Goal: Task Accomplishment & Management: Manage account settings

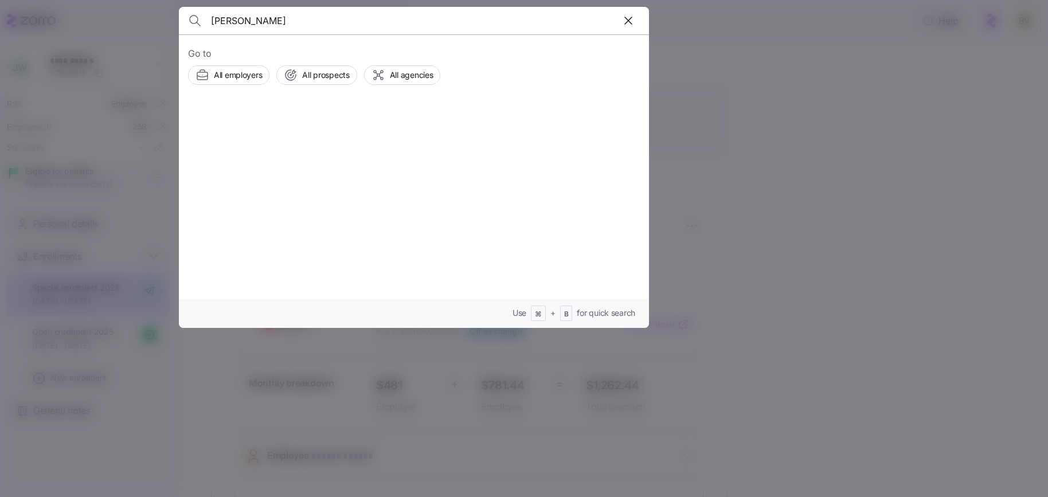
type input "KELLY GIBNEY"
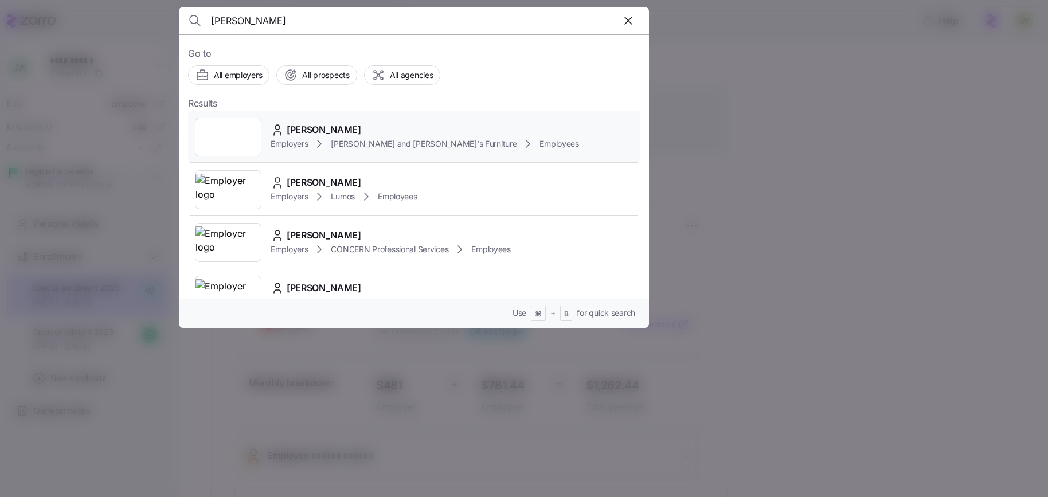
click at [232, 134] on div at bounding box center [228, 137] width 67 height 39
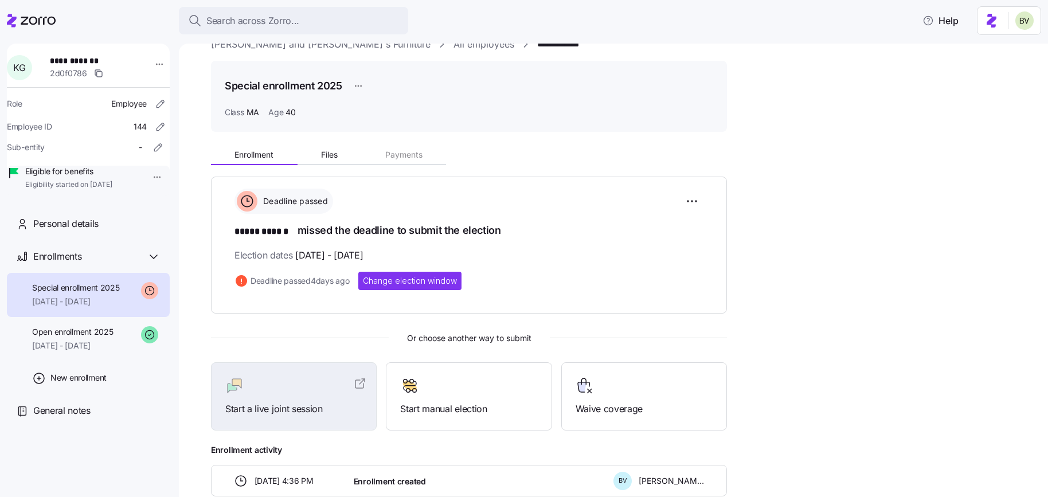
scroll to position [17, 0]
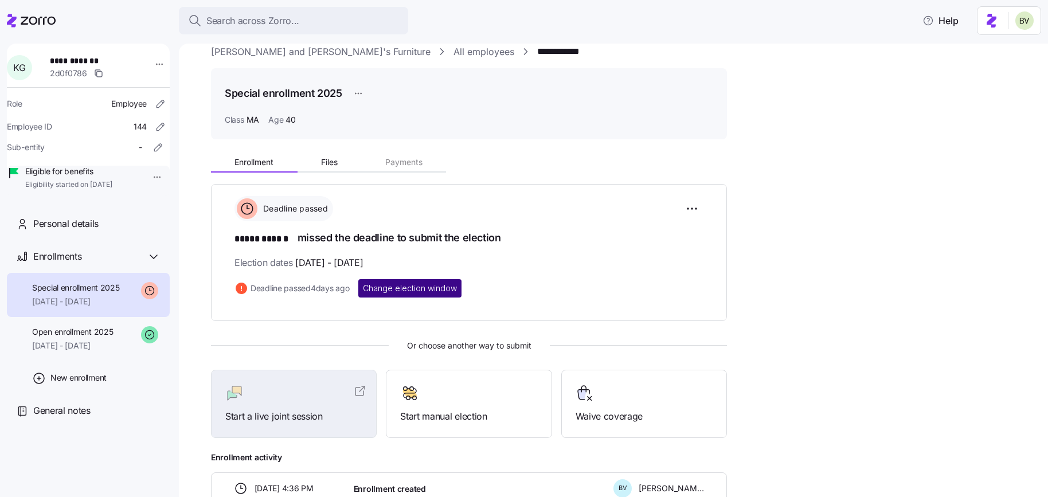
click at [391, 289] on span "Change election window" at bounding box center [410, 288] width 94 height 11
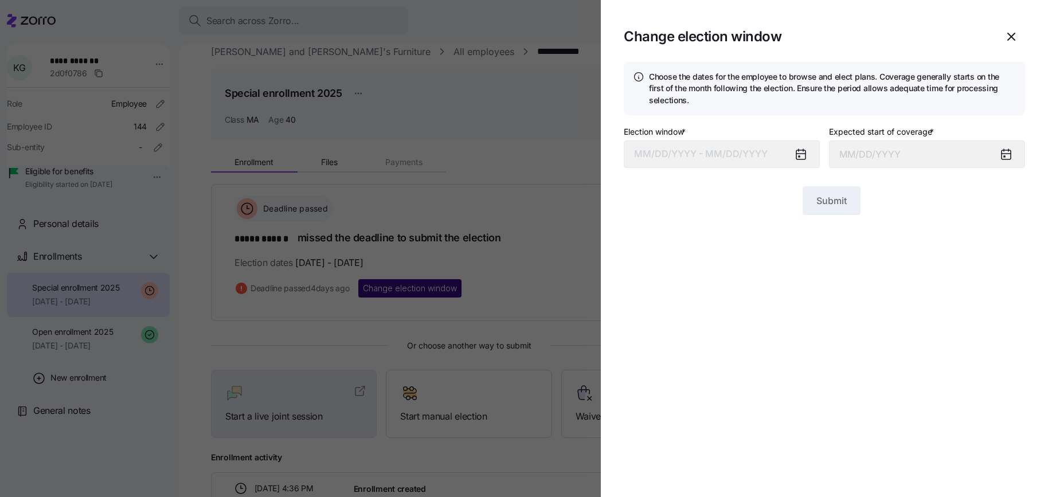
type input "September 1, 2025"
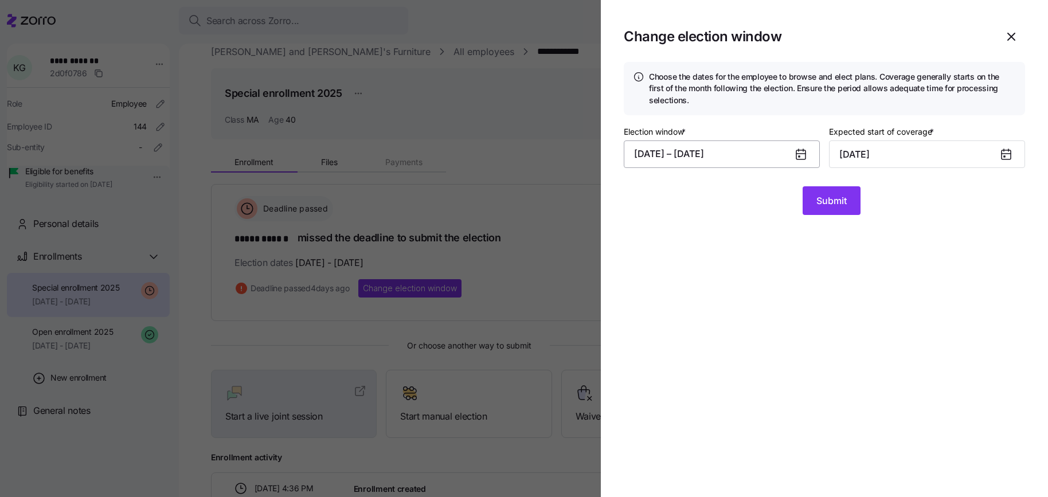
click at [680, 163] on button "07/31/2025 – 08/10/2025" at bounding box center [722, 154] width 196 height 28
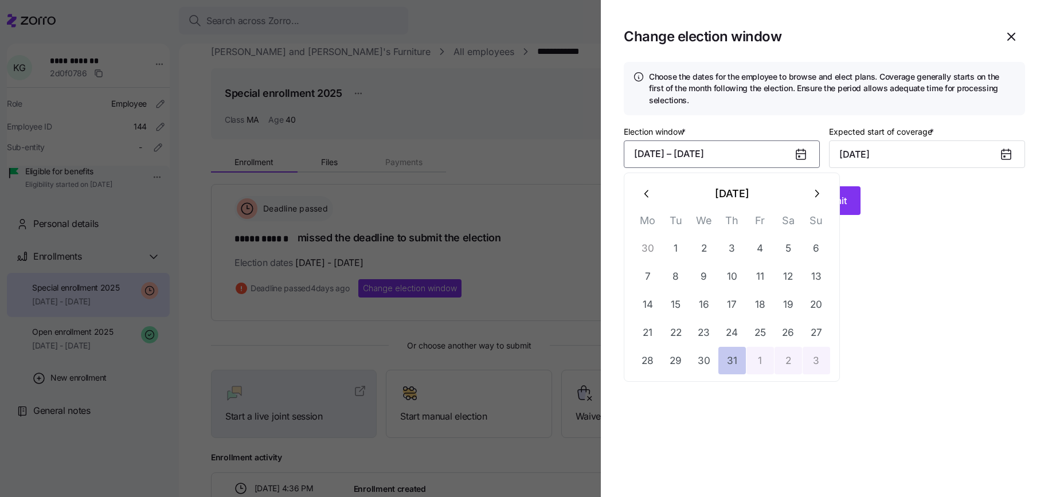
click at [725, 352] on button "31" at bounding box center [732, 361] width 28 height 28
click at [816, 192] on icon "button" at bounding box center [816, 194] width 13 height 13
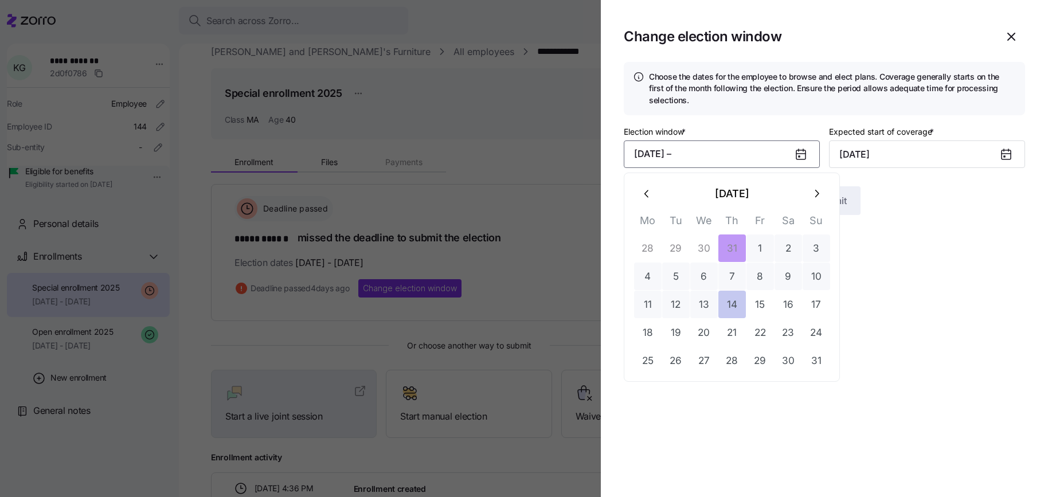
click at [727, 303] on button "14" at bounding box center [732, 305] width 28 height 28
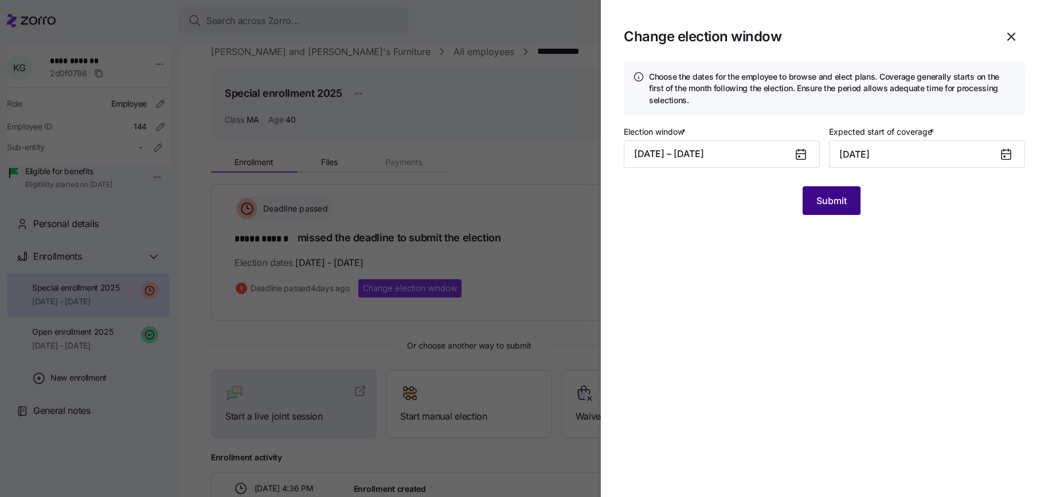
click at [822, 214] on button "Submit" at bounding box center [832, 200] width 58 height 29
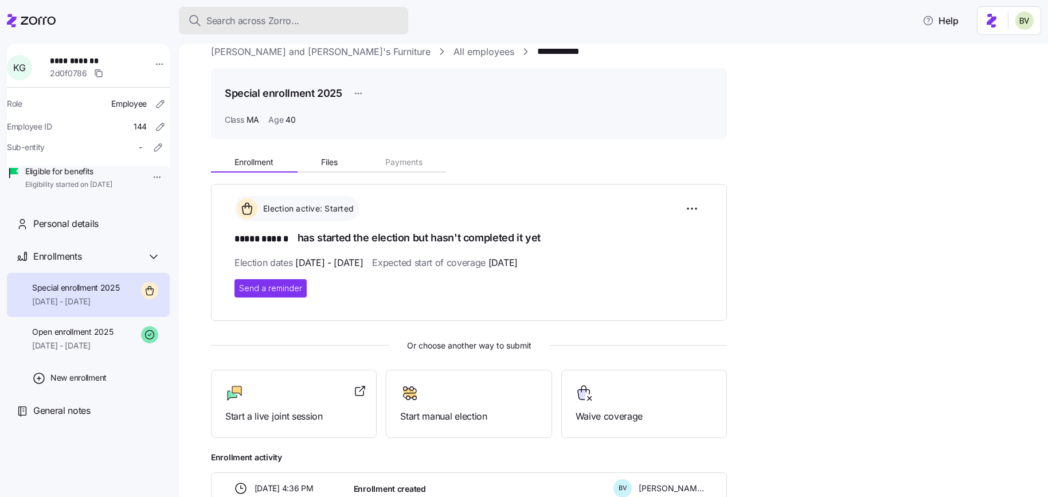
click at [334, 22] on div "Search across Zorro..." at bounding box center [293, 21] width 211 height 14
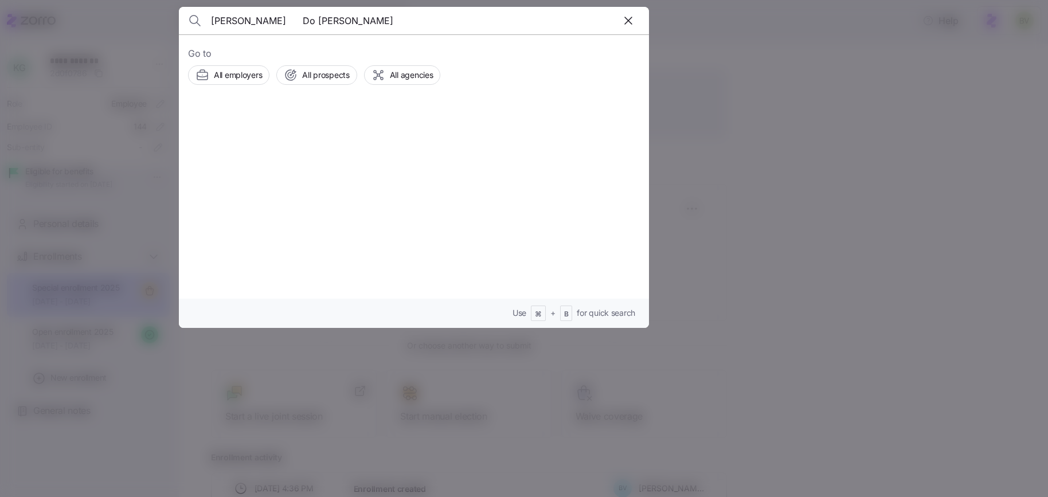
type input "Arlindo Do Rosario"
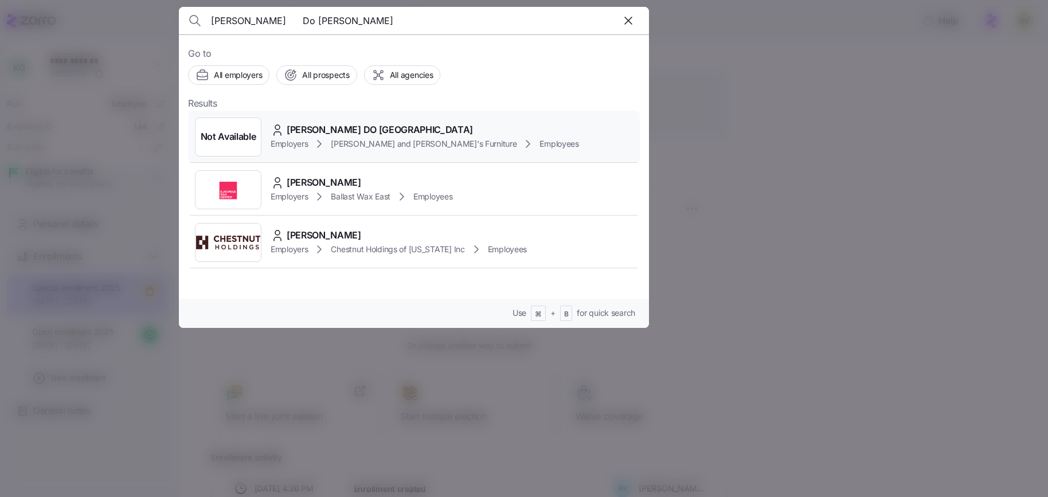
click at [239, 133] on span "Not Available" at bounding box center [229, 137] width 56 height 14
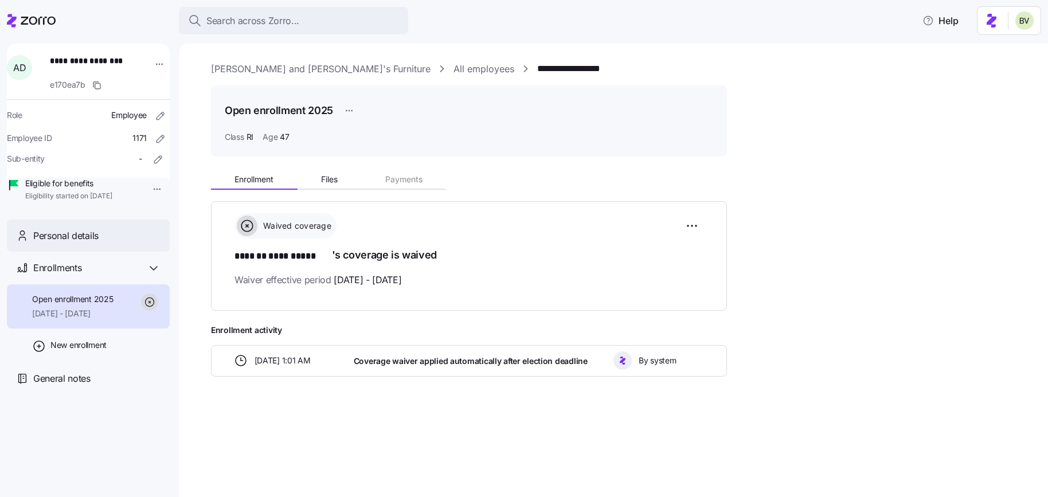
click at [83, 243] on span "Personal details" at bounding box center [65, 236] width 65 height 14
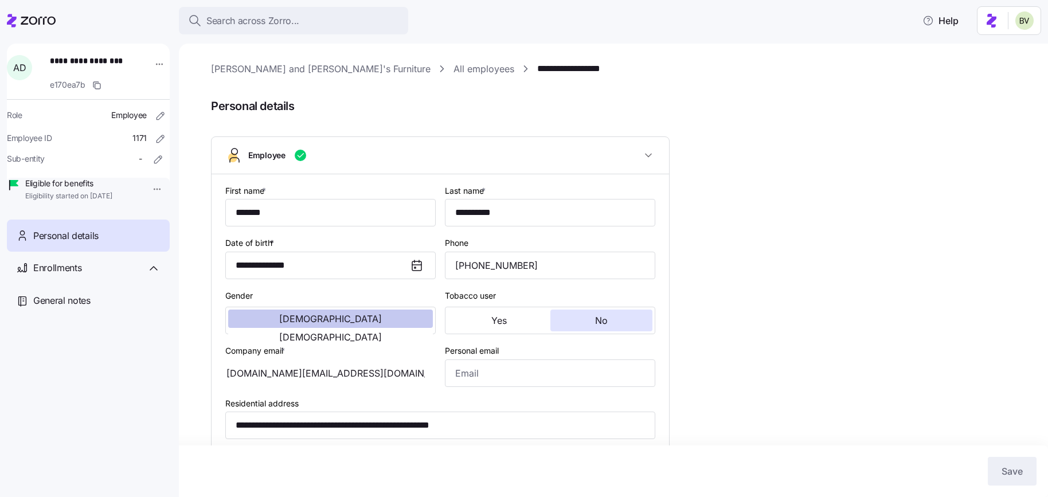
type input "RI"
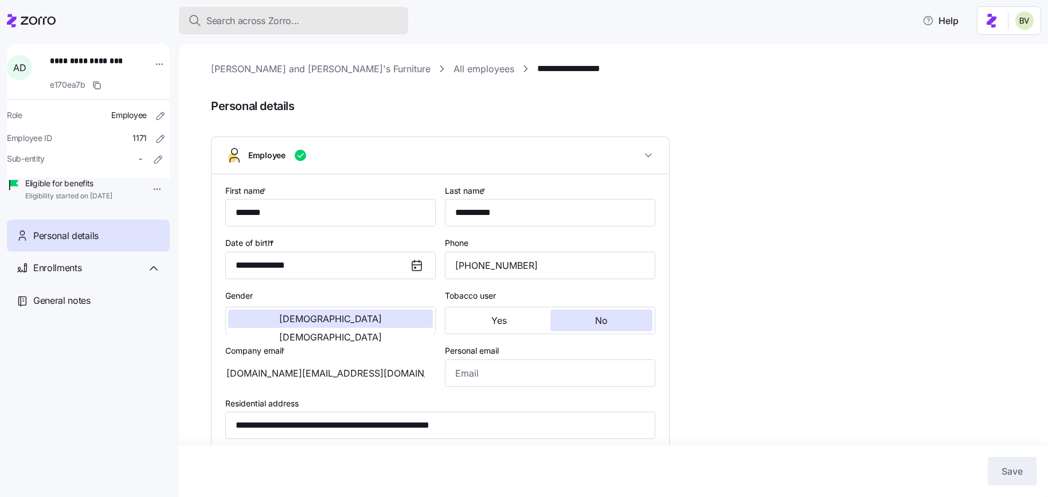
click at [224, 22] on span "Search across Zorro..." at bounding box center [252, 21] width 93 height 14
click at [224, 22] on body "**********" at bounding box center [524, 245] width 1048 height 490
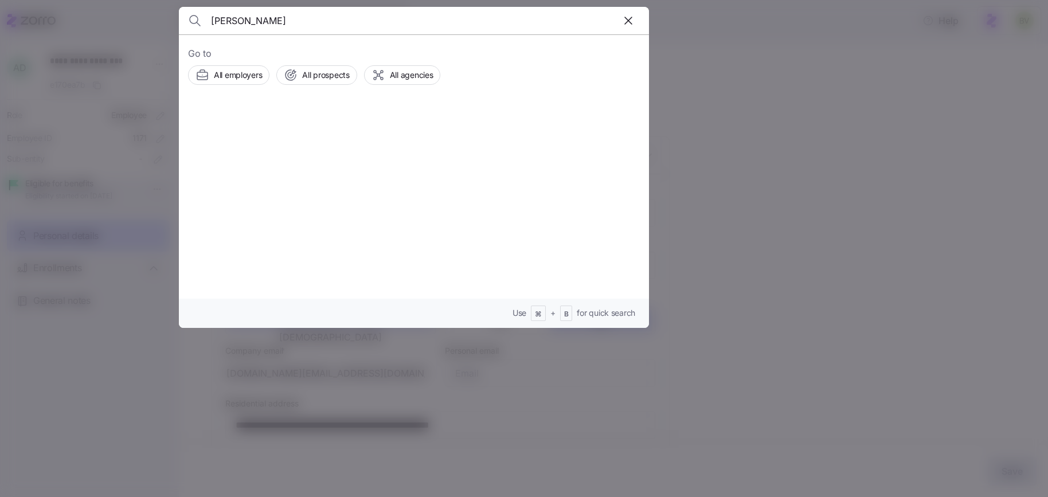
type input "Jose Antunes Gomes"
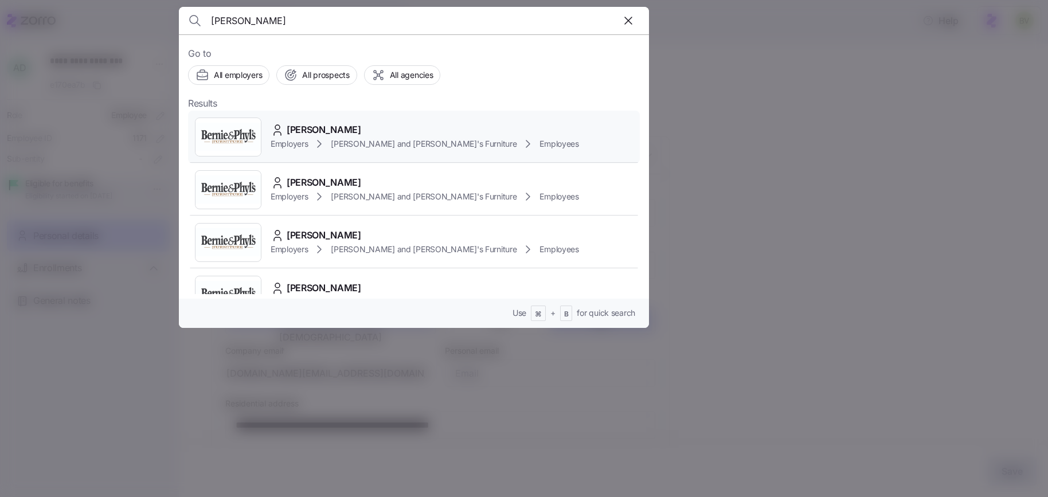
click at [232, 132] on img at bounding box center [228, 137] width 65 height 32
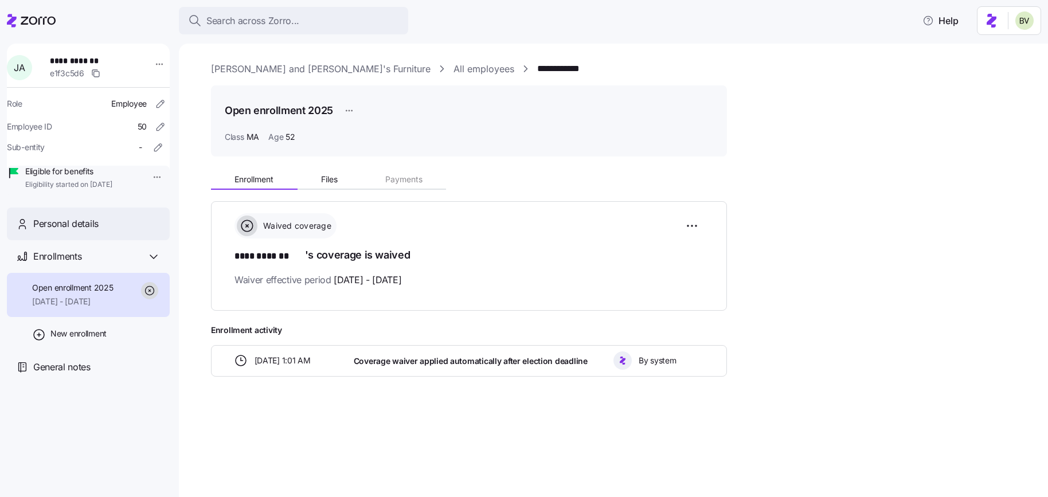
click at [106, 231] on div "Personal details" at bounding box center [96, 224] width 127 height 14
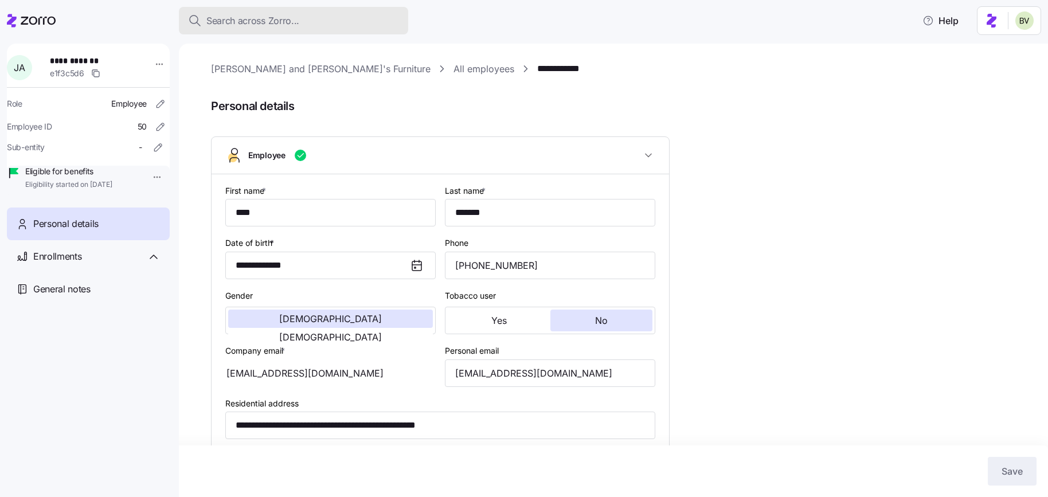
click at [296, 25] on span "Search across Zorro..." at bounding box center [252, 21] width 93 height 14
click at [296, 25] on body "**********" at bounding box center [524, 245] width 1048 height 490
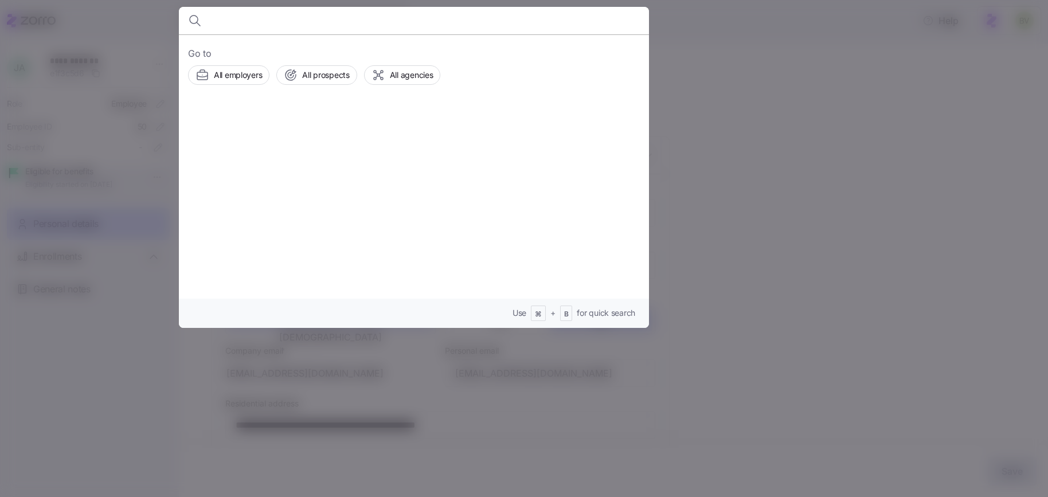
click at [296, 25] on input at bounding box center [358, 21] width 294 height 28
type input "DAMARIS SOSA"
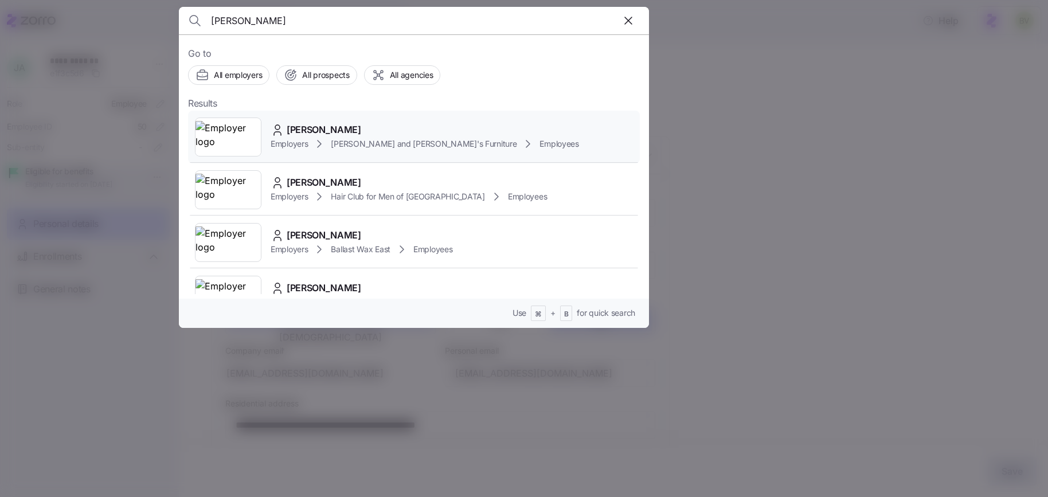
click at [241, 139] on img at bounding box center [228, 137] width 65 height 32
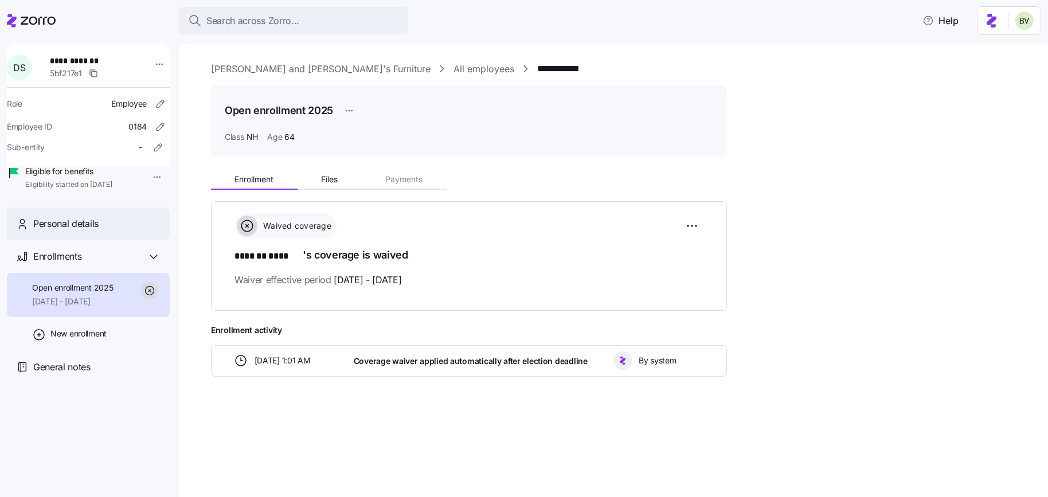
click at [109, 231] on div "Personal details" at bounding box center [96, 224] width 127 height 14
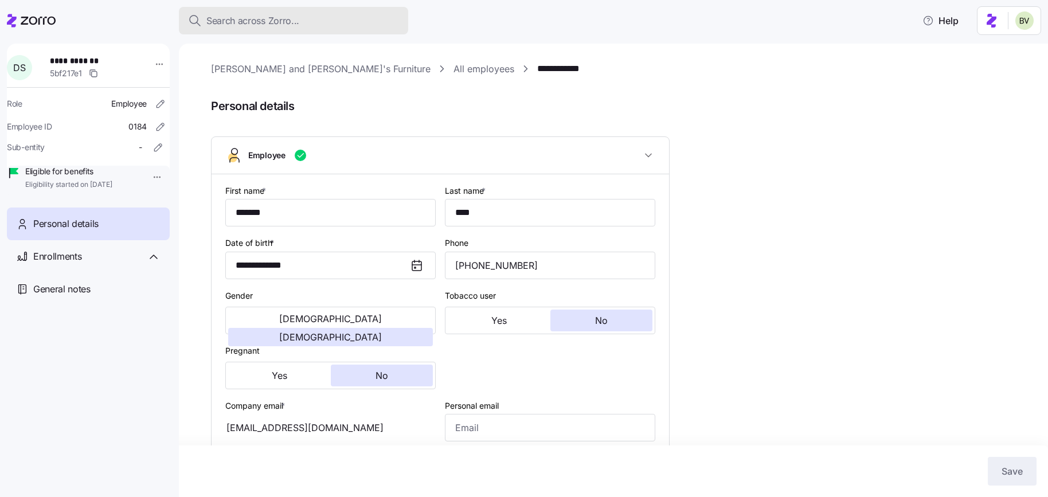
click at [285, 25] on span "Search across Zorro..." at bounding box center [252, 21] width 93 height 14
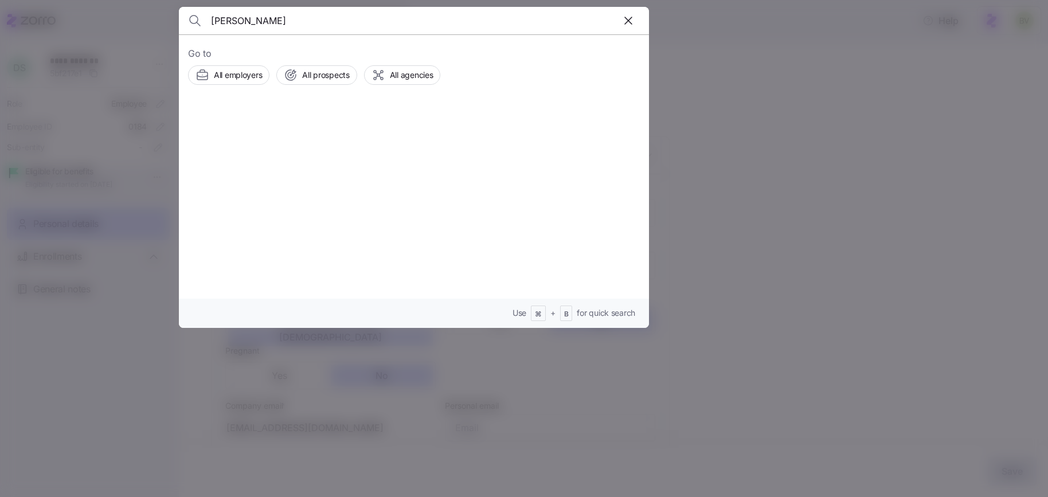
type input "ZEZINHO GOMES"
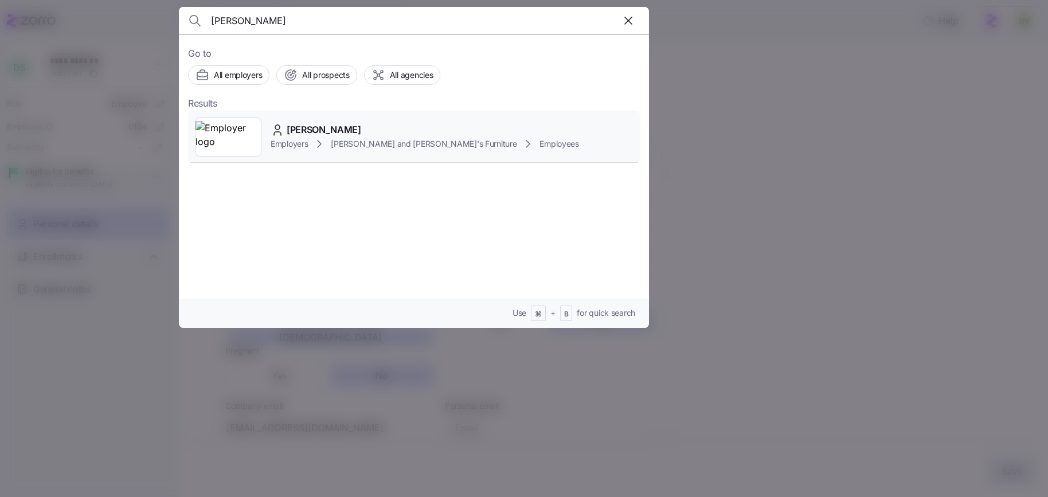
click at [241, 139] on img at bounding box center [228, 137] width 65 height 32
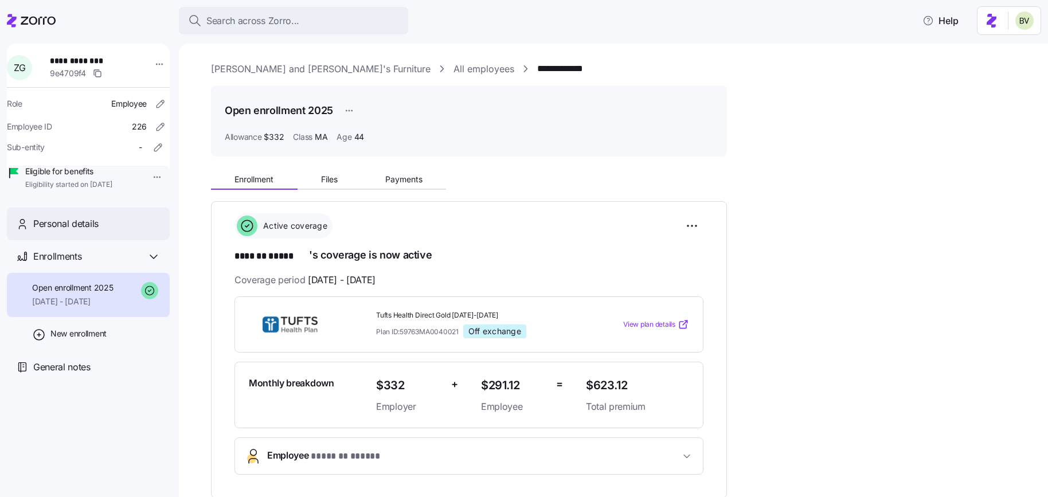
click at [106, 231] on div "Personal details" at bounding box center [96, 224] width 127 height 14
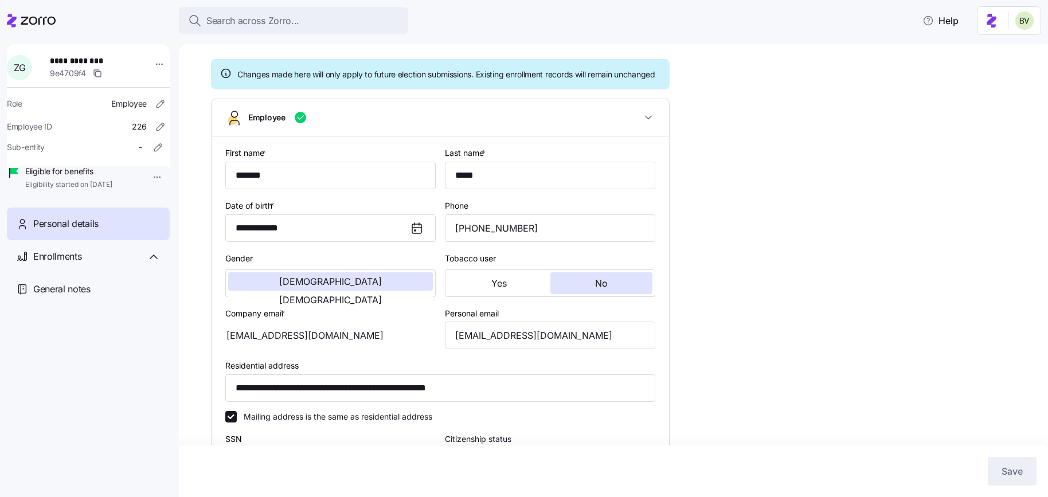
scroll to position [81, 0]
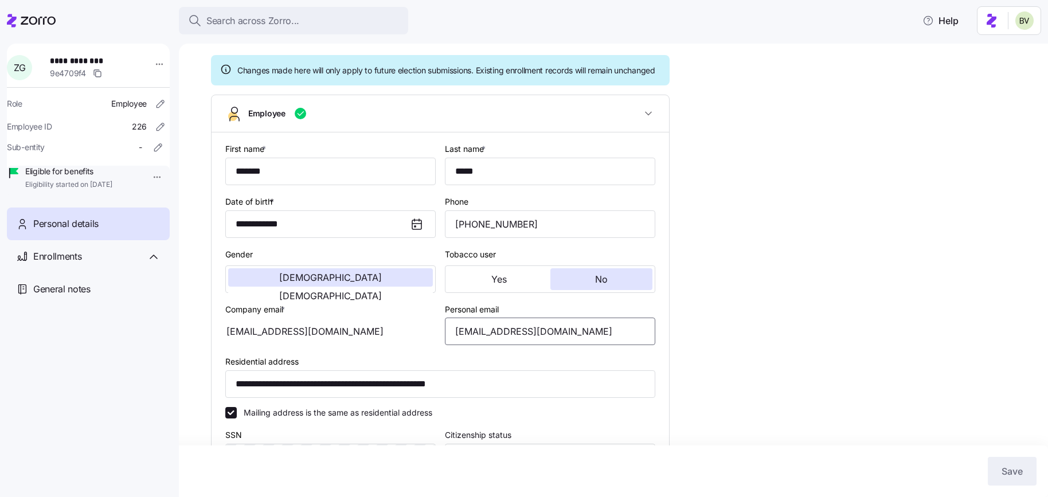
drag, startPoint x: 567, startPoint y: 343, endPoint x: 430, endPoint y: 339, distance: 136.6
click at [430, 339] on div "**********" at bounding box center [440, 403] width 439 height 532
click at [297, 25] on span "Search across Zorro..." at bounding box center [252, 21] width 93 height 14
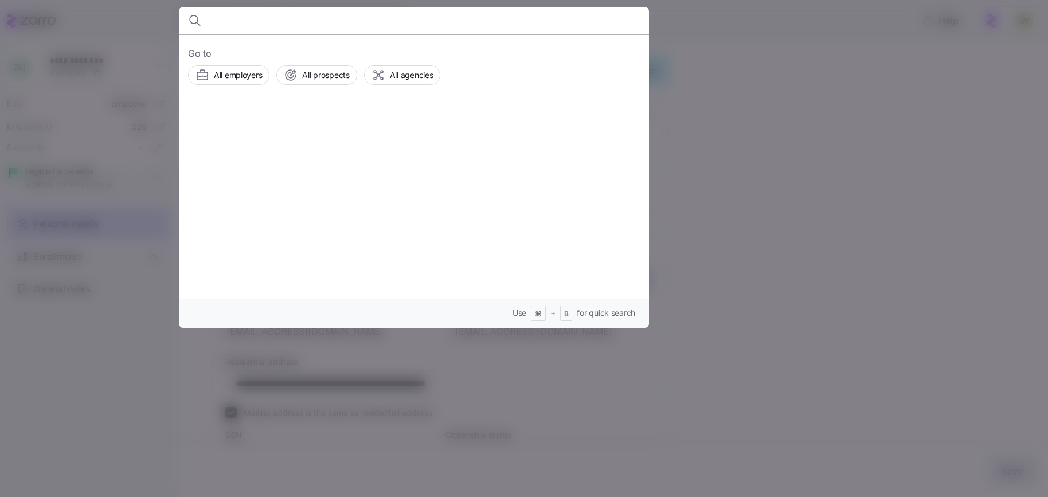
click at [297, 25] on body "**********" at bounding box center [524, 245] width 1048 height 490
type input "ODY GONCALVES"
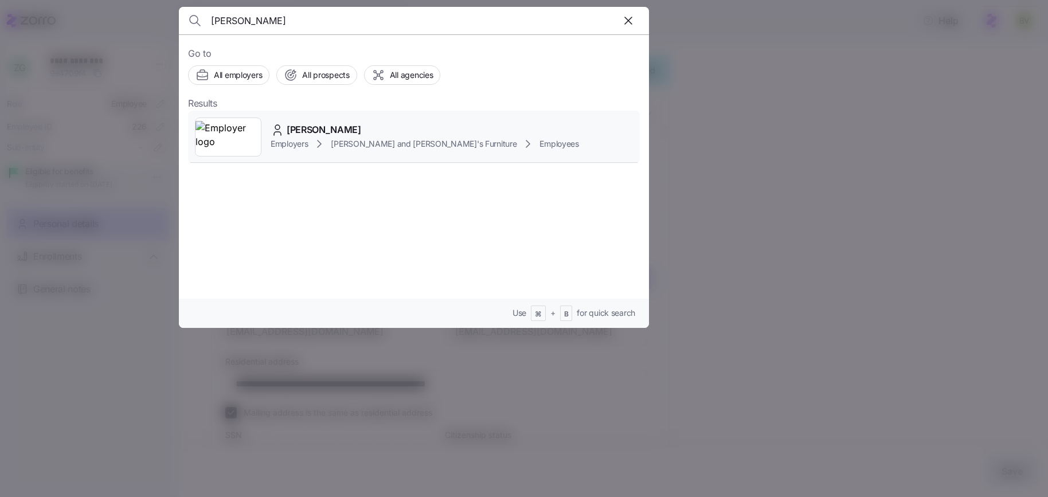
click at [249, 134] on img at bounding box center [228, 137] width 65 height 32
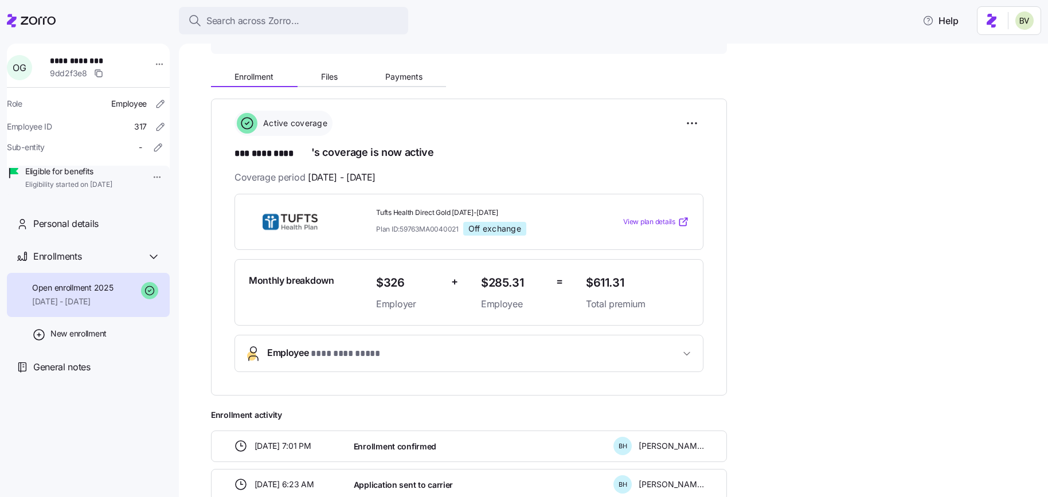
scroll to position [114, 0]
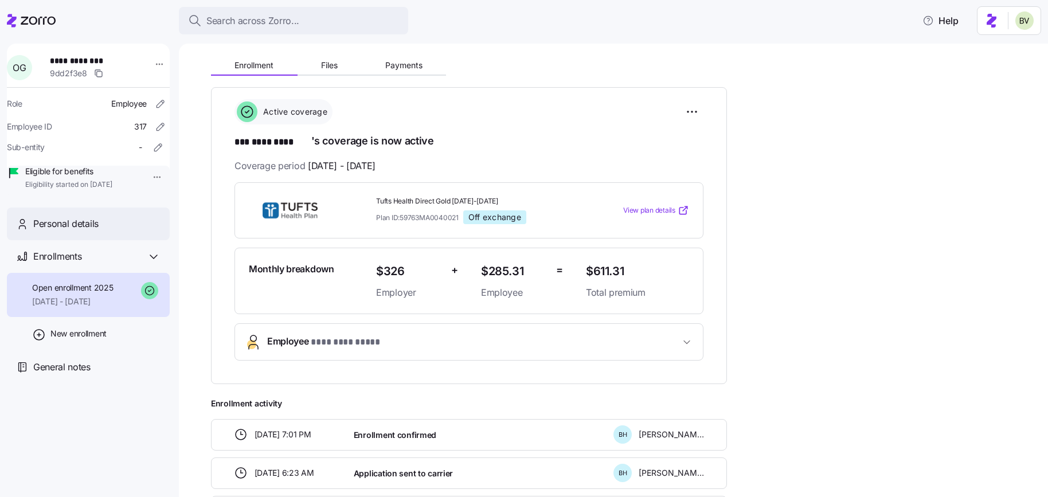
click at [109, 231] on div "Personal details" at bounding box center [96, 224] width 127 height 14
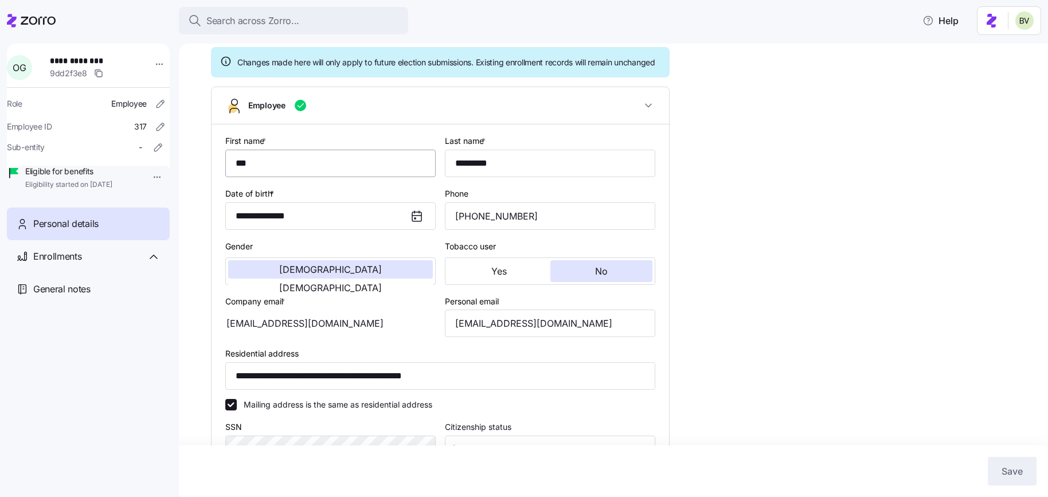
scroll to position [99, 0]
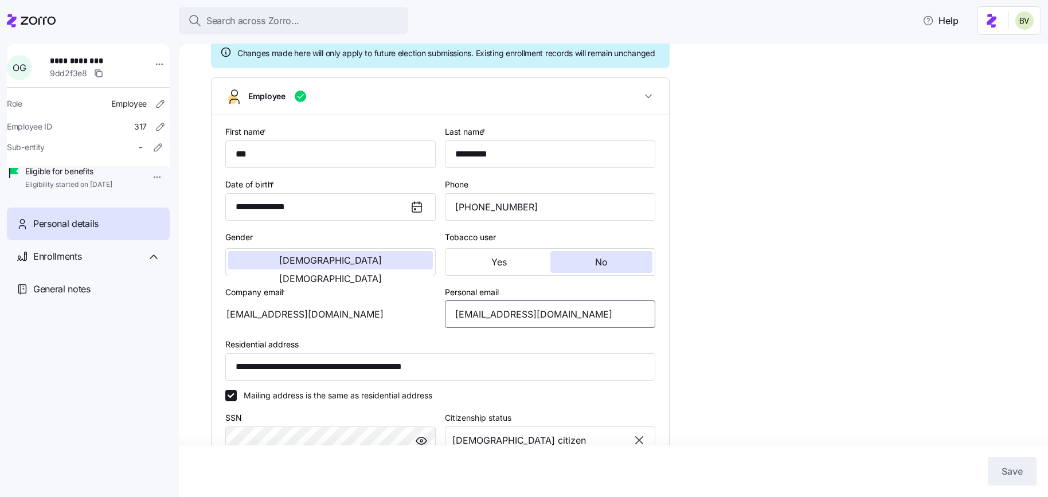
drag, startPoint x: 556, startPoint y: 326, endPoint x: 447, endPoint y: 326, distance: 109.0
click at [447, 326] on input "odygon02@gmail.com" at bounding box center [550, 314] width 210 height 28
click at [243, 19] on span "Search across Zorro..." at bounding box center [252, 21] width 93 height 14
click at [243, 19] on body "**********" at bounding box center [524, 245] width 1048 height 490
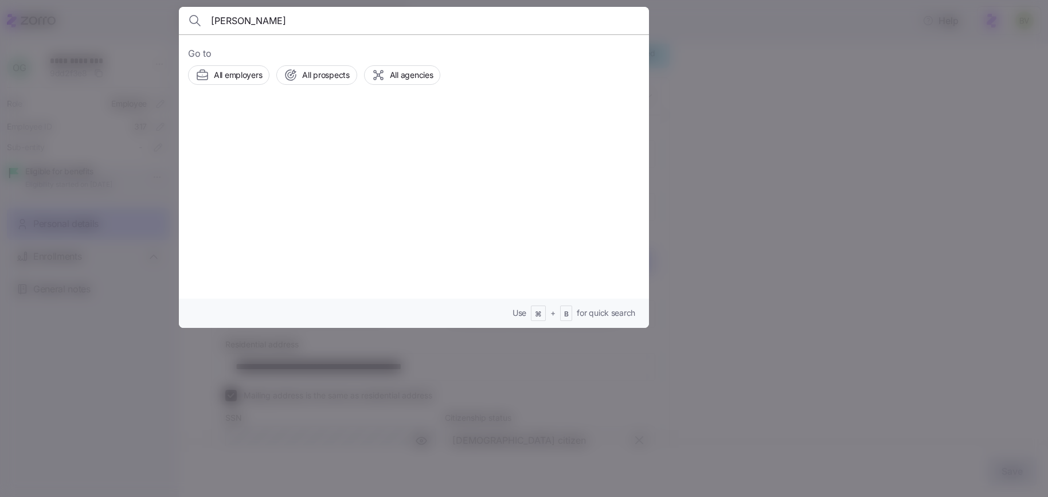
type input "ELIZABETH QUINN"
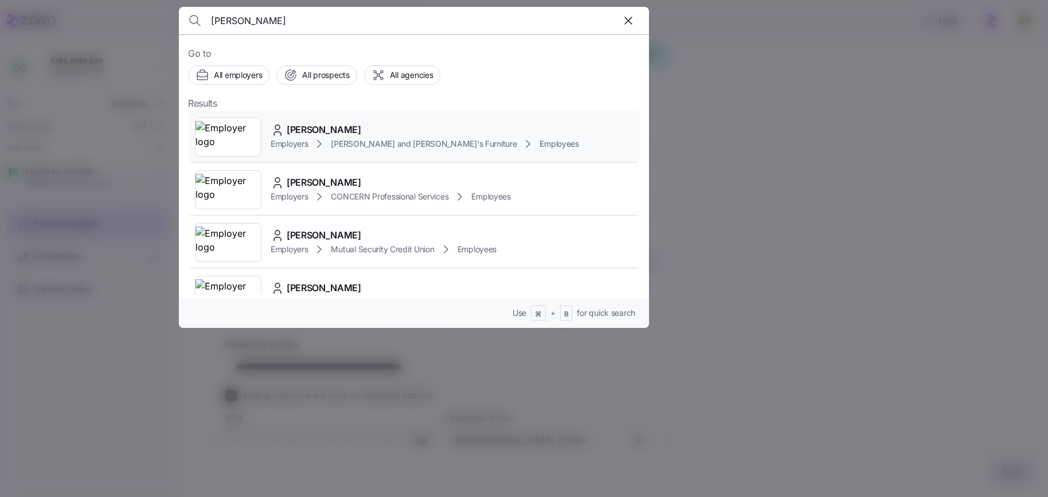
click at [230, 145] on img at bounding box center [228, 137] width 65 height 32
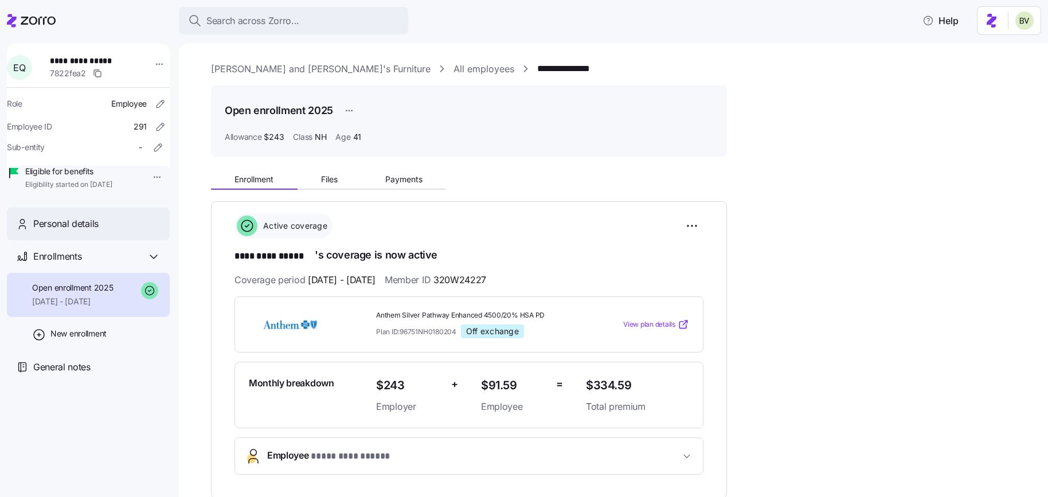
click at [97, 231] on span "Personal details" at bounding box center [65, 224] width 65 height 14
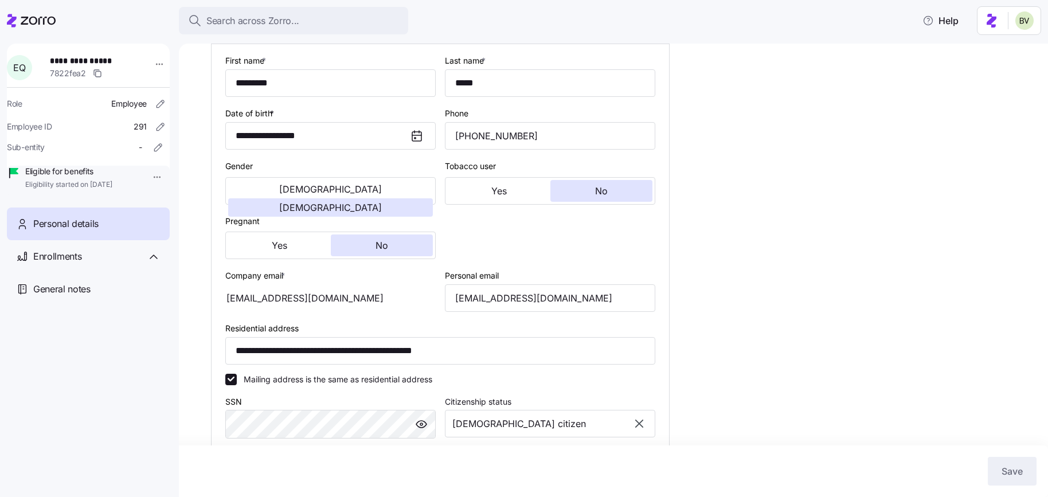
scroll to position [172, 0]
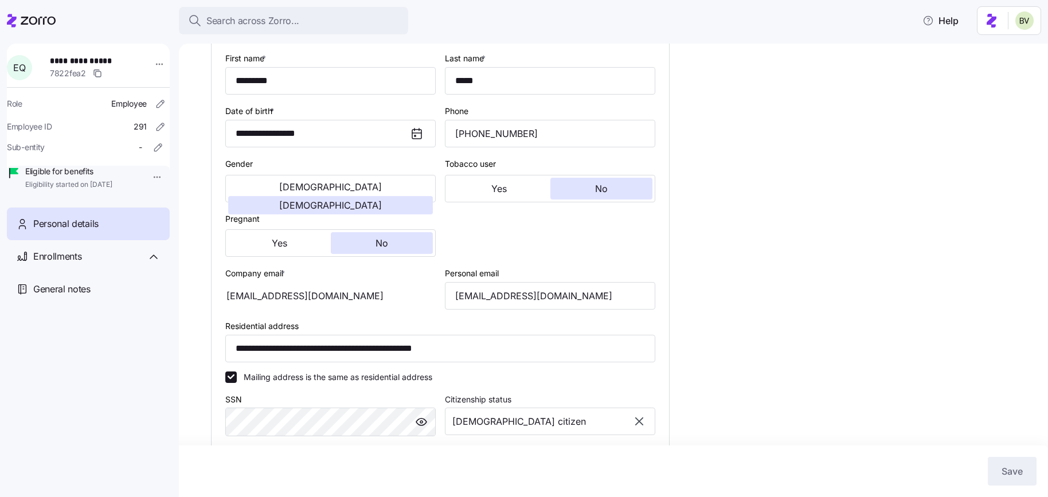
drag, startPoint x: 325, startPoint y: 307, endPoint x: 236, endPoint y: 302, distance: 89.6
click at [231, 302] on div "equinn@bernphyl.com" at bounding box center [330, 296] width 210 height 28
drag, startPoint x: 325, startPoint y: 307, endPoint x: 240, endPoint y: 302, distance: 85.6
click at [240, 302] on div "equinn@bernphyl.com" at bounding box center [330, 296] width 210 height 28
drag, startPoint x: 572, startPoint y: 312, endPoint x: 447, endPoint y: 307, distance: 125.7
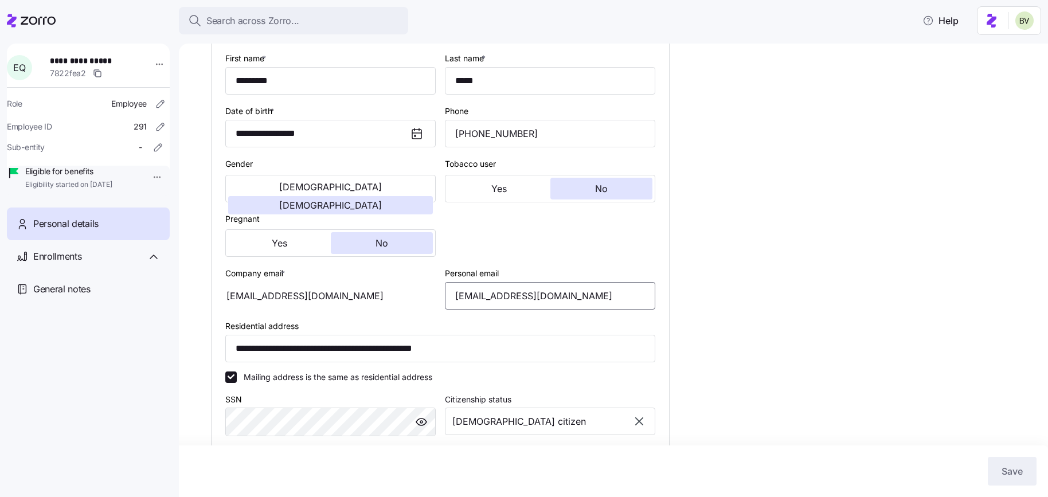
click at [447, 307] on input "equinn@bernphyl.com" at bounding box center [550, 296] width 210 height 28
click at [248, 18] on span "Search across Zorro..." at bounding box center [252, 21] width 93 height 14
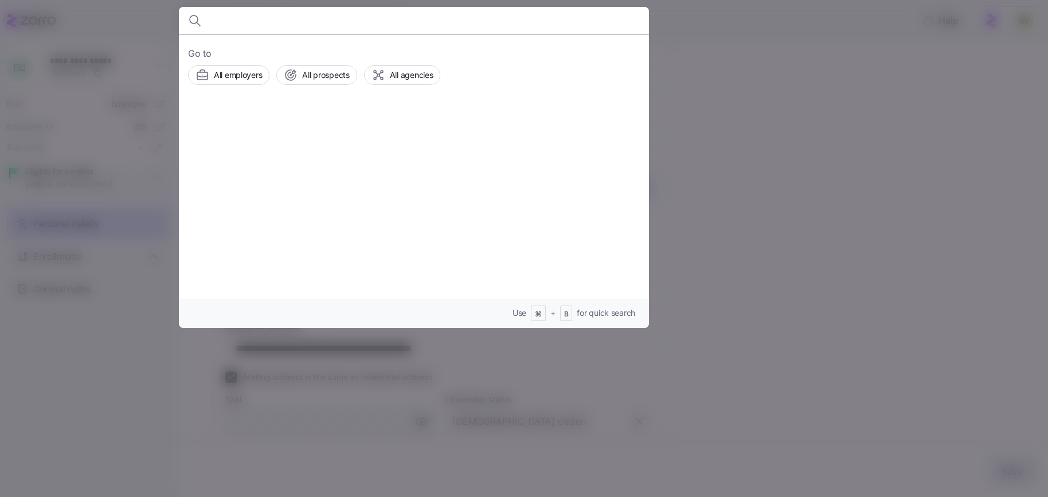
click at [248, 18] on body "**********" at bounding box center [524, 245] width 1048 height 490
type input "ANNE CASSIDY"
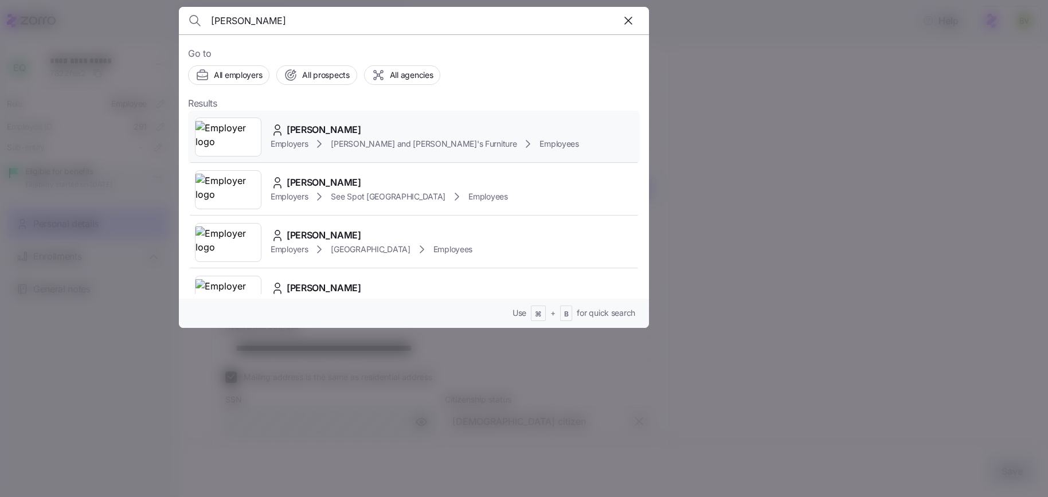
click at [233, 135] on img at bounding box center [228, 137] width 65 height 32
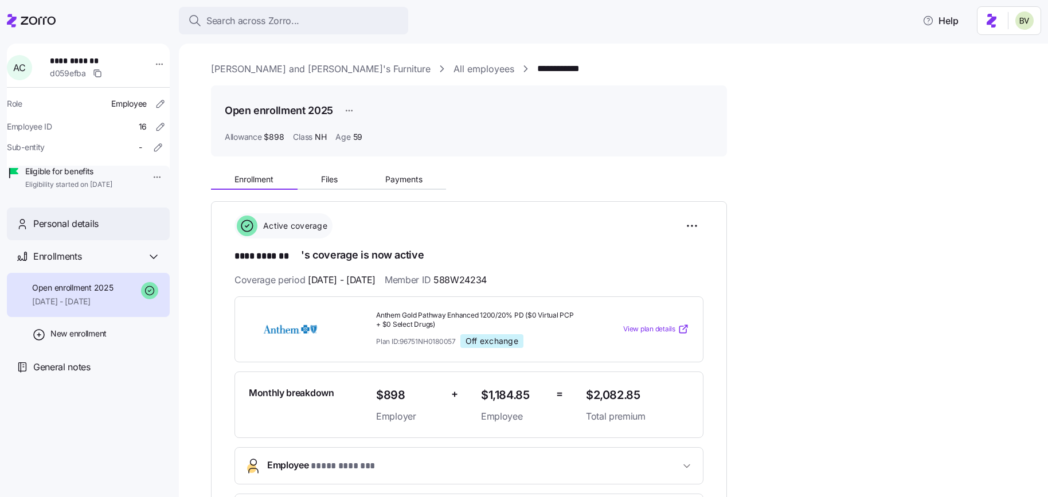
click at [121, 231] on div "Personal details" at bounding box center [96, 224] width 127 height 14
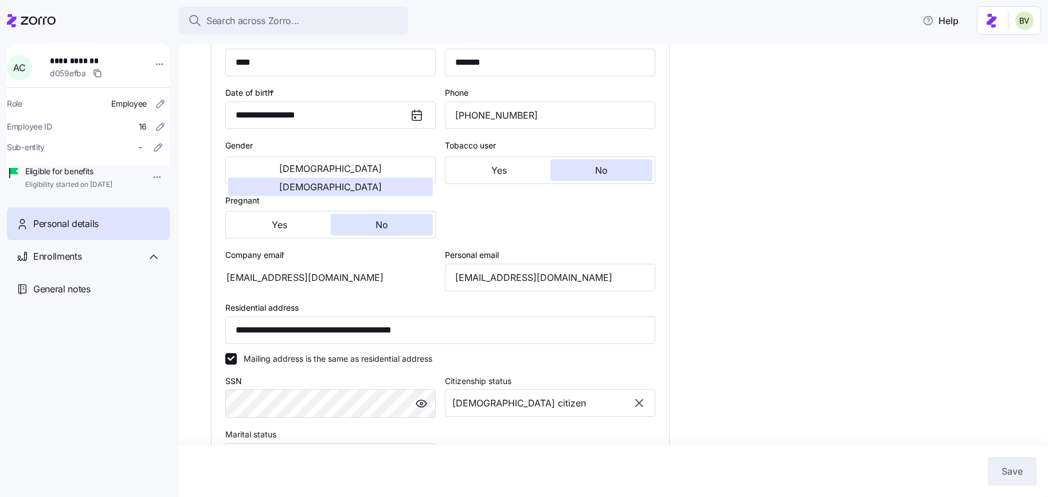
scroll to position [205, 0]
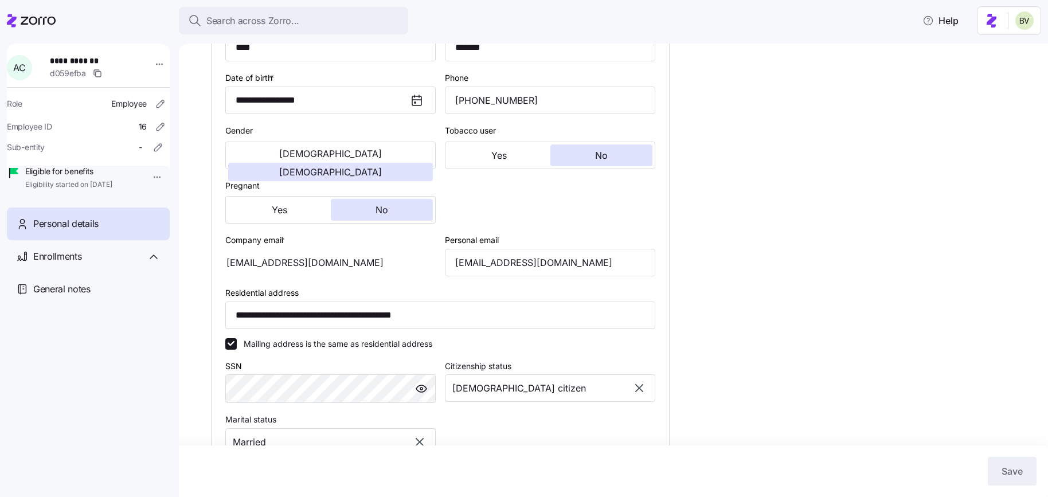
drag, startPoint x: 335, startPoint y: 274, endPoint x: 237, endPoint y: 271, distance: 98.1
click at [237, 271] on div "[EMAIL_ADDRESS][DOMAIN_NAME]" at bounding box center [330, 263] width 210 height 28
drag, startPoint x: 565, startPoint y: 273, endPoint x: 445, endPoint y: 267, distance: 120.6
click at [445, 267] on input "cassidya812@gmail.com" at bounding box center [550, 263] width 210 height 28
click at [270, 21] on span "Search across Zorro..." at bounding box center [252, 21] width 93 height 14
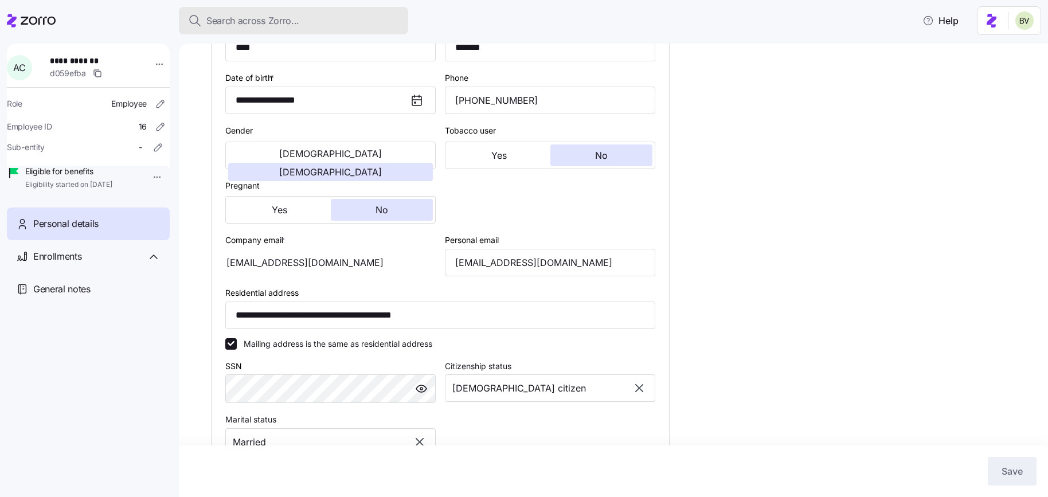
click at [270, 21] on body "**********" at bounding box center [524, 245] width 1048 height 490
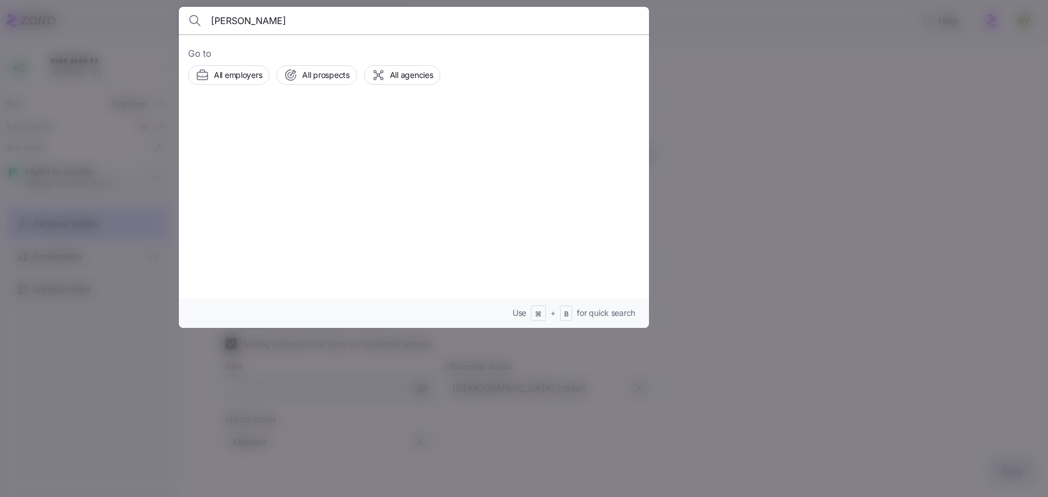
type input "Jose Antunes Gomes"
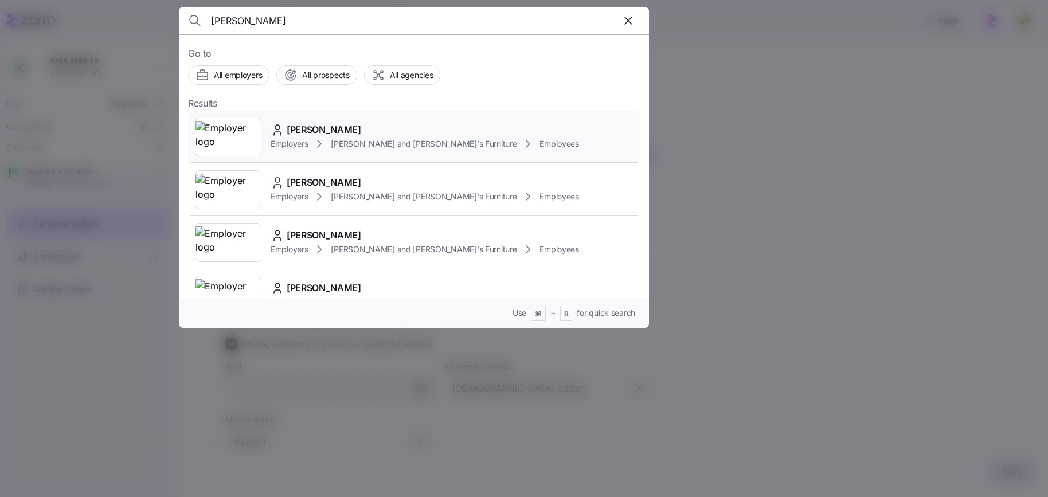
click at [232, 134] on img at bounding box center [228, 137] width 65 height 32
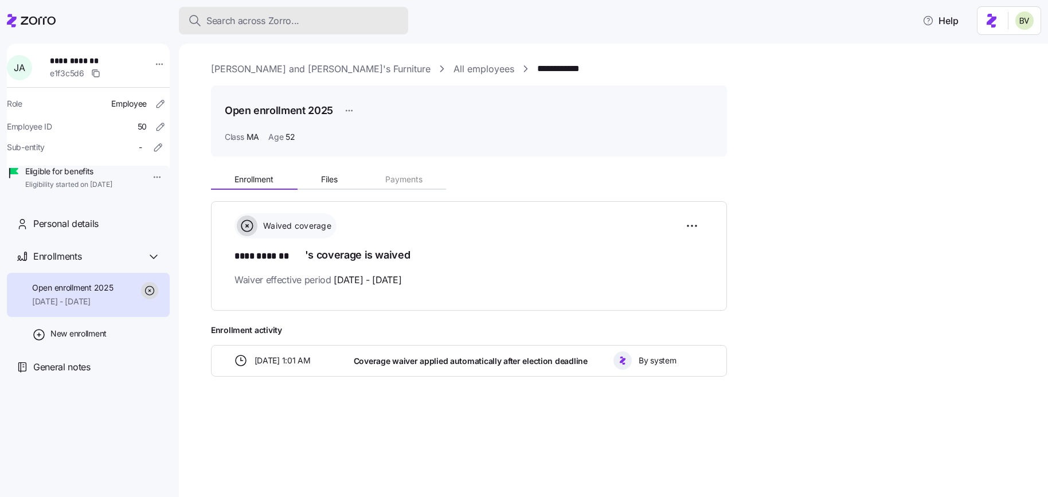
click at [286, 27] on span "Search across Zorro..." at bounding box center [252, 21] width 93 height 14
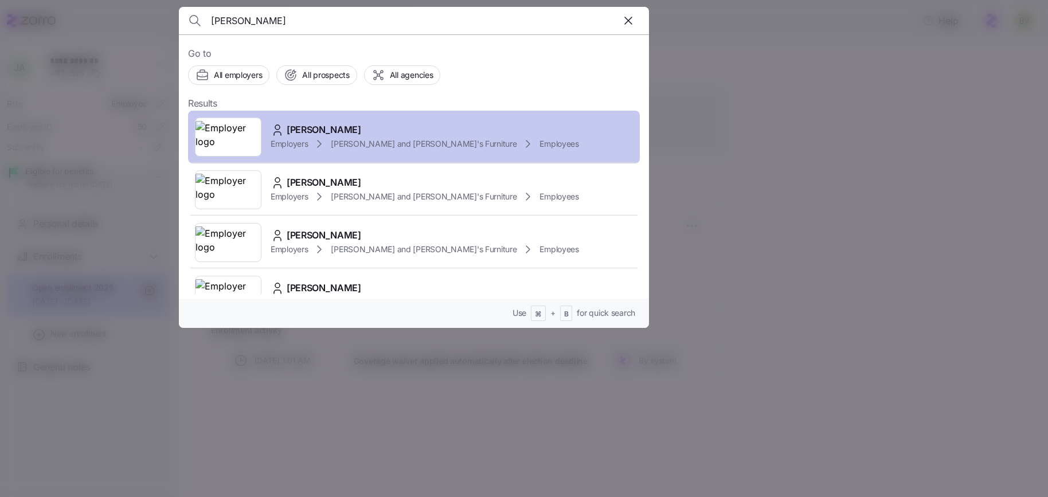
type input "Jose antunes"
click at [245, 120] on div at bounding box center [228, 137] width 67 height 39
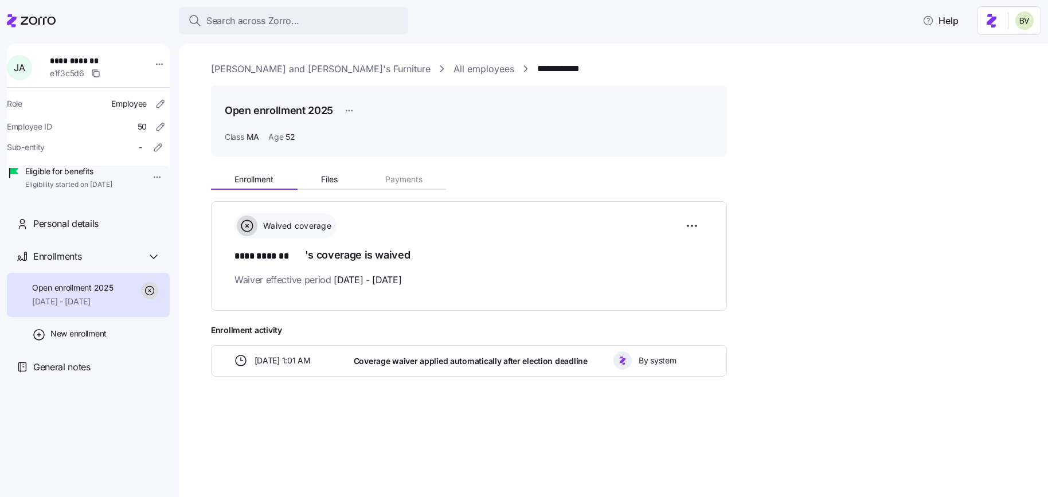
click at [376, 77] on div "**********" at bounding box center [621, 247] width 821 height 370
click at [454, 72] on link "All employees" at bounding box center [484, 69] width 61 height 14
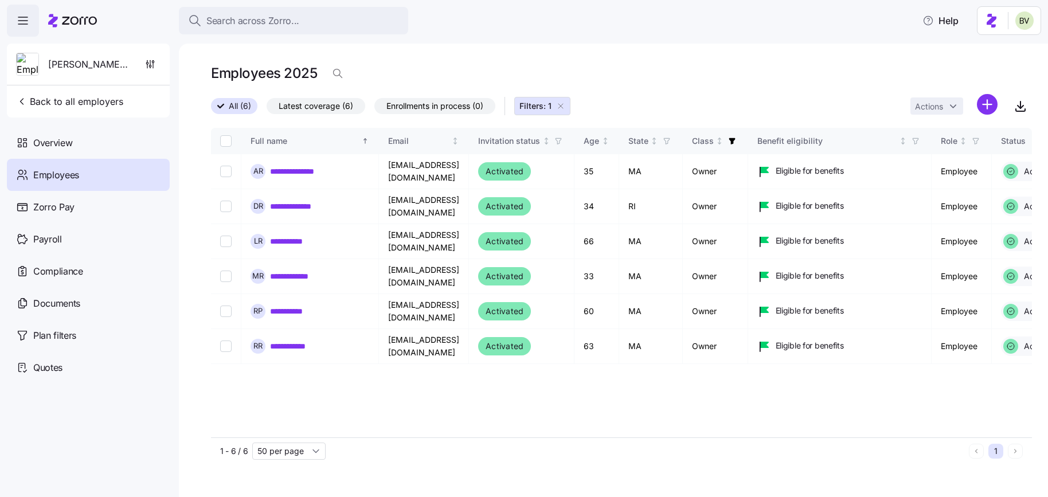
click at [560, 107] on icon "button" at bounding box center [560, 105] width 9 height 9
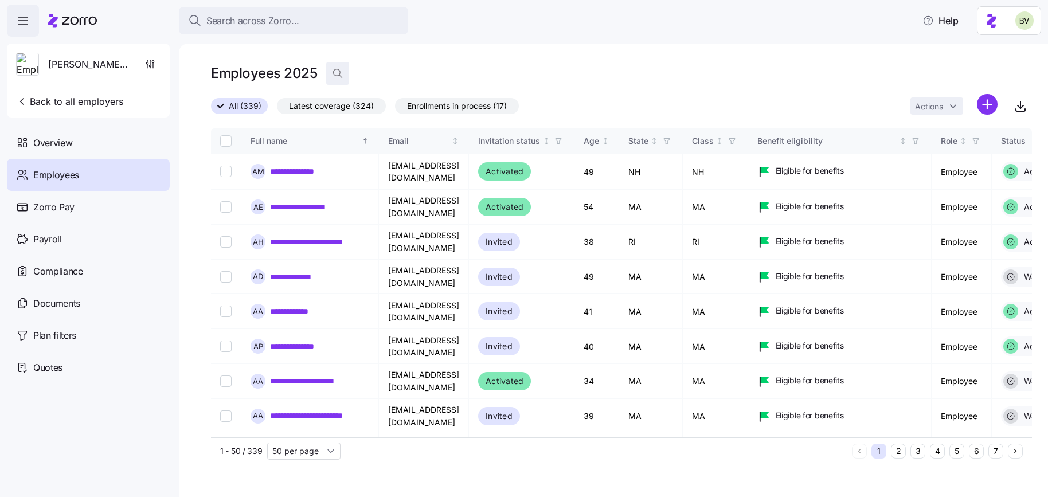
click at [334, 72] on icon "button" at bounding box center [337, 73] width 11 height 11
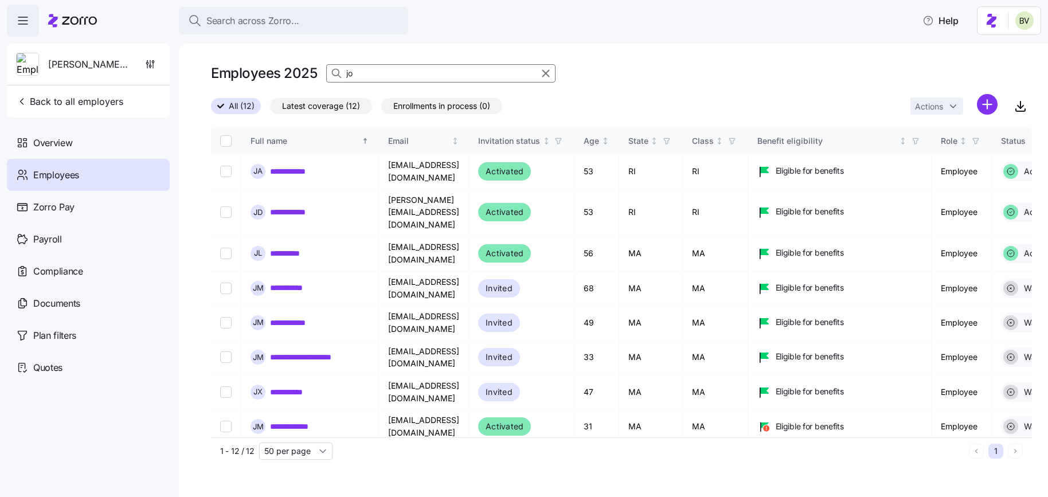
type input "j"
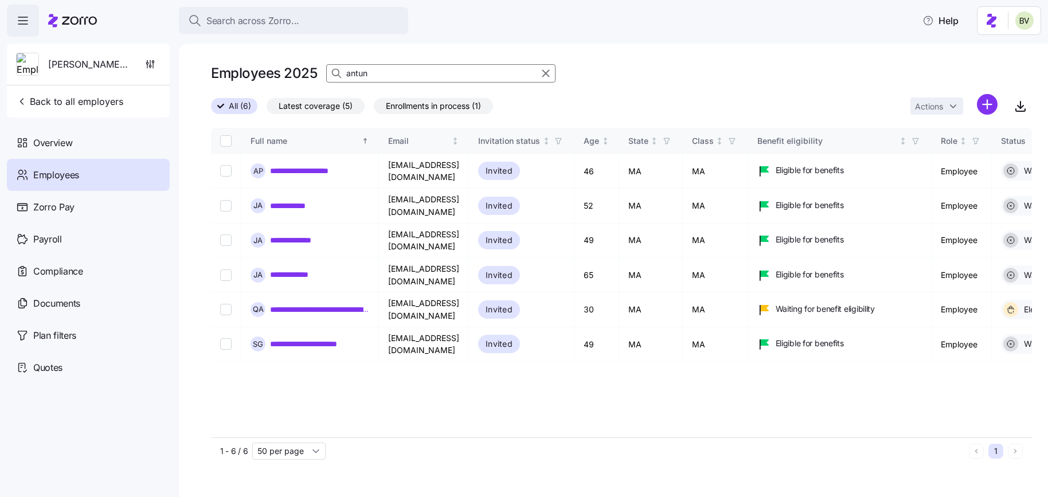
click at [376, 71] on input "antun" at bounding box center [440, 73] width 229 height 18
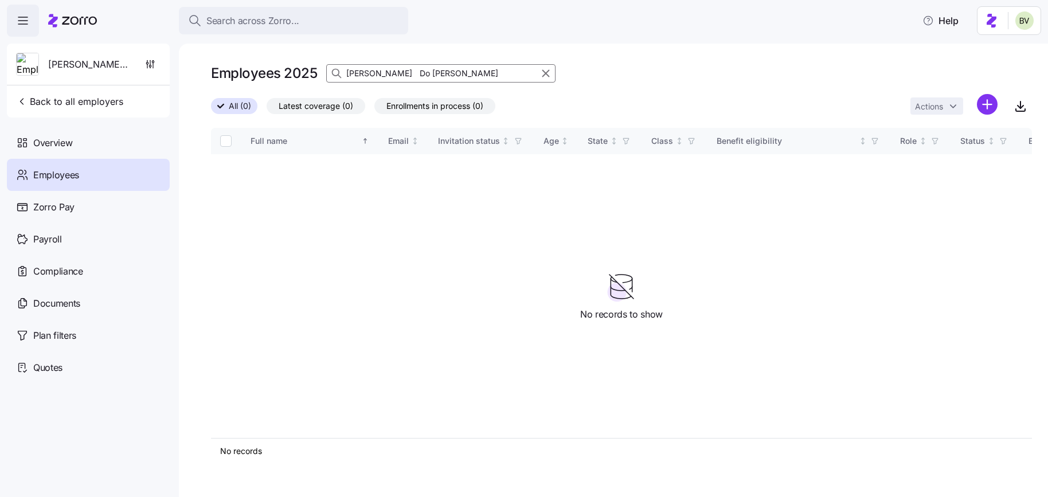
click at [384, 75] on input "Arlindo Do Rosario" at bounding box center [440, 73] width 229 height 18
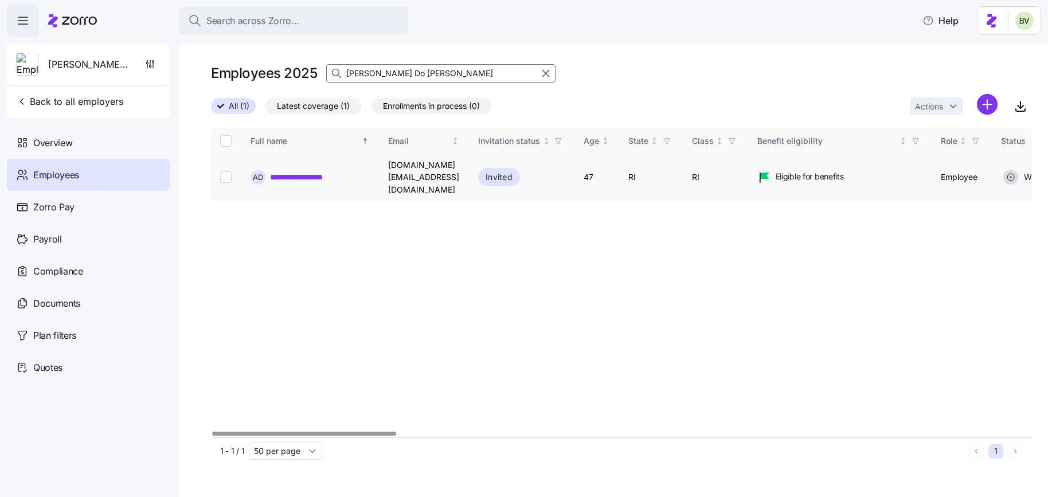
type input "Arlindo Do Rosario"
click at [324, 171] on link "**********" at bounding box center [313, 176] width 87 height 11
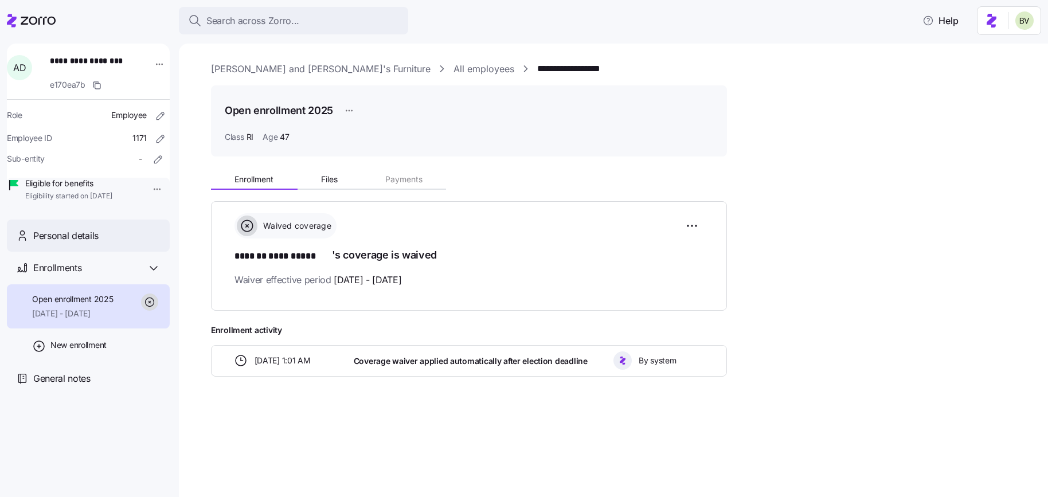
click at [112, 243] on div "Personal details" at bounding box center [96, 236] width 127 height 14
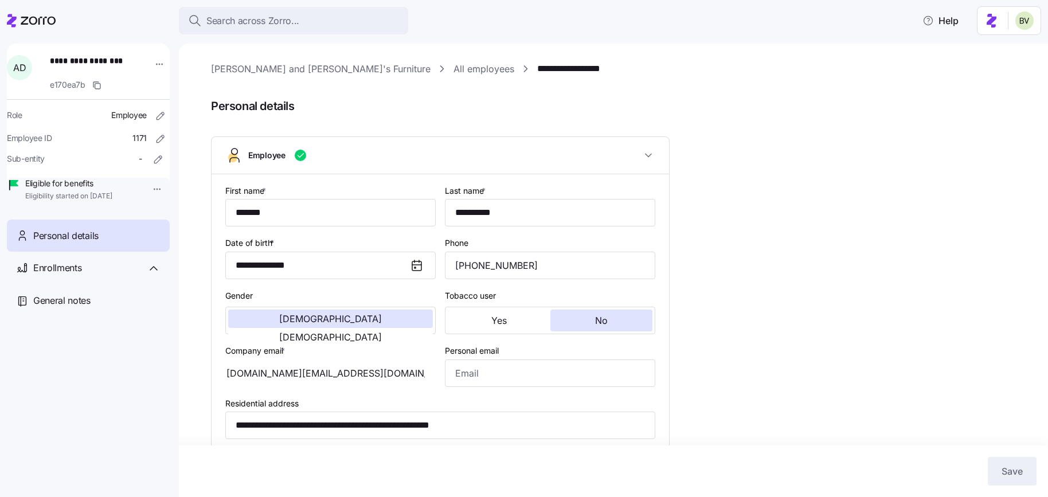
type input "RI"
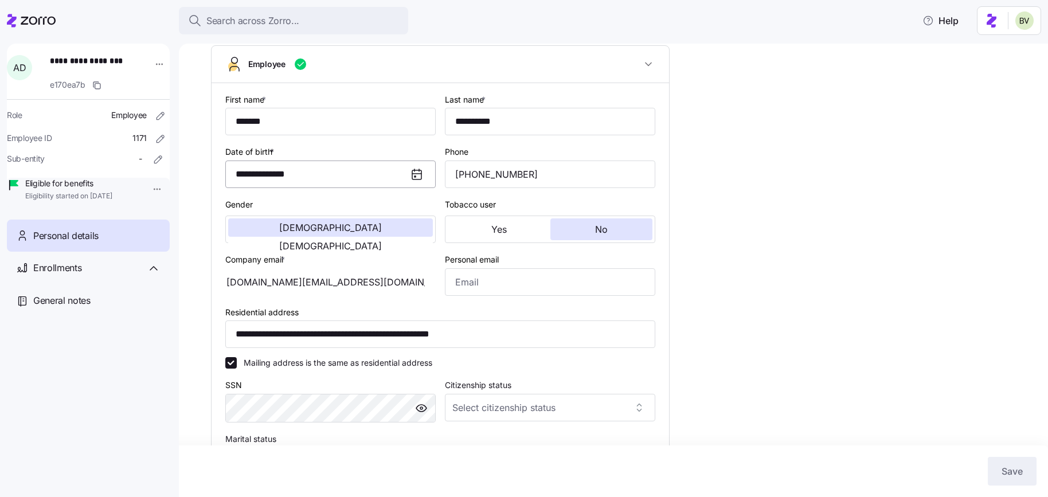
scroll to position [96, 0]
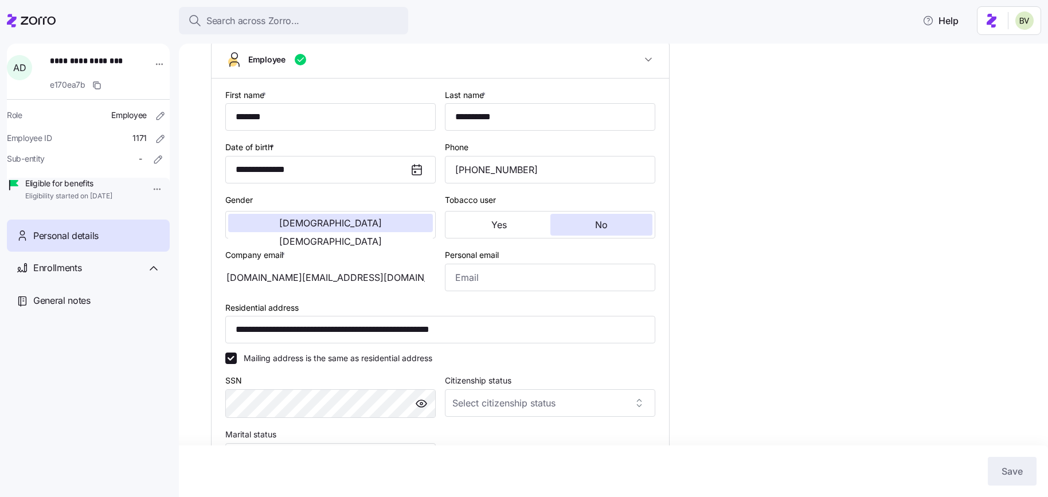
drag, startPoint x: 342, startPoint y: 279, endPoint x: 233, endPoint y: 274, distance: 109.6
click at [233, 274] on div "arlindo224.ar@gmail.com" at bounding box center [330, 278] width 210 height 28
click at [99, 275] on div "Enrollments" at bounding box center [96, 268] width 127 height 14
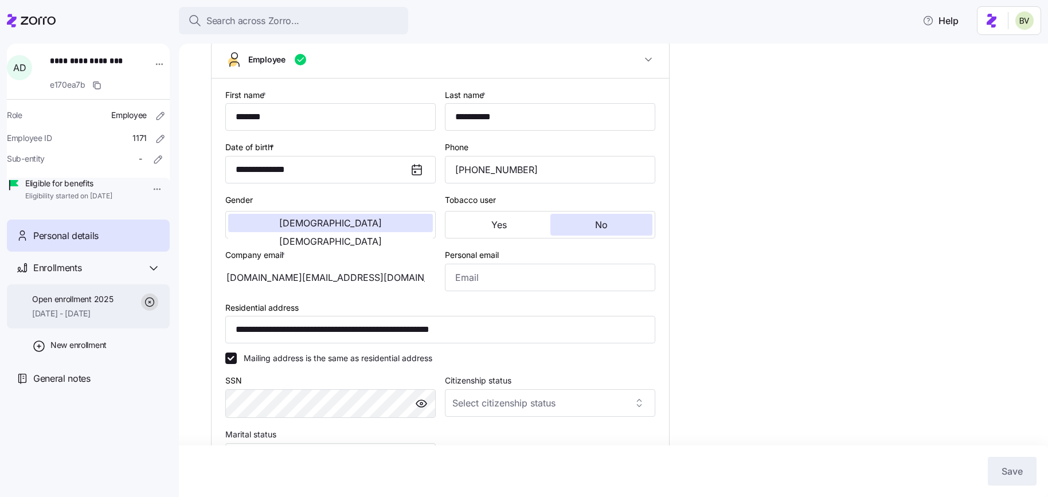
click at [89, 305] on span "Open enrollment 2025" at bounding box center [72, 299] width 81 height 11
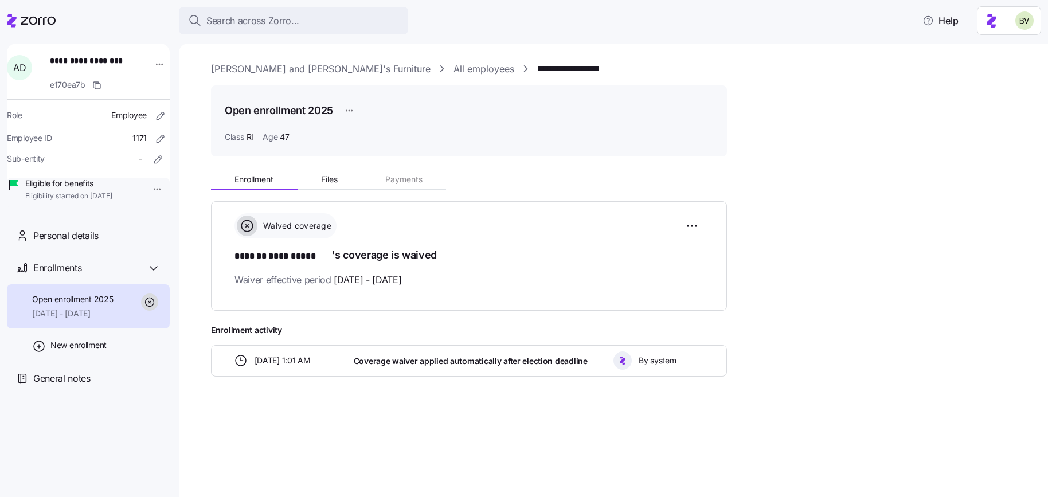
click at [454, 71] on link "All employees" at bounding box center [484, 69] width 61 height 14
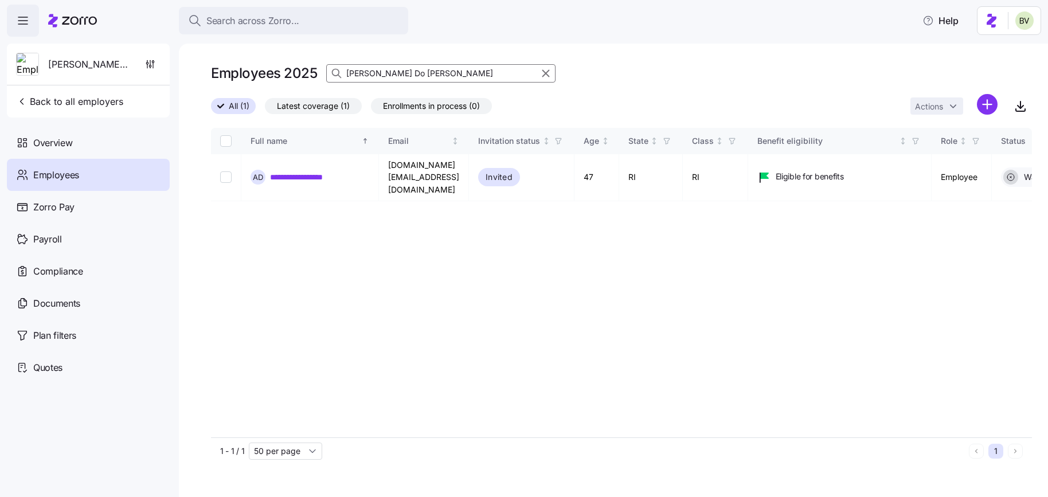
click at [428, 78] on input "Arlindo Do Rosario" at bounding box center [440, 73] width 229 height 18
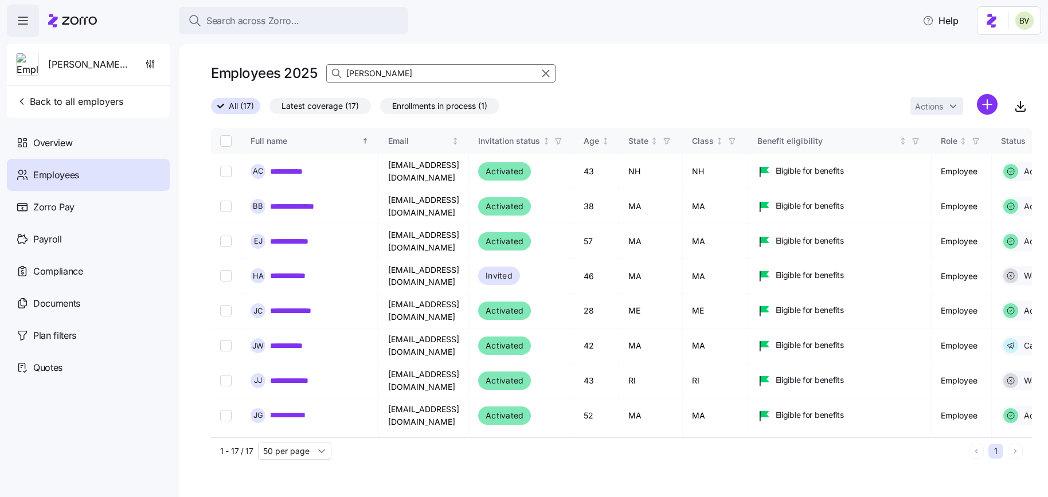
type input "J"
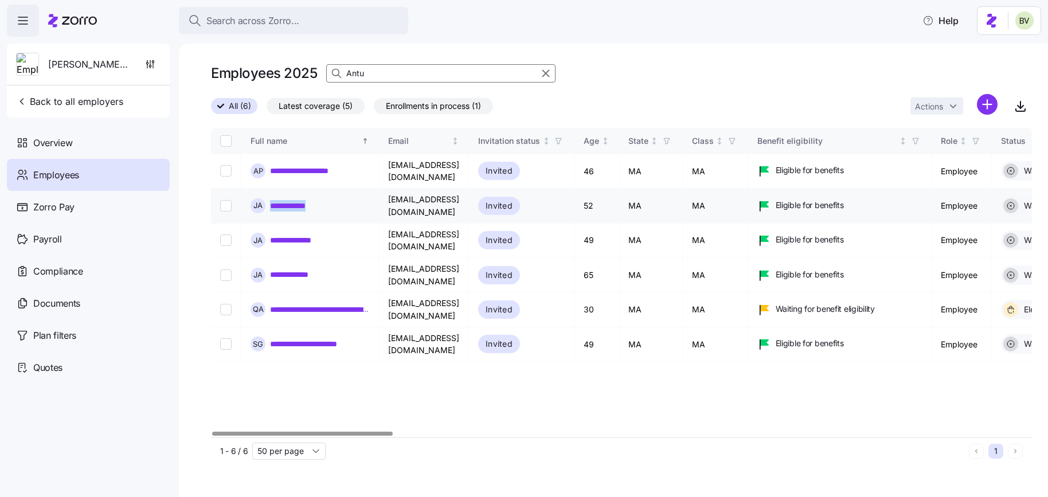
drag, startPoint x: 341, startPoint y: 197, endPoint x: 270, endPoint y: 197, distance: 70.5
click at [270, 198] on div "**********" at bounding box center [310, 205] width 119 height 15
copy link "**********"
click at [376, 76] on input "Antu" at bounding box center [440, 73] width 229 height 18
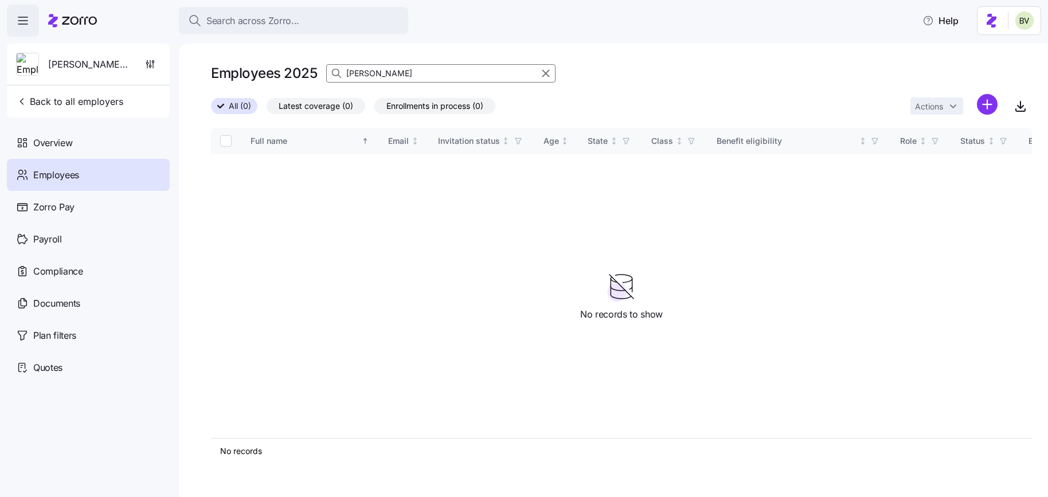
click at [398, 78] on input "DAMARIS SOSA" at bounding box center [440, 73] width 229 height 18
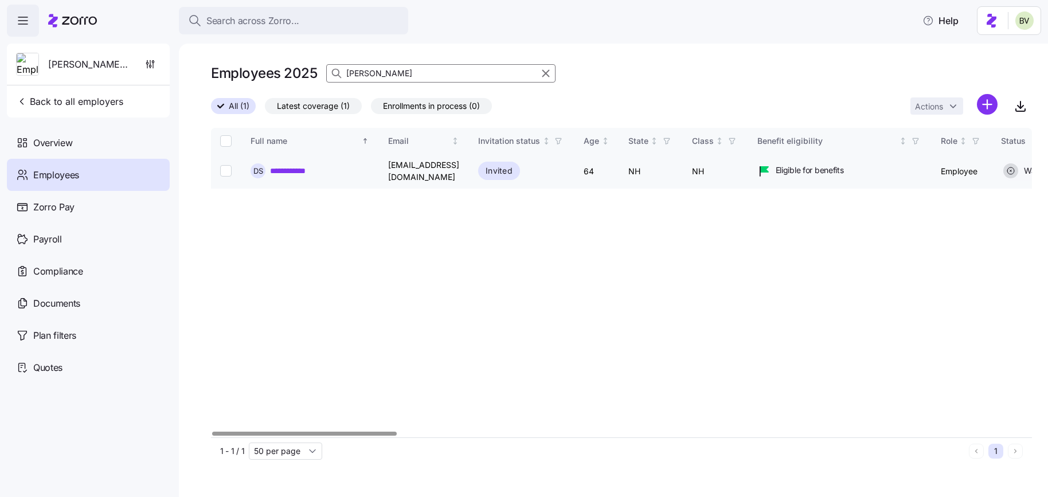
type input "DAMARIS SOSA"
click at [297, 165] on link "**********" at bounding box center [300, 170] width 61 height 11
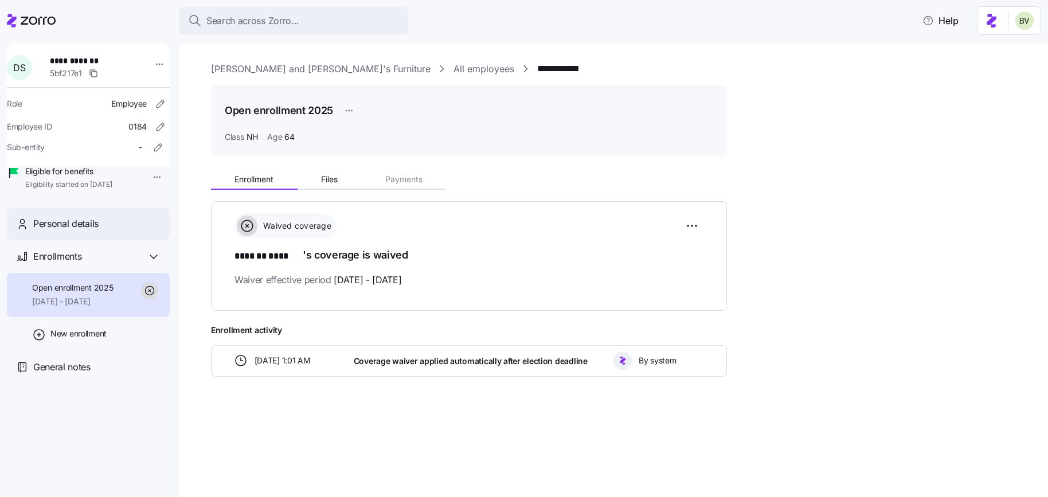
click at [128, 231] on div "Personal details" at bounding box center [96, 224] width 127 height 14
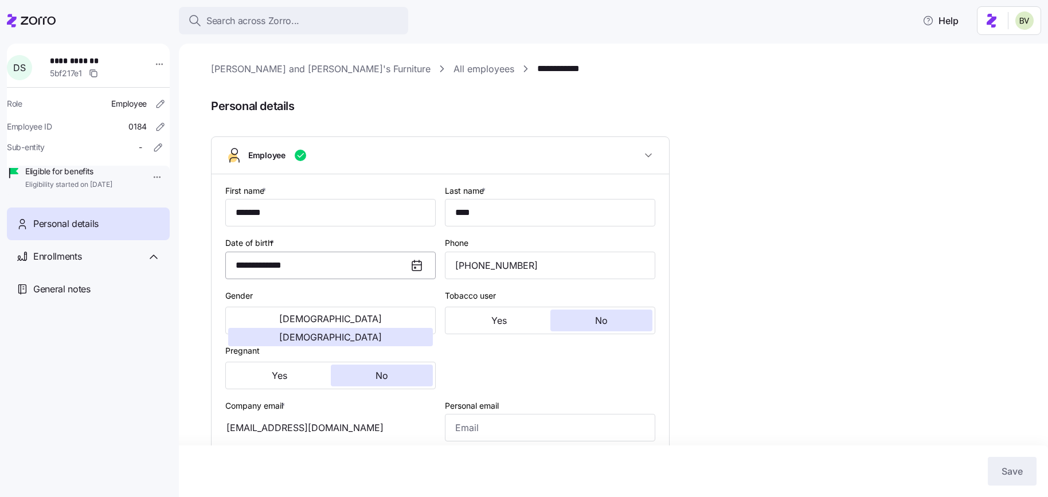
type input "NH"
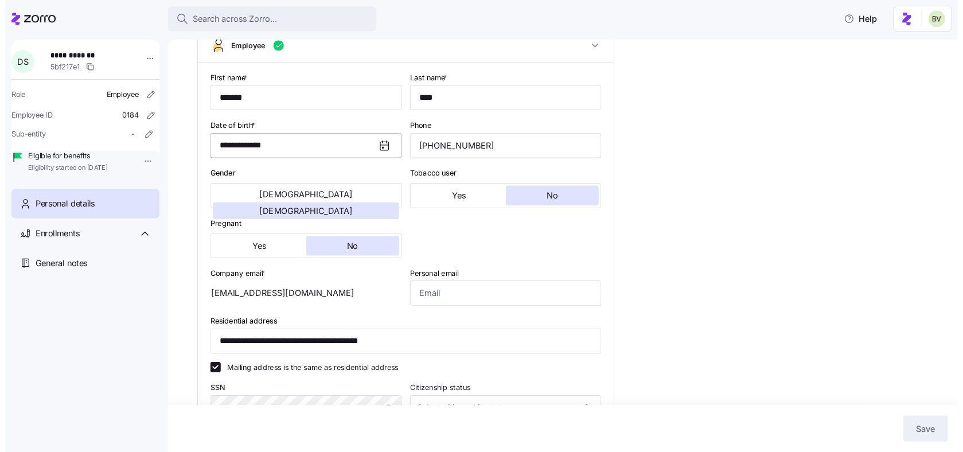
scroll to position [107, 0]
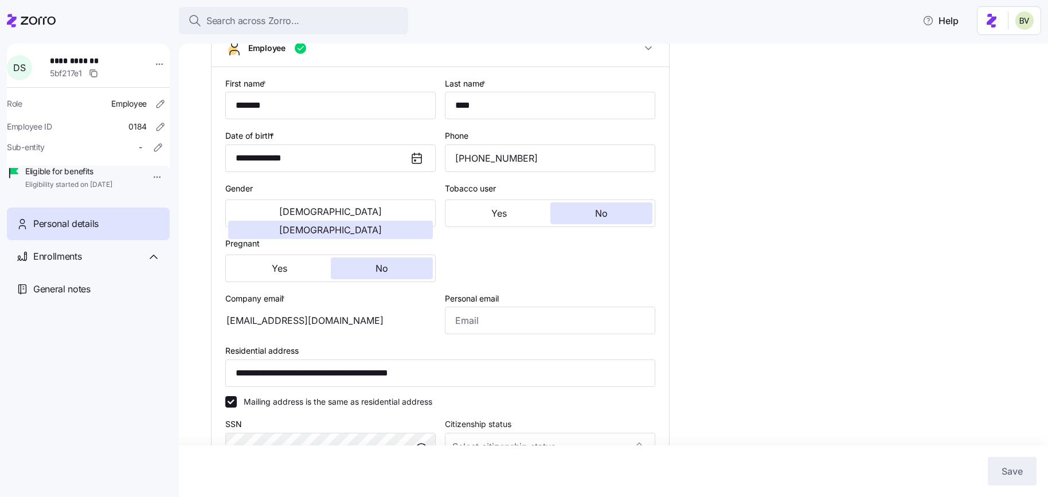
drag, startPoint x: 333, startPoint y: 319, endPoint x: 238, endPoint y: 318, distance: 94.6
click at [238, 318] on div "lizquinn83@gmail.com" at bounding box center [330, 321] width 210 height 28
click at [270, 28] on span "Search across Zorro..." at bounding box center [252, 21] width 93 height 14
click at [270, 28] on body "**********" at bounding box center [524, 245] width 1048 height 490
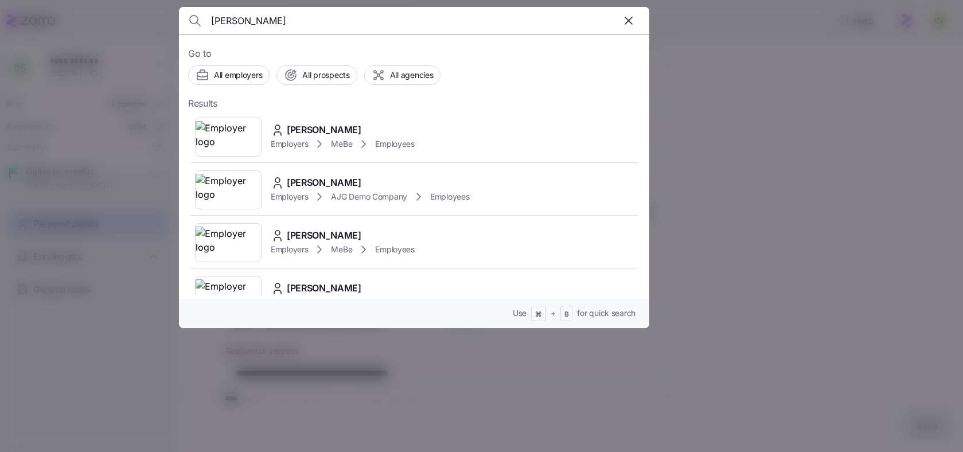
click at [291, 20] on input "GLORIA DICENT" at bounding box center [358, 21] width 294 height 28
paste input "Abimbola Olugbenga"
type input "Abimbola Olugbenga"
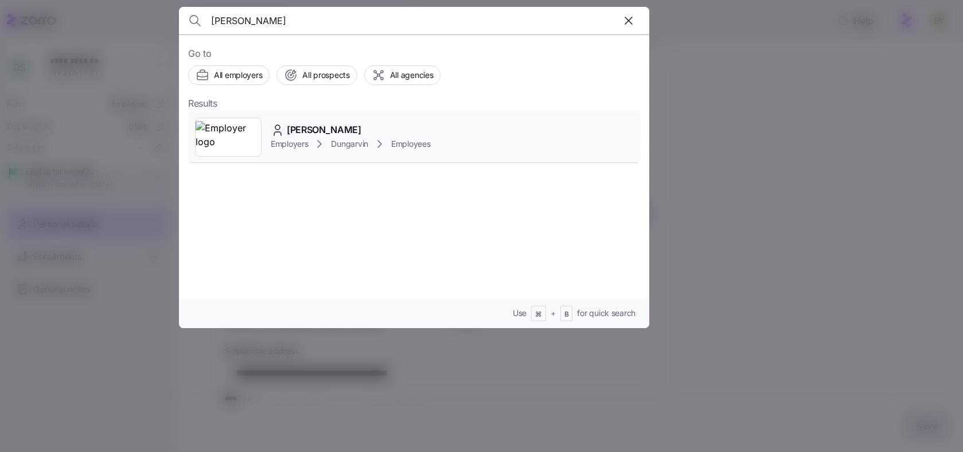
click at [225, 132] on img at bounding box center [228, 137] width 65 height 32
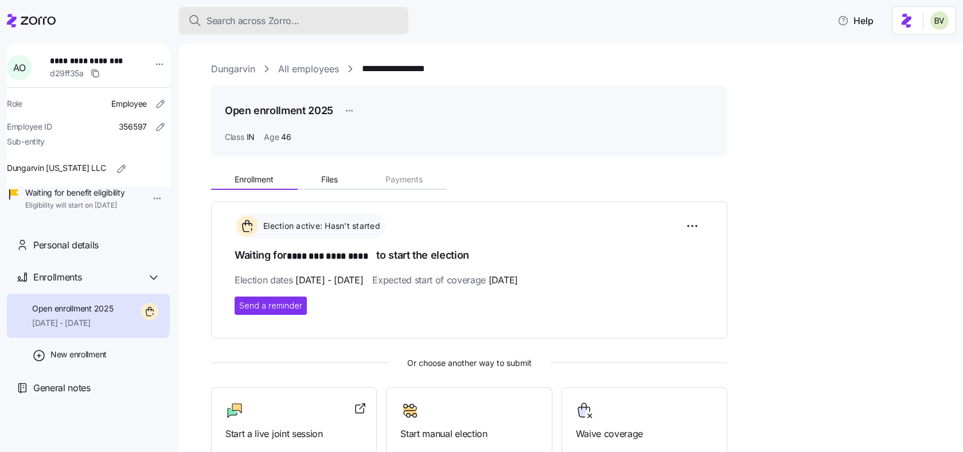
click at [283, 24] on span "Search across Zorro..." at bounding box center [252, 21] width 93 height 14
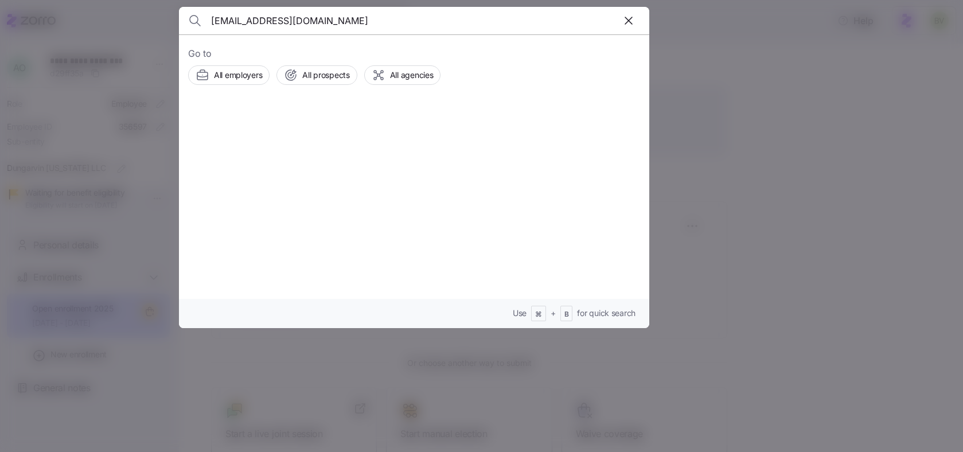
type input "yemtob2010@yahoo.com"
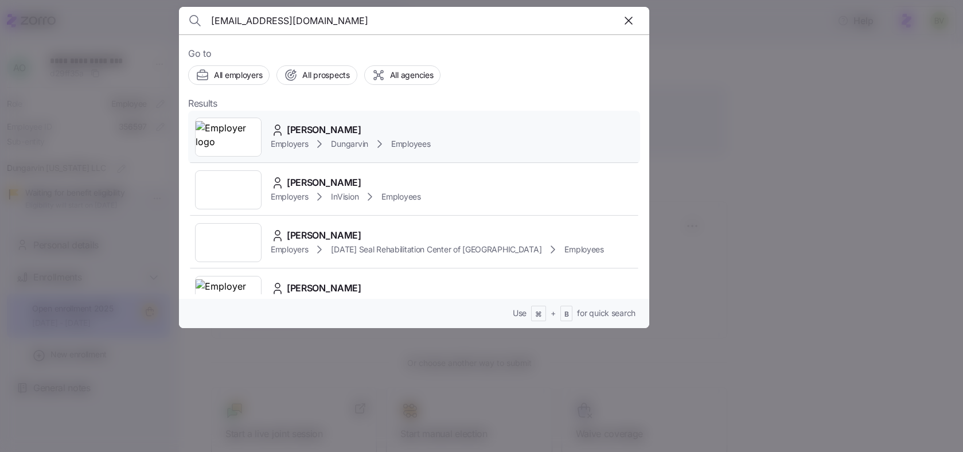
click at [237, 140] on img at bounding box center [228, 137] width 65 height 32
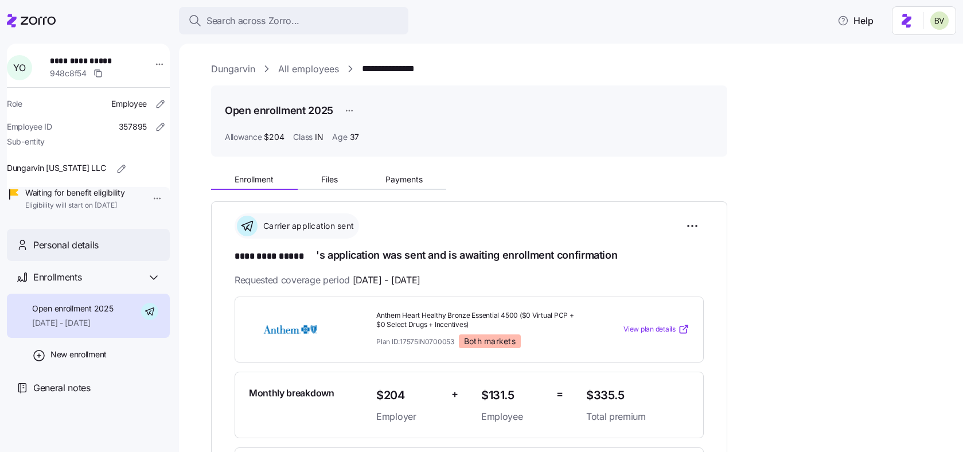
click at [99, 252] on div "Personal details" at bounding box center [96, 245] width 127 height 14
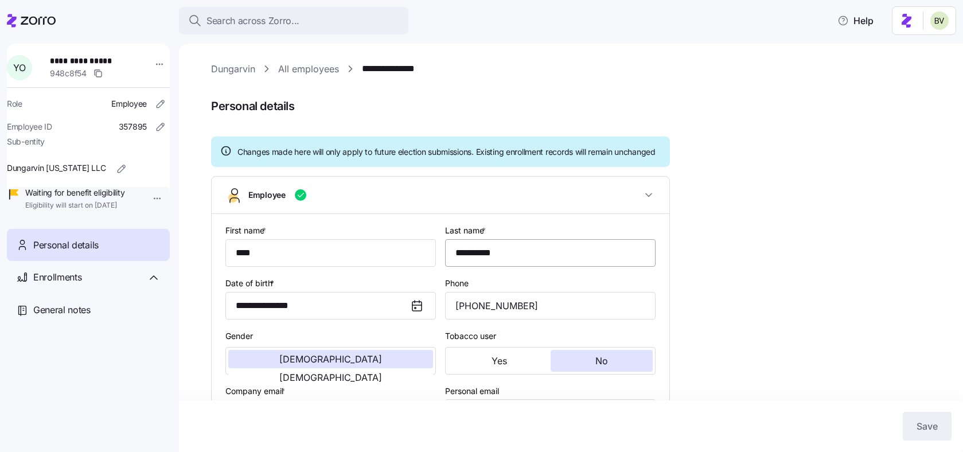
type input "IN"
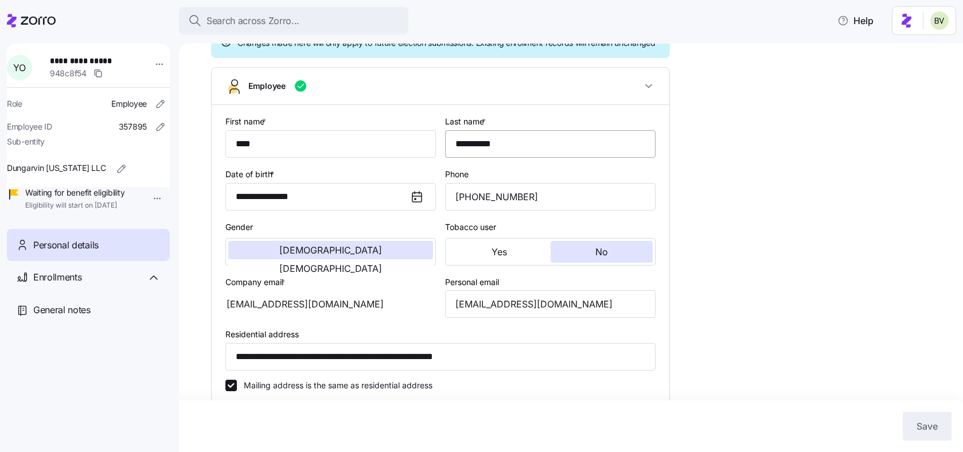
scroll to position [112, 0]
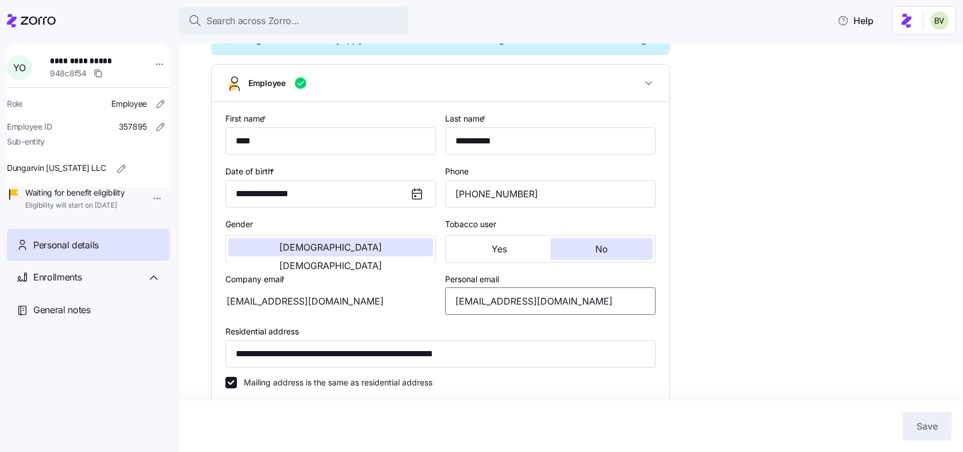
drag, startPoint x: 567, startPoint y: 316, endPoint x: 451, endPoint y: 314, distance: 115.8
click at [451, 314] on input "yemtob2010@yahoo.com" at bounding box center [550, 301] width 210 height 28
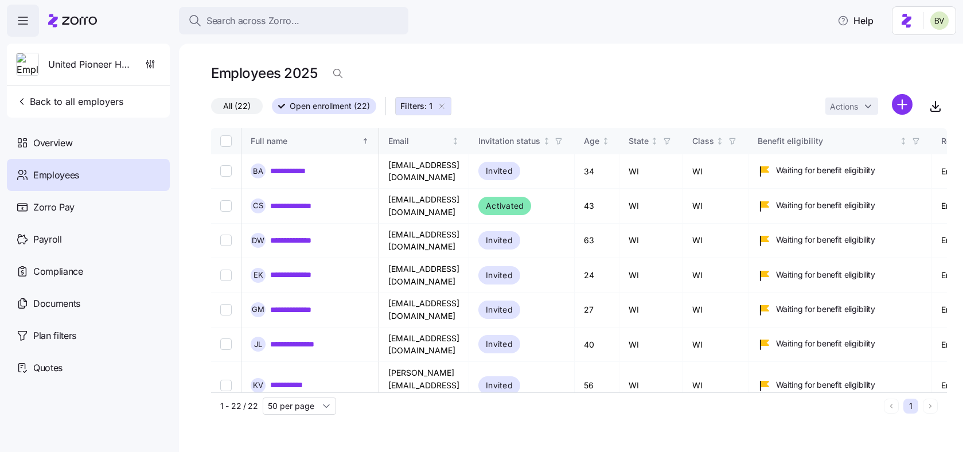
scroll to position [0, 110]
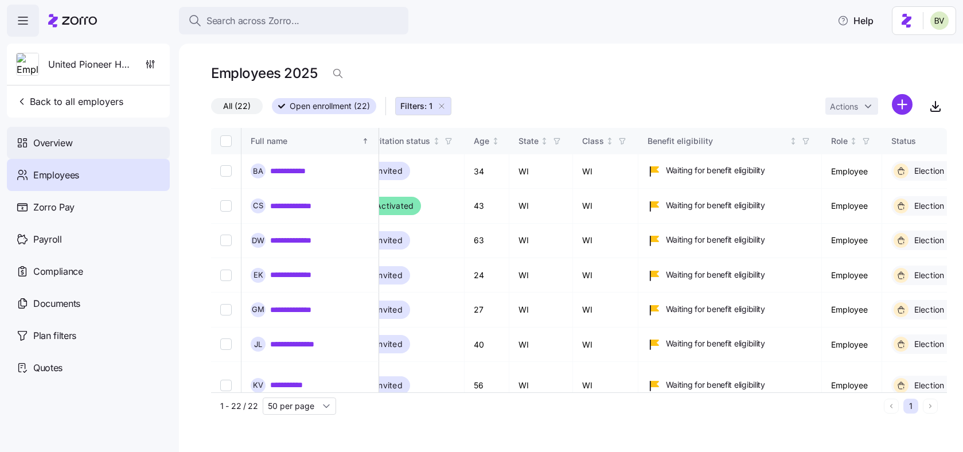
click at [79, 147] on div "Overview" at bounding box center [88, 143] width 163 height 32
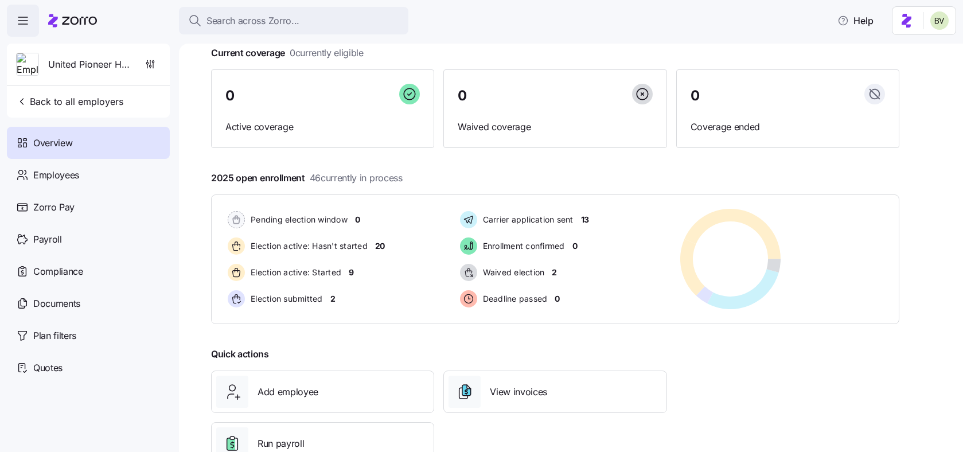
scroll to position [97, 0]
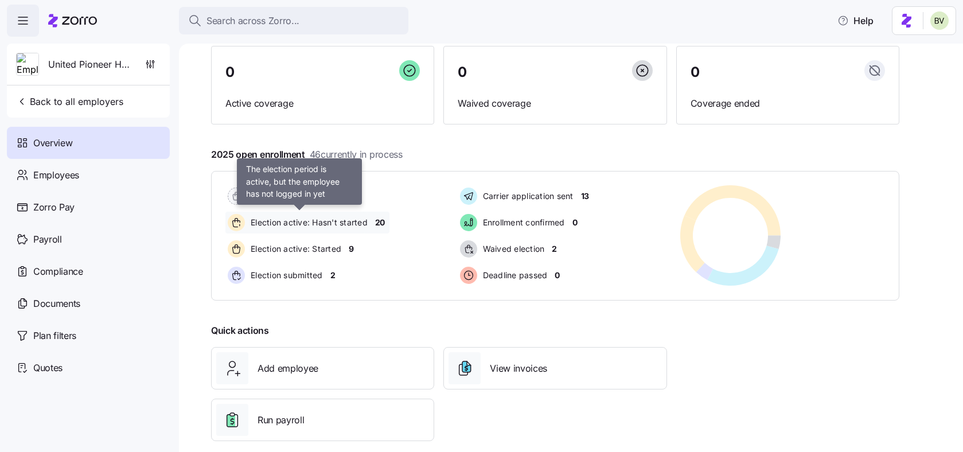
click at [353, 221] on span "Election active: Hasn't started" at bounding box center [307, 222] width 120 height 11
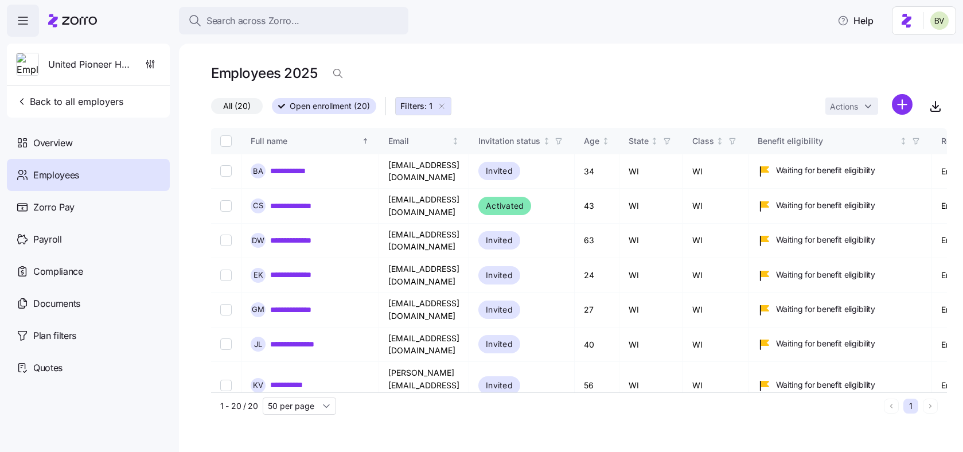
click at [444, 107] on icon "button" at bounding box center [441, 105] width 9 height 9
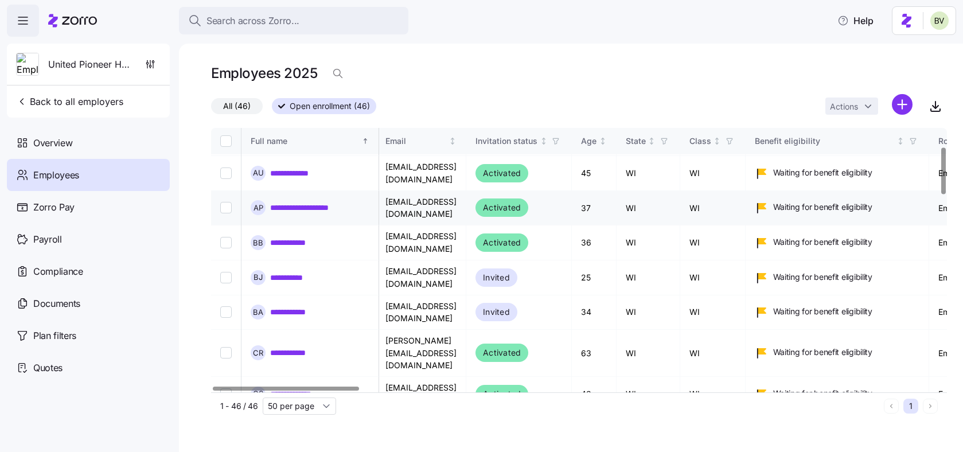
scroll to position [0, 3]
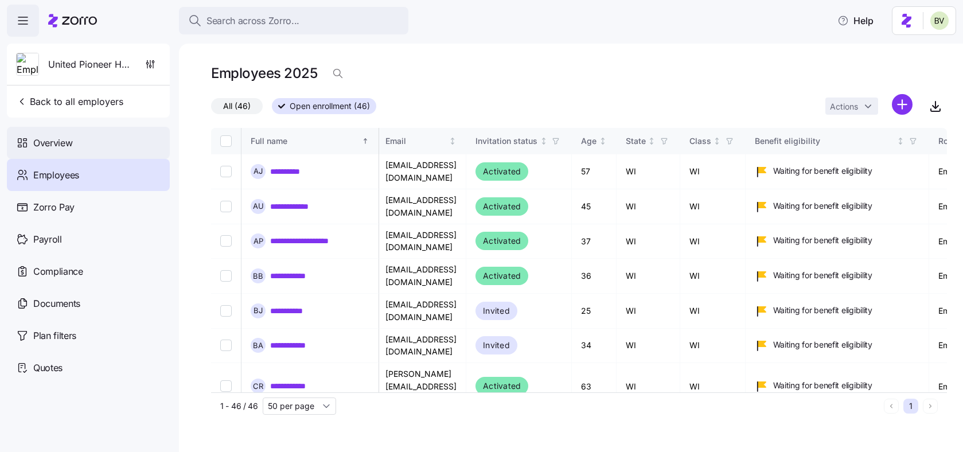
click at [77, 150] on div "Overview" at bounding box center [88, 143] width 163 height 32
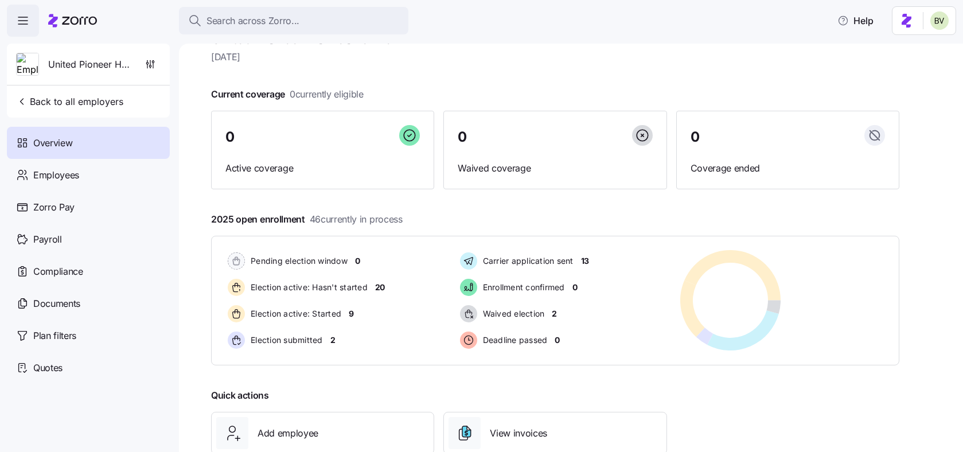
scroll to position [33, 0]
click at [151, 69] on icon "button" at bounding box center [150, 63] width 11 height 11
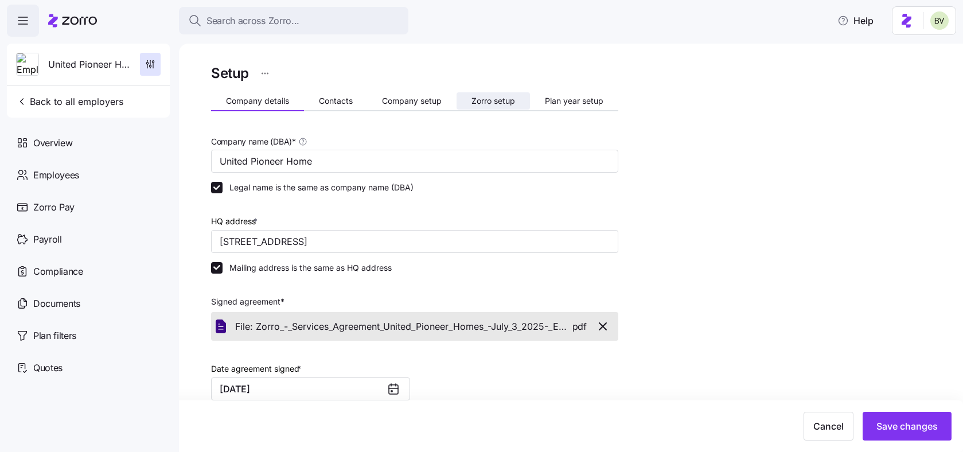
click at [489, 106] on button "Zorro setup" at bounding box center [492, 100] width 73 height 17
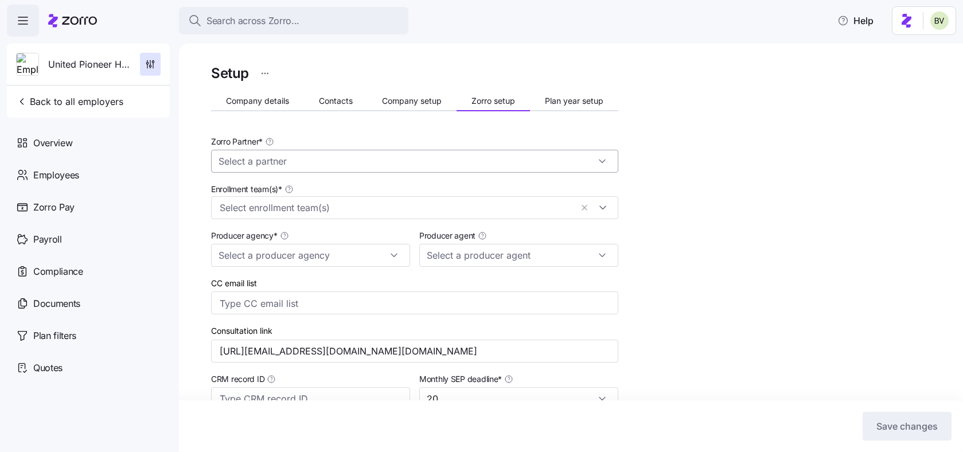
type input "Zorro"
type input "Alera Group"
type input "Amy Pals (amy.pals@aleragroup.com)"
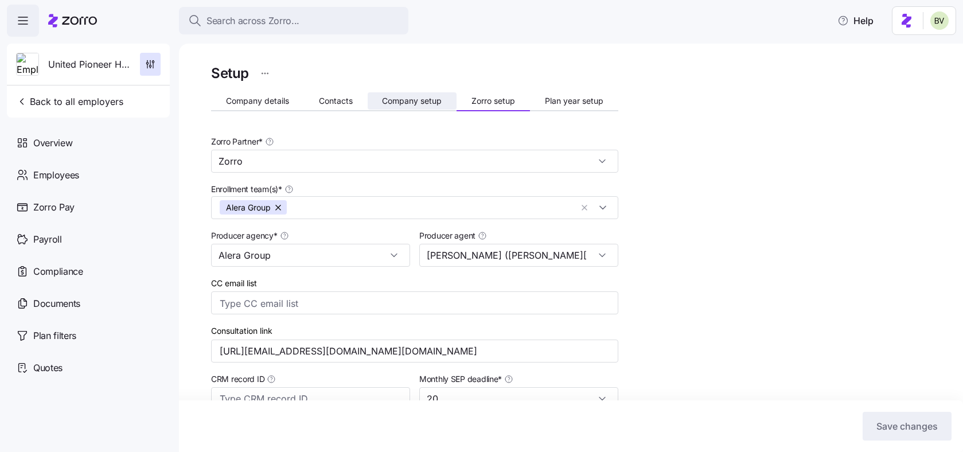
click at [391, 92] on button "Company setup" at bounding box center [412, 100] width 89 height 17
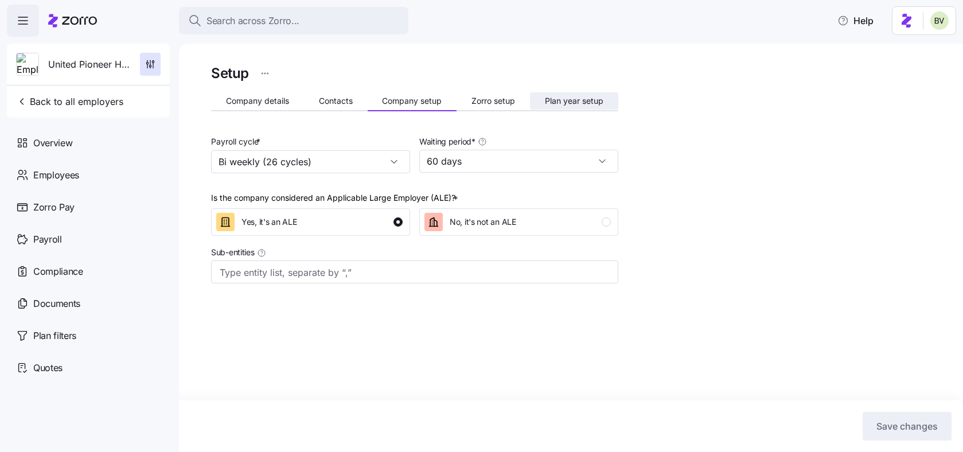
click at [548, 101] on span "Plan year setup" at bounding box center [574, 101] width 58 height 8
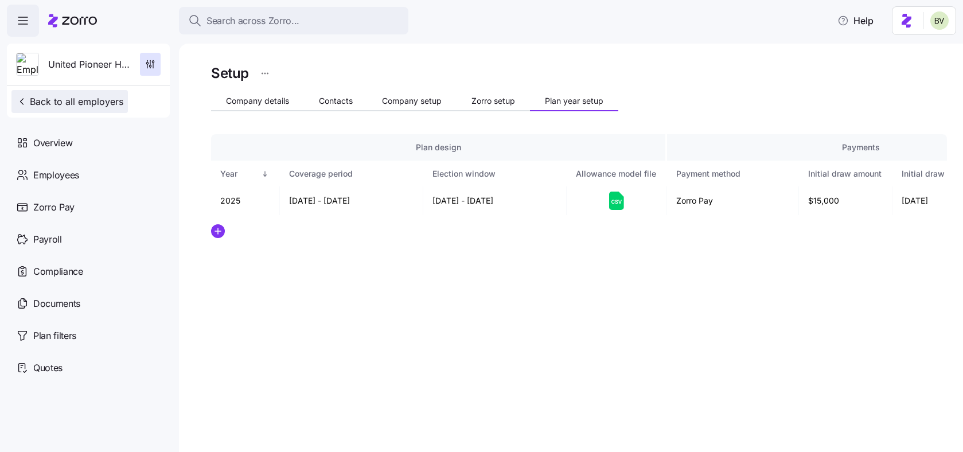
click at [64, 104] on span "Back to all employers" at bounding box center [69, 102] width 107 height 14
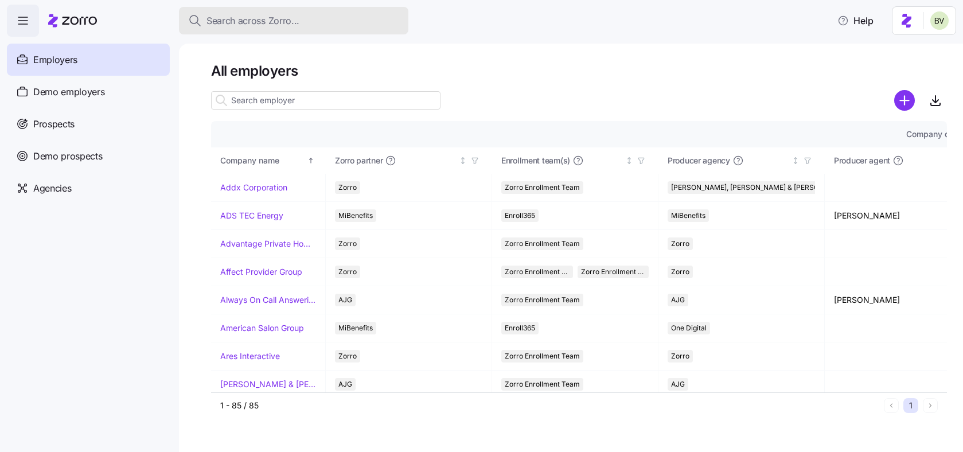
click at [327, 17] on div "Search across Zorro..." at bounding box center [293, 21] width 211 height 14
click at [327, 17] on body "Search across Zorro... Help Employers Demo employers Prospects Demo prospects A…" at bounding box center [481, 222] width 963 height 445
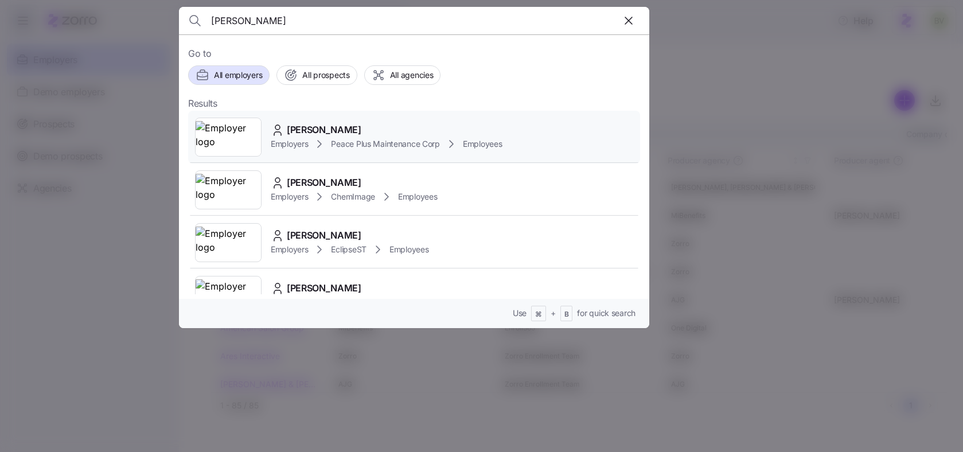
type input "[PERSON_NAME]"
click at [228, 128] on img at bounding box center [228, 137] width 65 height 32
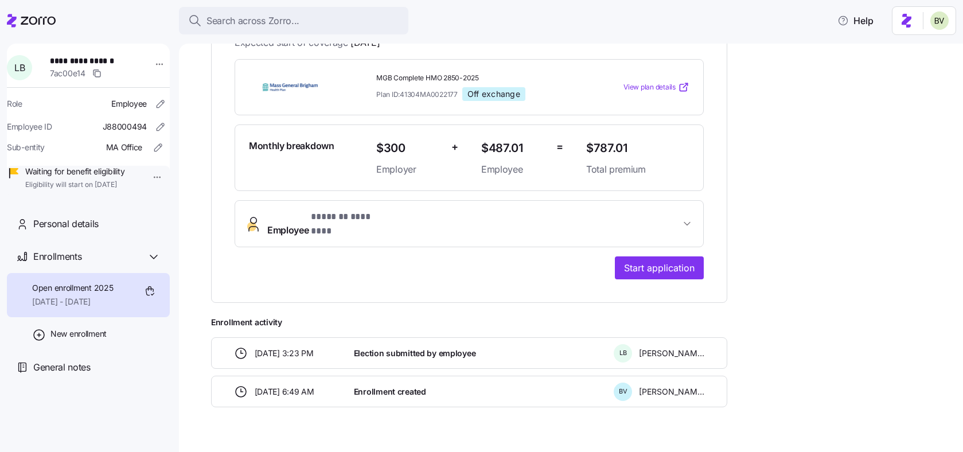
scroll to position [251, 0]
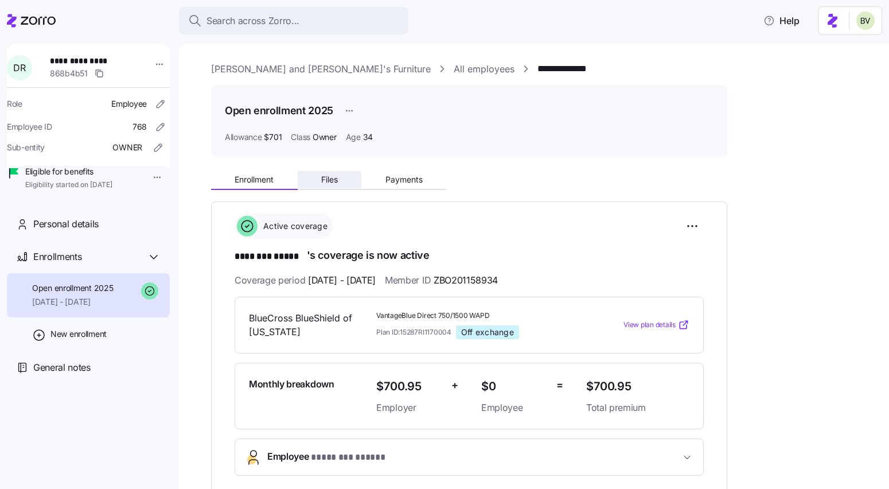
click at [329, 181] on span "Files" at bounding box center [329, 179] width 17 height 8
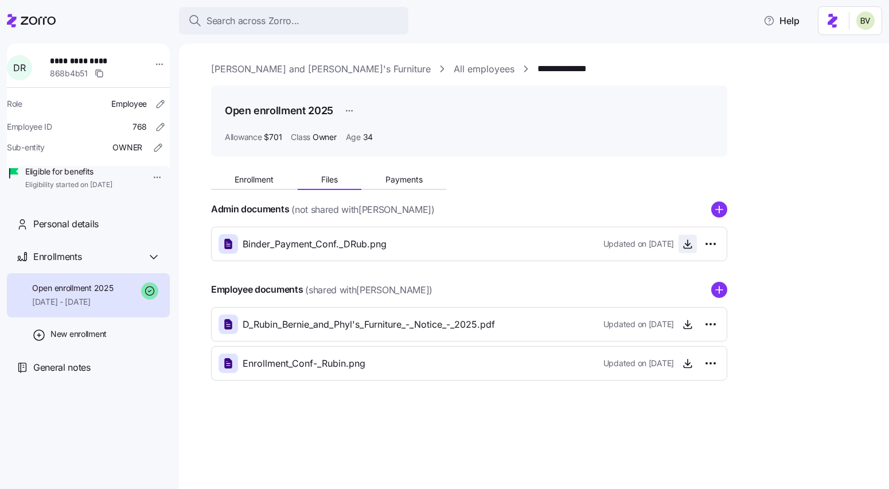
click at [682, 245] on icon "button" at bounding box center [687, 243] width 11 height 11
click at [682, 363] on icon "button" at bounding box center [687, 362] width 11 height 11
click at [272, 172] on button "Enrollment" at bounding box center [254, 179] width 87 height 17
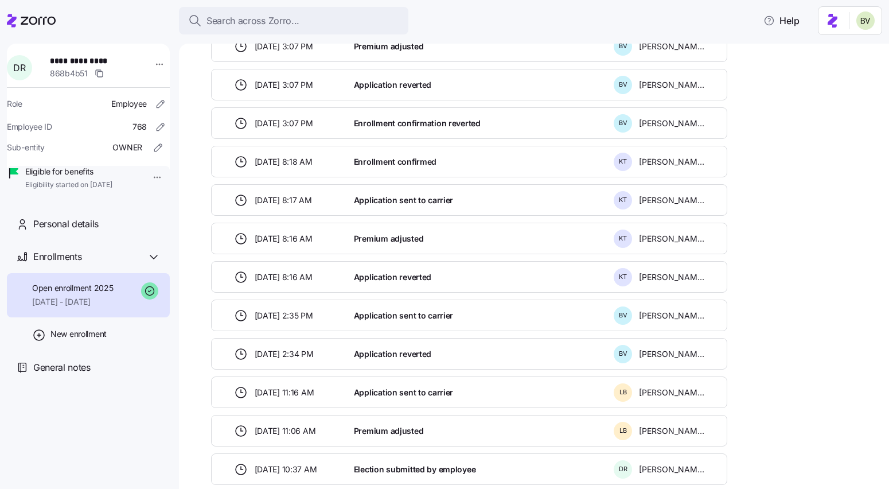
scroll to position [579, 0]
drag, startPoint x: 432, startPoint y: 239, endPoint x: 354, endPoint y: 237, distance: 78.6
click at [354, 237] on div "Premium adjusted" at bounding box center [479, 240] width 260 height 24
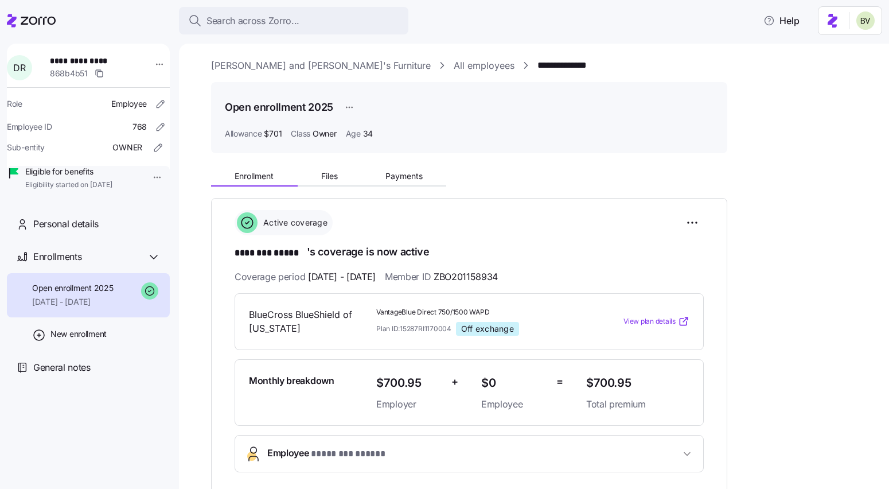
scroll to position [0, 0]
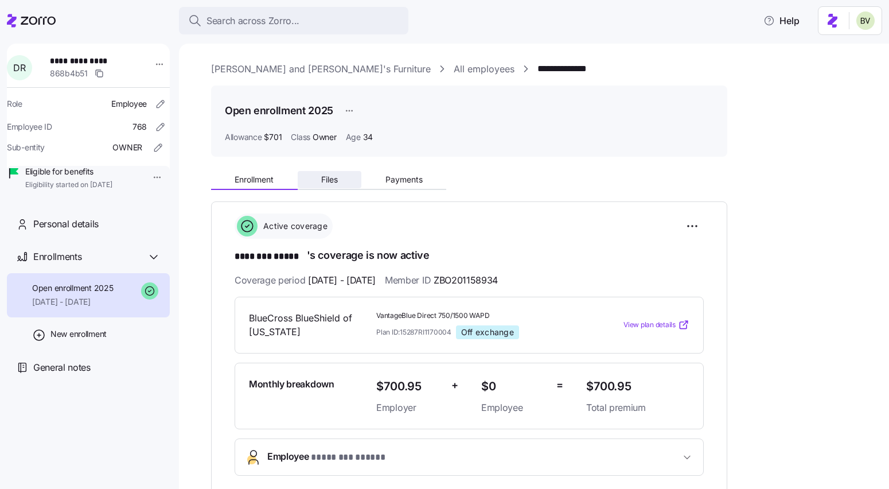
click at [334, 181] on span "Files" at bounding box center [329, 179] width 17 height 8
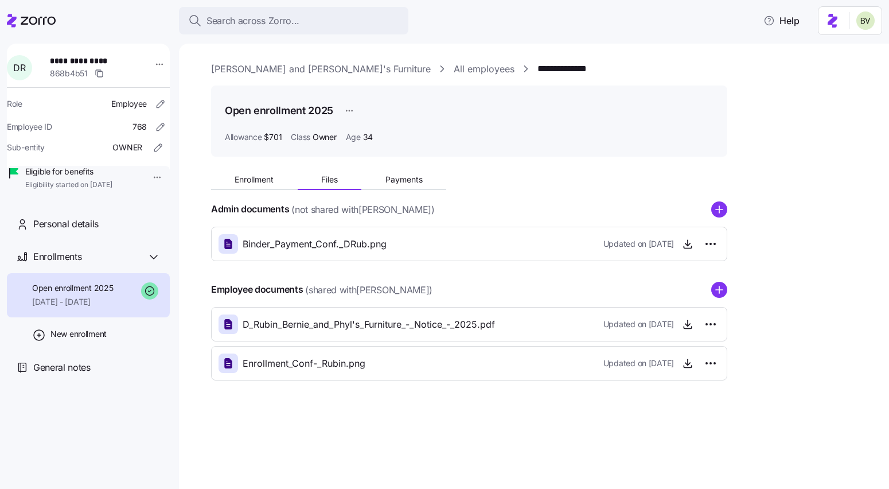
click at [454, 65] on link "All employees" at bounding box center [484, 69] width 61 height 14
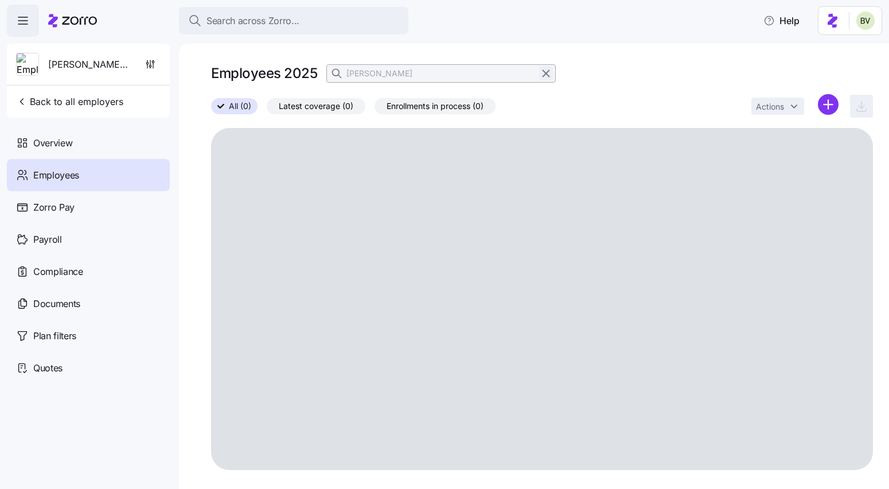
click at [550, 74] on icon "button" at bounding box center [546, 74] width 13 height 14
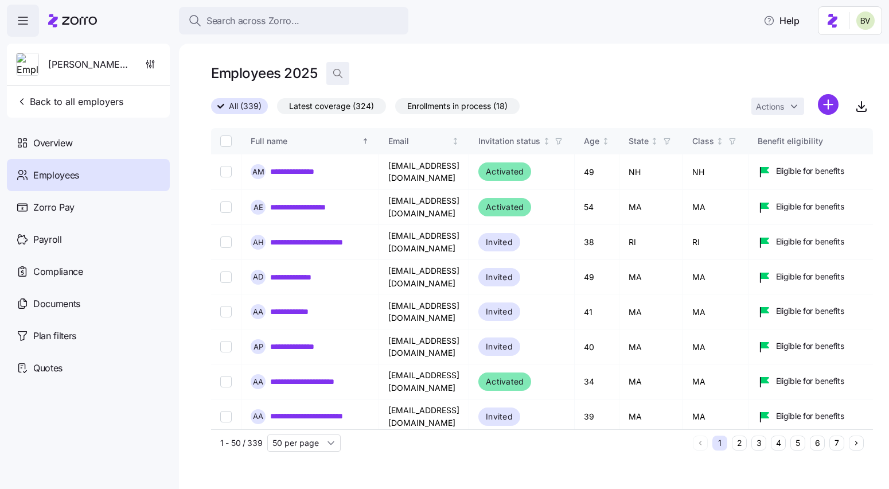
click at [336, 77] on icon "button" at bounding box center [337, 73] width 11 height 11
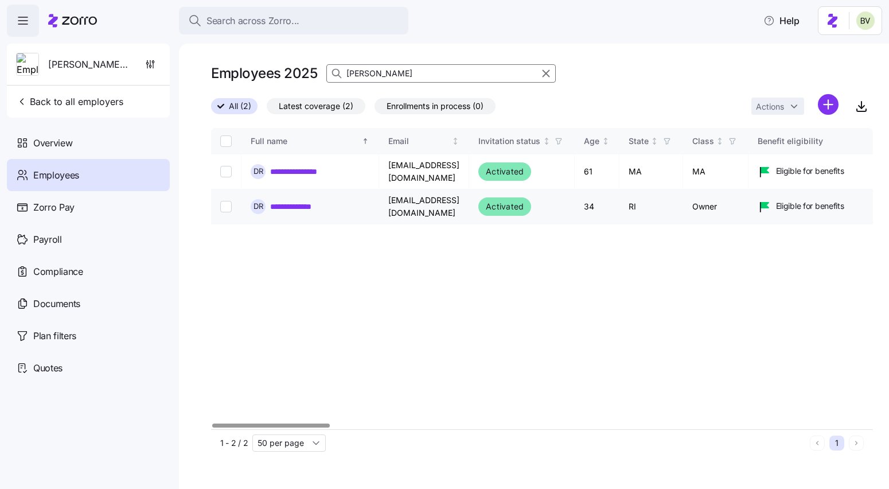
type input "[PERSON_NAME]"
click at [307, 202] on link "**********" at bounding box center [302, 206] width 65 height 11
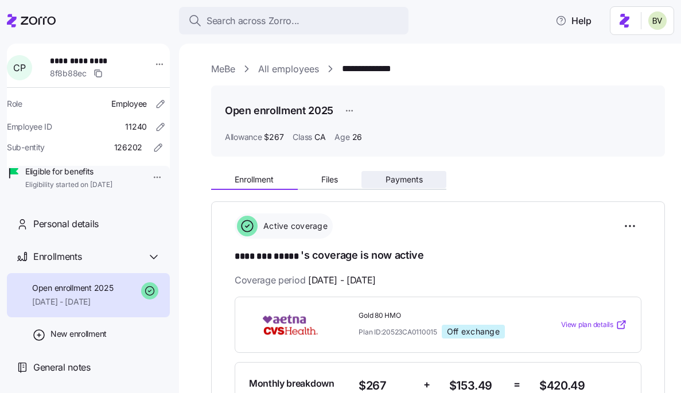
click at [404, 176] on span "Payments" at bounding box center [403, 179] width 37 height 8
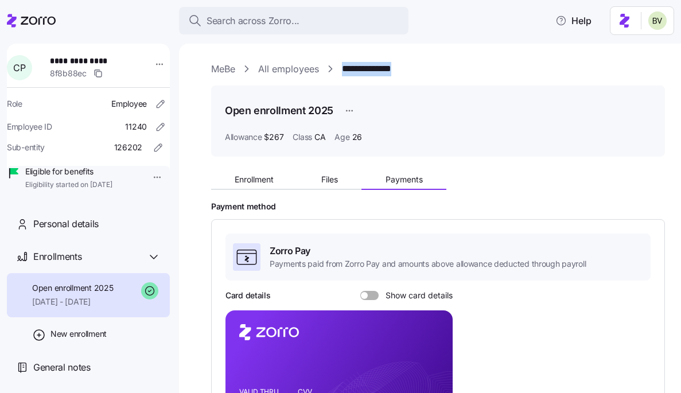
drag, startPoint x: 421, startPoint y: 67, endPoint x: 345, endPoint y: 66, distance: 76.3
click at [345, 66] on div "**********" at bounding box center [438, 69] width 454 height 14
copy link "**********"
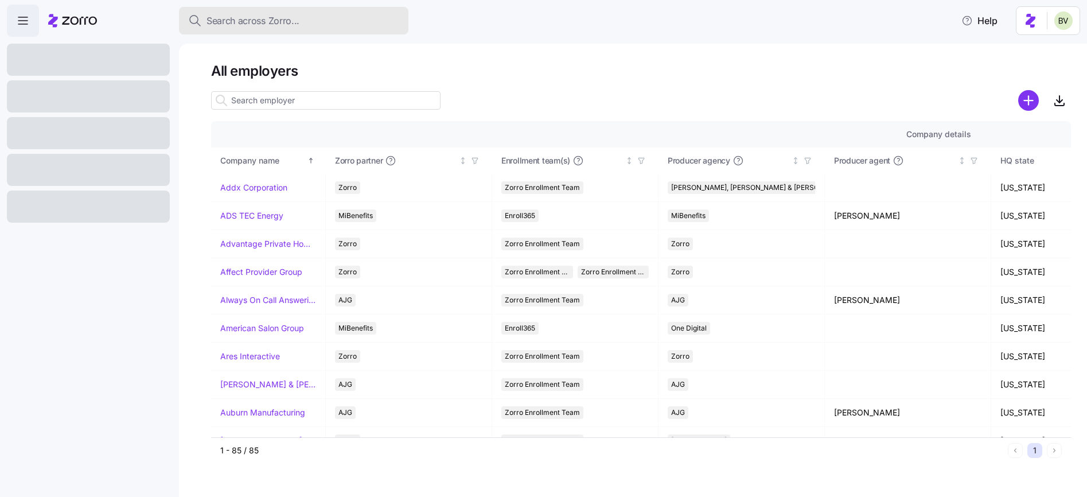
click at [272, 30] on button "Search across Zorro..." at bounding box center [293, 21] width 229 height 28
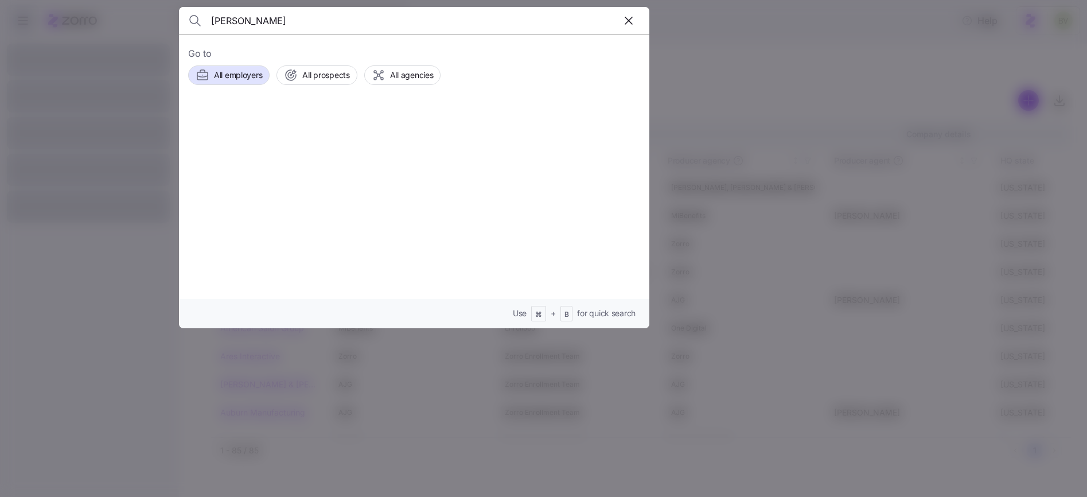
type input "[PERSON_NAME]"
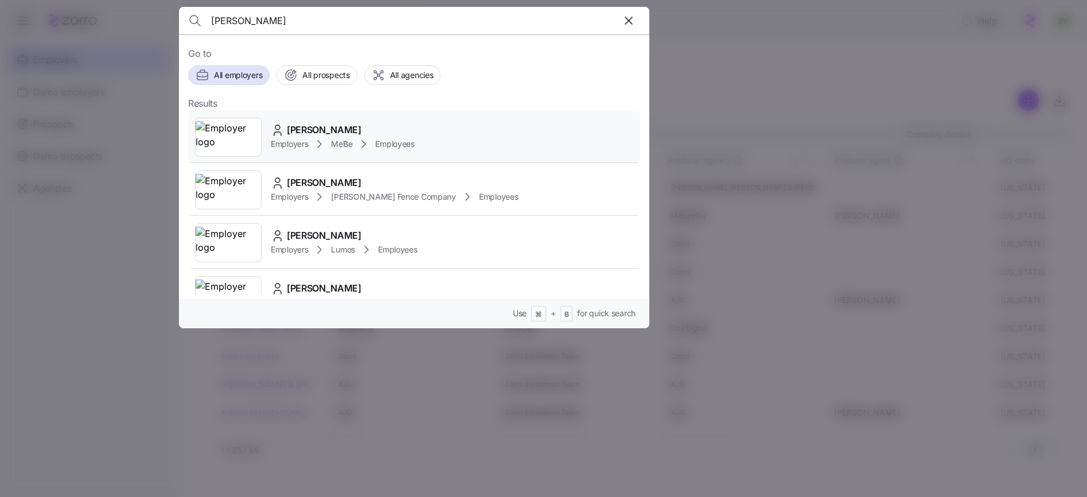
click at [228, 128] on img at bounding box center [228, 137] width 65 height 32
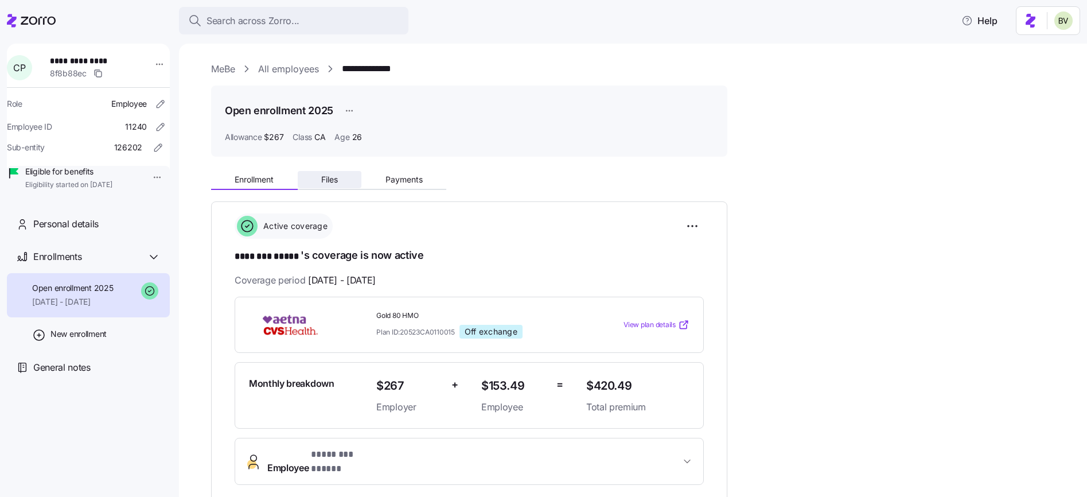
click at [329, 173] on button "Files" at bounding box center [330, 179] width 64 height 17
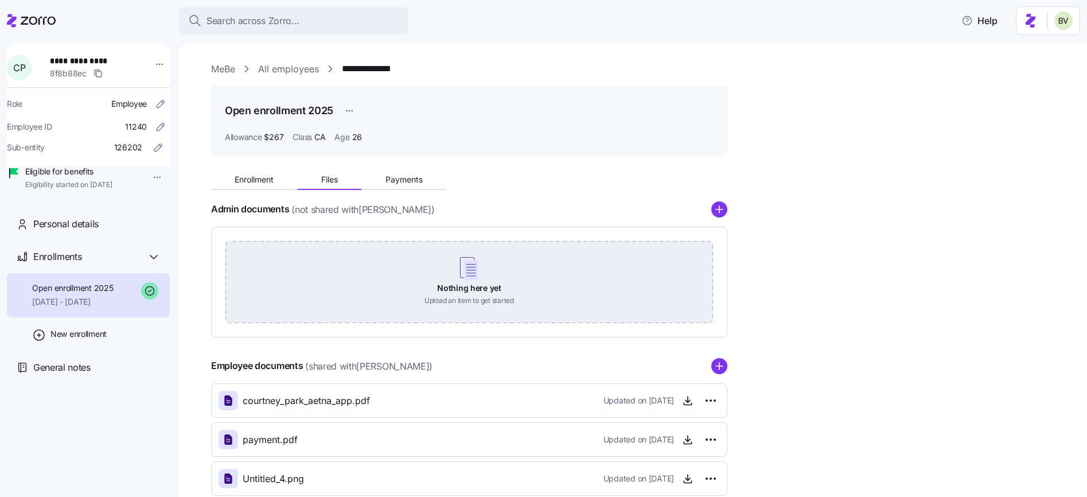
scroll to position [68, 0]
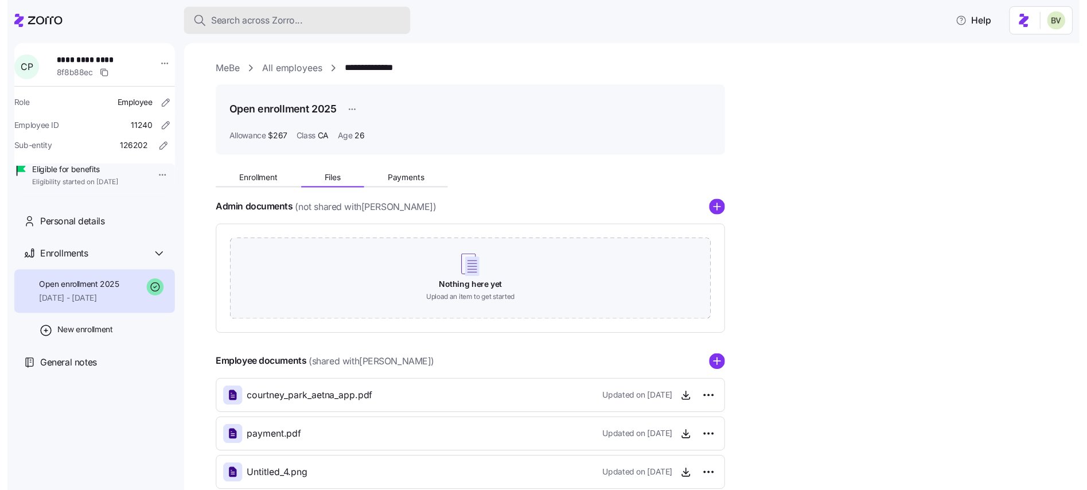
scroll to position [68, 0]
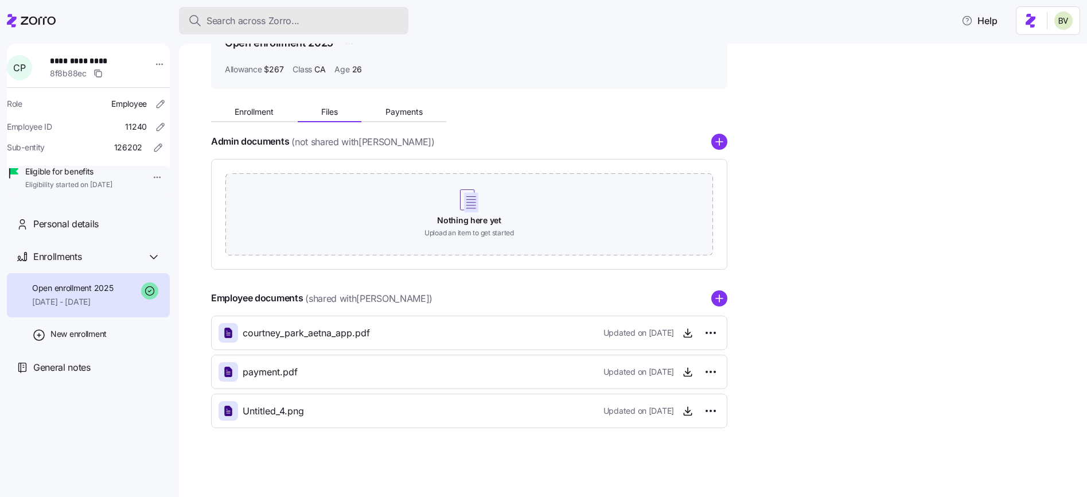
click at [247, 22] on span "Search across Zorro..." at bounding box center [252, 21] width 93 height 14
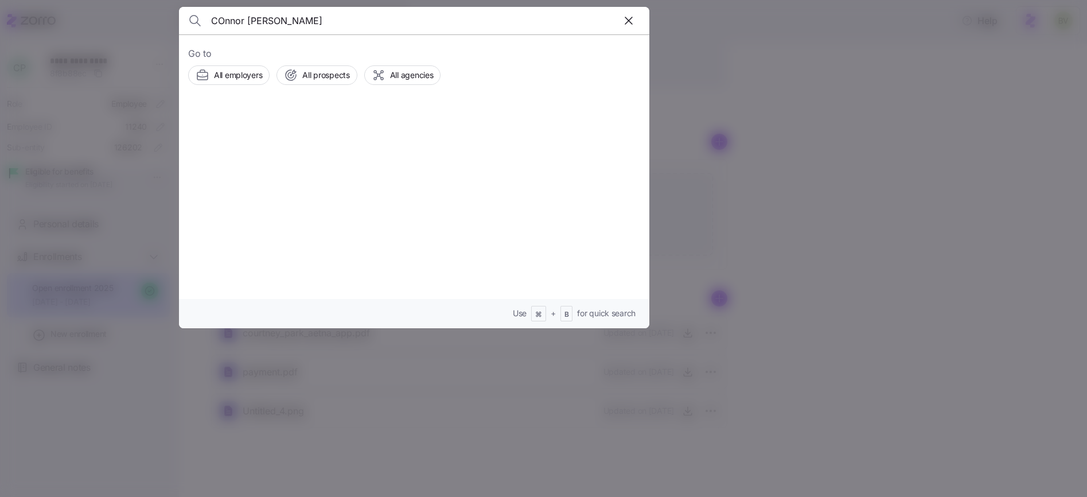
type input "COnnor [PERSON_NAME]"
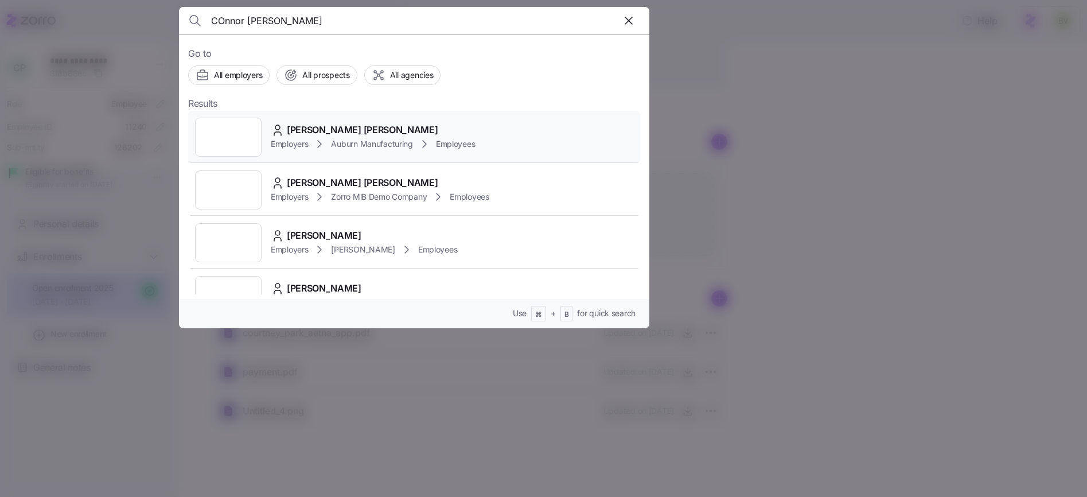
click at [225, 133] on div at bounding box center [228, 137] width 67 height 39
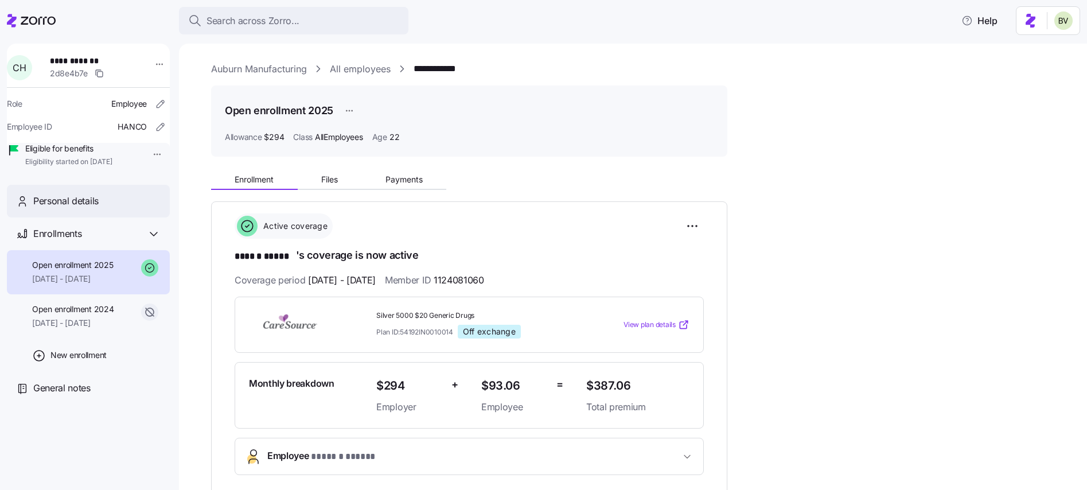
click at [80, 217] on div "Personal details" at bounding box center [88, 201] width 163 height 33
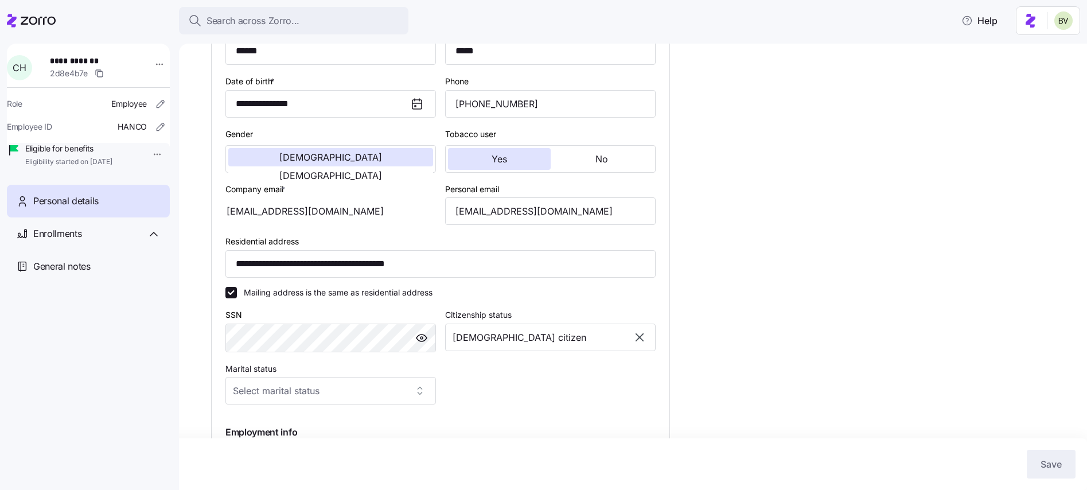
scroll to position [205, 0]
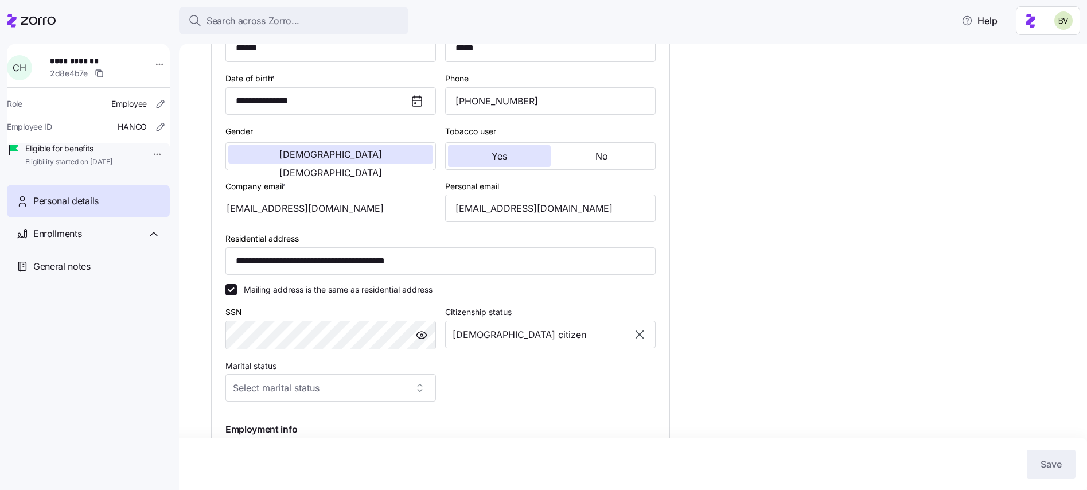
type input "AllEmployees"
drag, startPoint x: 533, startPoint y: 113, endPoint x: 441, endPoint y: 113, distance: 91.7
click at [441, 113] on div "Phone [PHONE_NUMBER]" at bounding box center [550, 93] width 220 height 53
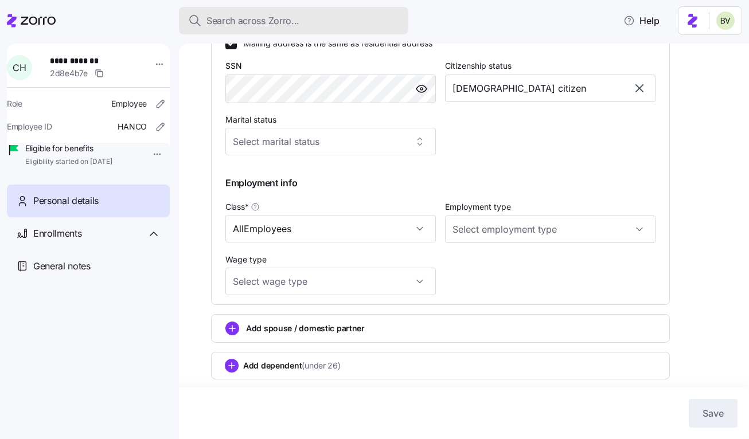
scroll to position [0, 0]
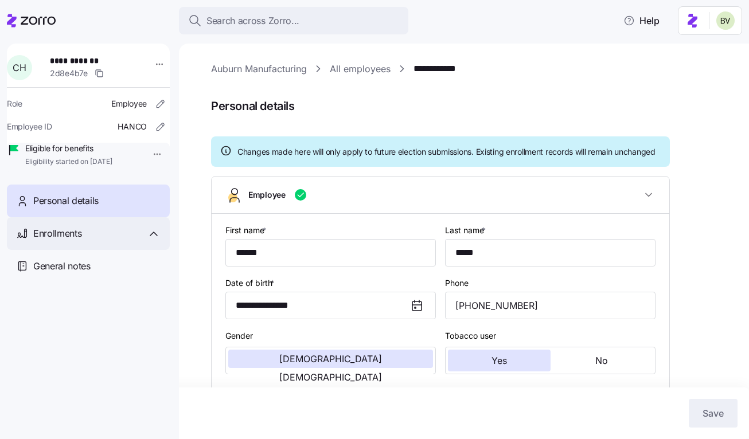
click at [106, 241] on div "Enrollments" at bounding box center [96, 234] width 127 height 14
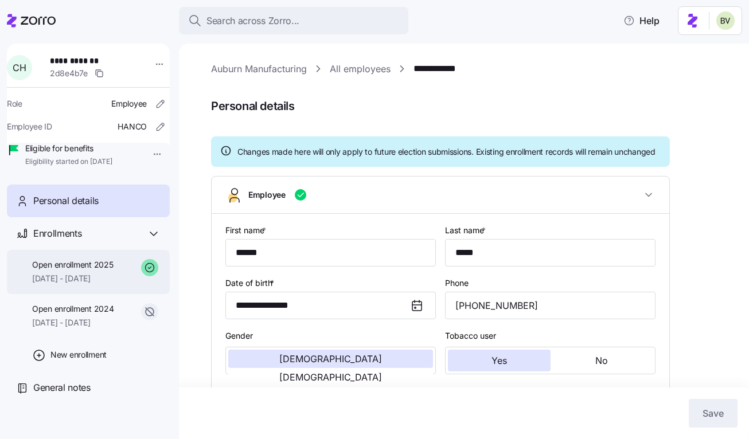
click at [92, 271] on span "Open enrollment 2025" at bounding box center [72, 264] width 81 height 11
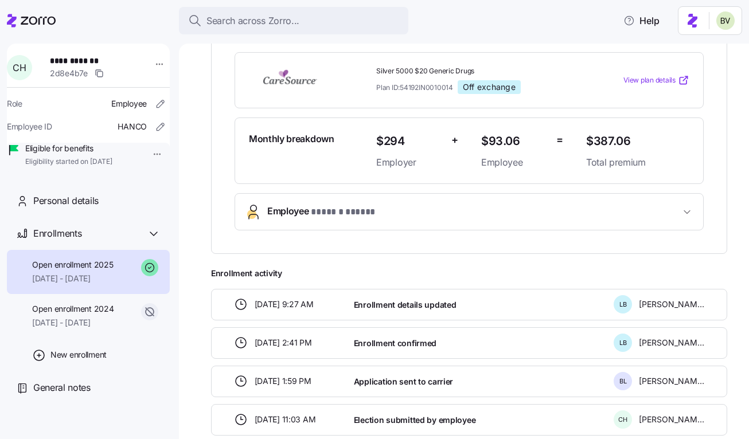
scroll to position [251, 0]
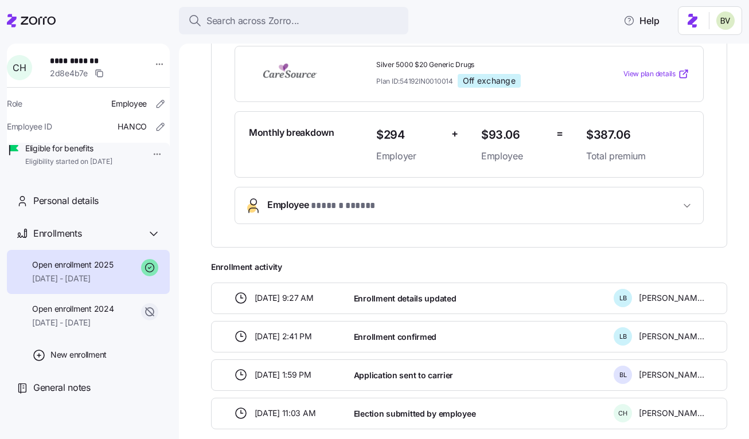
click at [462, 208] on span "Employee * ****** ***** *" at bounding box center [473, 205] width 413 height 15
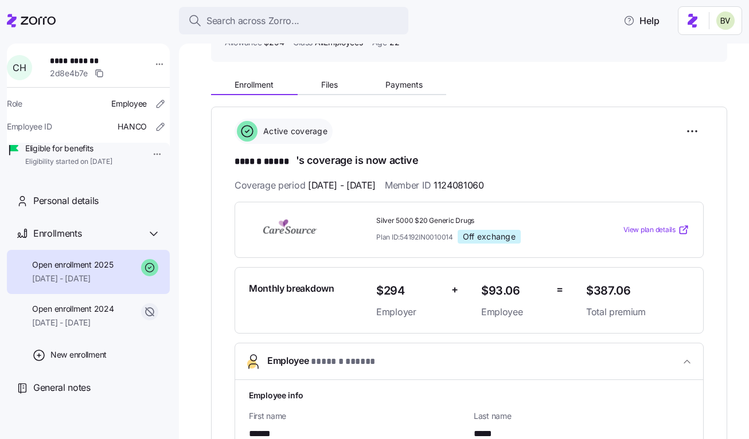
scroll to position [96, 0]
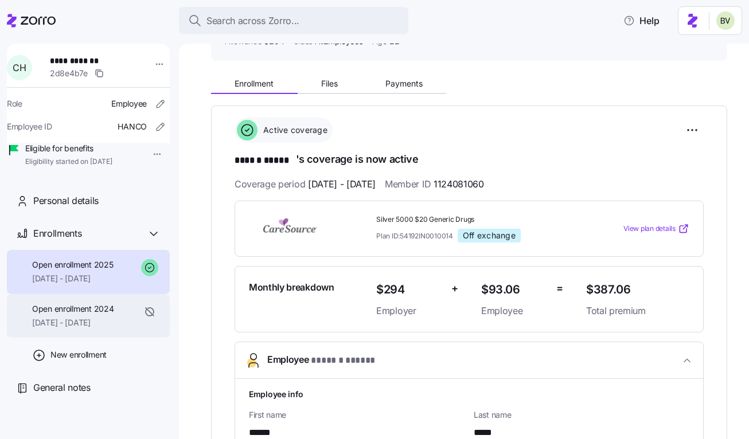
click at [96, 329] on span "[DATE] - [DATE]" at bounding box center [72, 322] width 81 height 11
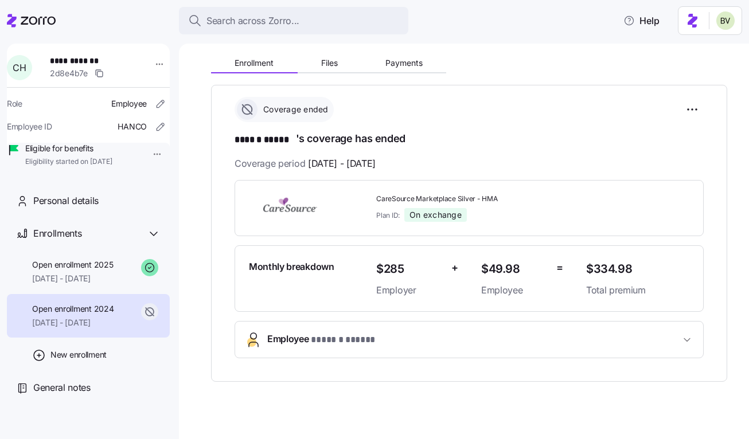
scroll to position [127, 0]
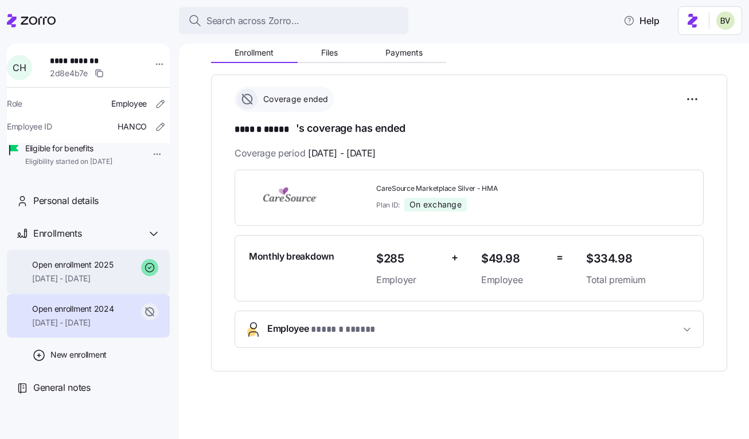
click at [106, 271] on span "Open enrollment 2025" at bounding box center [72, 264] width 81 height 11
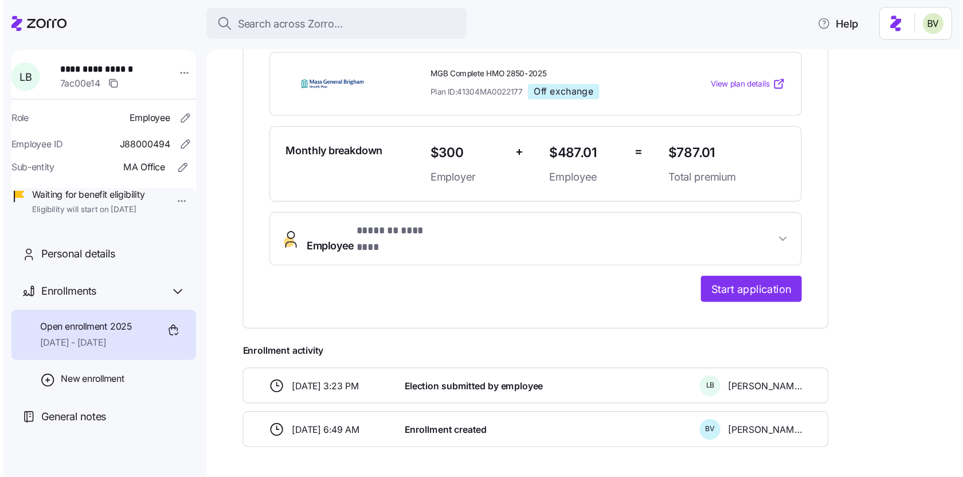
scroll to position [226, 0]
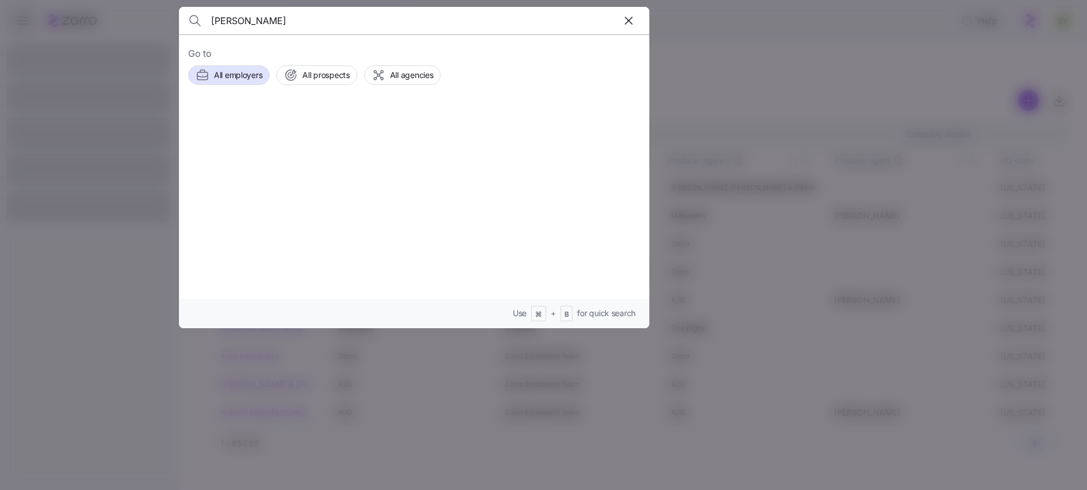
type input "[PERSON_NAME]"
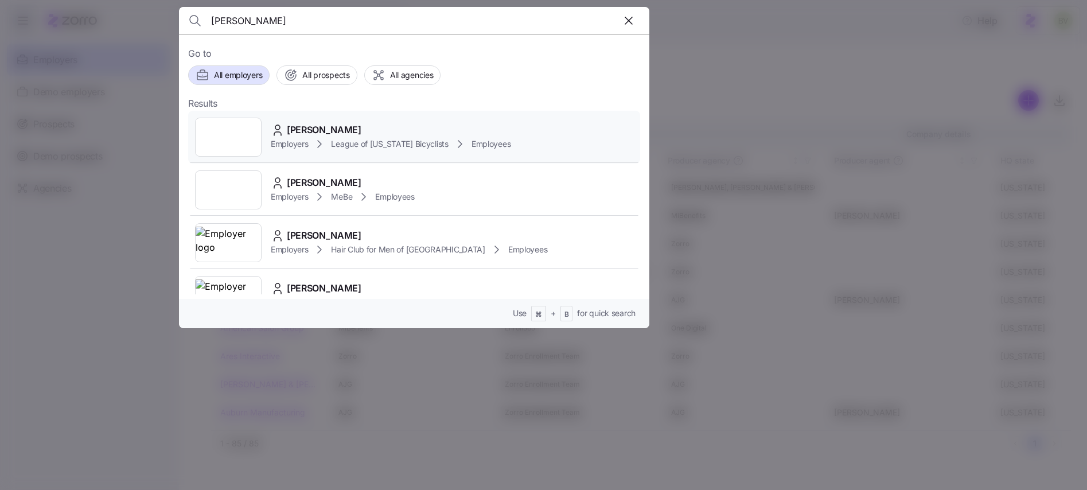
click at [235, 138] on div at bounding box center [228, 137] width 67 height 39
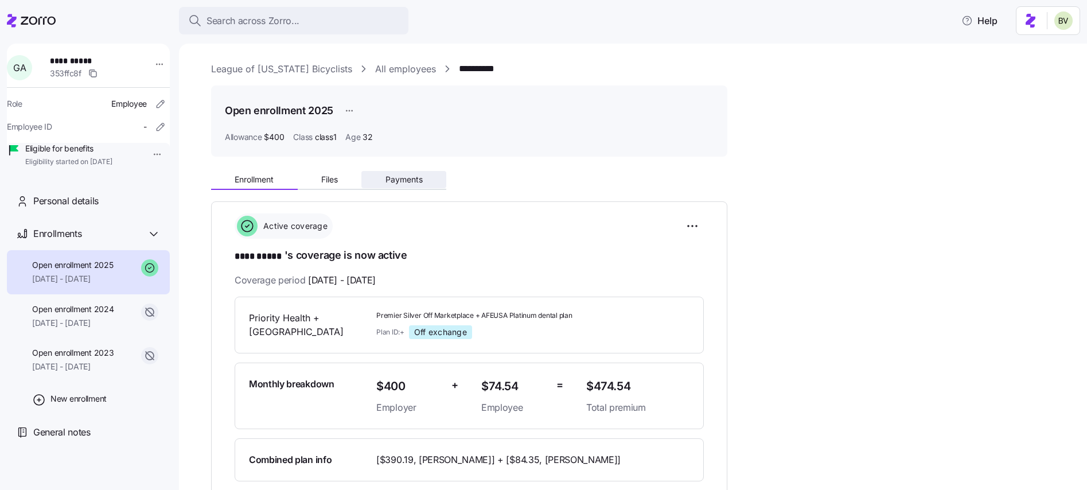
click at [395, 185] on button "Payments" at bounding box center [403, 179] width 85 height 17
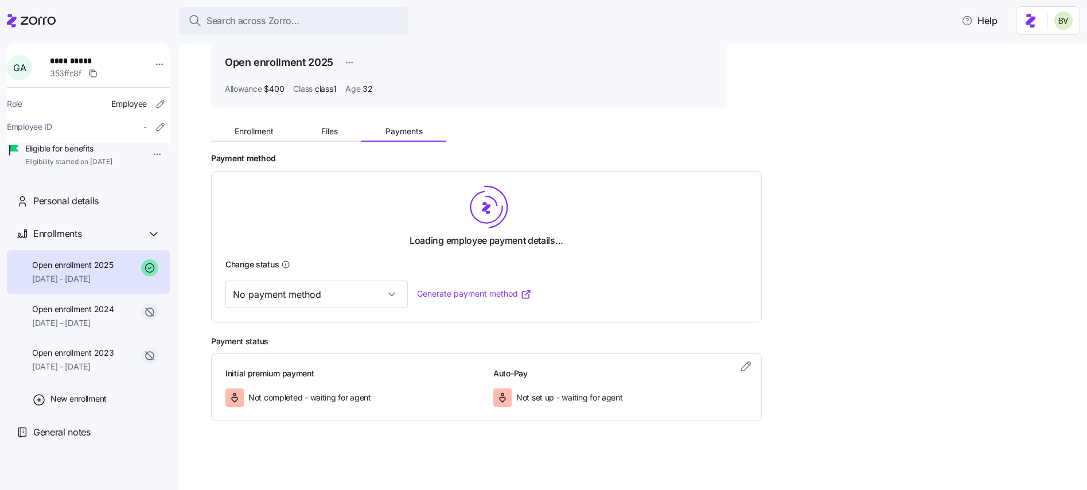
scroll to position [42, 0]
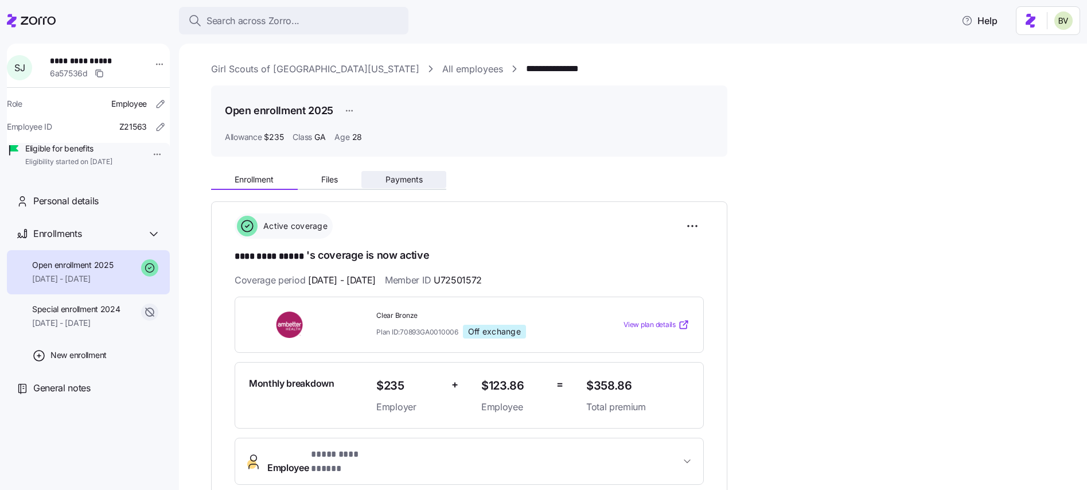
click at [415, 173] on button "Payments" at bounding box center [403, 179] width 85 height 17
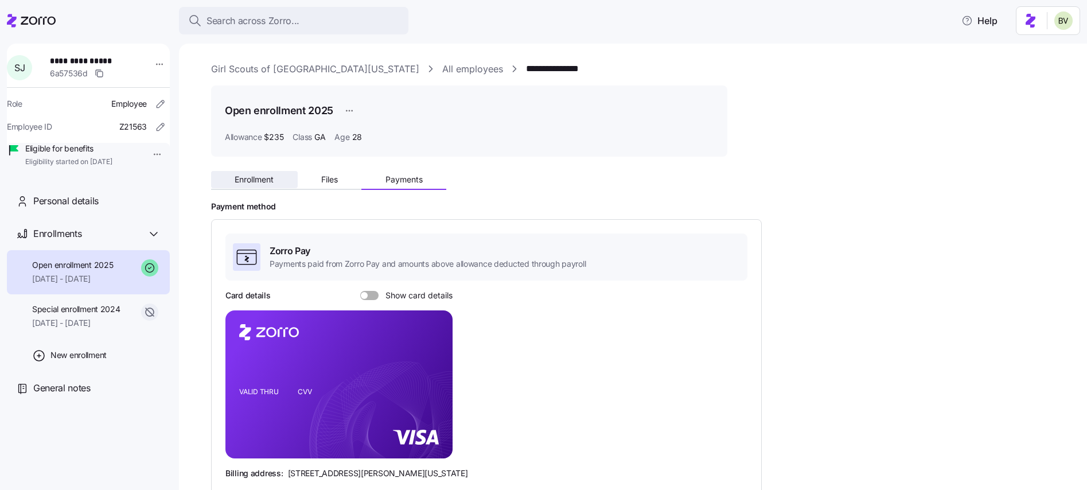
click at [240, 188] on button "Enrollment" at bounding box center [254, 179] width 87 height 17
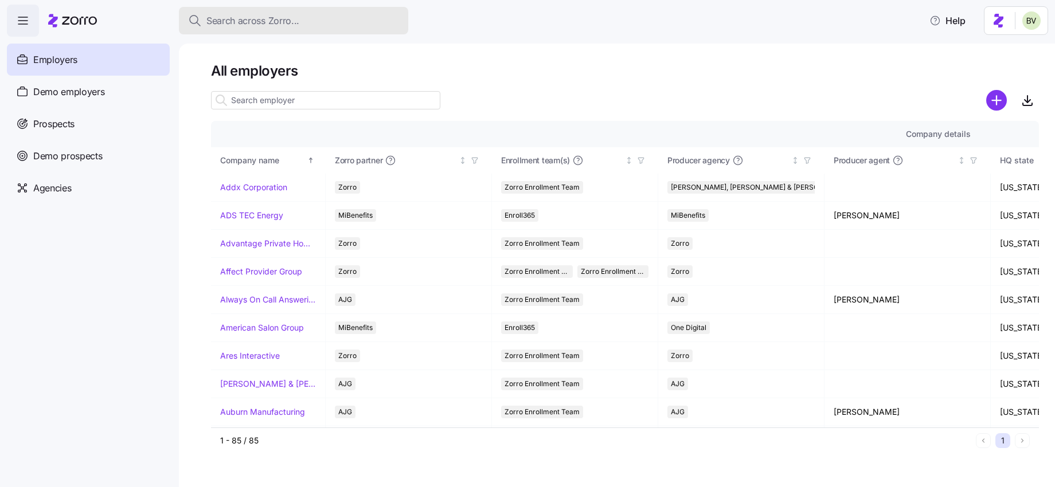
click at [294, 22] on span "Search across Zorro..." at bounding box center [252, 21] width 93 height 14
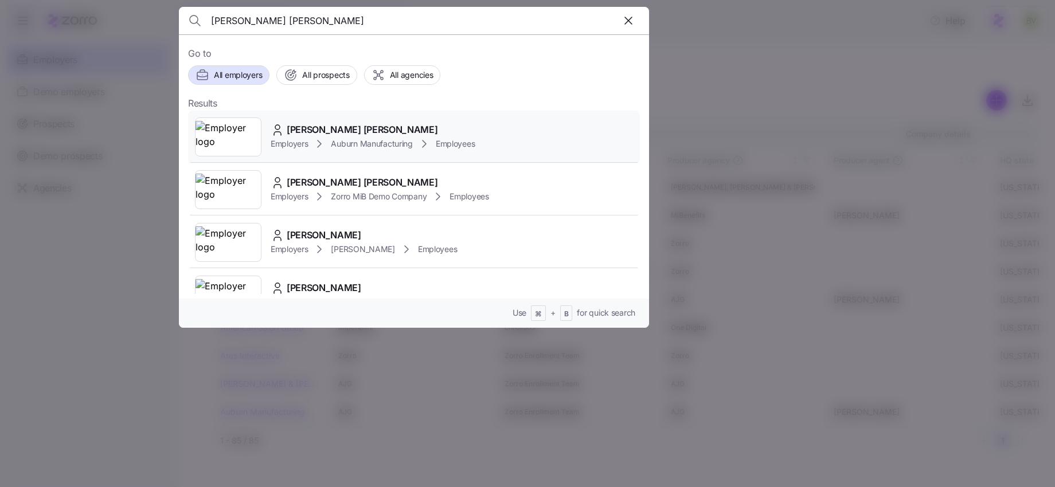
type input "Connor Hanes"
click at [237, 139] on img at bounding box center [228, 137] width 65 height 32
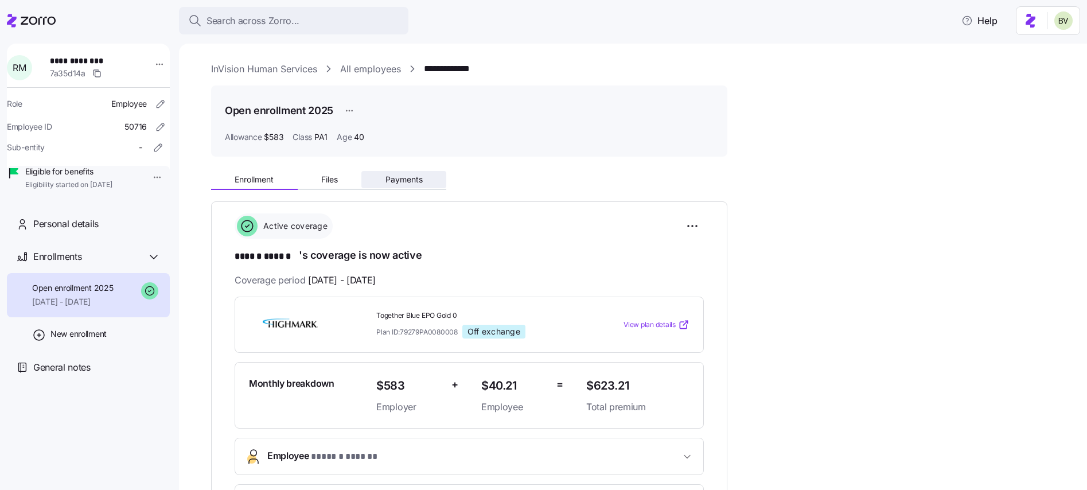
click at [408, 178] on span "Payments" at bounding box center [403, 179] width 37 height 8
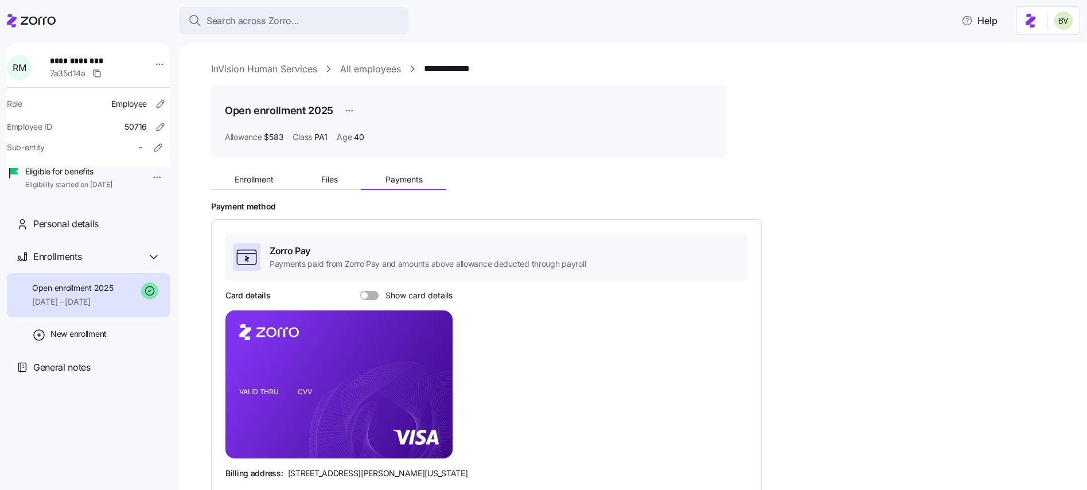
click at [262, 177] on span "Enrollment" at bounding box center [254, 179] width 39 height 8
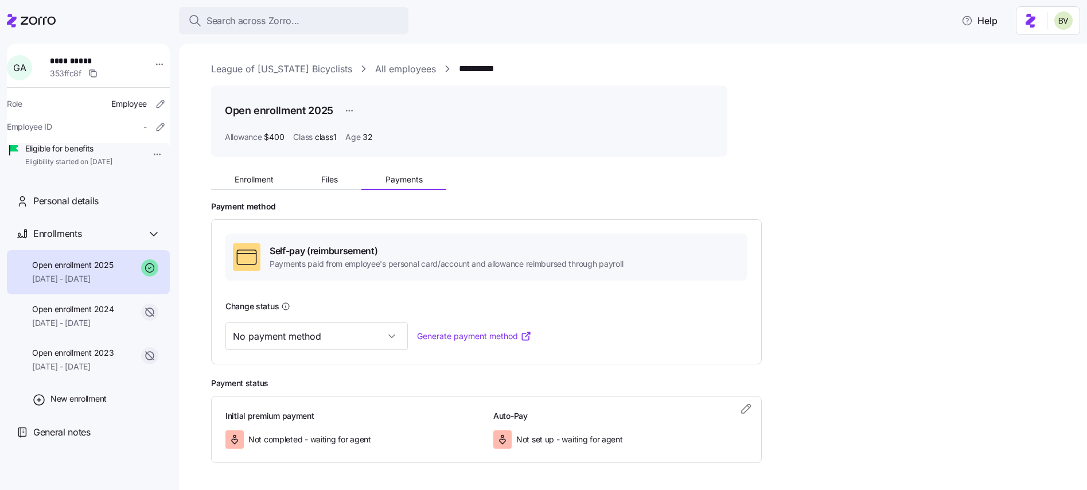
scroll to position [42, 0]
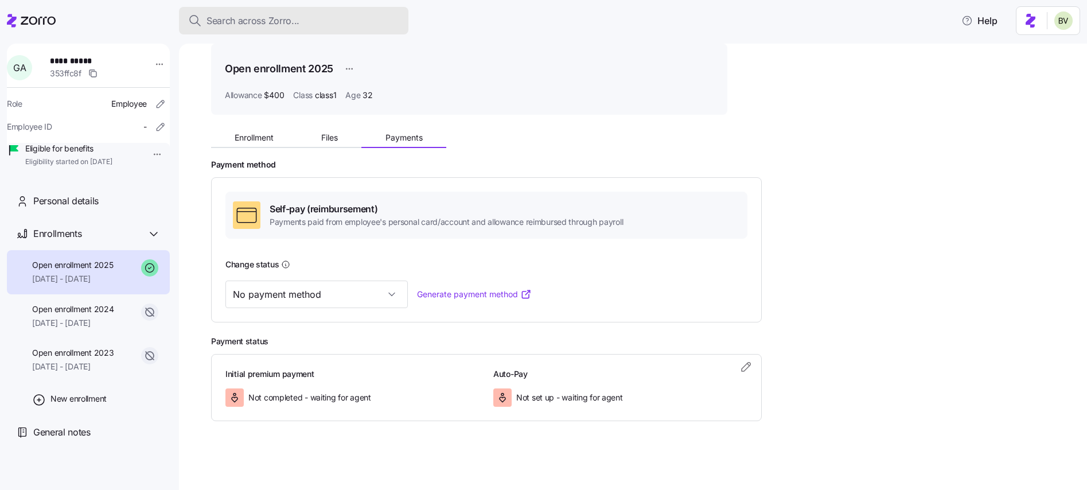
click at [242, 26] on span "Search across Zorro..." at bounding box center [252, 21] width 93 height 14
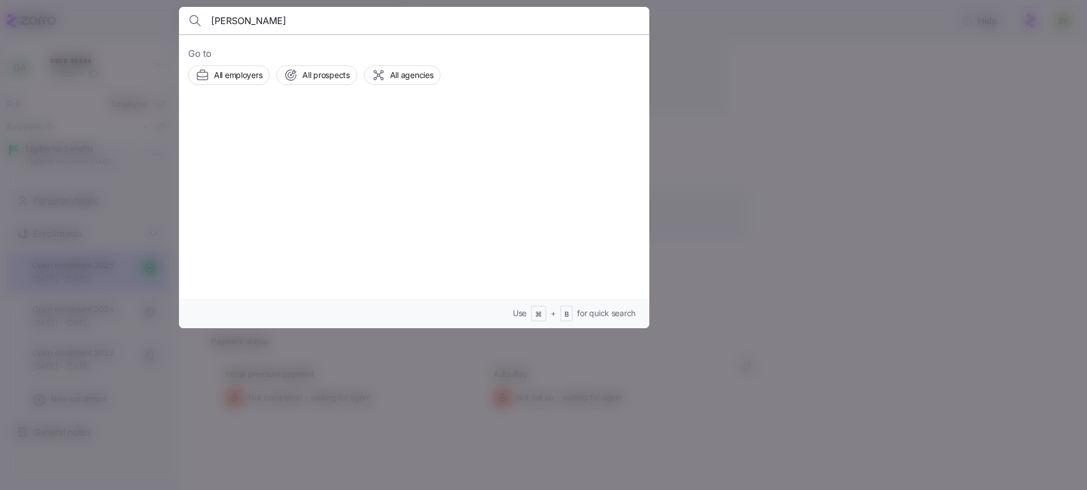
type input "[PERSON_NAME]"
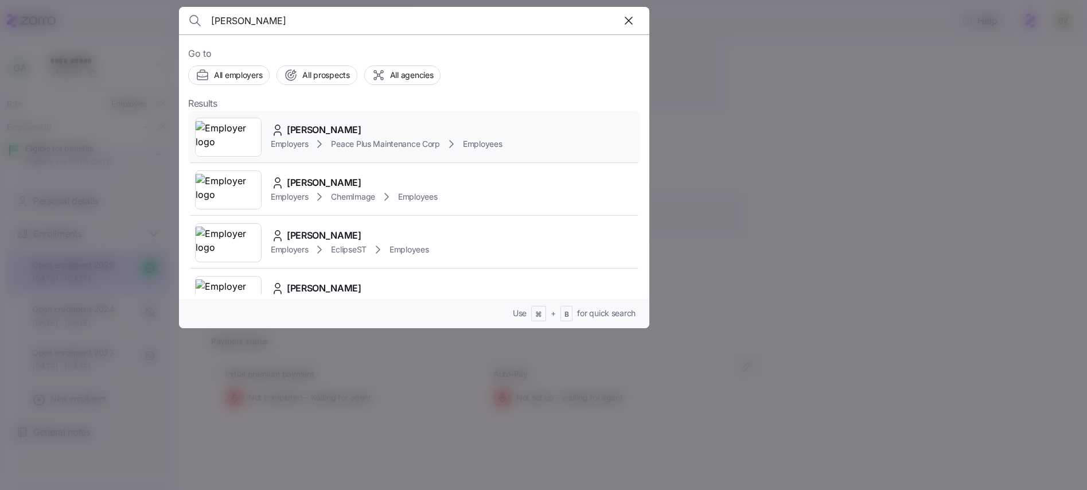
click at [233, 134] on img at bounding box center [228, 137] width 65 height 32
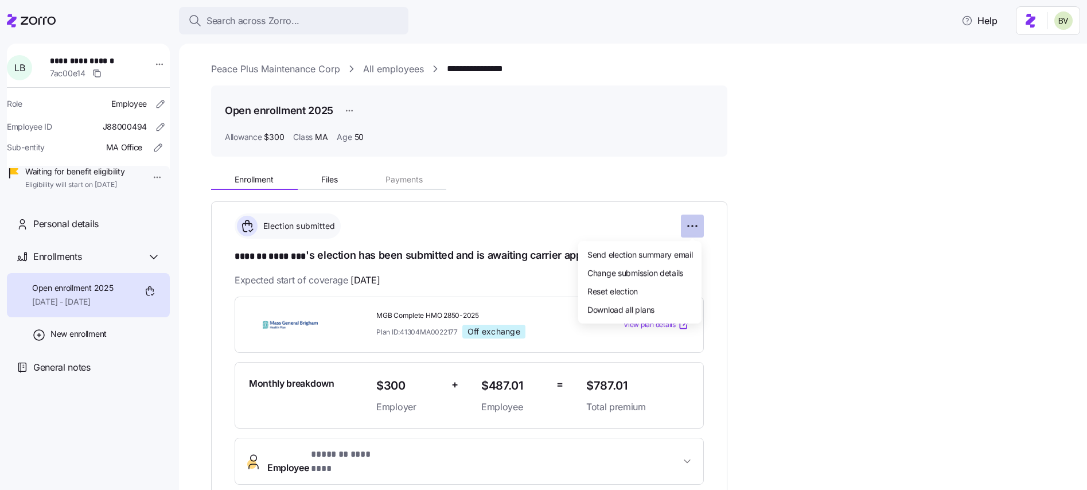
click at [688, 221] on html "**********" at bounding box center [543, 241] width 1087 height 483
click at [625, 291] on span "Reset election" at bounding box center [612, 290] width 50 height 11
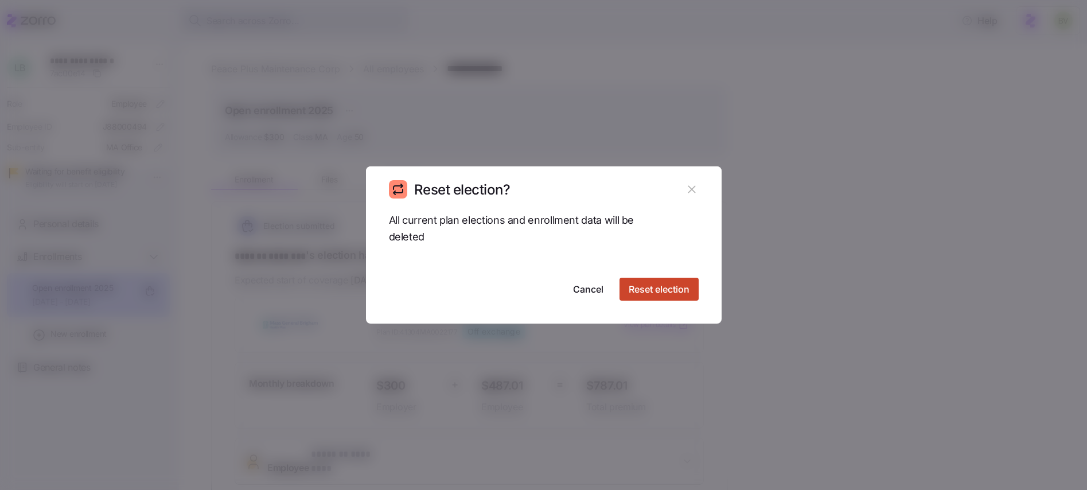
click at [639, 286] on span "Reset election" at bounding box center [658, 289] width 61 height 14
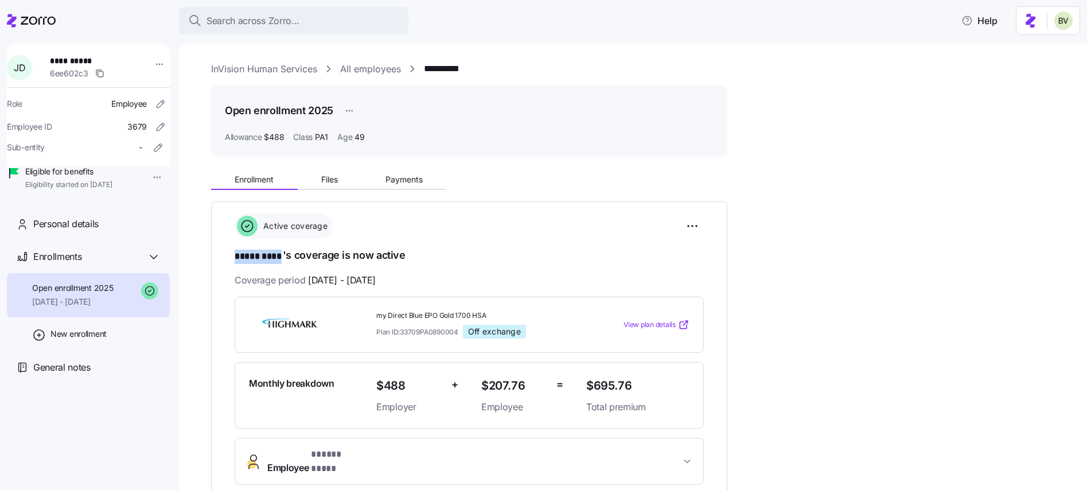
drag, startPoint x: 283, startPoint y: 257, endPoint x: 236, endPoint y: 254, distance: 46.5
click at [236, 254] on h1 "***** **** 's coverage is now active" at bounding box center [469, 256] width 469 height 16
copy span "***** ****"
click at [283, 255] on h1 "***** **** 's coverage is now active" at bounding box center [469, 256] width 469 height 16
drag, startPoint x: 283, startPoint y: 255, endPoint x: 239, endPoint y: 255, distance: 44.2
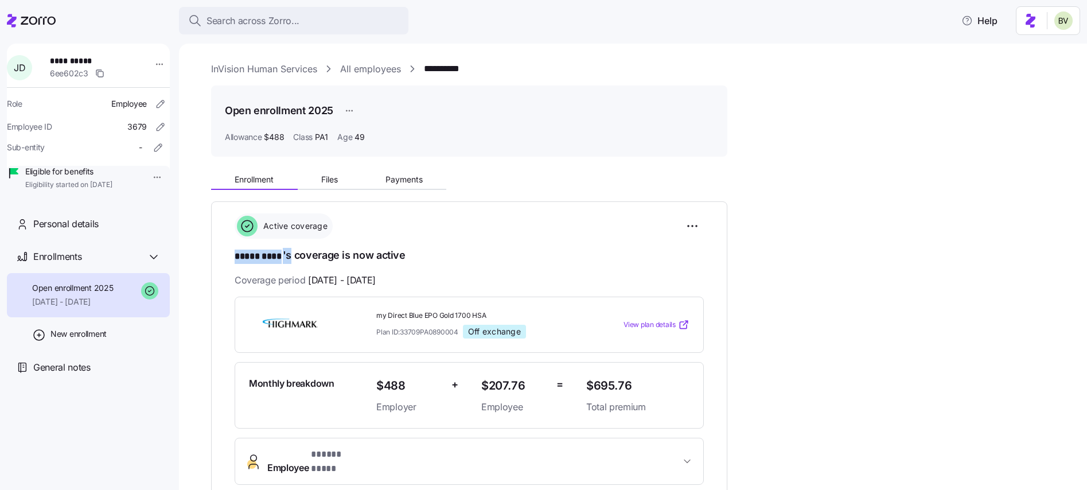
click at [239, 255] on h1 "***** **** 's coverage is now active" at bounding box center [469, 256] width 469 height 16
copy h1 "***** **** 's"
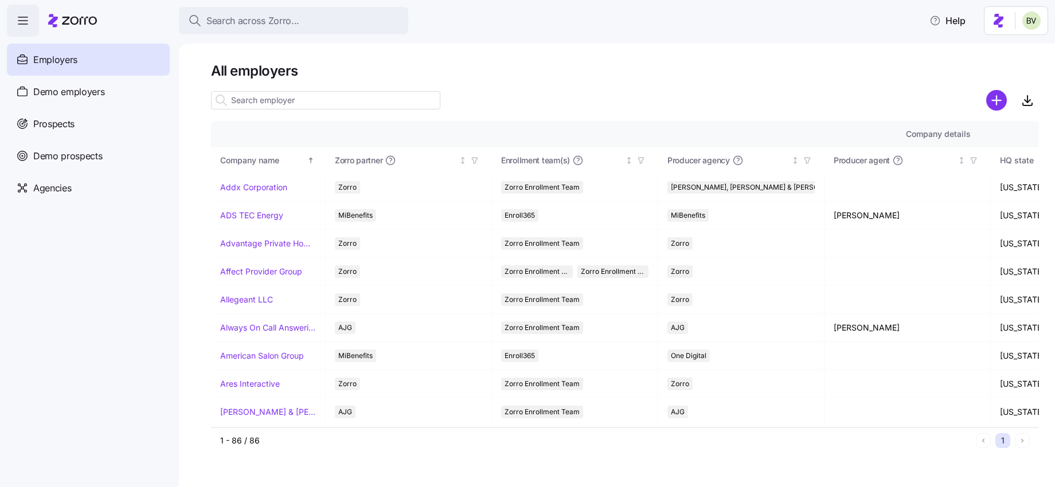
click at [370, 97] on input at bounding box center [325, 100] width 229 height 18
paste input "Lenworth Harrison"
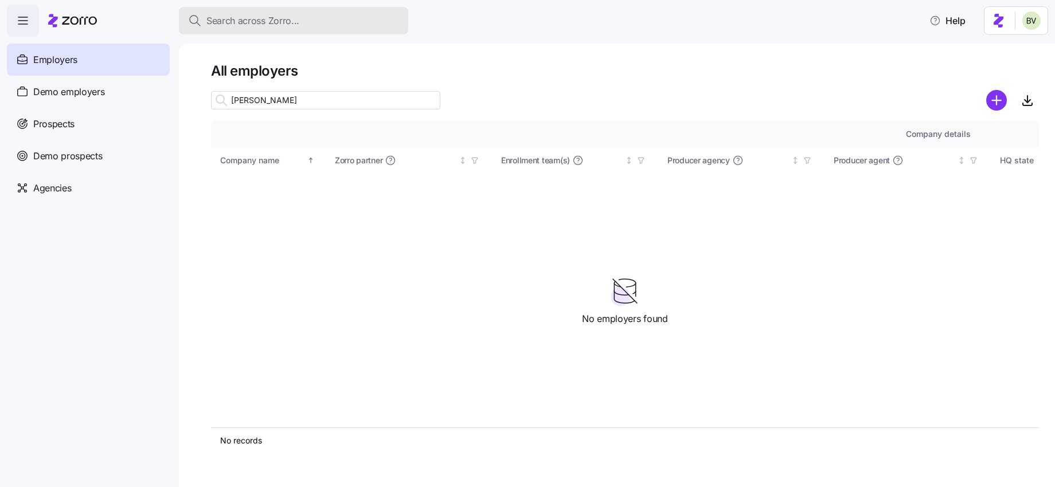
type input "Lenworth Harri"
click at [271, 30] on button "Search across Zorro..." at bounding box center [293, 21] width 229 height 28
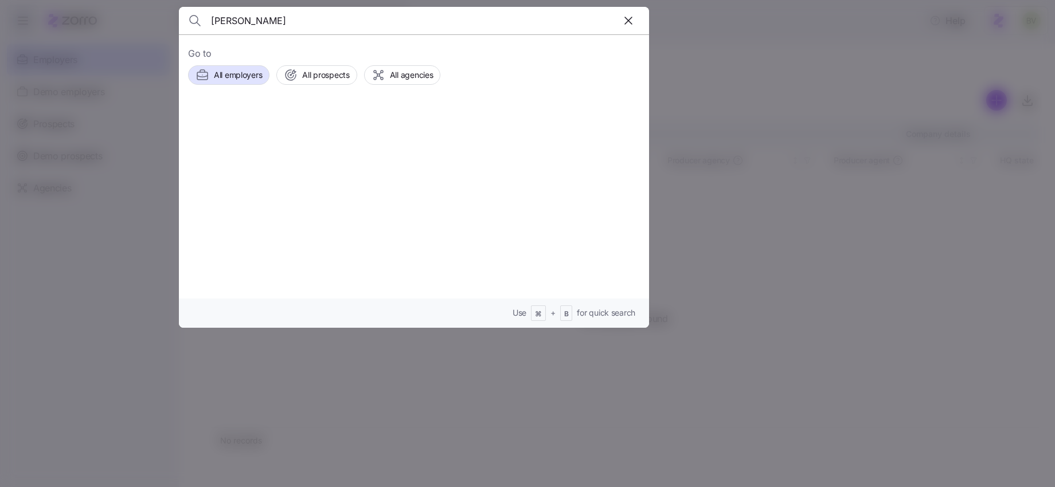
type input "Lenworth Harrison"
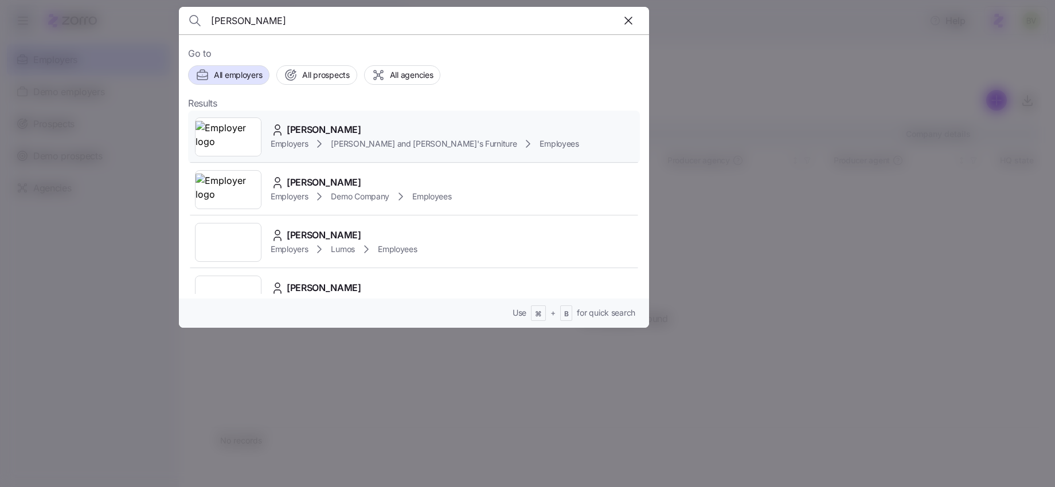
click at [238, 133] on img at bounding box center [228, 137] width 65 height 32
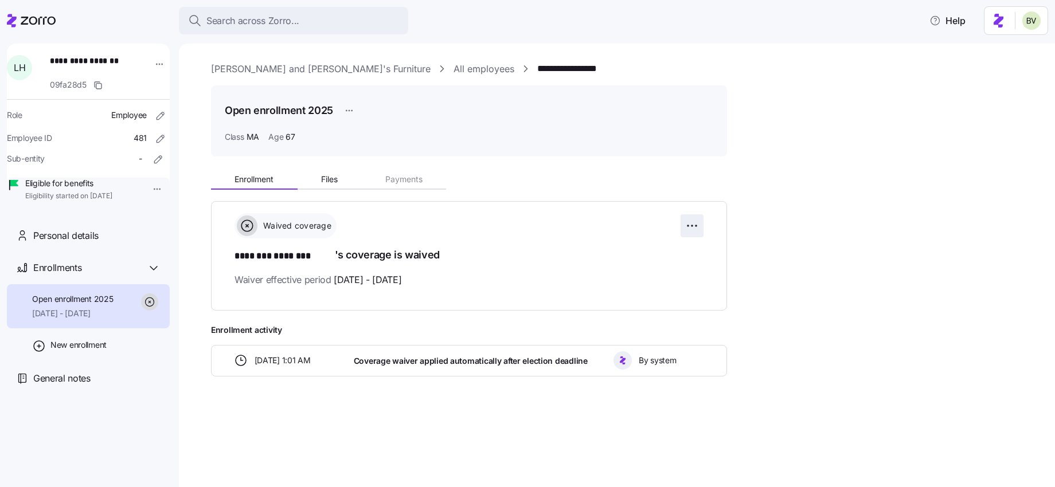
click at [689, 224] on html "**********" at bounding box center [527, 240] width 1055 height 481
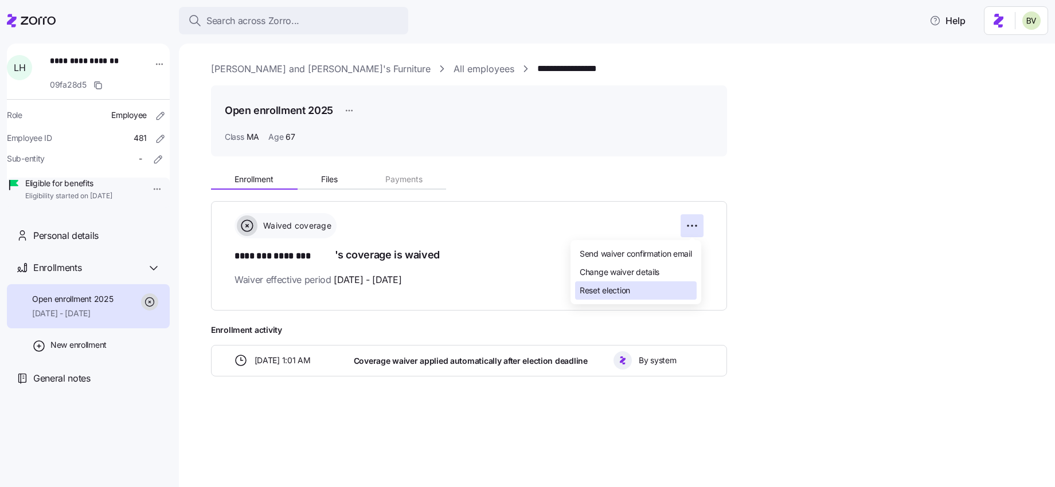
click at [638, 288] on div "Reset election" at bounding box center [636, 291] width 122 height 18
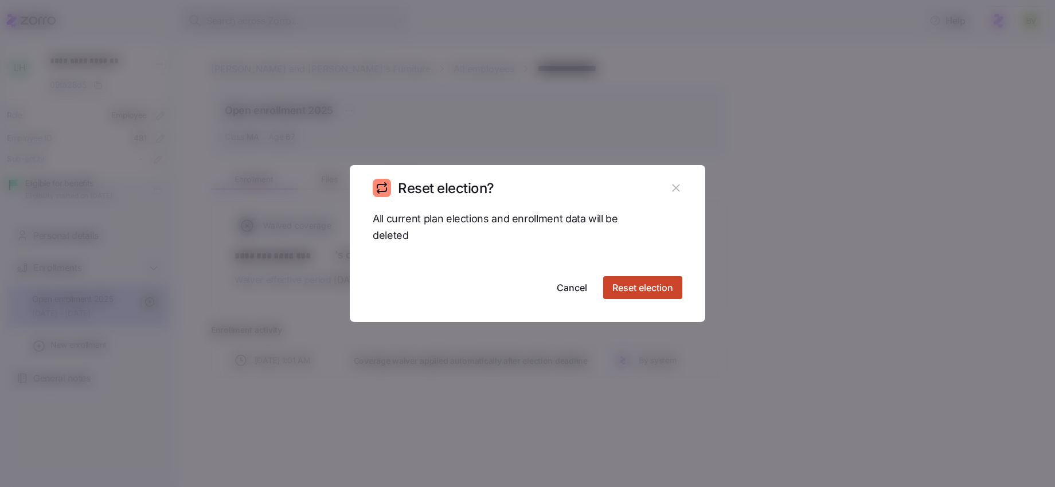
click at [620, 290] on span "Reset election" at bounding box center [642, 288] width 61 height 14
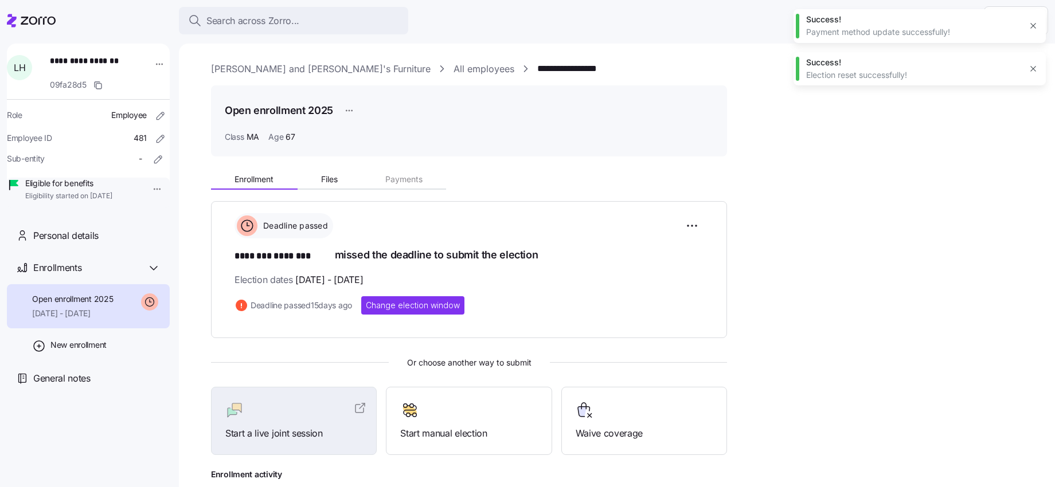
scroll to position [140, 0]
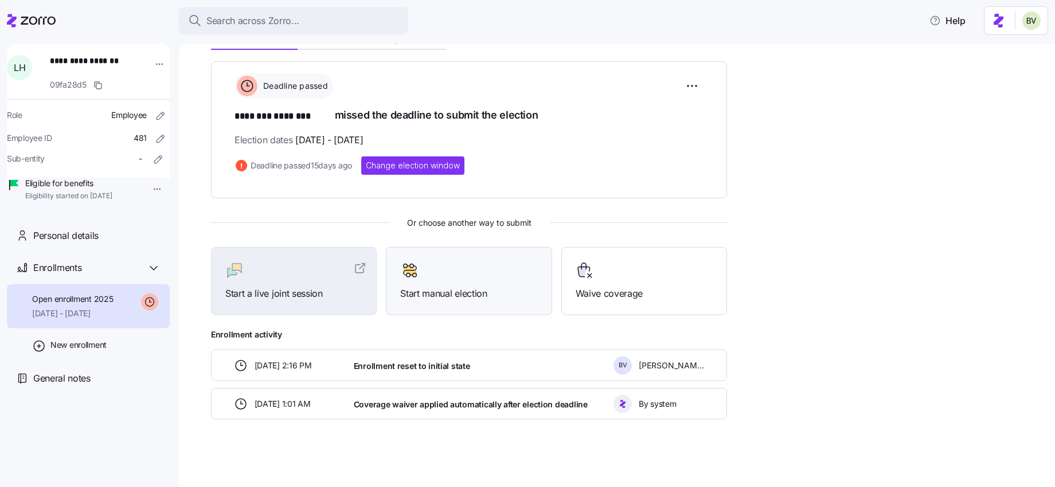
click at [451, 287] on span "Start manual election" at bounding box center [468, 294] width 137 height 14
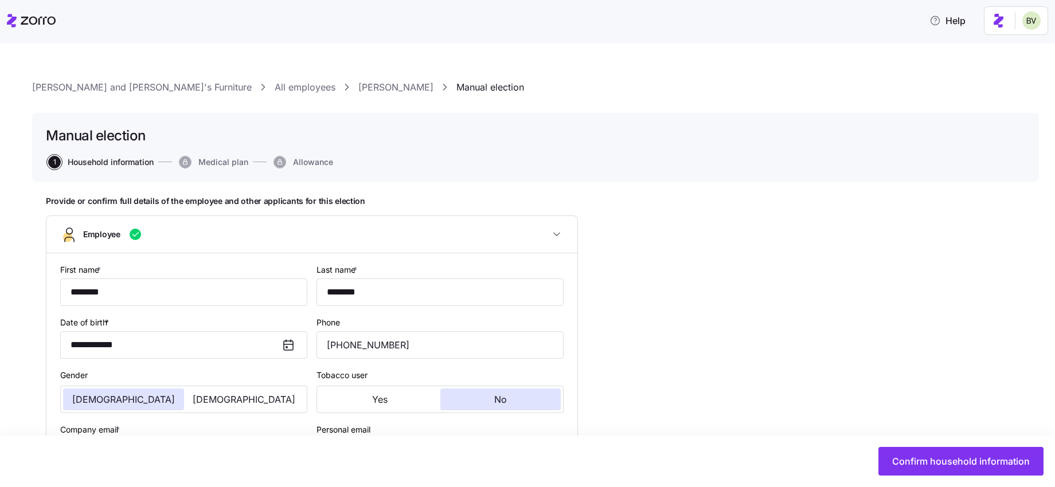
type input "MA"
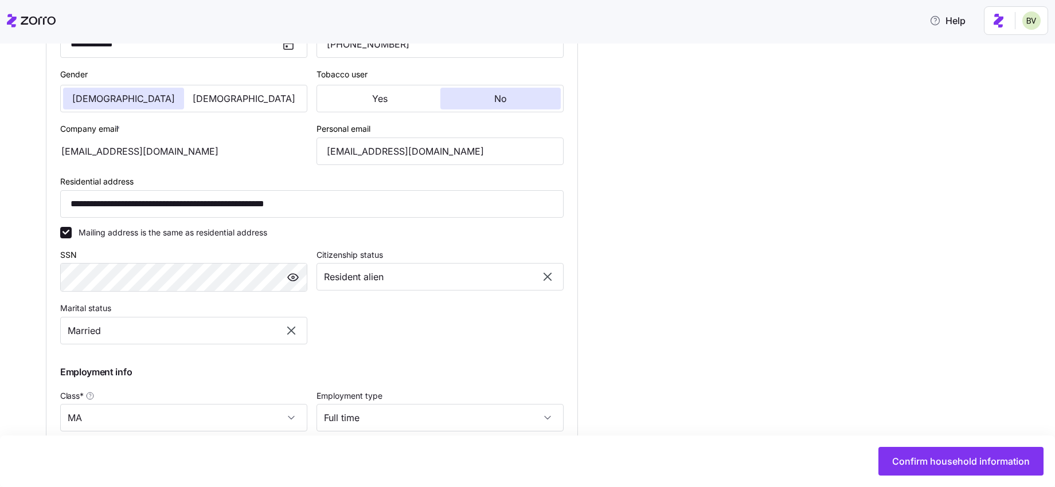
scroll to position [463, 0]
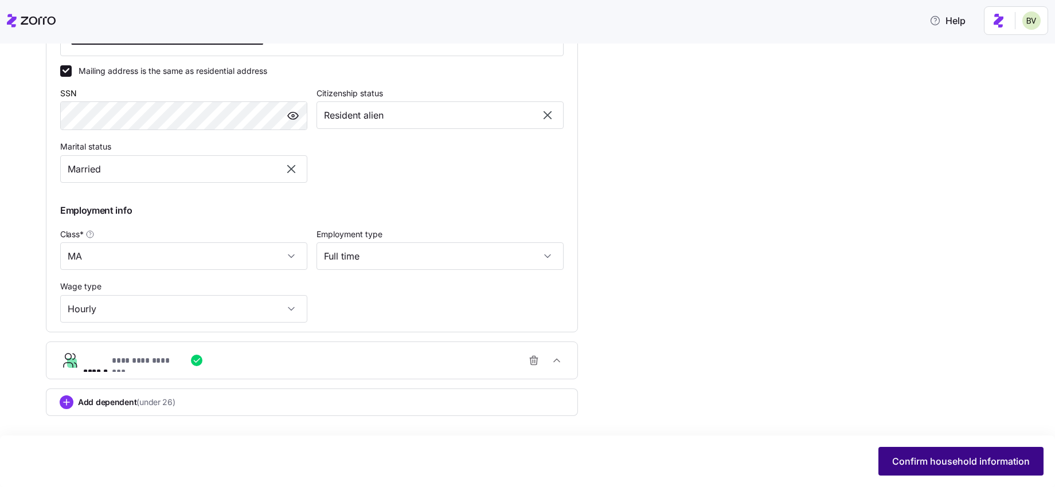
click at [929, 458] on span "Confirm household information" at bounding box center [961, 462] width 138 height 14
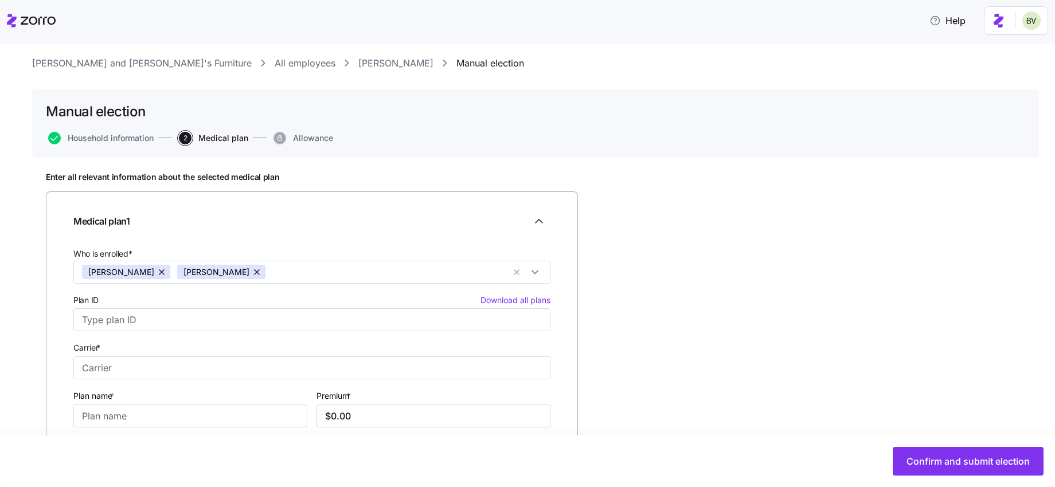
scroll to position [60, 0]
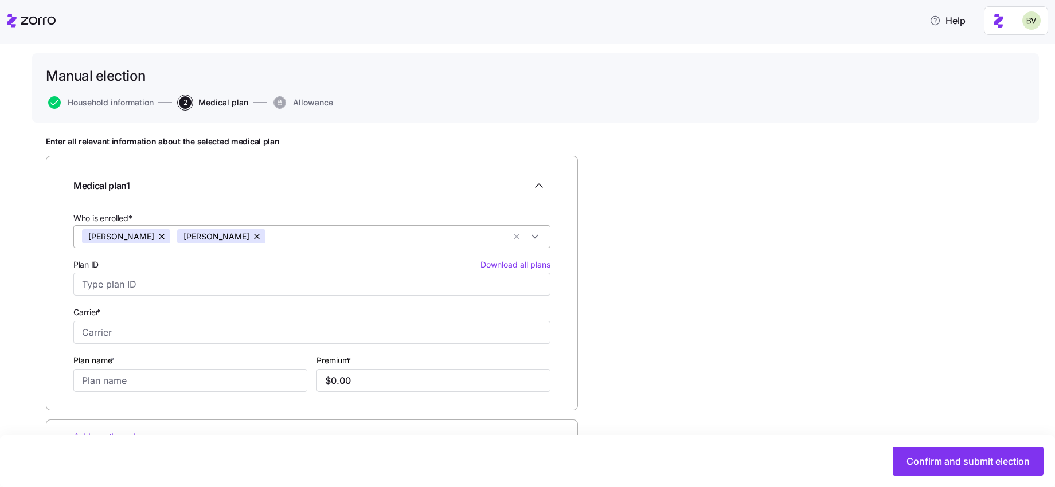
click at [265, 236] on button "button" at bounding box center [257, 236] width 16 height 14
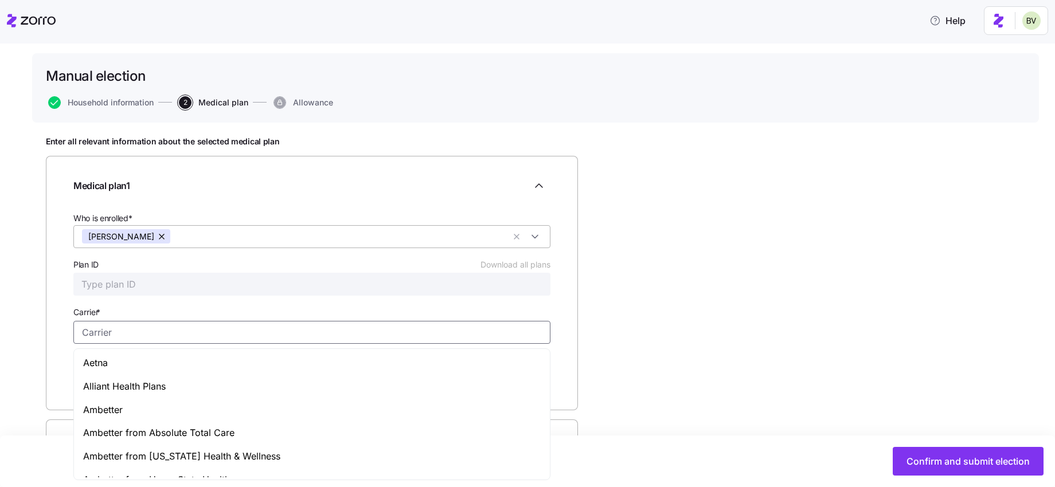
click at [145, 328] on input "Carrier *" at bounding box center [311, 332] width 477 height 23
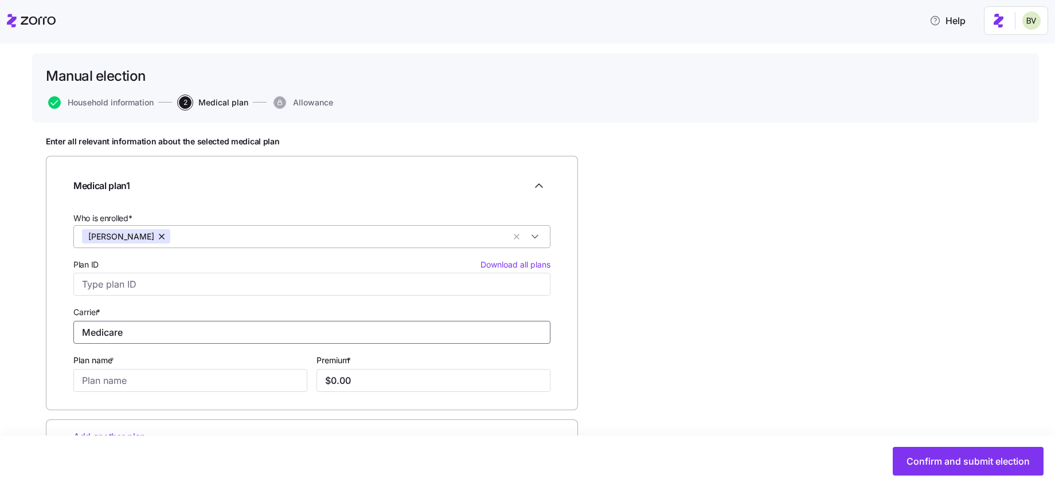
type input "Medicare"
type input "Part B + Part B IRMAA + Part D IRMAA"
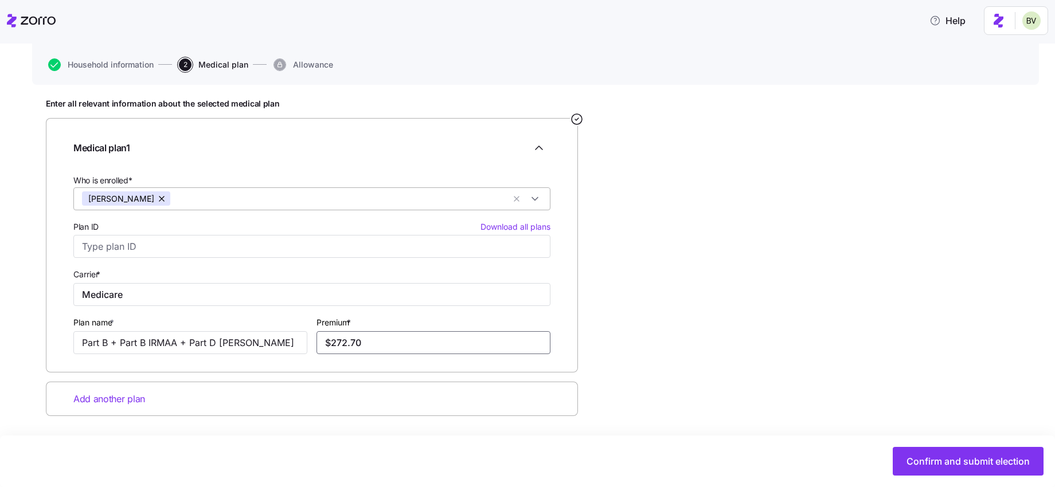
type input "$272.70"
click at [127, 396] on span "Add another plan" at bounding box center [109, 399] width 72 height 14
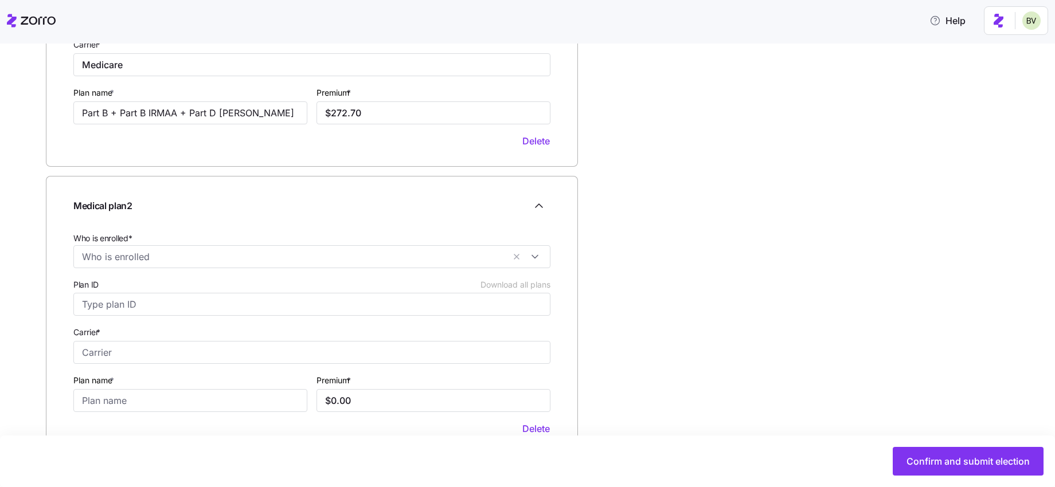
scroll to position [352, 0]
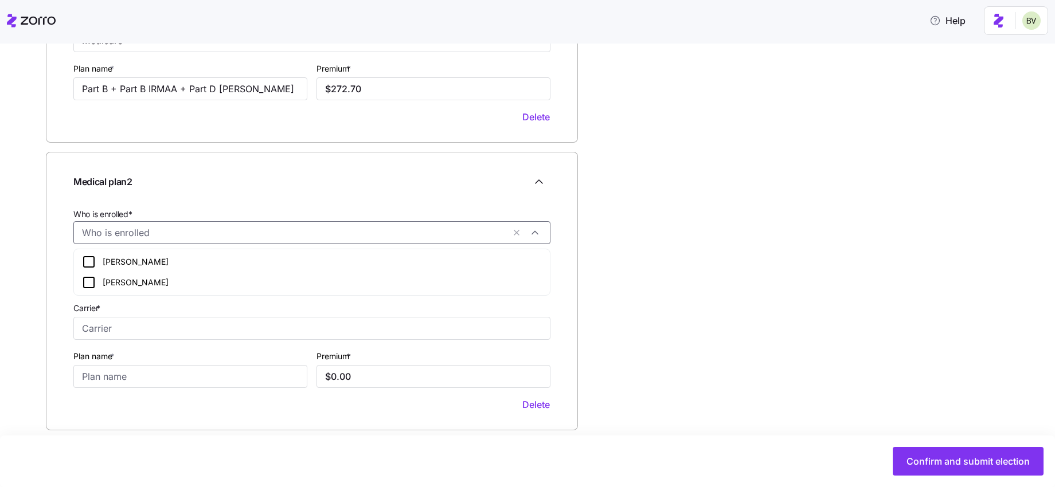
click at [206, 230] on input "Who is enrolled*" at bounding box center [293, 232] width 422 height 15
click at [136, 257] on div "LENWORTH HARRISON" at bounding box center [312, 262] width 460 height 14
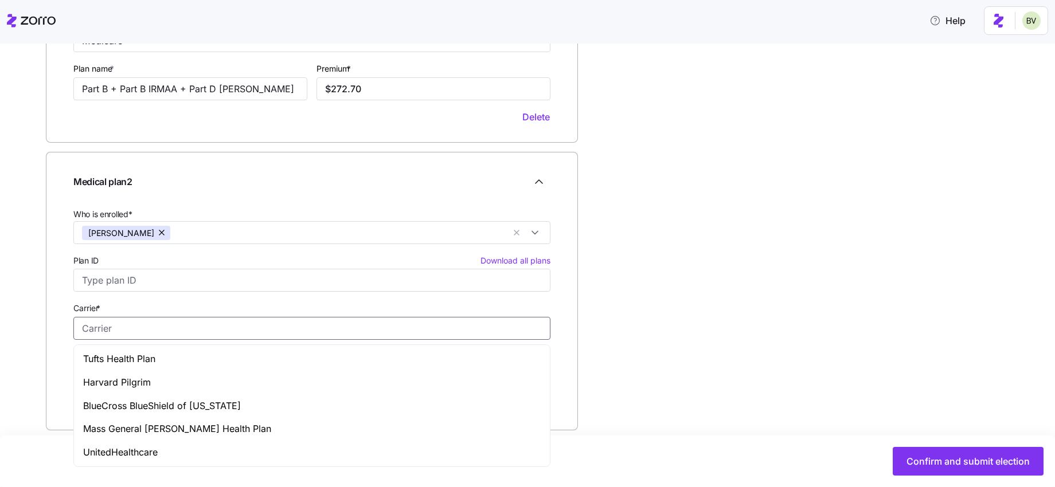
click at [157, 322] on input "Carrier *" at bounding box center [311, 328] width 477 height 23
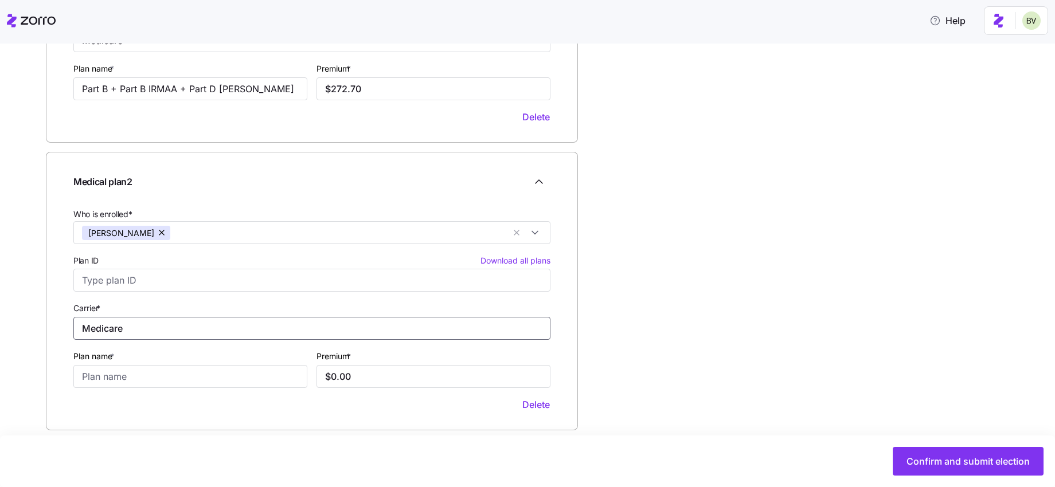
click at [132, 327] on input "Medicare" at bounding box center [311, 328] width 477 height 23
type input "Humana"
type input "Supplement"
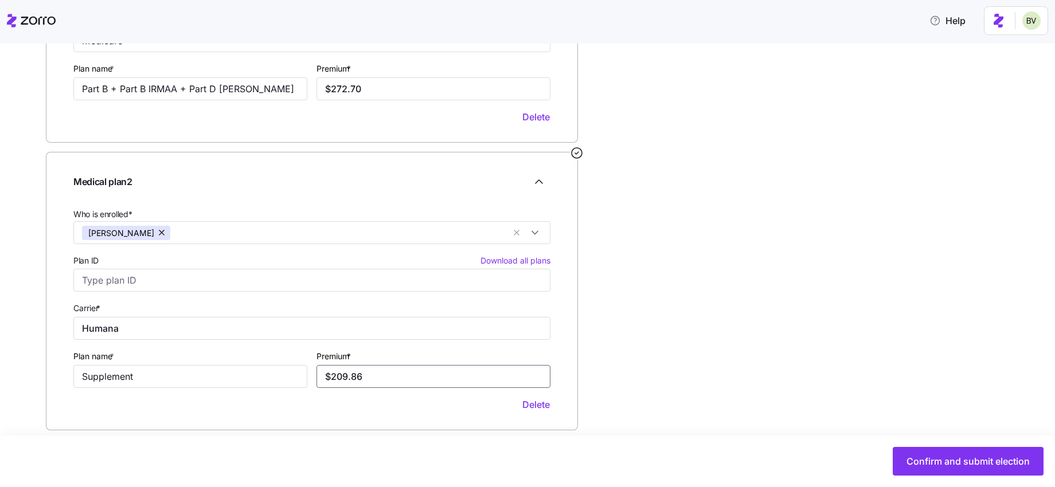
scroll to position [410, 0]
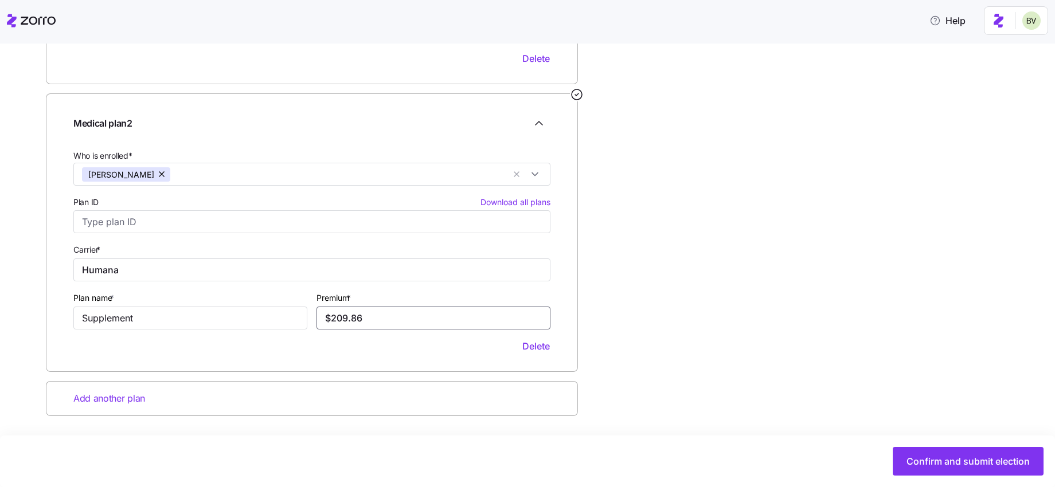
type input "$209.86"
click at [141, 403] on span "Add another plan" at bounding box center [109, 399] width 72 height 14
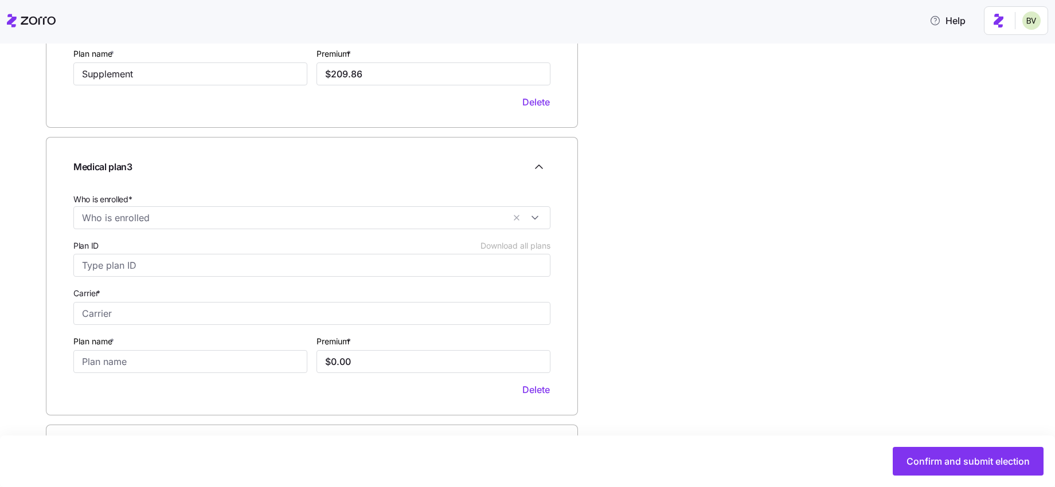
scroll to position [698, 0]
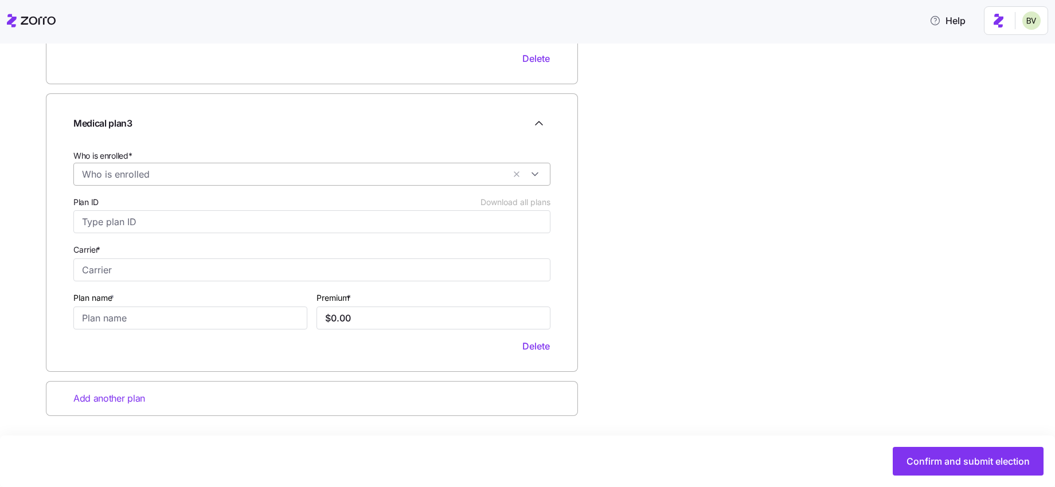
click at [135, 172] on input "Who is enrolled*" at bounding box center [293, 174] width 422 height 15
click at [92, 203] on icon at bounding box center [89, 204] width 14 height 14
click at [94, 269] on input "Carrier *" at bounding box center [311, 270] width 477 height 23
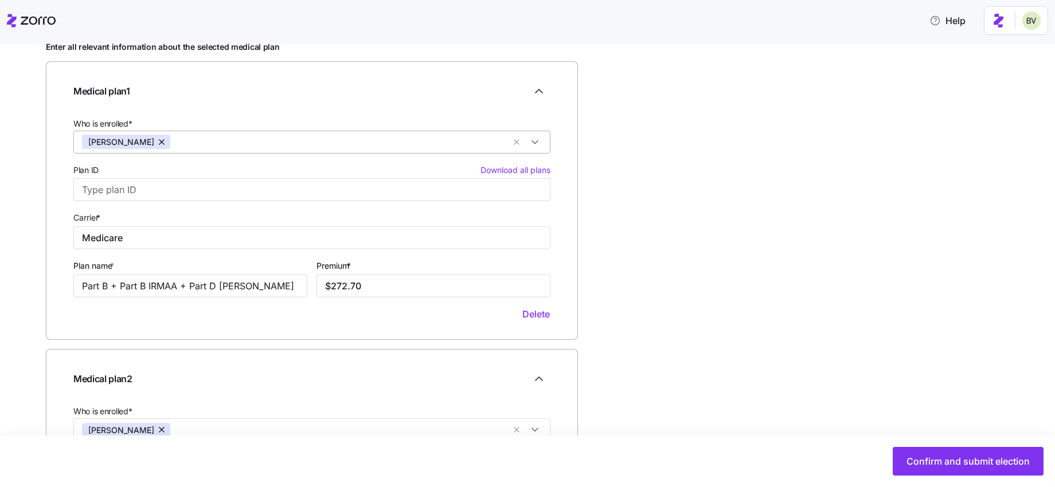
scroll to position [71, 0]
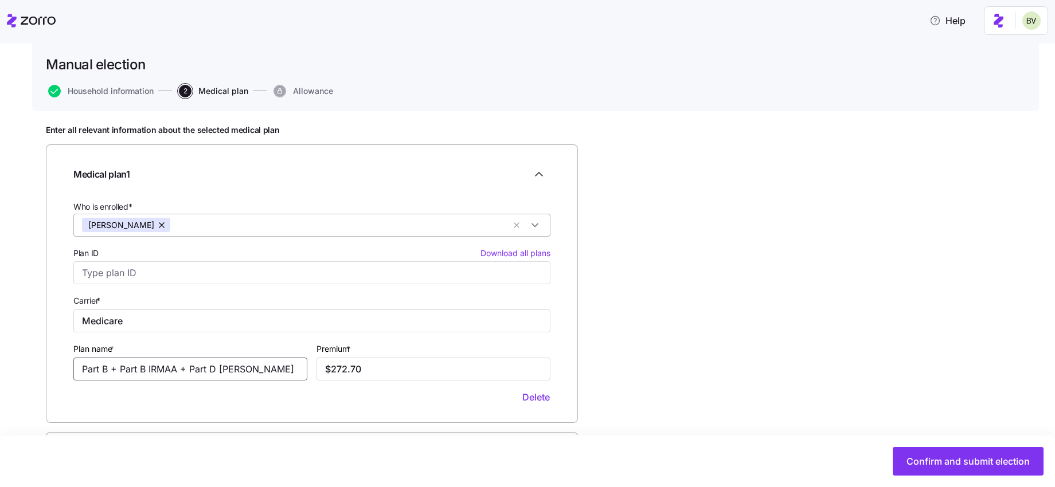
drag, startPoint x: 255, startPoint y: 371, endPoint x: 111, endPoint y: 362, distance: 144.2
click at [111, 362] on input "Part B + Part B IRMAA + Part D IRMAA" at bounding box center [190, 369] width 234 height 23
type input "Part B ]"
drag, startPoint x: 395, startPoint y: 377, endPoint x: 313, endPoint y: 352, distance: 85.8
click at [313, 352] on div "Premium * $272.70" at bounding box center [433, 361] width 243 height 48
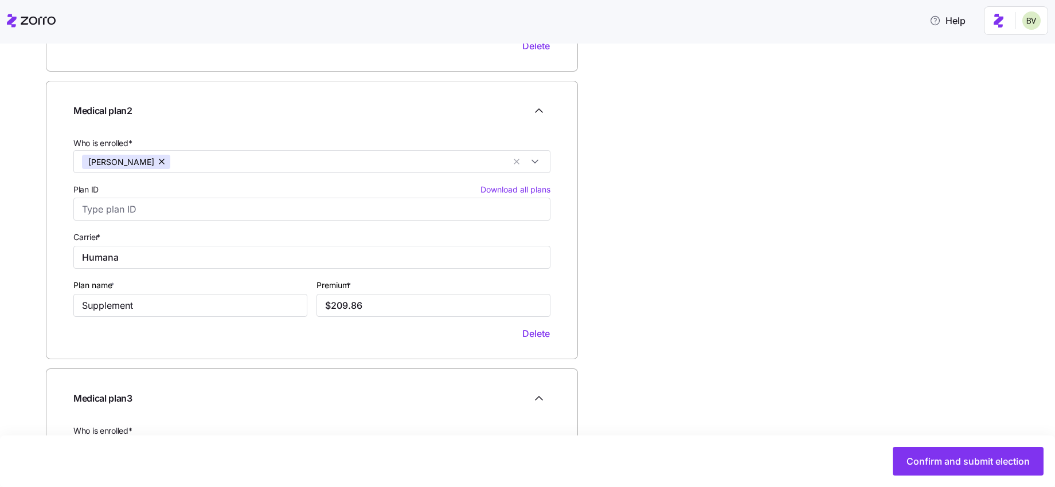
scroll to position [423, 0]
type input "$185.00"
click at [375, 304] on input "$209.86" at bounding box center [434, 305] width 234 height 23
drag, startPoint x: 382, startPoint y: 304, endPoint x: 319, endPoint y: 302, distance: 63.7
click at [319, 302] on input "$209.86" at bounding box center [434, 305] width 234 height 23
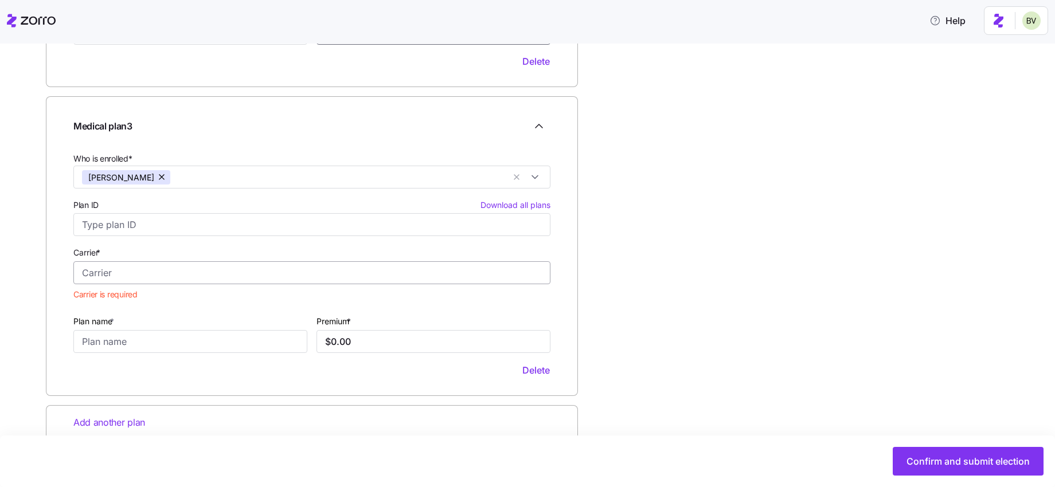
scroll to position [716, 0]
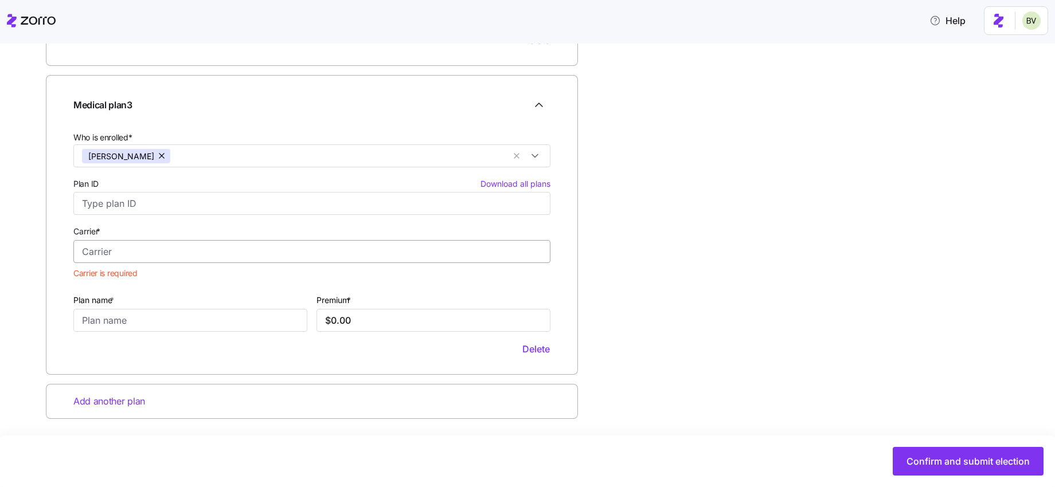
type input "$173.67"
click at [107, 250] on input "Carrier *" at bounding box center [311, 251] width 477 height 23
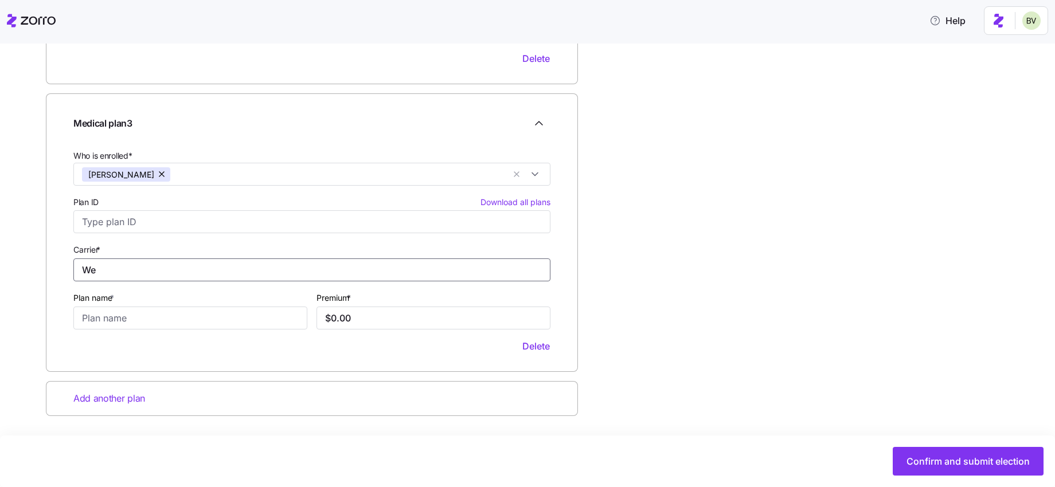
scroll to position [698, 0]
type input "Wellcare"
type input "Rx"
type input "$12.40"
click at [109, 391] on div "Add another plan" at bounding box center [312, 398] width 532 height 35
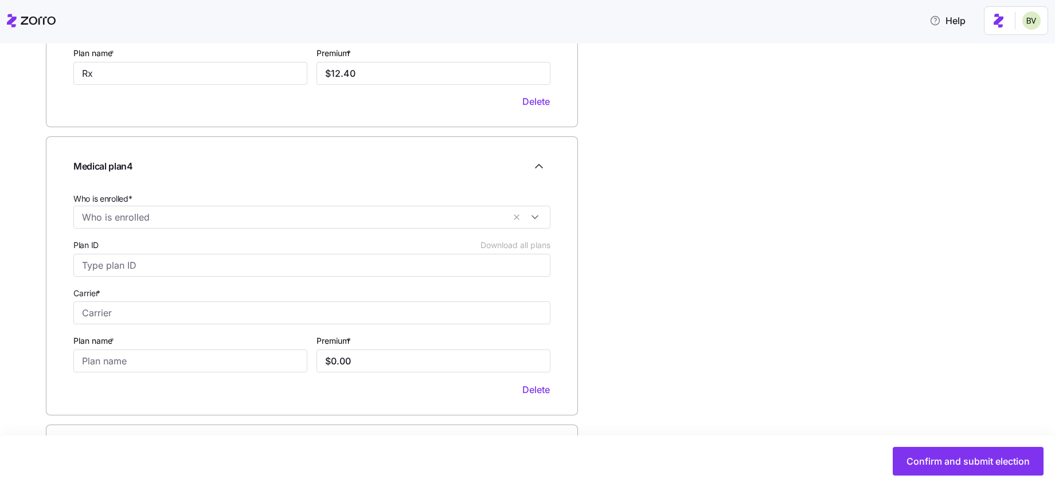
scroll to position [986, 0]
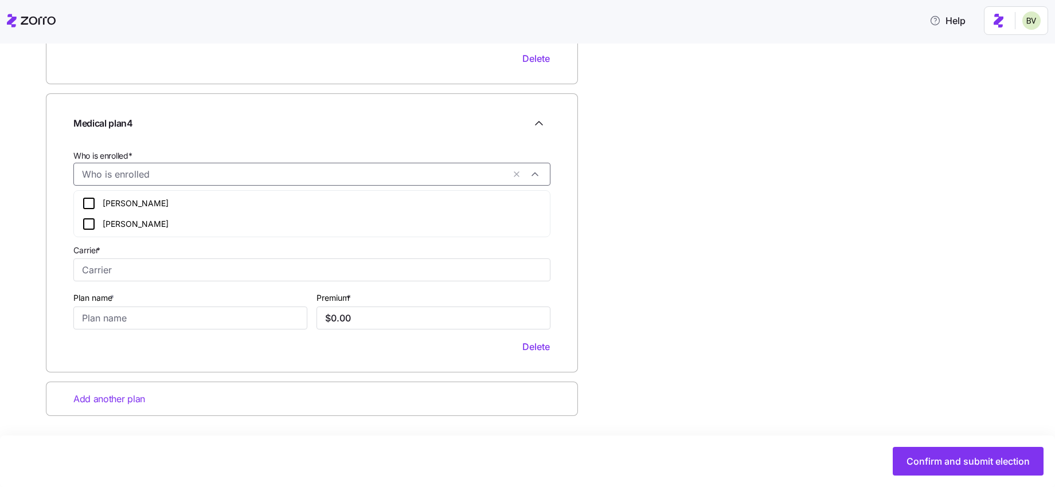
click at [114, 184] on div at bounding box center [311, 174] width 477 height 23
click at [108, 222] on div "Christine Harrison" at bounding box center [312, 224] width 460 height 14
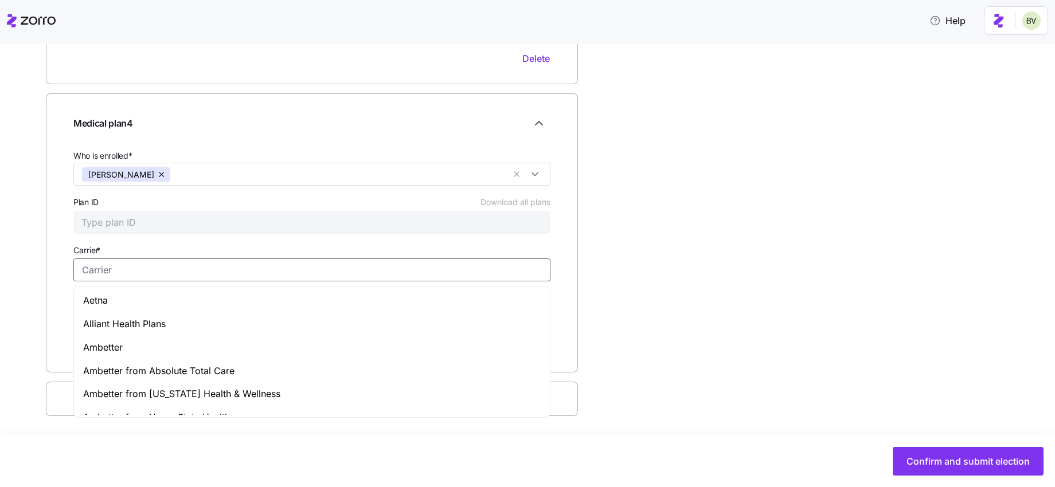
click at [102, 264] on input "Carrier *" at bounding box center [311, 270] width 477 height 23
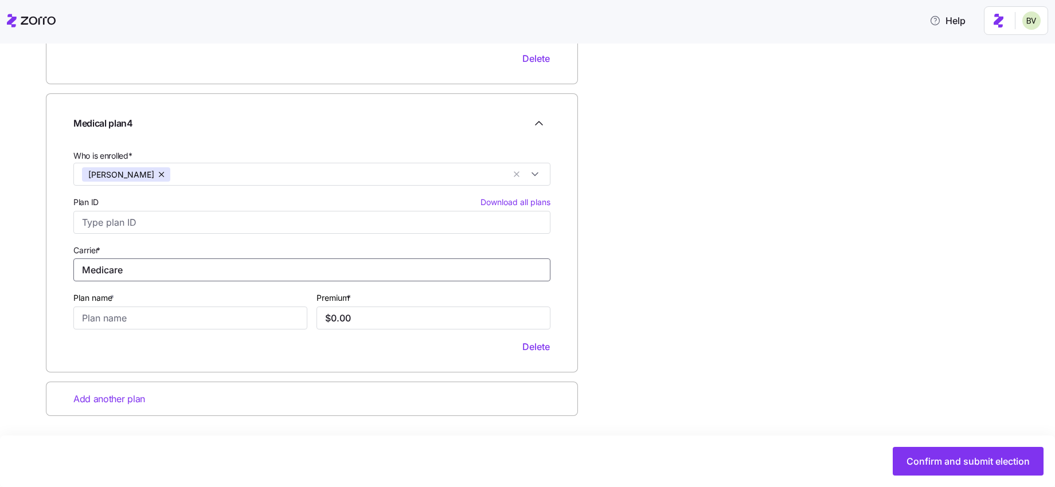
type input "Medicare"
click at [144, 316] on input "Part B" at bounding box center [190, 318] width 234 height 23
type input "Part B + Part B IRMAA + Part D IRMAA"
type input "$272.70"
click at [119, 396] on span "Add another plan" at bounding box center [109, 399] width 72 height 14
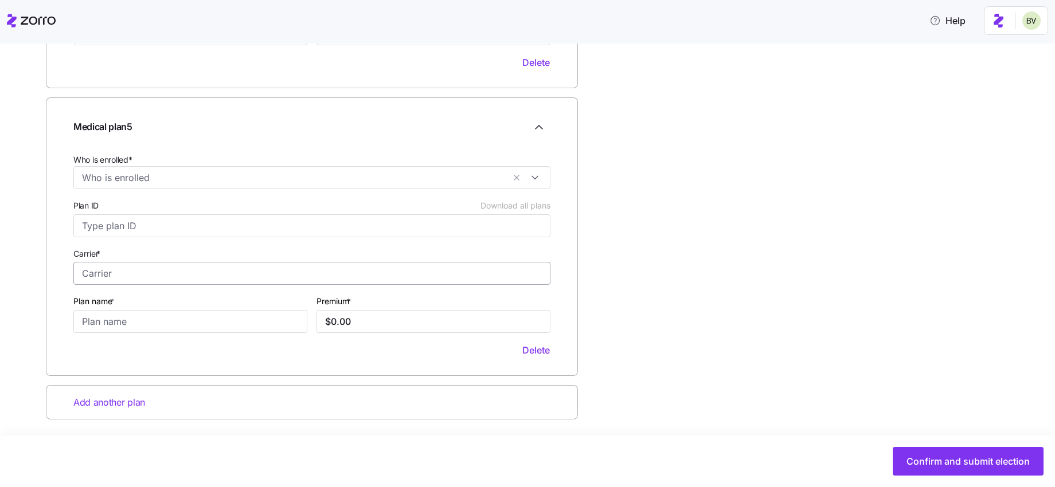
scroll to position [1274, 0]
click at [134, 180] on input "Who is enrolled*" at bounding box center [293, 174] width 422 height 15
click at [109, 221] on div "Christine Harrison" at bounding box center [312, 224] width 460 height 14
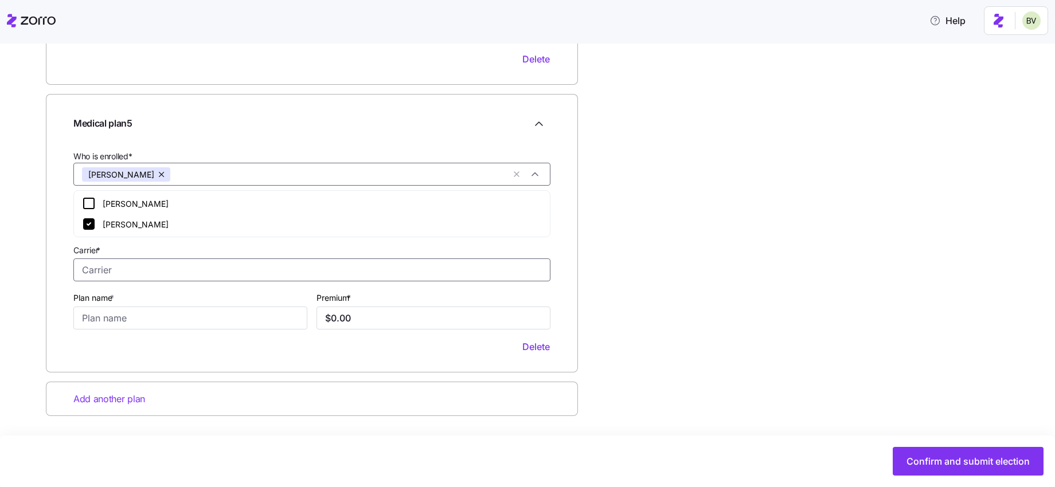
click at [100, 267] on input "Carrier *" at bounding box center [311, 270] width 477 height 23
type input "Humana"
type input "Supplement"
type input "$209.86"
click at [83, 393] on span "Add another plan" at bounding box center [109, 399] width 72 height 14
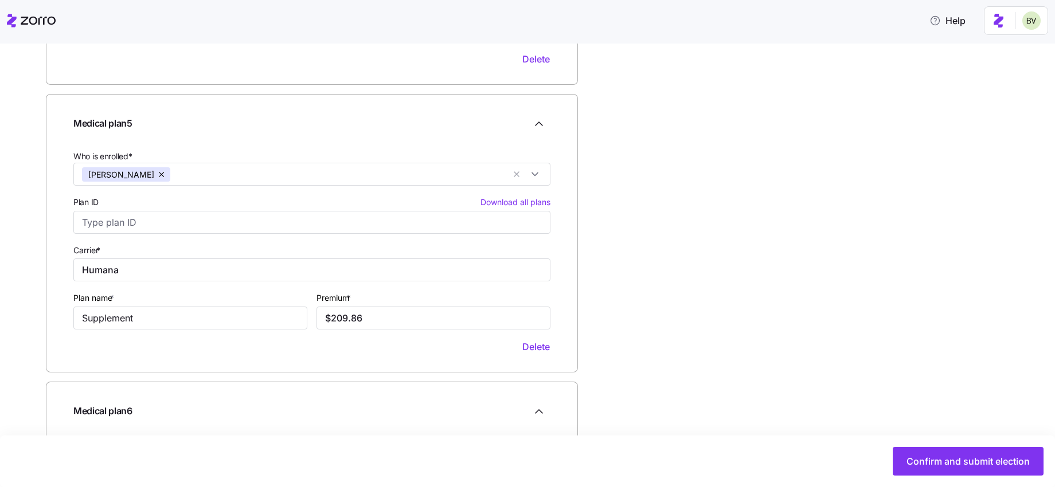
scroll to position [1518, 0]
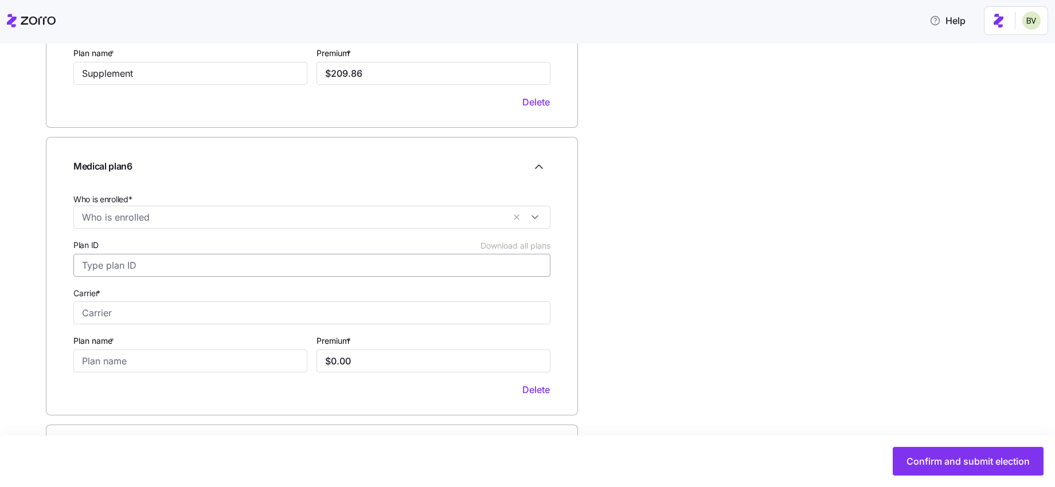
click at [160, 267] on input "Plan ID Download all plans" at bounding box center [311, 265] width 477 height 23
type input "W"
click at [133, 307] on input "Carrier *" at bounding box center [311, 313] width 477 height 23
type input "Wellcare"
type input "RX (Part D)"
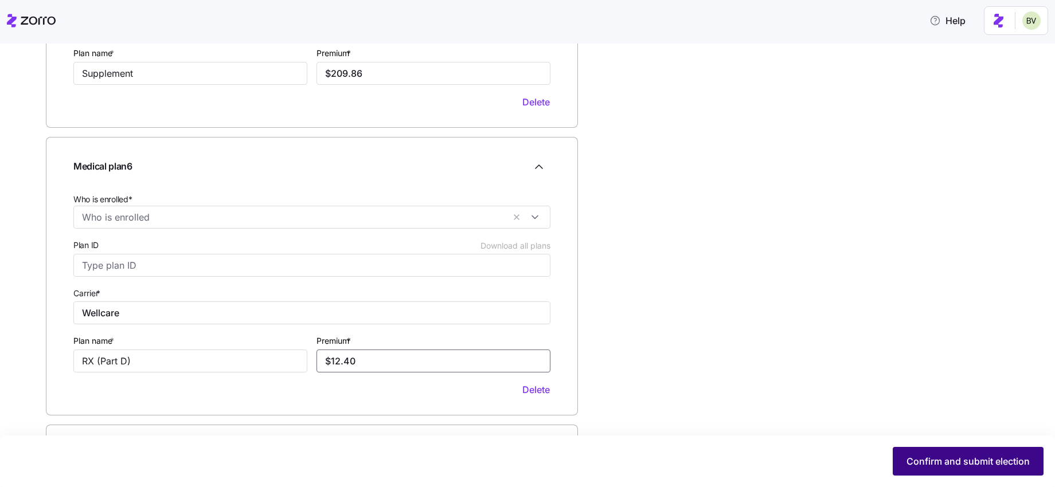
type input "$12.40"
click at [955, 452] on button "Confirm and submit election" at bounding box center [968, 461] width 151 height 29
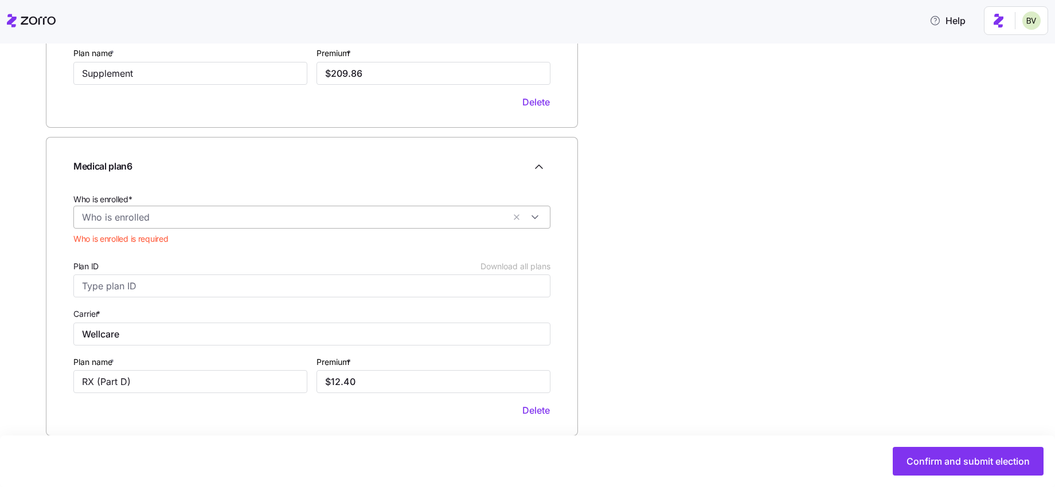
click at [337, 221] on input "Who is enrolled*" at bounding box center [293, 217] width 422 height 15
click at [101, 267] on div "Christine Harrison" at bounding box center [312, 267] width 460 height 14
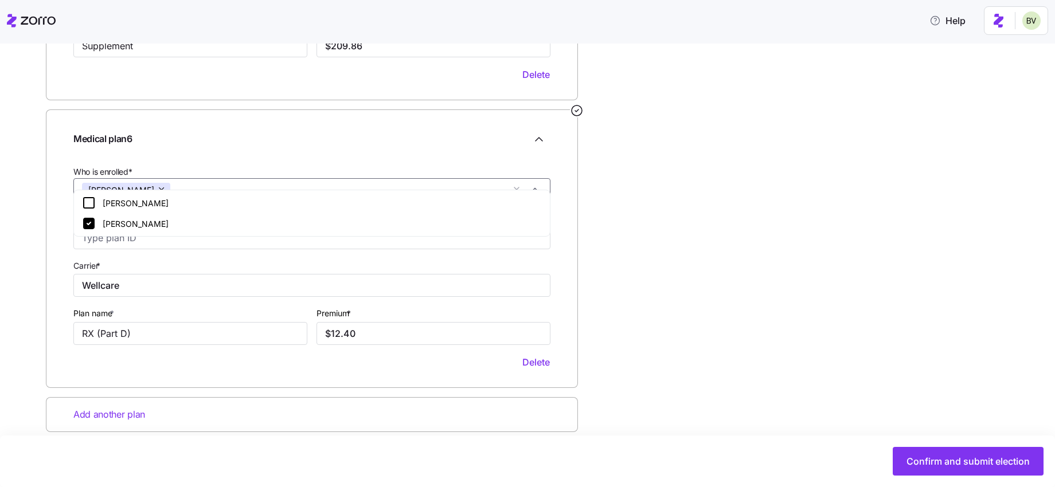
scroll to position [1562, 0]
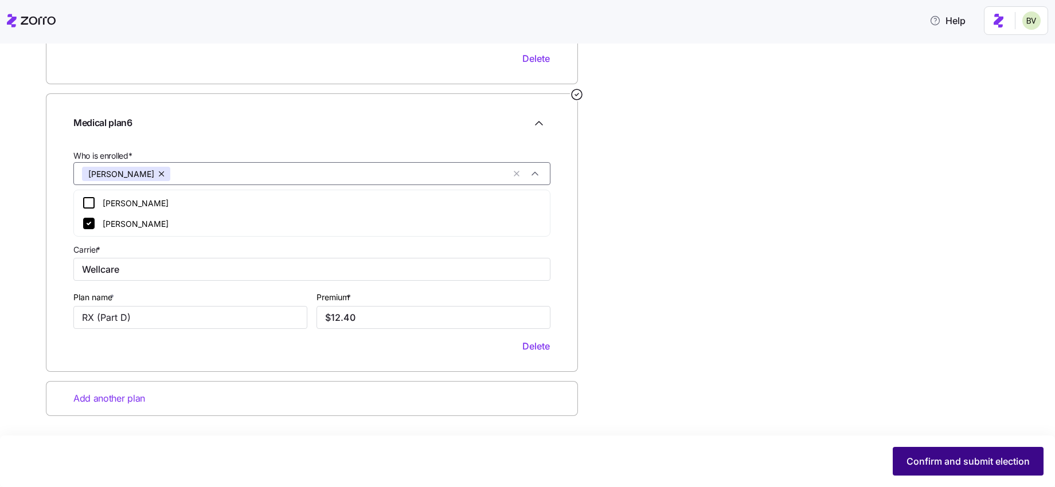
click at [912, 456] on span "Confirm and submit election" at bounding box center [968, 462] width 123 height 14
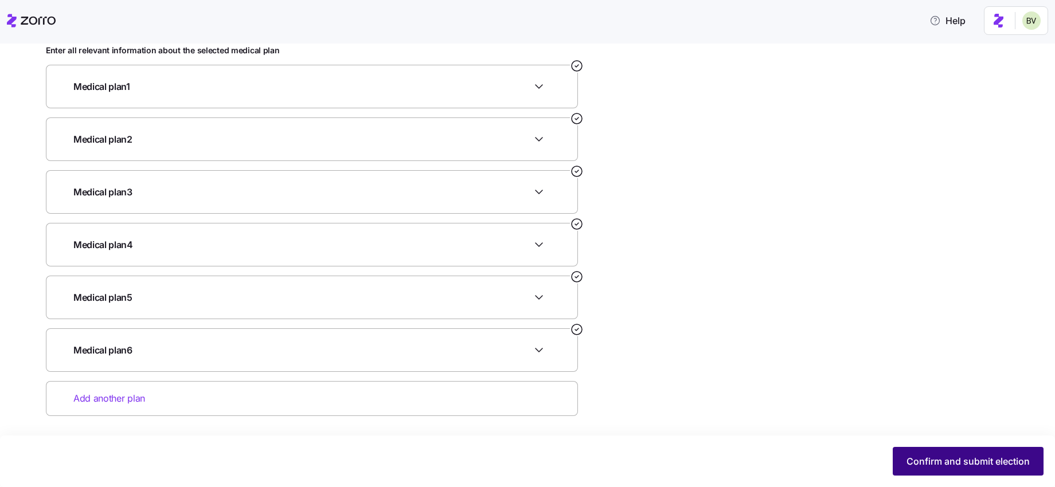
scroll to position [151, 0]
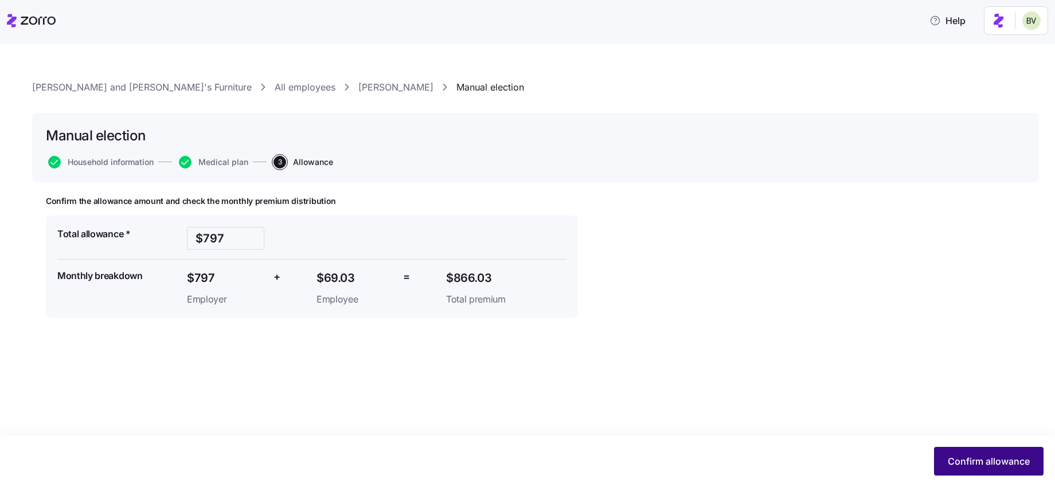
click at [967, 457] on span "Confirm allowance" at bounding box center [989, 462] width 82 height 14
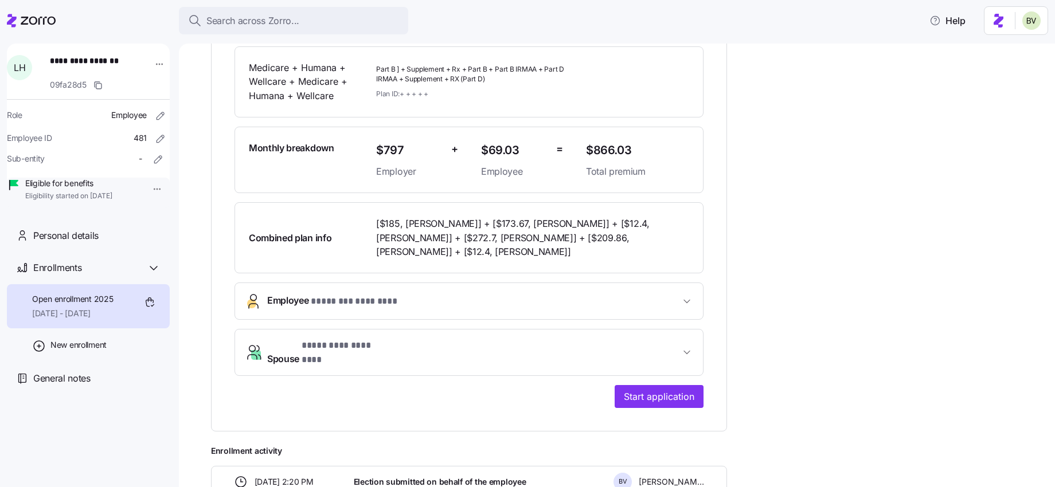
scroll to position [256, 0]
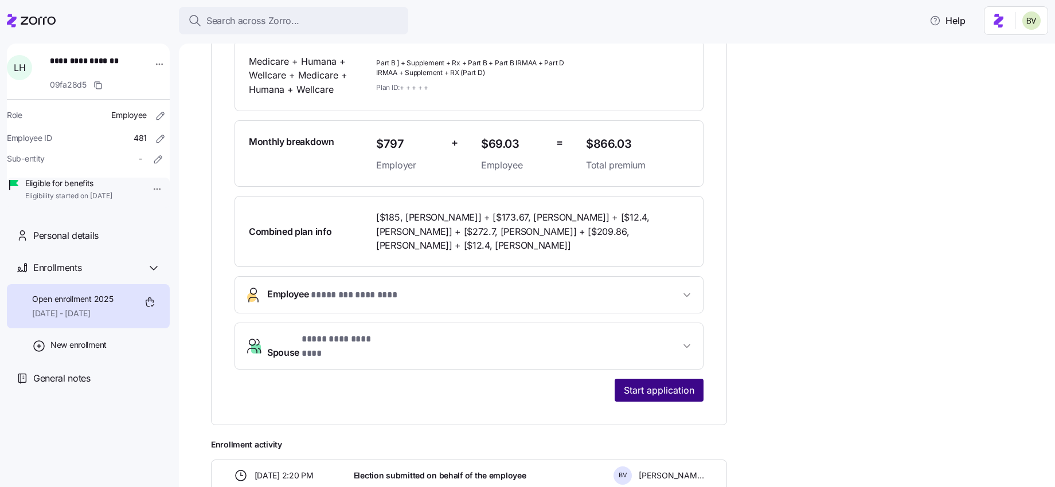
click at [693, 384] on span "Start application" at bounding box center [659, 391] width 71 height 14
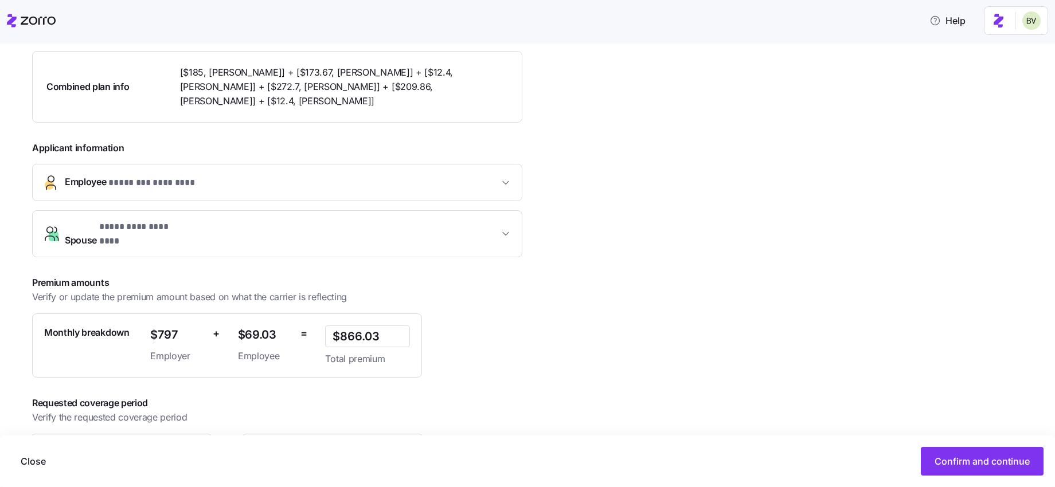
scroll to position [299, 0]
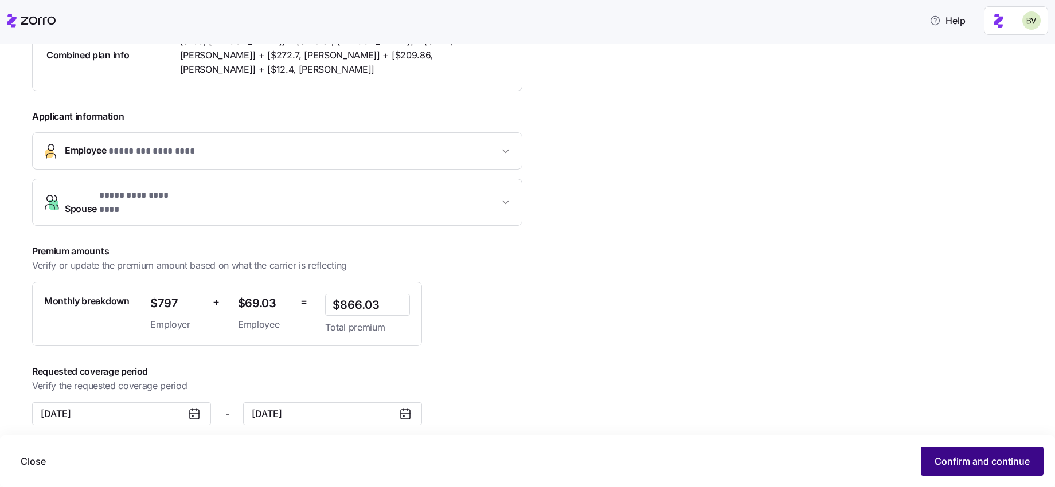
click at [979, 459] on span "Confirm and continue" at bounding box center [982, 462] width 95 height 14
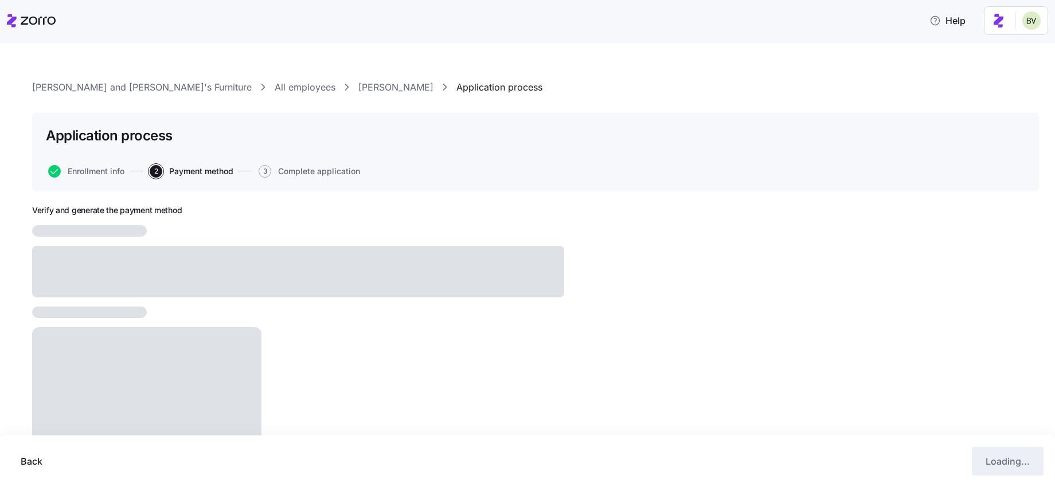
click at [936, 465] on div "Back Loading..." at bounding box center [527, 461] width 1032 height 29
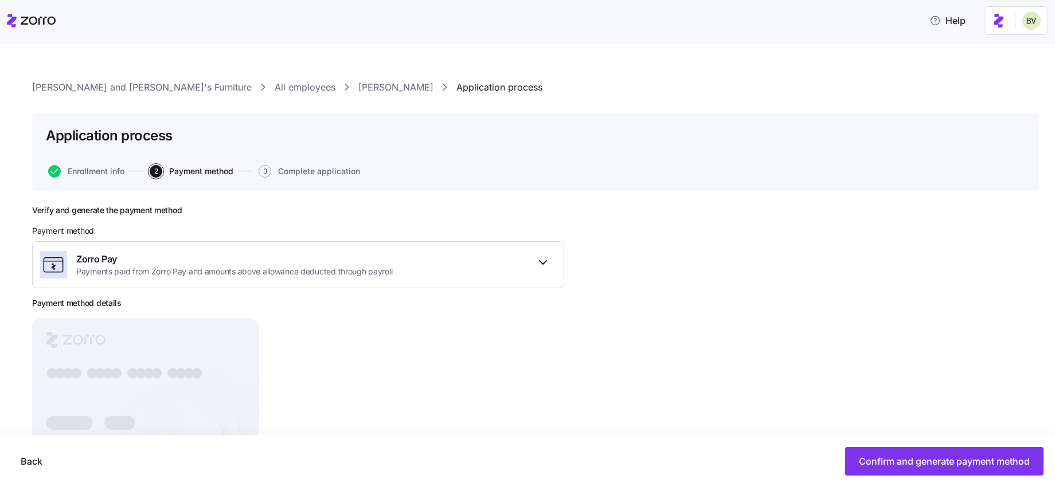
scroll to position [59, 0]
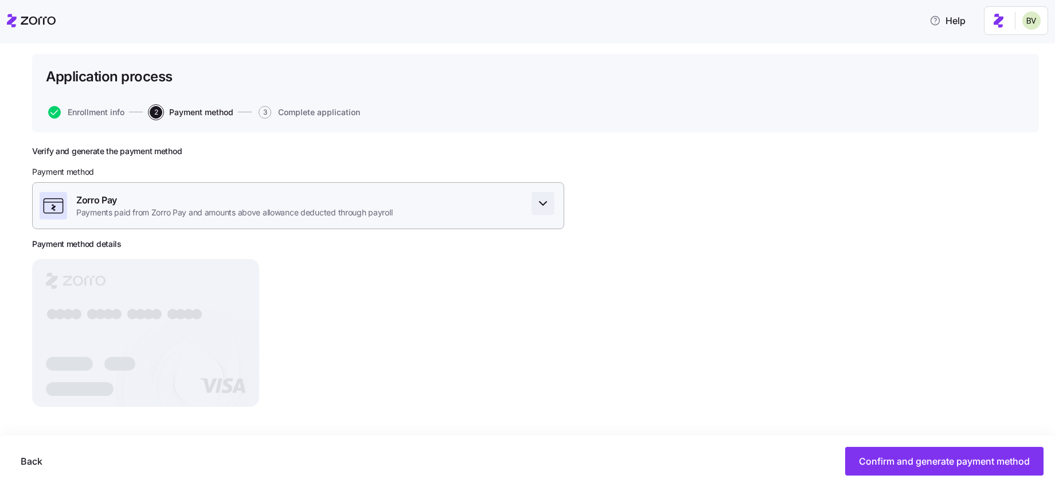
click at [545, 208] on icon "button" at bounding box center [543, 204] width 14 height 14
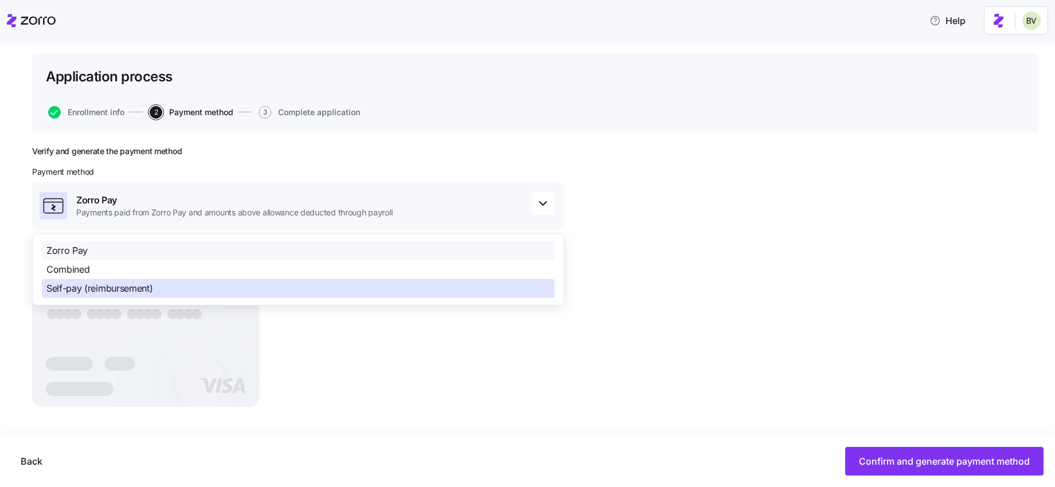
click at [362, 286] on div "Self-pay (reimbursement)" at bounding box center [298, 288] width 513 height 19
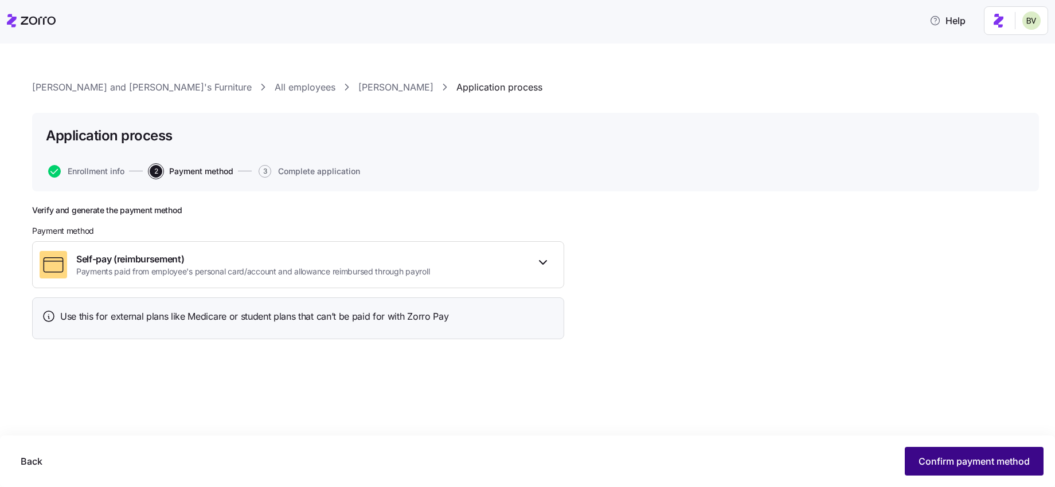
click at [908, 457] on button "Confirm payment method" at bounding box center [974, 461] width 139 height 29
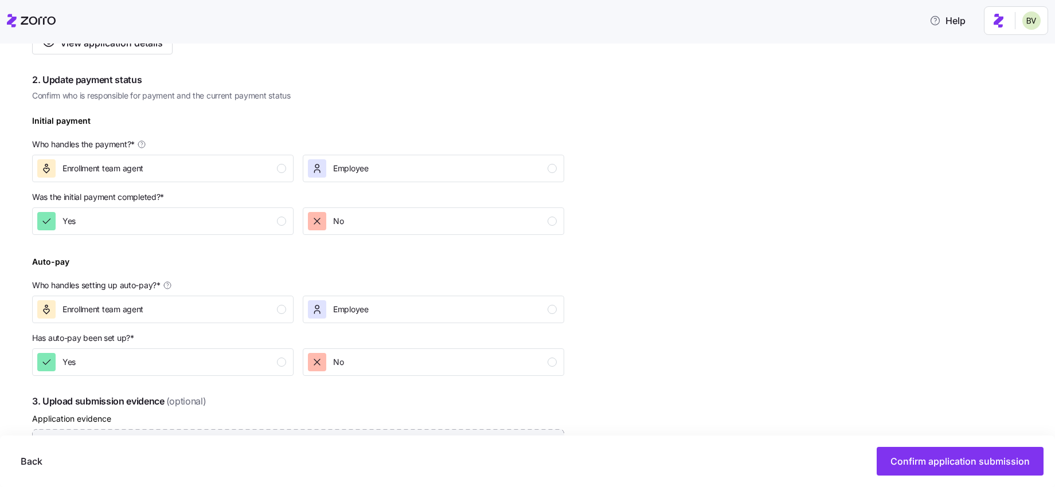
scroll to position [297, 0]
click at [527, 170] on div "Employee" at bounding box center [432, 166] width 249 height 18
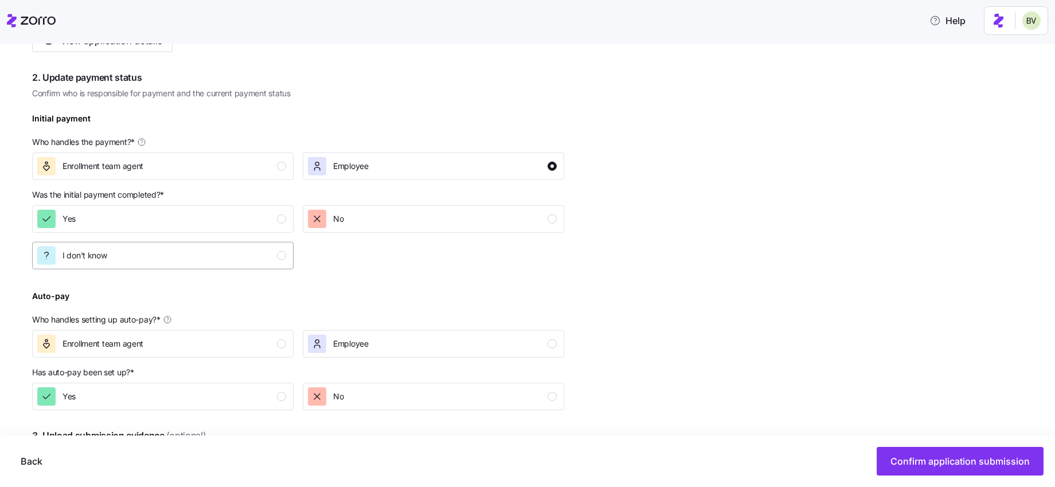
click at [259, 260] on div "I don't know" at bounding box center [161, 256] width 249 height 18
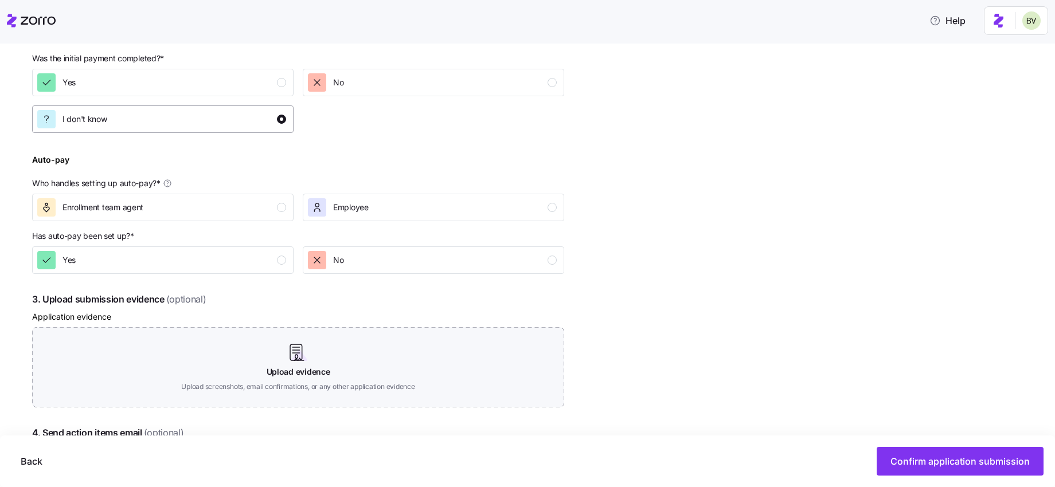
scroll to position [529, 0]
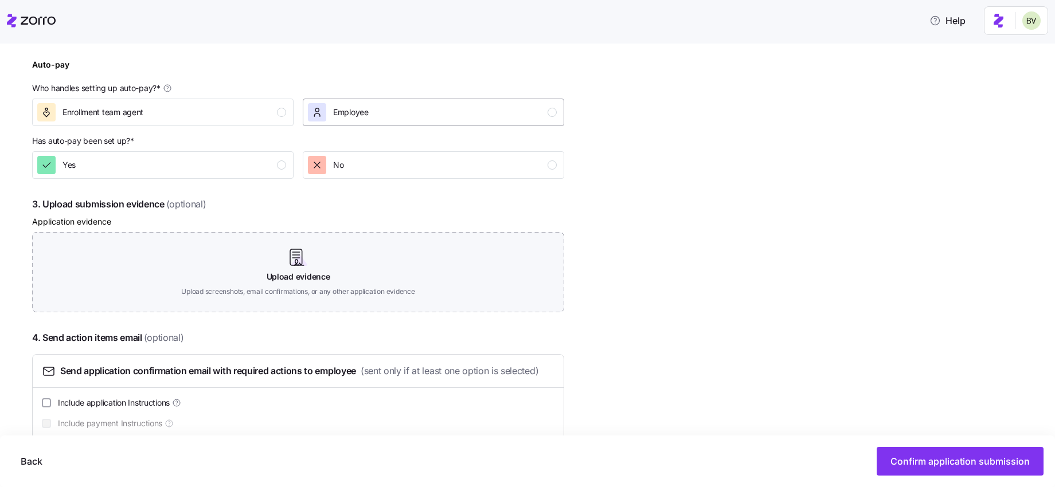
click at [412, 116] on div "Employee" at bounding box center [432, 112] width 249 height 18
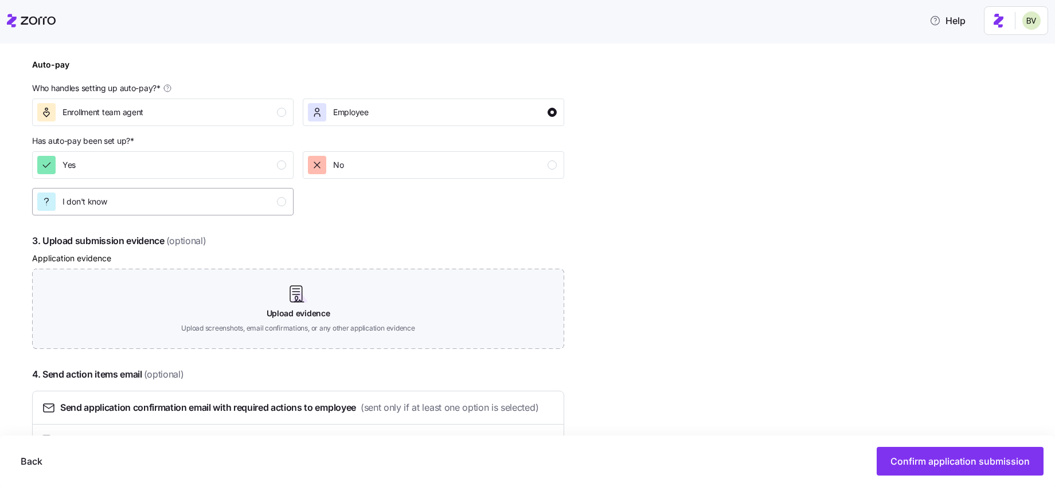
click at [216, 197] on div "I don't know" at bounding box center [161, 202] width 249 height 18
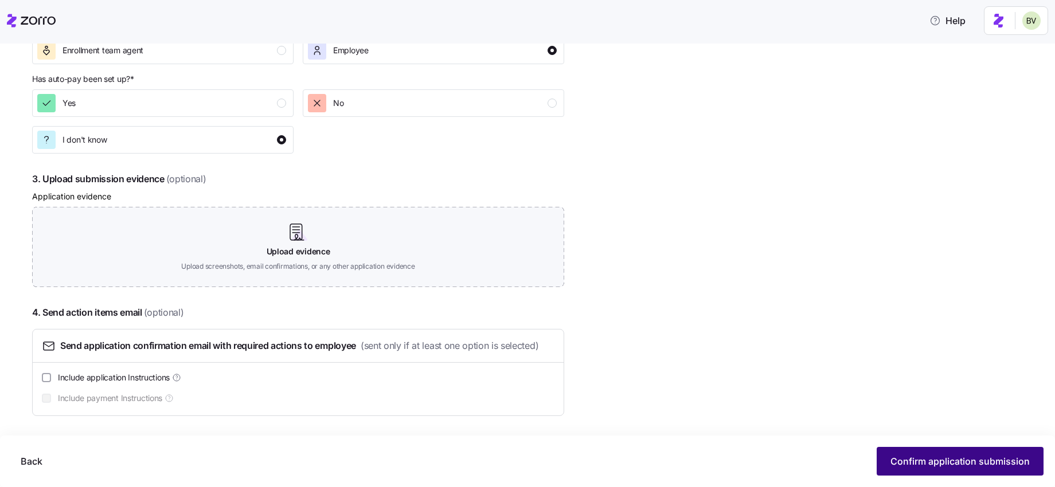
click at [916, 460] on span "Confirm application submission" at bounding box center [960, 462] width 139 height 14
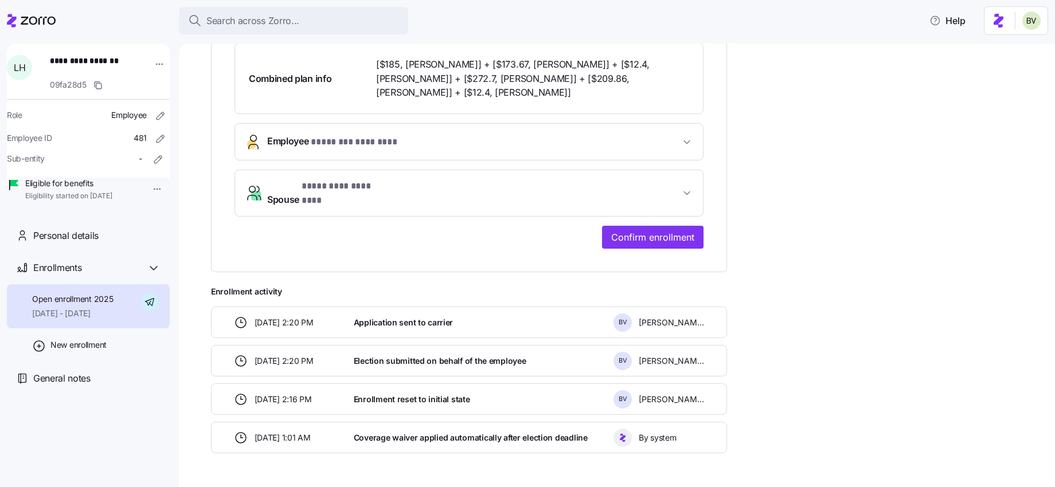
scroll to position [435, 0]
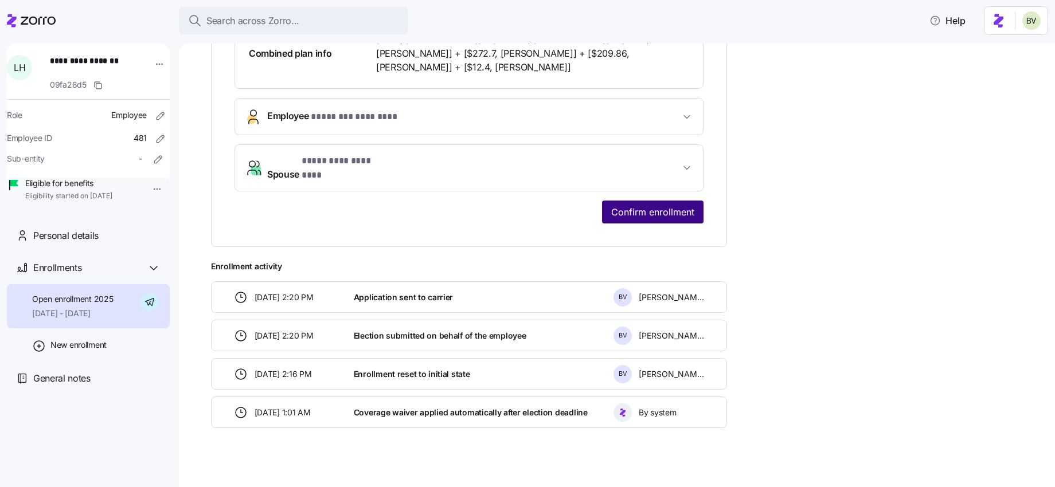
click at [663, 205] on span "Confirm enrollment" at bounding box center [652, 212] width 83 height 14
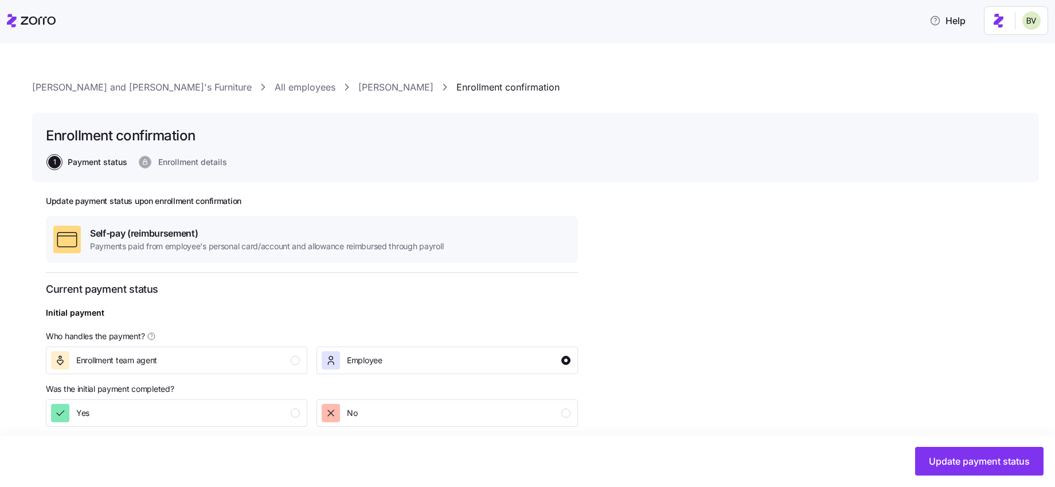
scroll to position [237, 0]
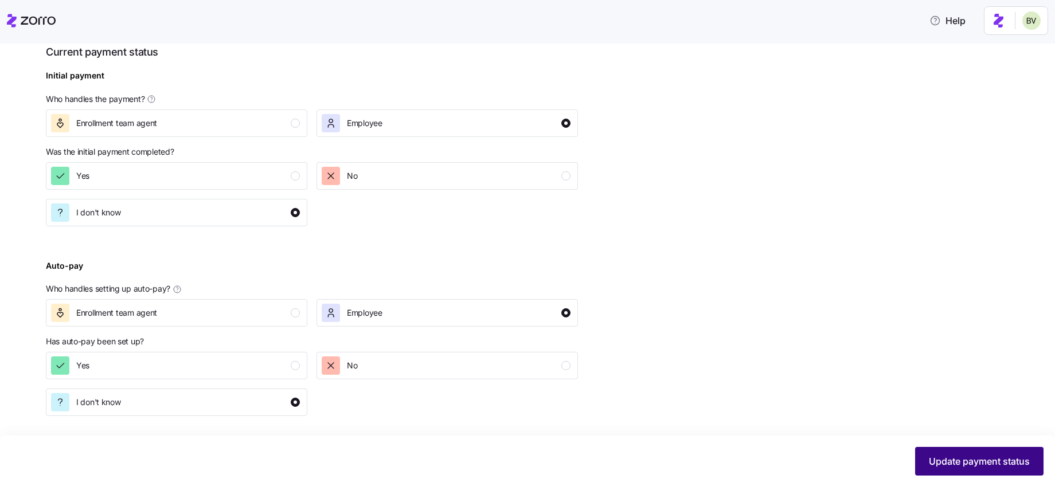
click at [934, 463] on span "Update payment status" at bounding box center [979, 462] width 101 height 14
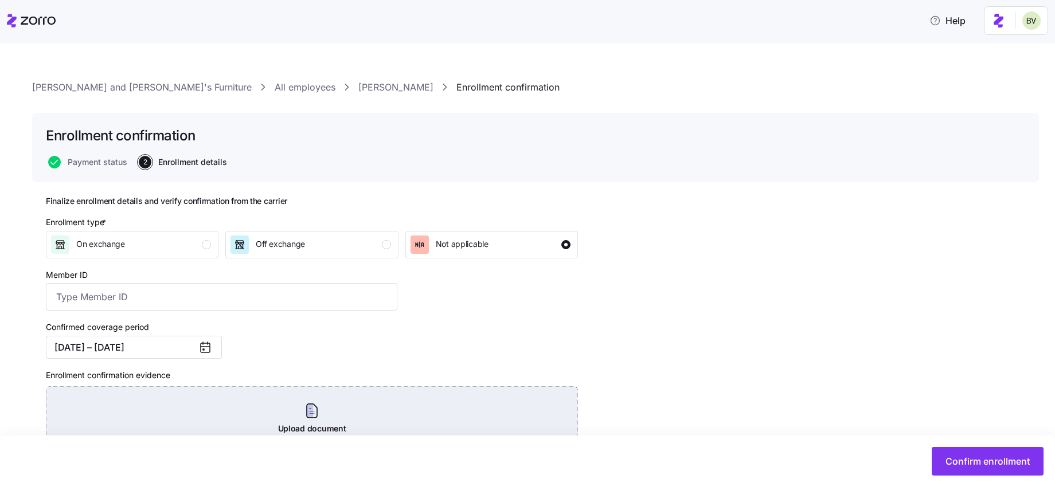
click at [223, 401] on div "Upload document Upload a document or screenshot evidence of the carrier confirm…" at bounding box center [312, 426] width 532 height 80
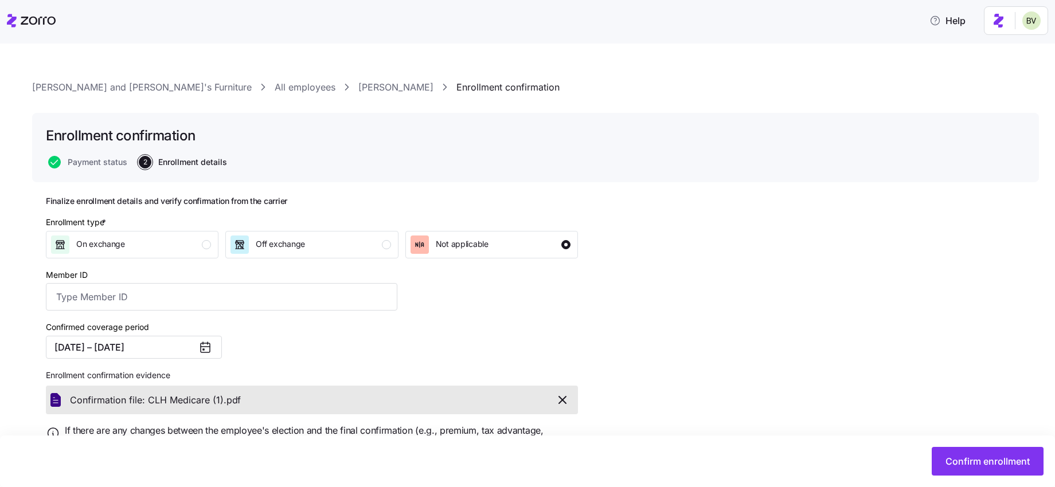
scroll to position [57, 0]
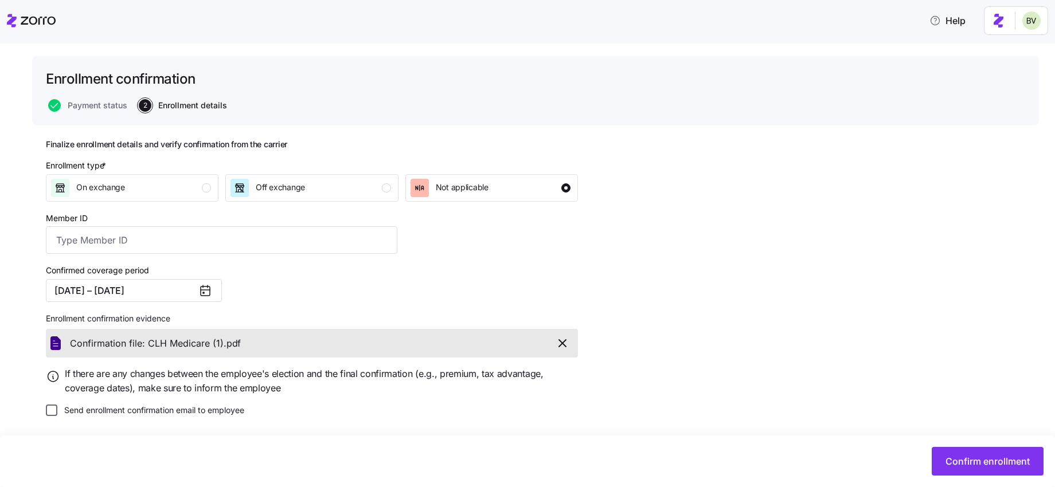
click at [52, 412] on input "Send enrollment confirmation email to employee" at bounding box center [51, 410] width 11 height 11
click at [967, 459] on span "Confirm enrollment" at bounding box center [988, 462] width 84 height 14
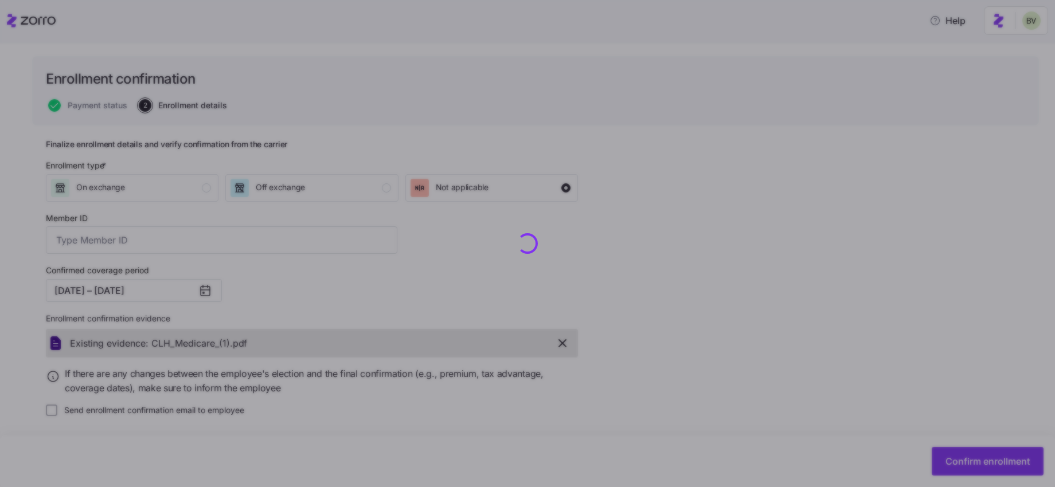
checkbox input "false"
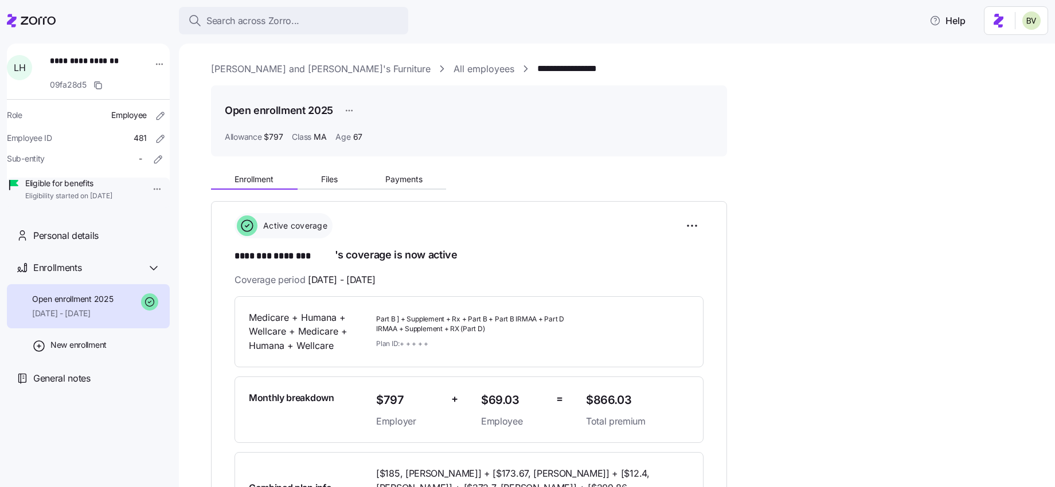
click at [454, 69] on link "All employees" at bounding box center [484, 69] width 61 height 14
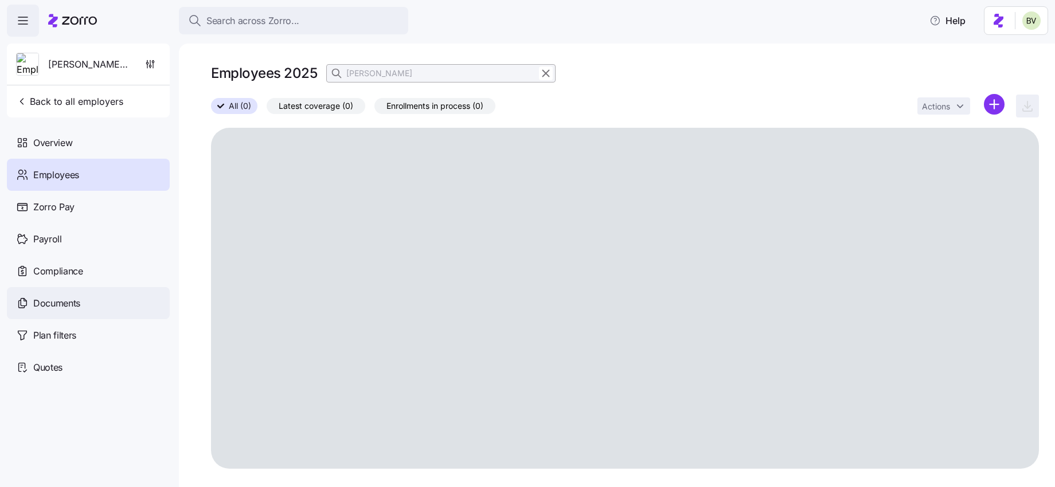
click at [65, 307] on span "Documents" at bounding box center [56, 303] width 47 height 14
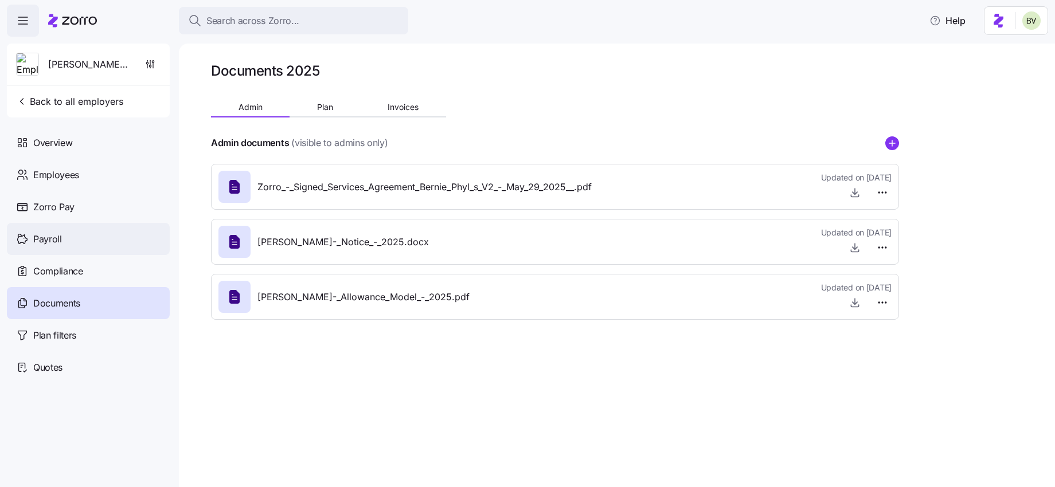
click at [79, 240] on div "Payroll" at bounding box center [88, 239] width 163 height 32
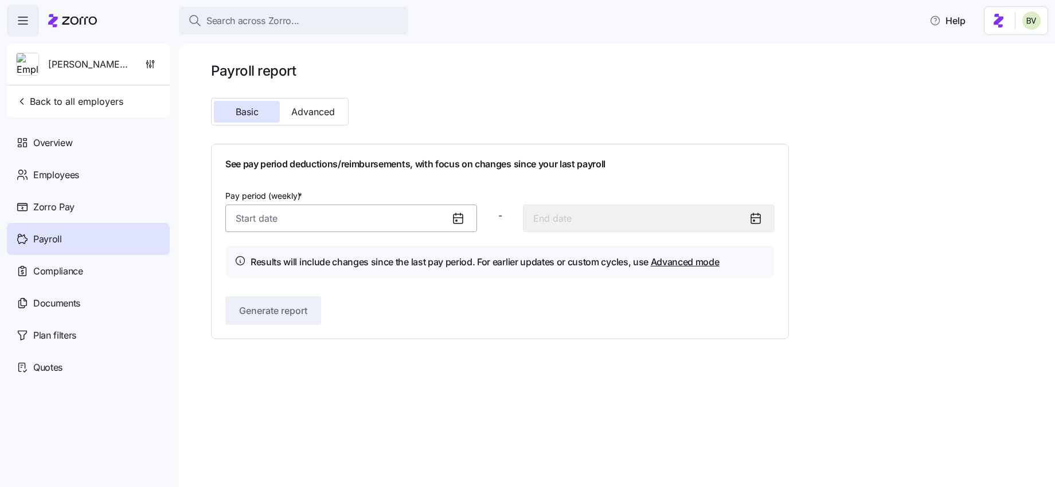
click at [331, 217] on input "Pay period (weekly) *" at bounding box center [351, 219] width 252 height 28
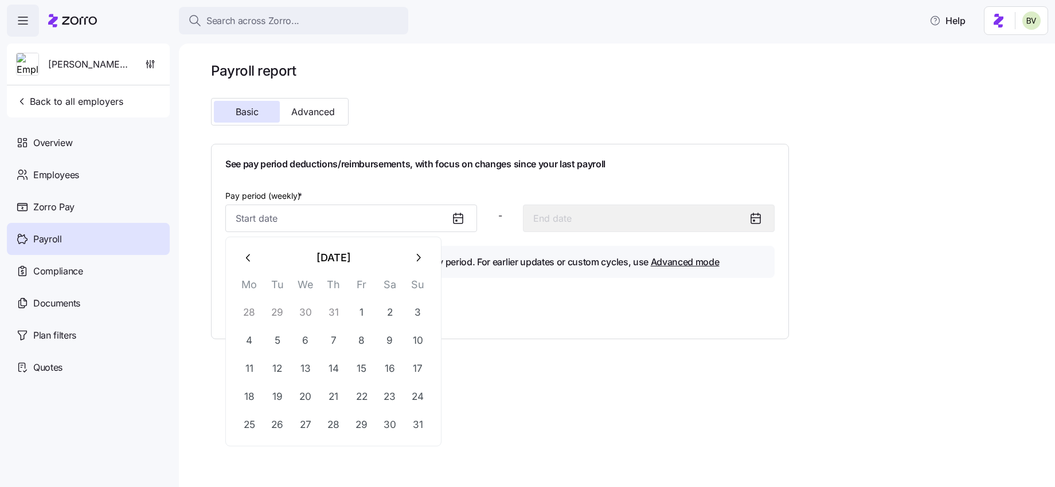
click at [413, 259] on icon "button" at bounding box center [418, 258] width 13 height 13
click at [252, 310] on button "1" at bounding box center [250, 313] width 28 height 28
type input "September 1, 2025"
type input "September 7, 2025"
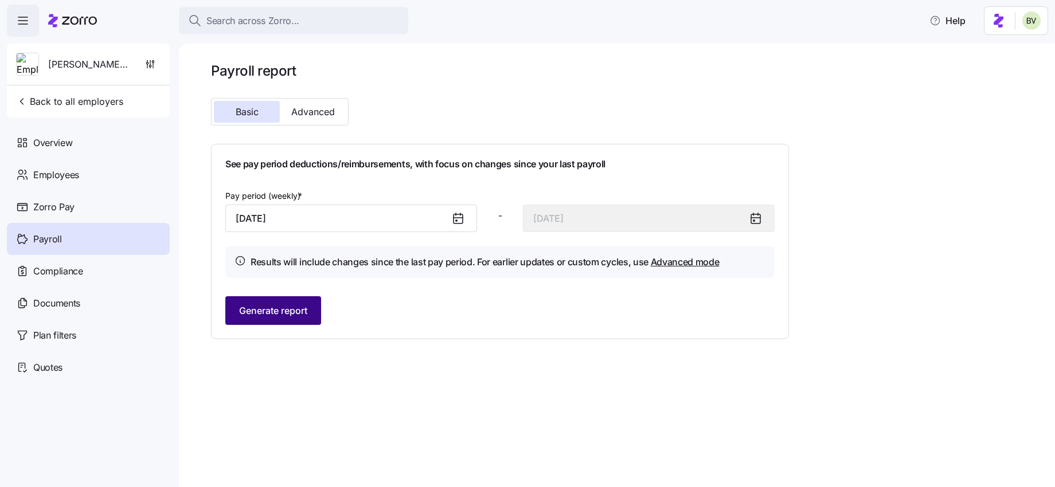
click at [302, 310] on span "Generate report" at bounding box center [273, 311] width 68 height 14
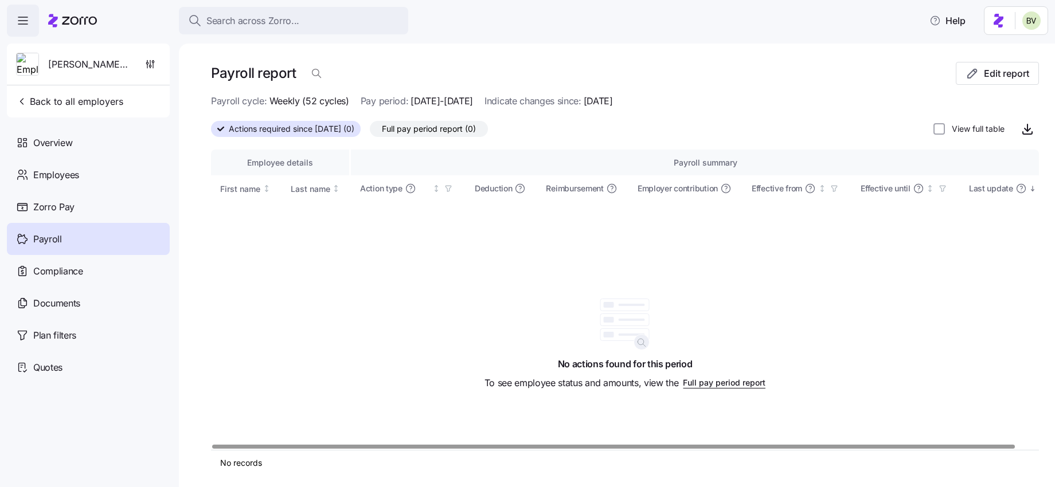
click at [454, 131] on span "Full pay period report (0)" at bounding box center [429, 129] width 94 height 15
click at [370, 132] on input "Full pay period report (0)" at bounding box center [370, 132] width 0 height 0
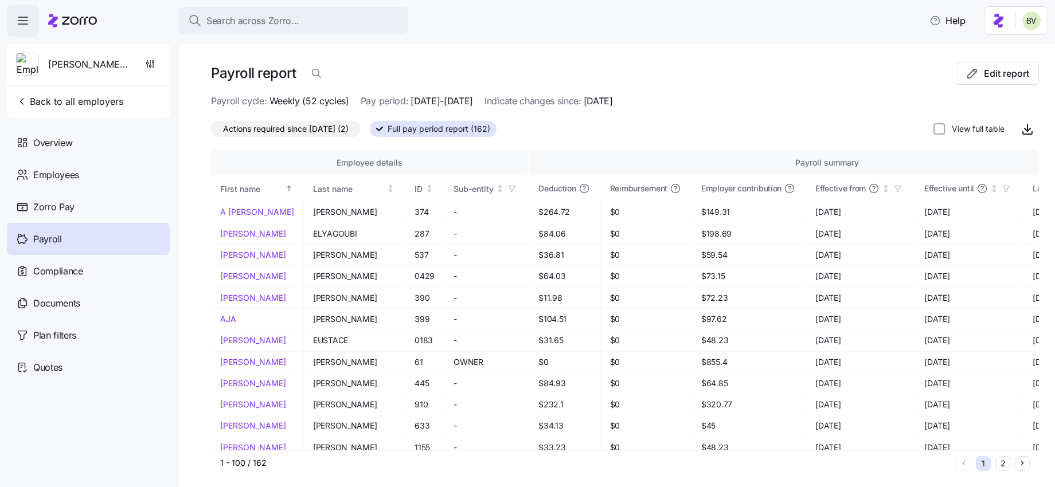
click at [329, 124] on span "Actions required since 09/01/2025 (2)" at bounding box center [286, 129] width 126 height 15
click at [211, 132] on input "Actions required since 09/01/2025 (2)" at bounding box center [211, 132] width 0 height 0
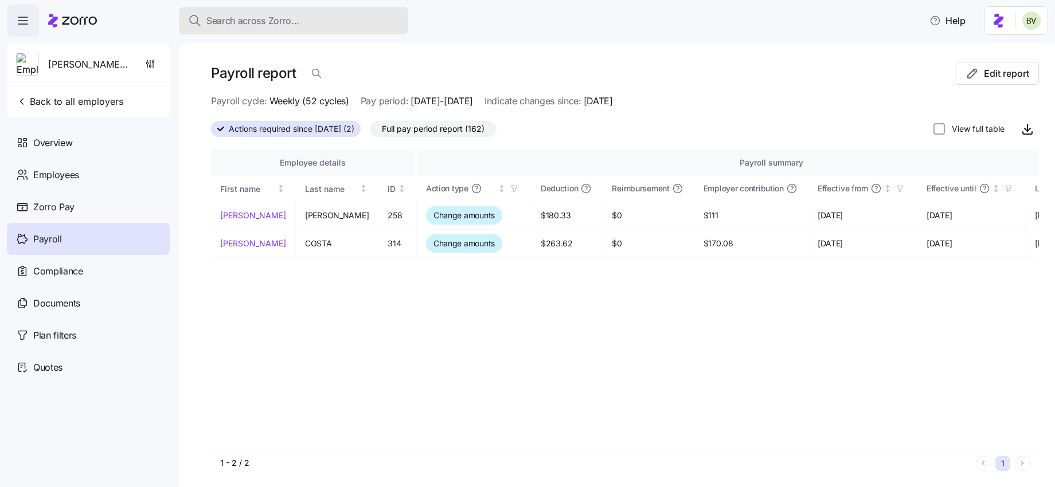
click at [291, 26] on span "Search across Zorro..." at bounding box center [252, 21] width 93 height 14
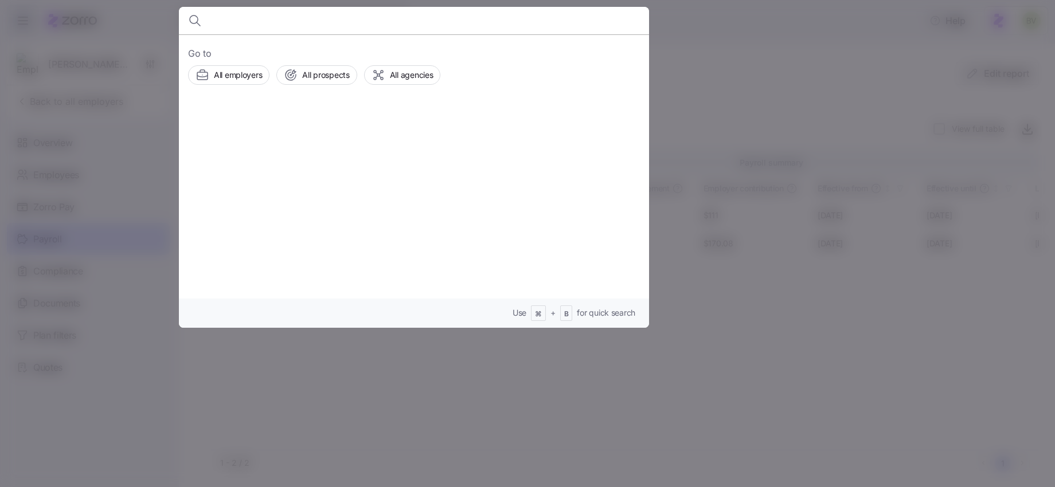
type input "S"
type input "Daniel costa"
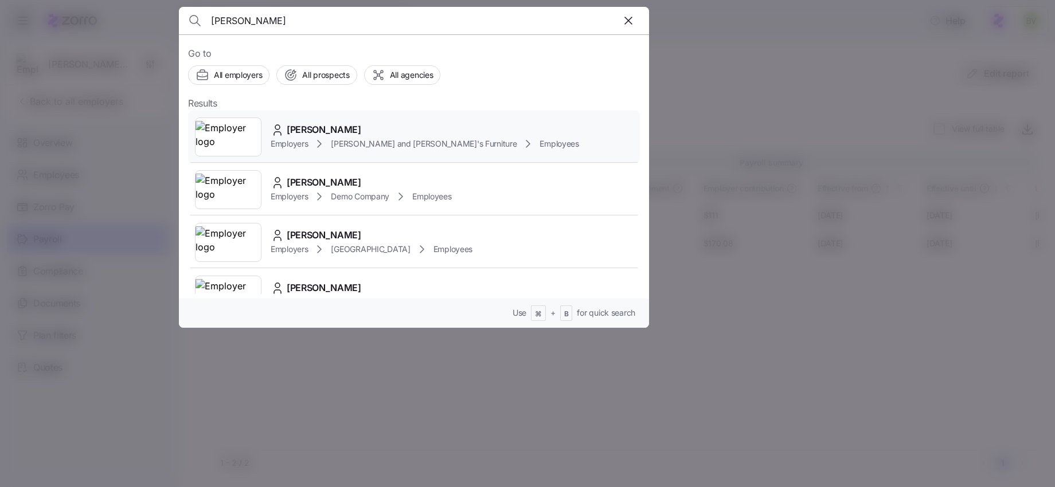
click at [220, 140] on img at bounding box center [228, 137] width 65 height 32
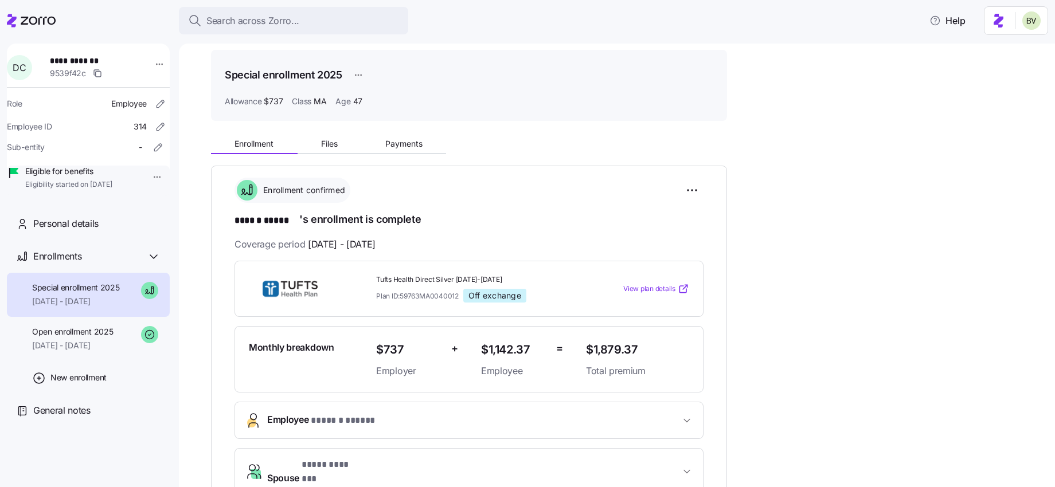
scroll to position [33, 0]
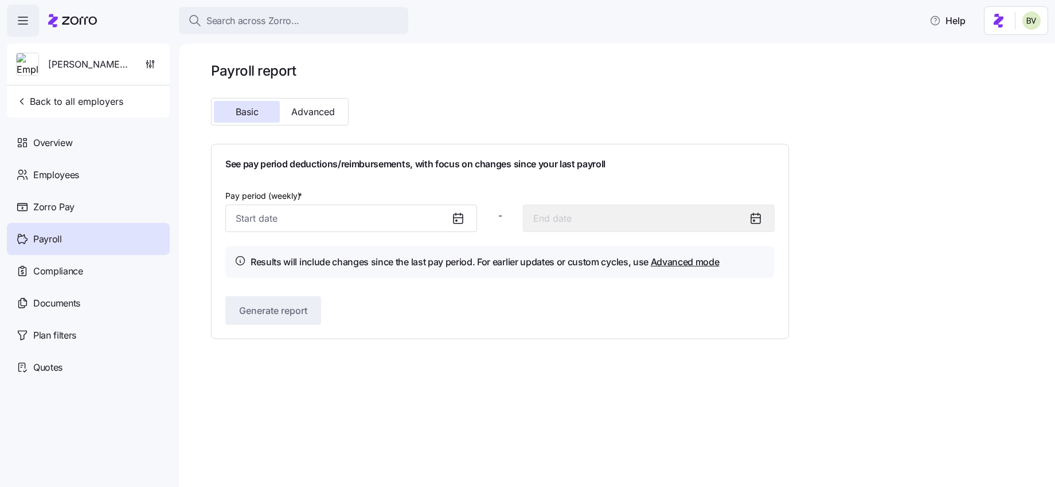
click at [451, 222] on icon at bounding box center [458, 219] width 14 height 14
click at [457, 221] on icon at bounding box center [458, 219] width 14 height 14
click at [416, 213] on input "Pay period (weekly) *" at bounding box center [351, 219] width 252 height 28
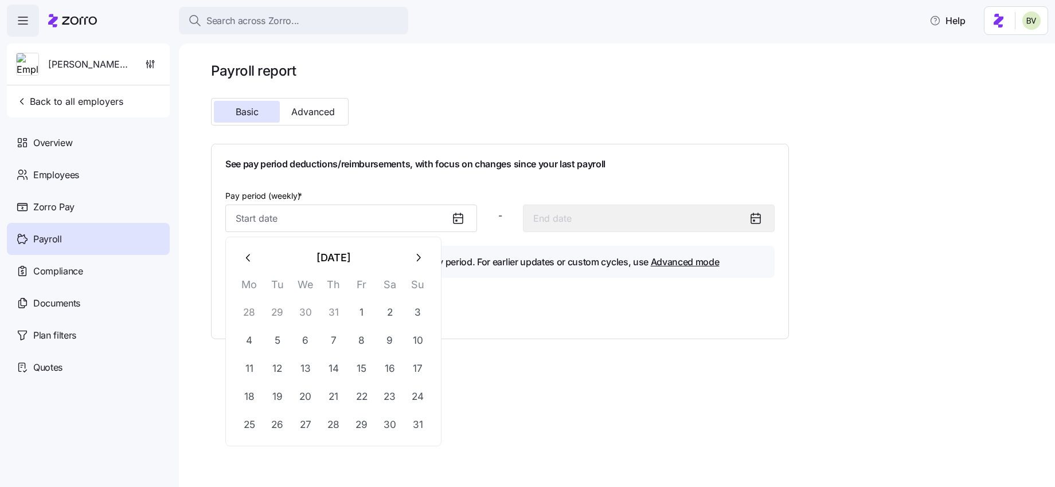
click at [419, 267] on button "button" at bounding box center [418, 258] width 28 height 28
click at [250, 261] on icon "button" at bounding box center [249, 258] width 13 height 13
click at [257, 419] on button "25" at bounding box center [250, 425] width 28 height 28
type input "August 25, 2025"
type input "August 31, 2025"
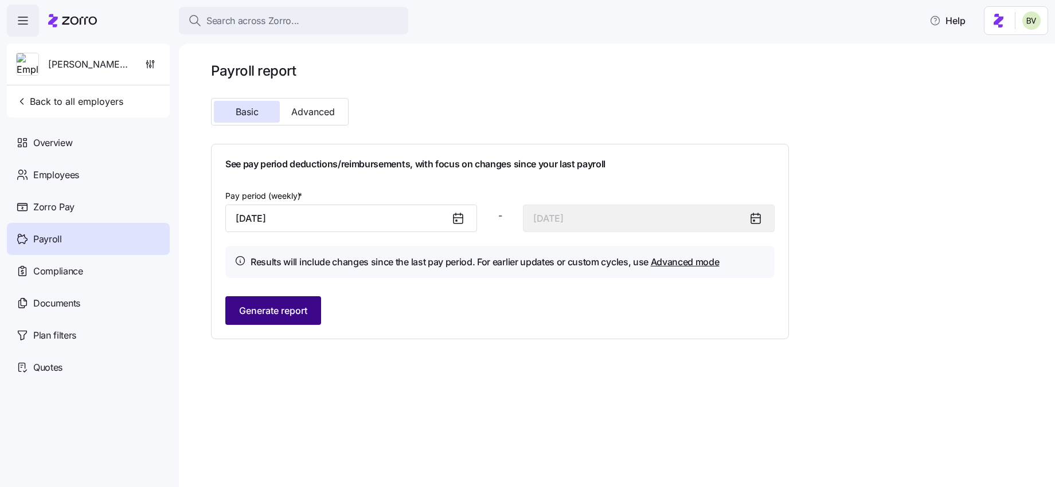
click at [266, 319] on button "Generate report" at bounding box center [273, 310] width 96 height 29
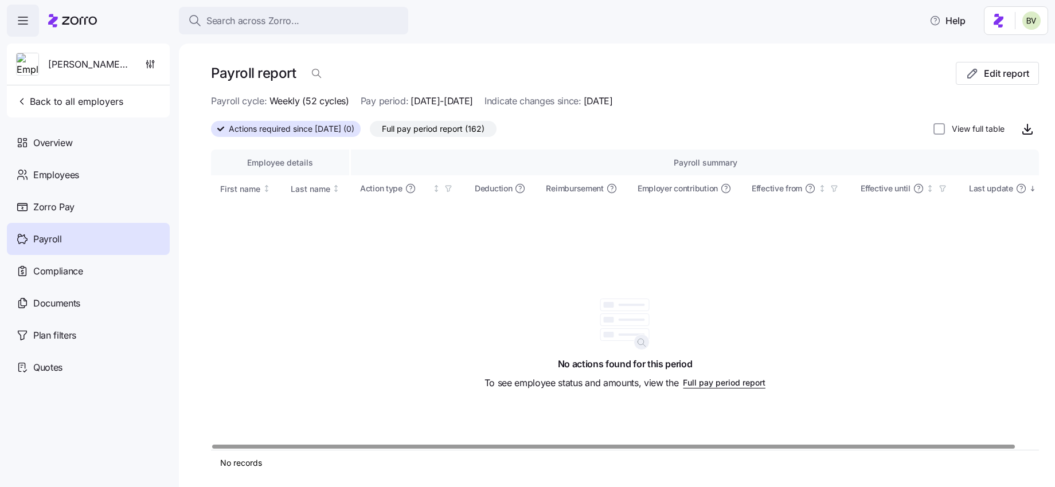
click at [352, 127] on span "Actions required since 08/25/2025 (0)" at bounding box center [292, 129] width 126 height 15
click at [211, 132] on input "Actions required since 08/25/2025 (0)" at bounding box center [211, 132] width 0 height 0
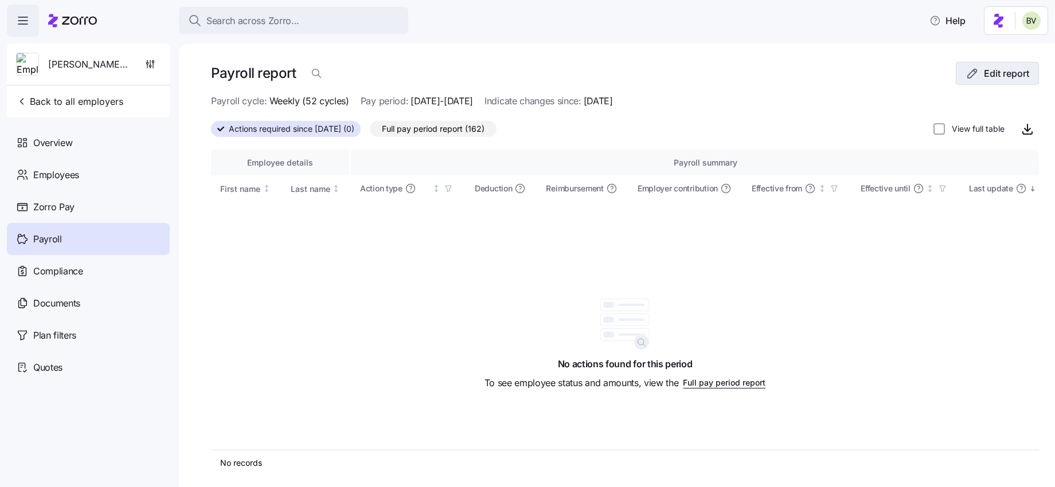
click at [991, 72] on span "Edit report" at bounding box center [1006, 74] width 45 height 14
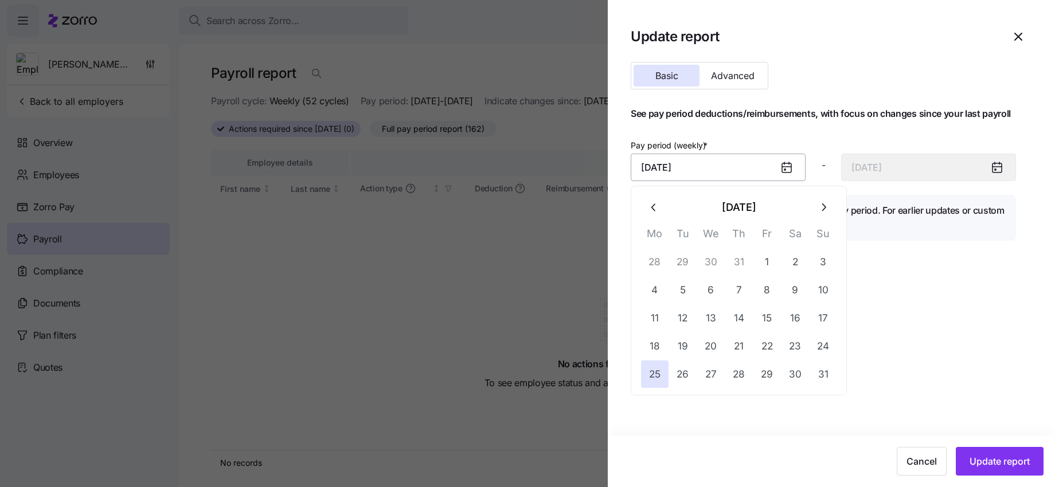
click at [712, 167] on input "August 25, 2025" at bounding box center [718, 168] width 175 height 28
click at [822, 210] on icon "button" at bounding box center [824, 207] width 4 height 7
click at [658, 261] on button "1" at bounding box center [655, 262] width 28 height 28
type input "September 1, 2025"
type input "September 7, 2025"
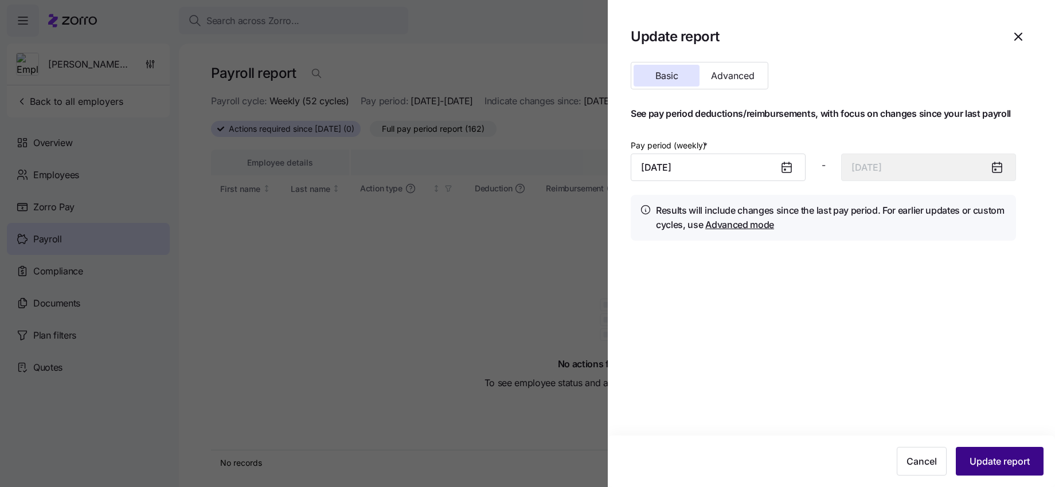
click at [993, 450] on button "Update report" at bounding box center [1000, 461] width 88 height 29
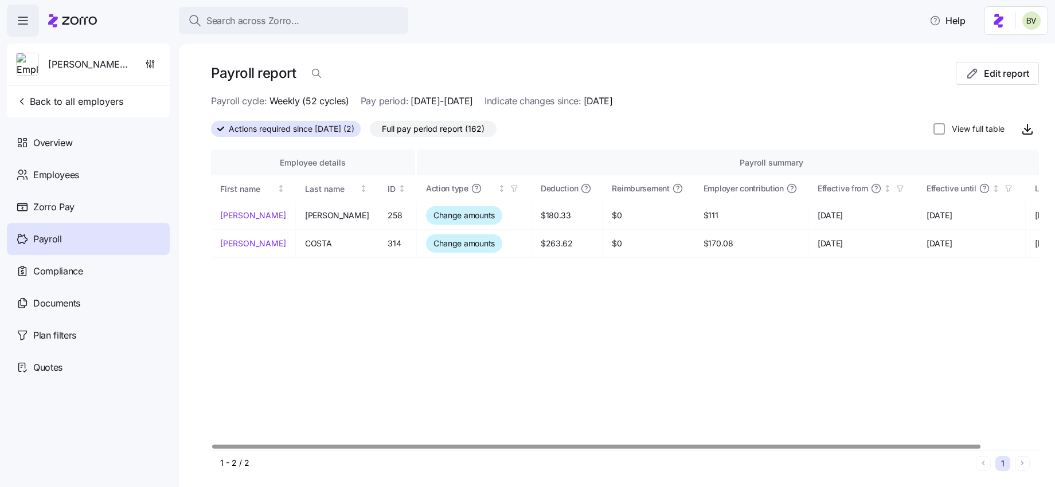
click at [455, 132] on span "Full pay period report (162)" at bounding box center [433, 129] width 103 height 15
click at [370, 132] on input "Full pay period report (162)" at bounding box center [370, 132] width 0 height 0
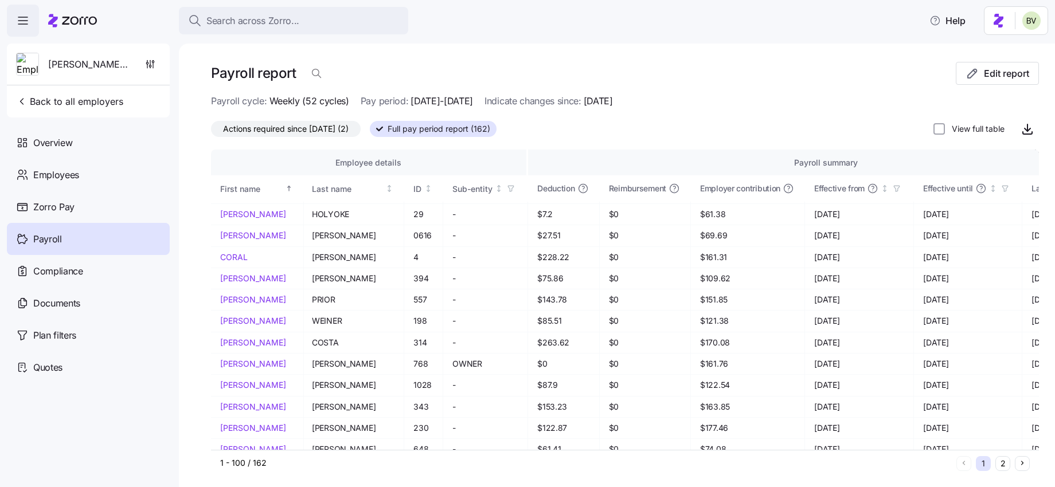
scroll to position [533, 0]
click at [264, 128] on span "Actions required since 09/01/2025 (2)" at bounding box center [286, 129] width 126 height 15
click at [211, 132] on input "Actions required since 09/01/2025 (2)" at bounding box center [211, 132] width 0 height 0
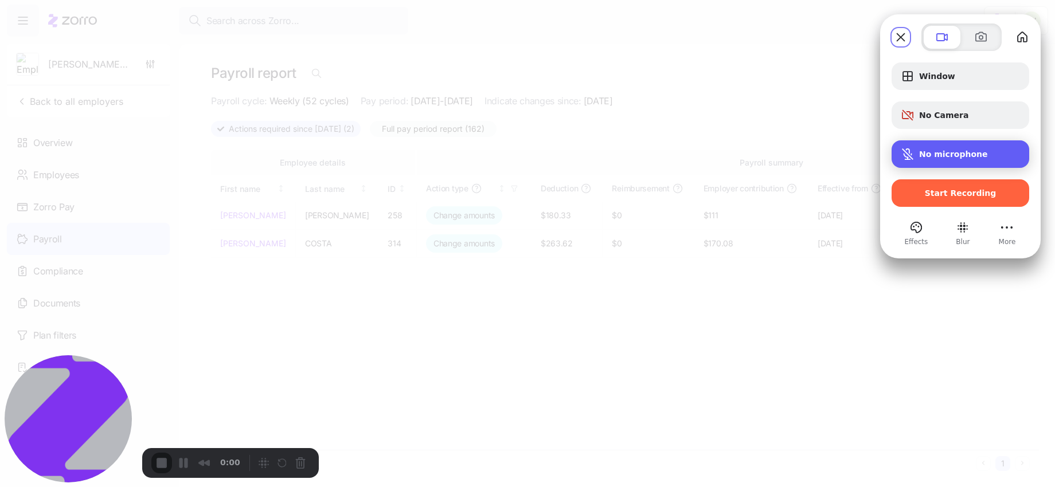
click at [911, 155] on span "Microphone options" at bounding box center [908, 154] width 14 height 14
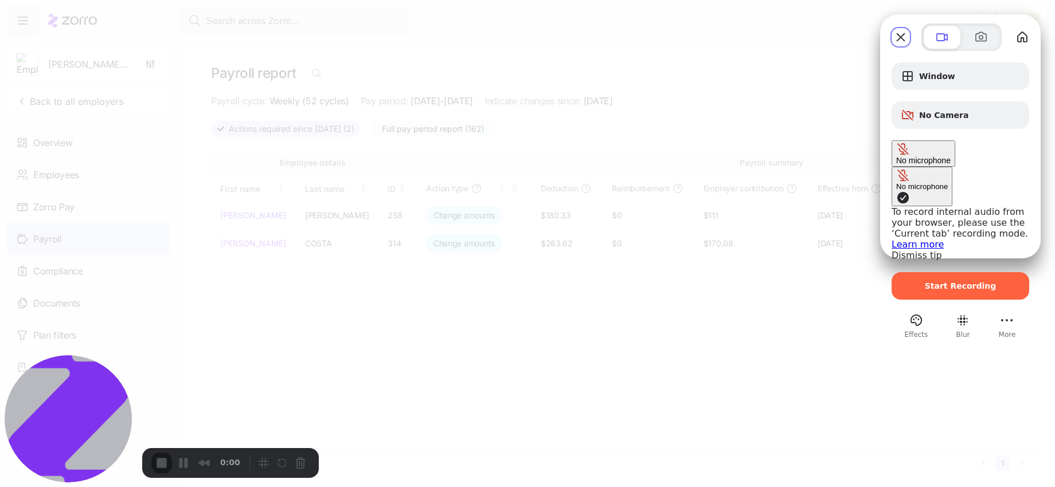
click at [896, 191] on span "Microphone options" at bounding box center [903, 198] width 14 height 14
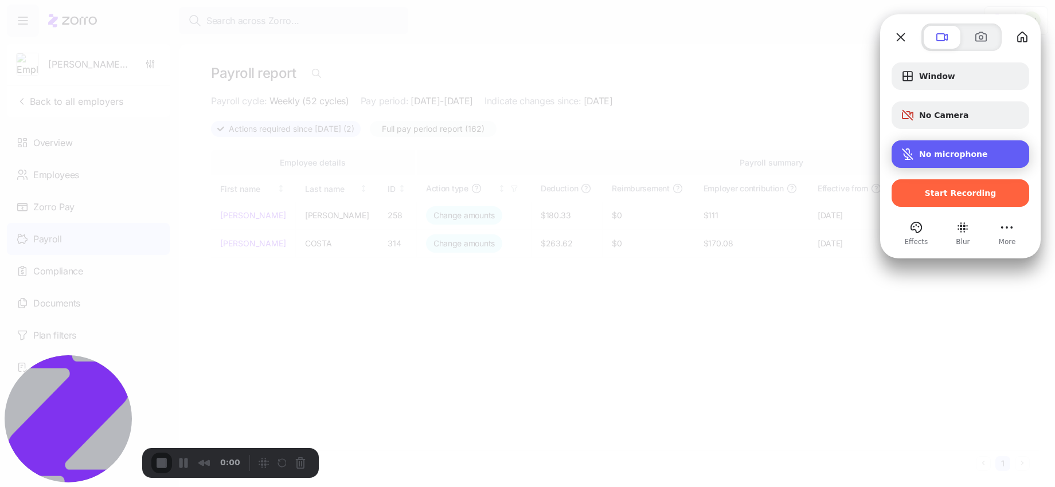
click at [901, 151] on span "Microphone options" at bounding box center [908, 154] width 14 height 14
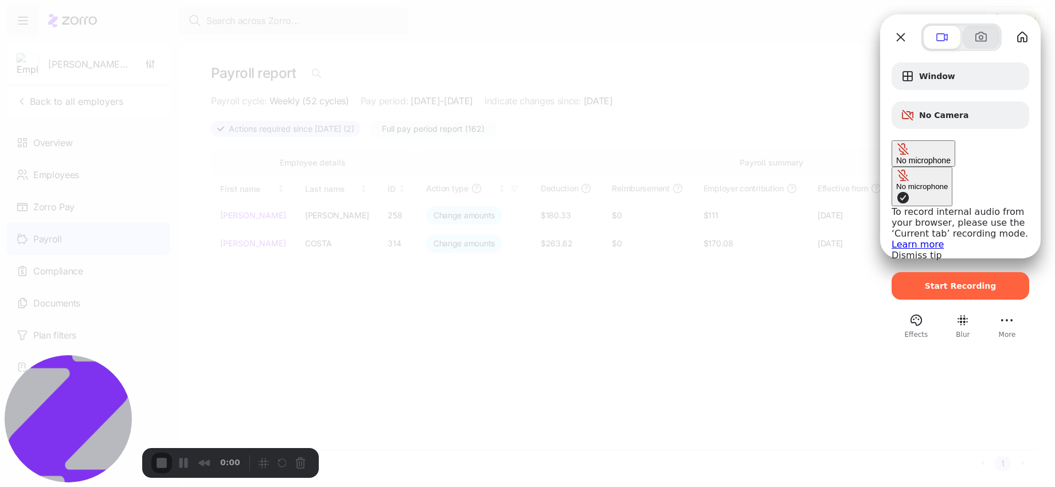
click at [978, 37] on span at bounding box center [981, 37] width 14 height 14
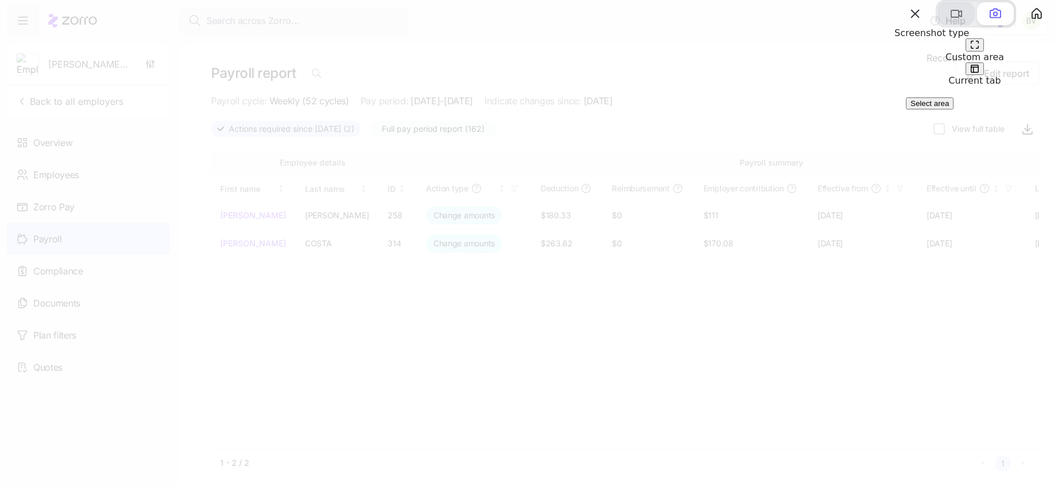
click at [950, 21] on span at bounding box center [957, 14] width 14 height 14
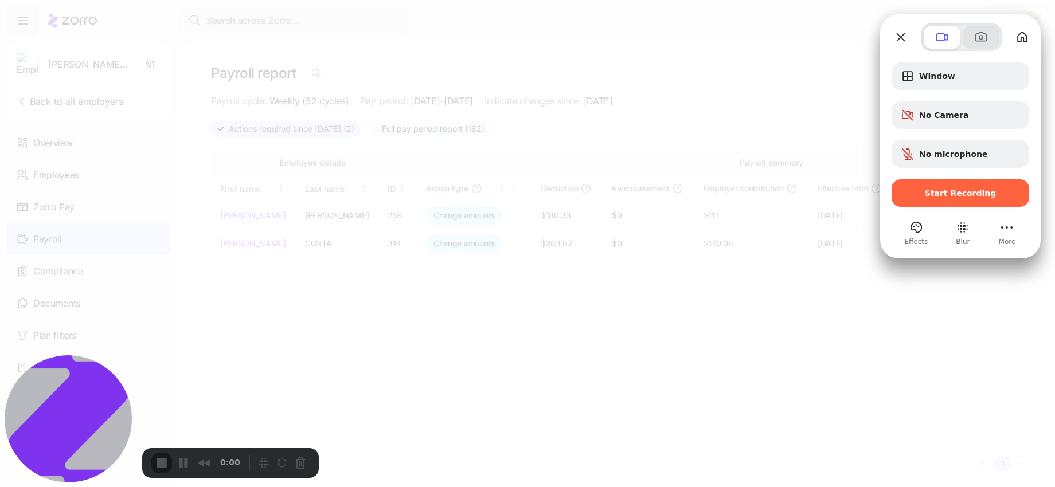
click at [977, 40] on span at bounding box center [981, 37] width 14 height 14
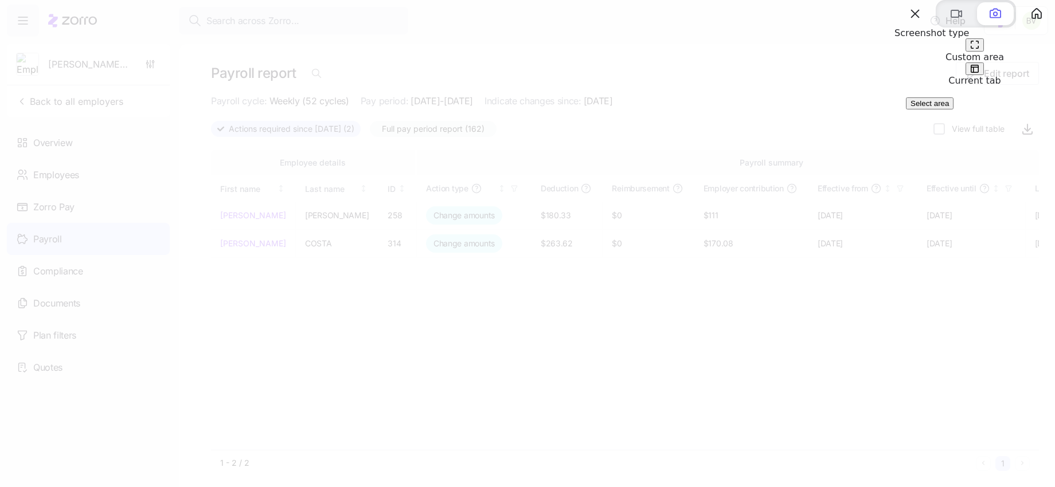
click at [984, 76] on button at bounding box center [975, 69] width 18 height 13
click at [950, 21] on span at bounding box center [957, 14] width 14 height 14
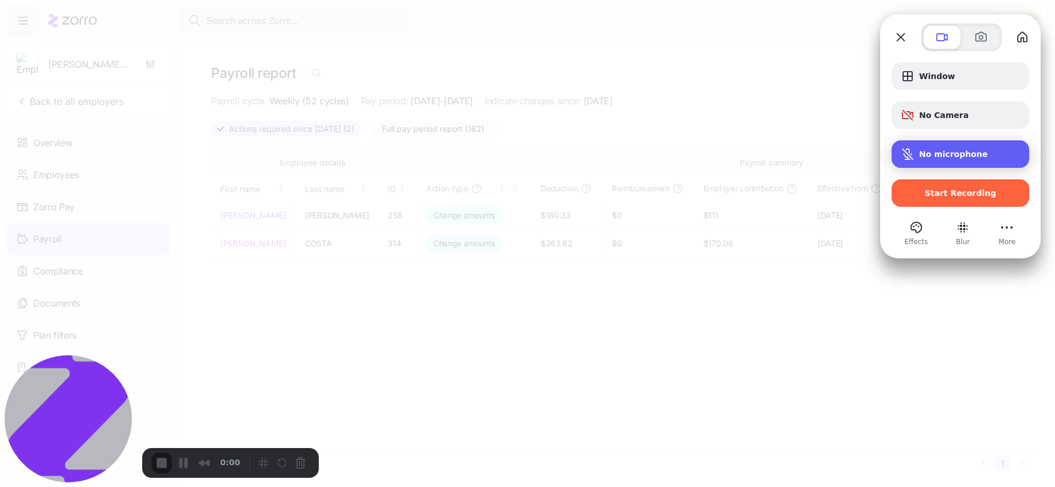
click at [904, 156] on span "Microphone options" at bounding box center [908, 154] width 14 height 14
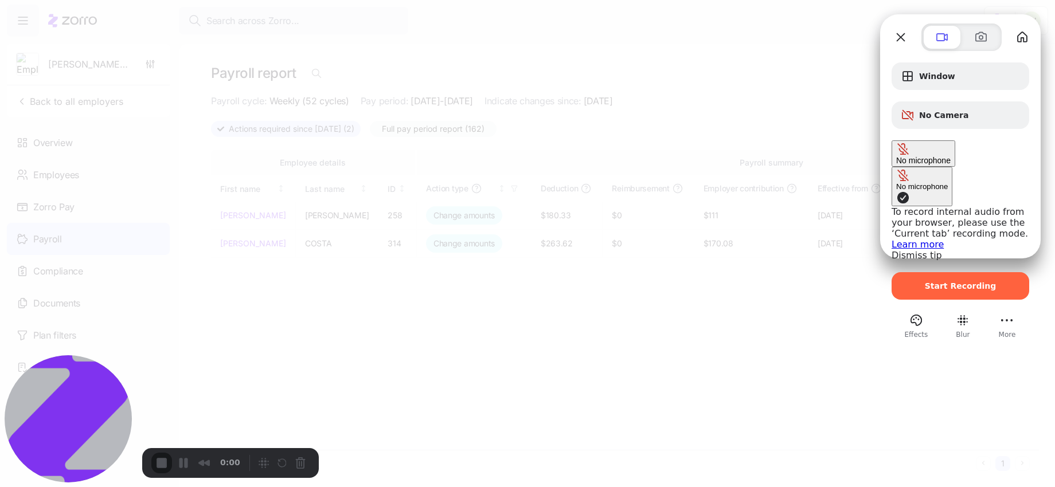
click at [975, 49] on div at bounding box center [962, 38] width 76 height 28
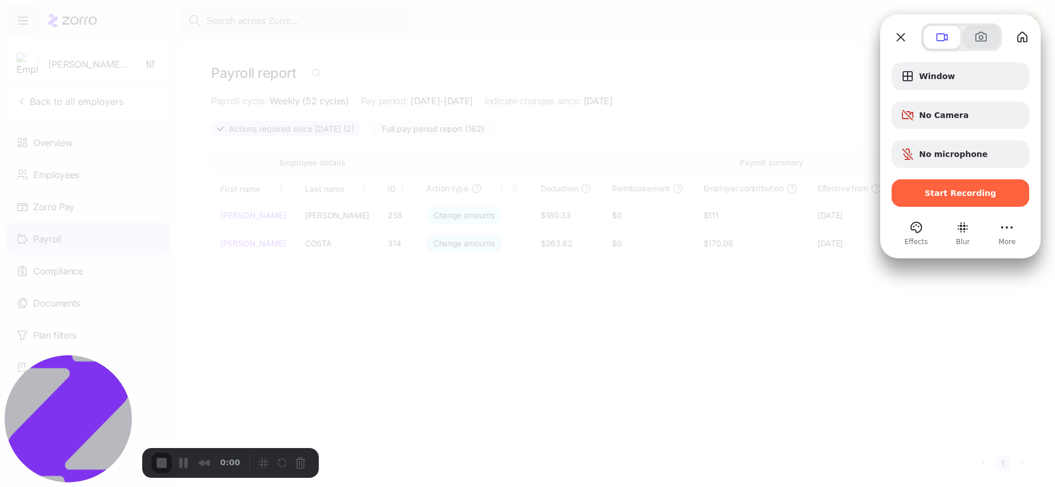
click at [977, 38] on span at bounding box center [981, 37] width 14 height 14
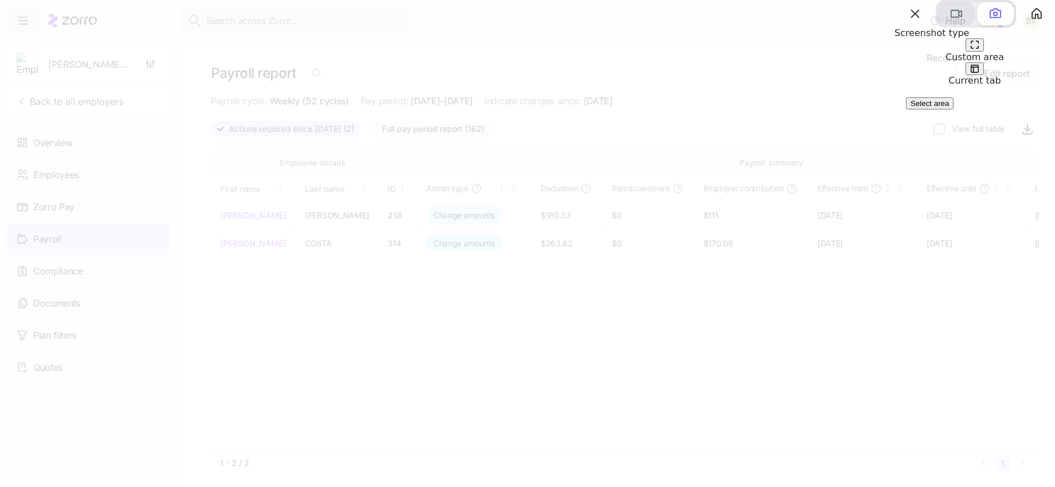
click at [950, 21] on span at bounding box center [957, 14] width 14 height 14
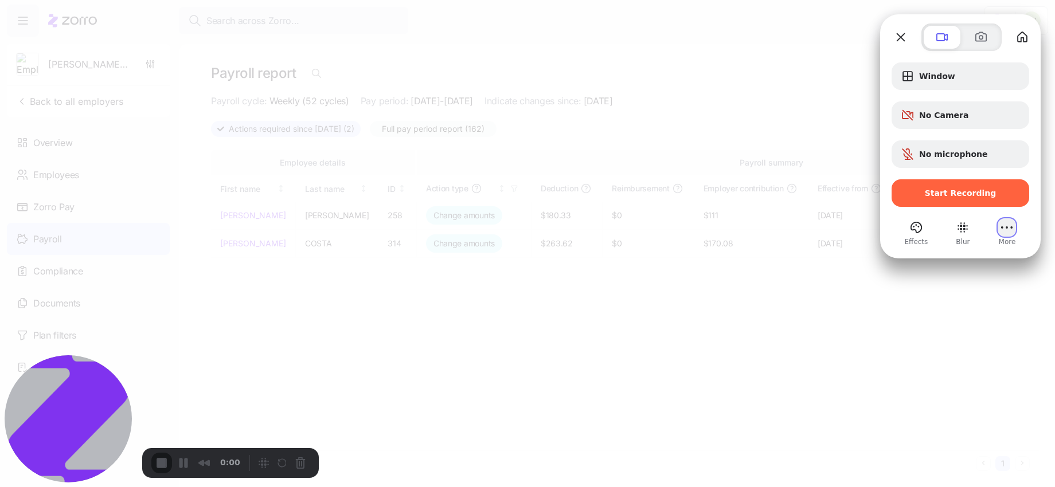
click at [1009, 227] on button "More (13 unread)" at bounding box center [1007, 227] width 18 height 18
click at [1030, 57] on div "Window No Camera No microphone Start Recording Effects Blur More" at bounding box center [960, 149] width 161 height 196
click at [958, 89] on span "Settings" at bounding box center [948, 94] width 38 height 11
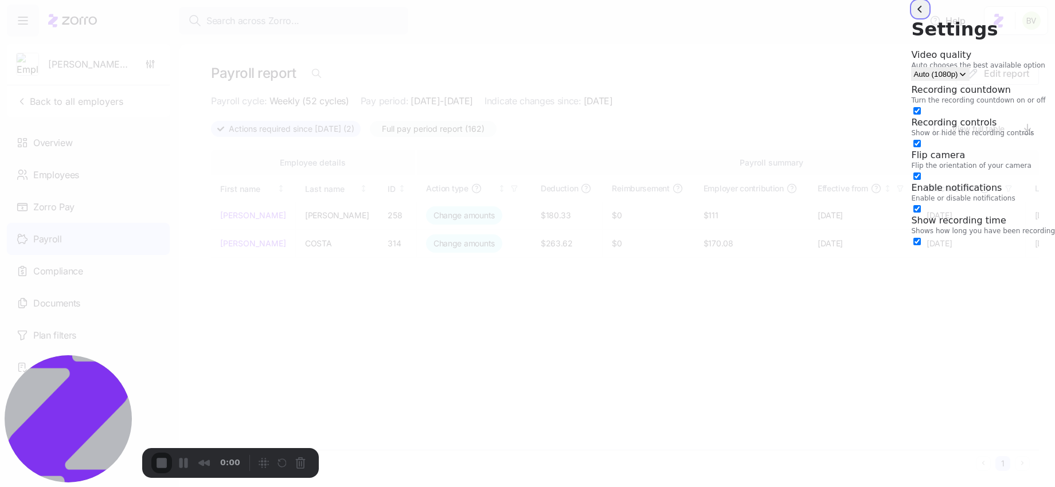
click at [911, 18] on button "back" at bounding box center [920, 9] width 18 height 18
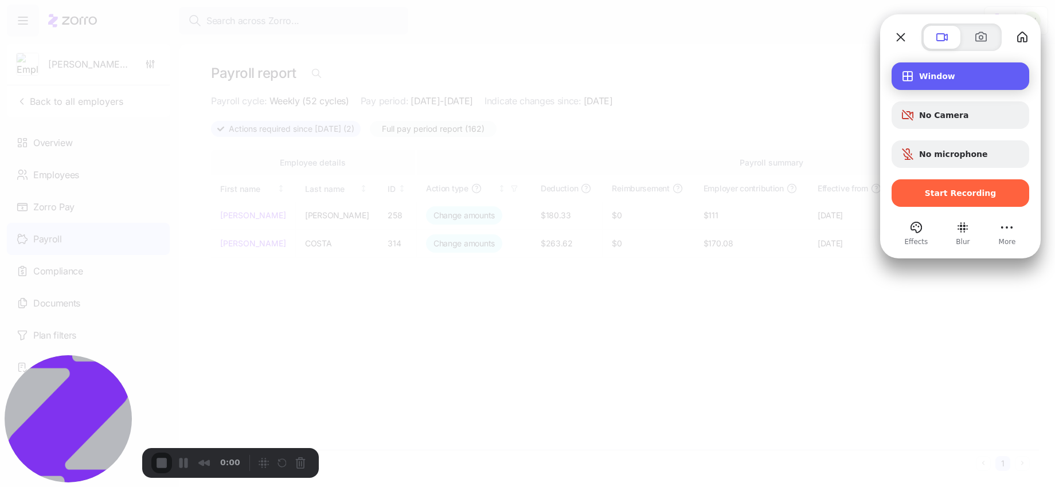
click at [928, 85] on div "Window" at bounding box center [961, 77] width 138 height 28
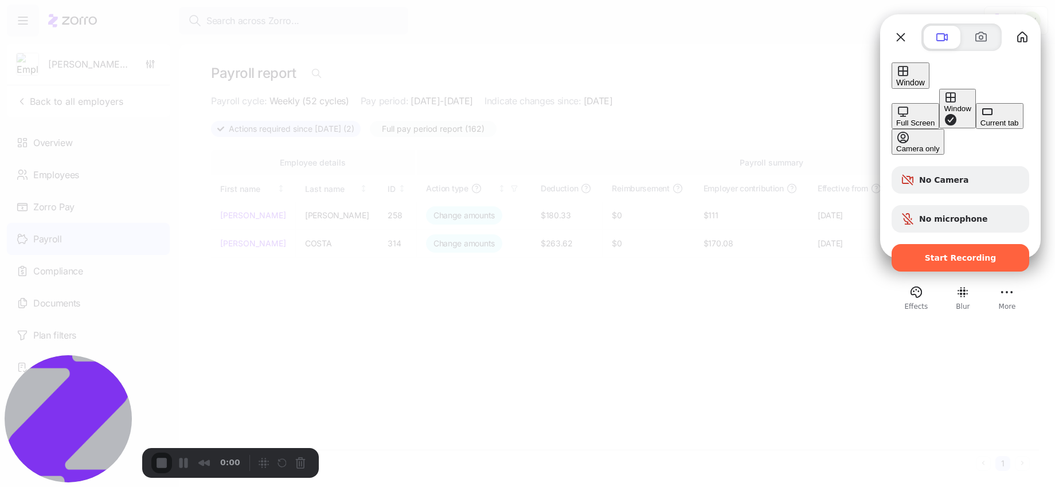
click at [981, 126] on div "Current tab" at bounding box center [1000, 123] width 38 height 9
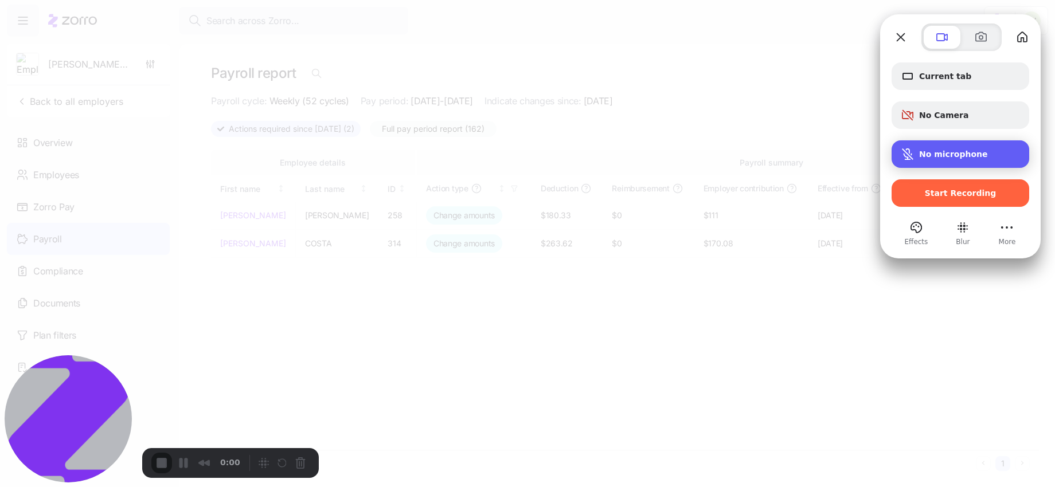
click at [903, 151] on span "Microphone options" at bounding box center [908, 154] width 14 height 14
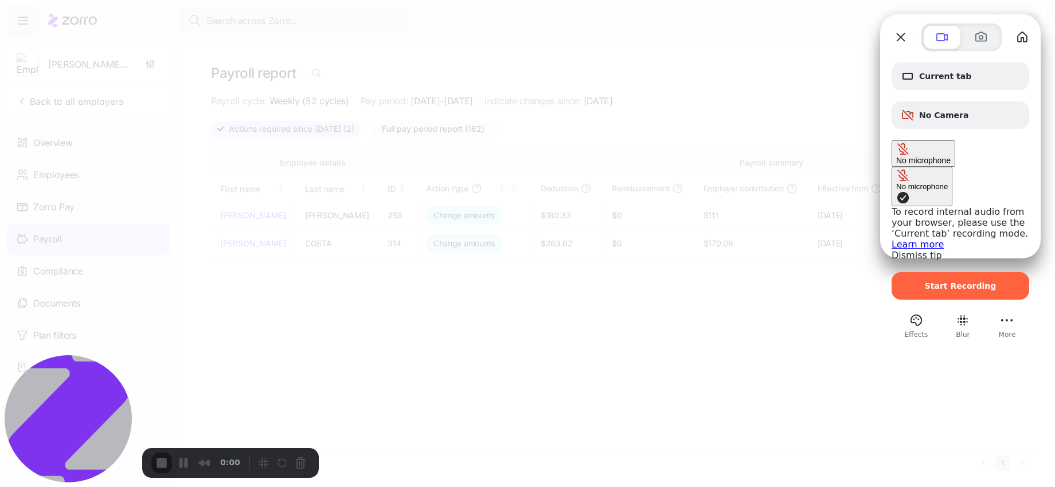
click at [896, 191] on span "Microphone options" at bounding box center [903, 198] width 14 height 14
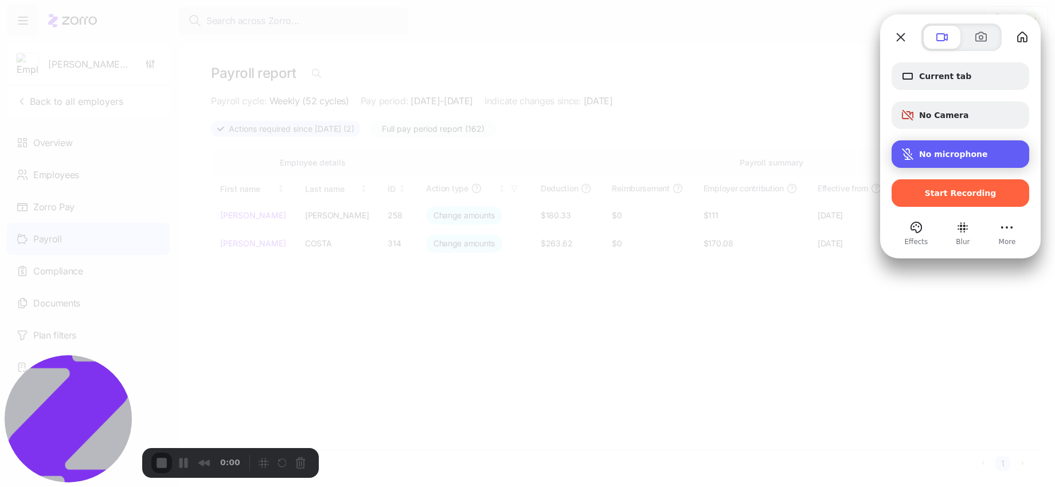
click at [896, 151] on div "No microphone" at bounding box center [961, 154] width 138 height 28
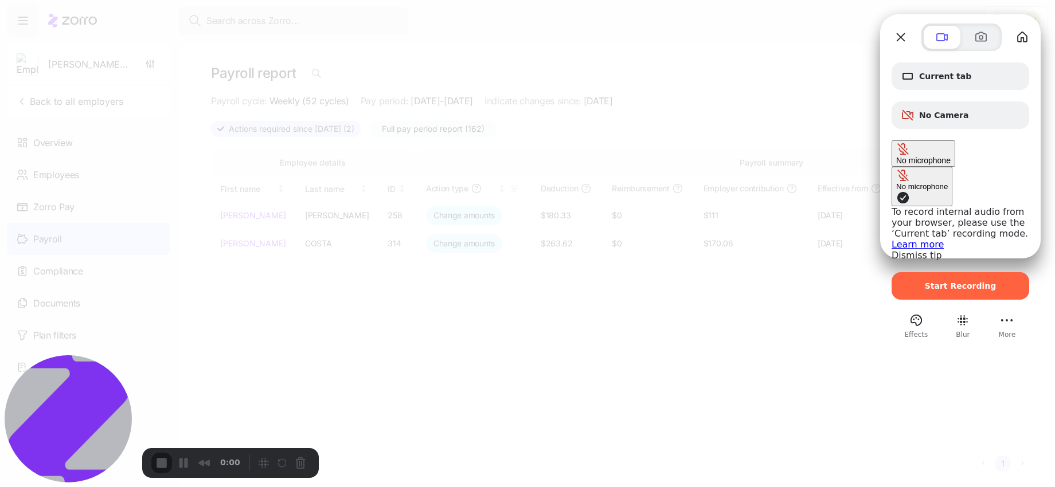
click at [896, 182] on div "No microphone" at bounding box center [922, 186] width 52 height 9
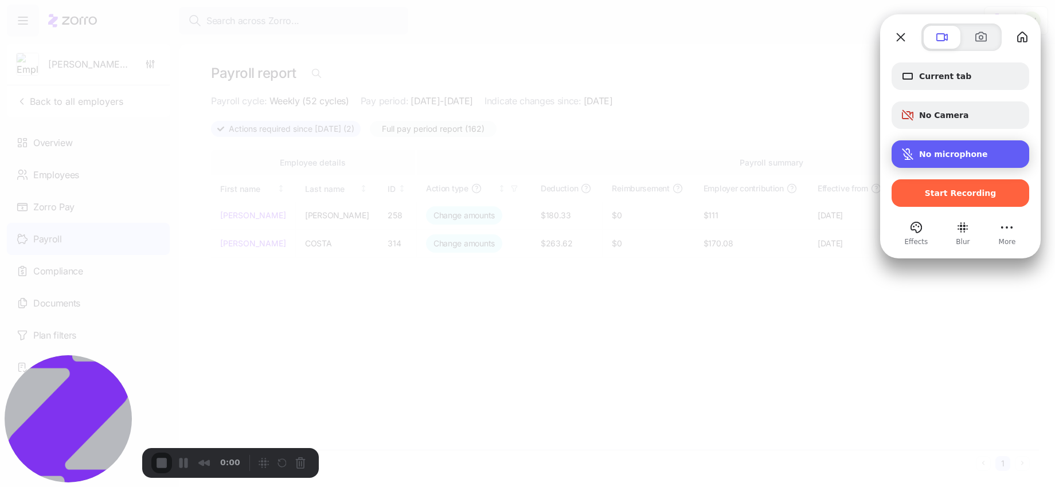
click at [926, 150] on span "No microphone" at bounding box center [953, 154] width 69 height 9
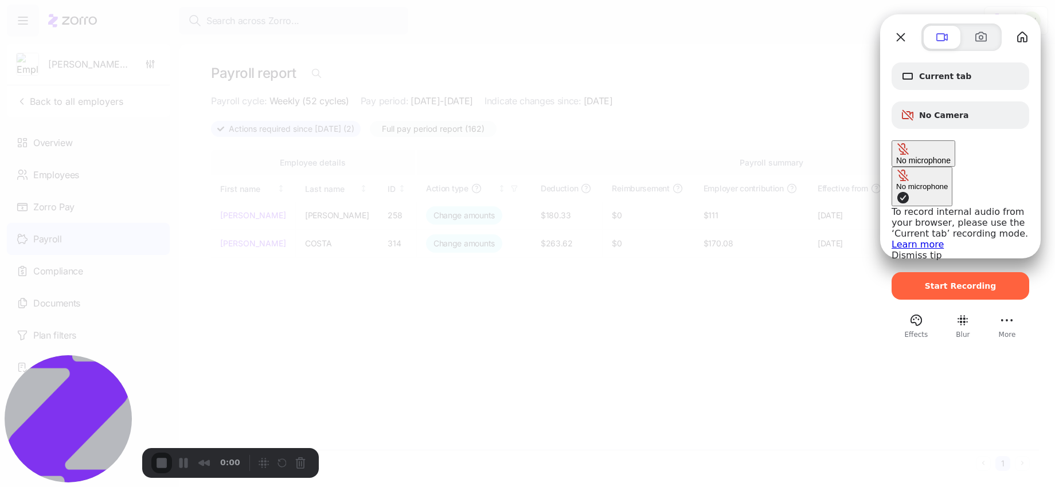
click at [892, 239] on link "Learn more" at bounding box center [918, 244] width 52 height 11
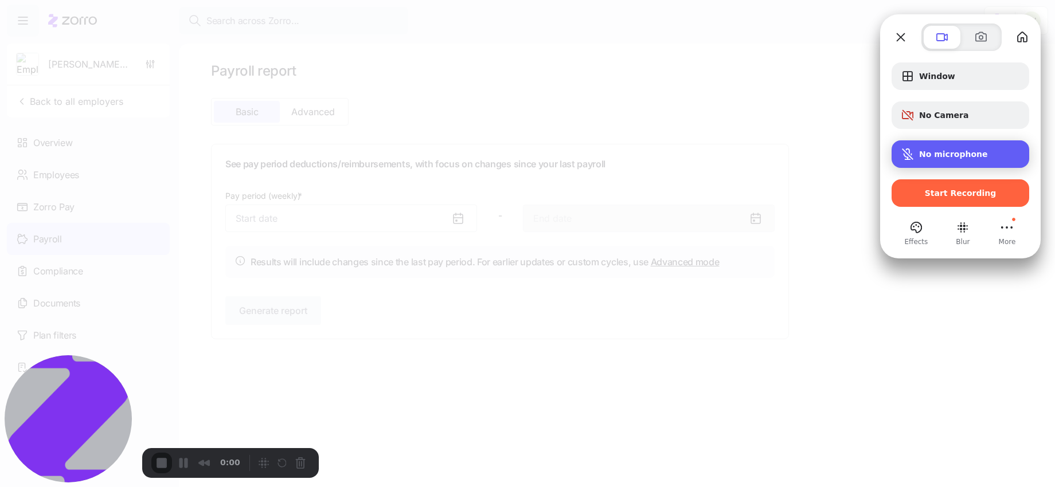
click at [897, 160] on div "No microphone" at bounding box center [961, 154] width 138 height 28
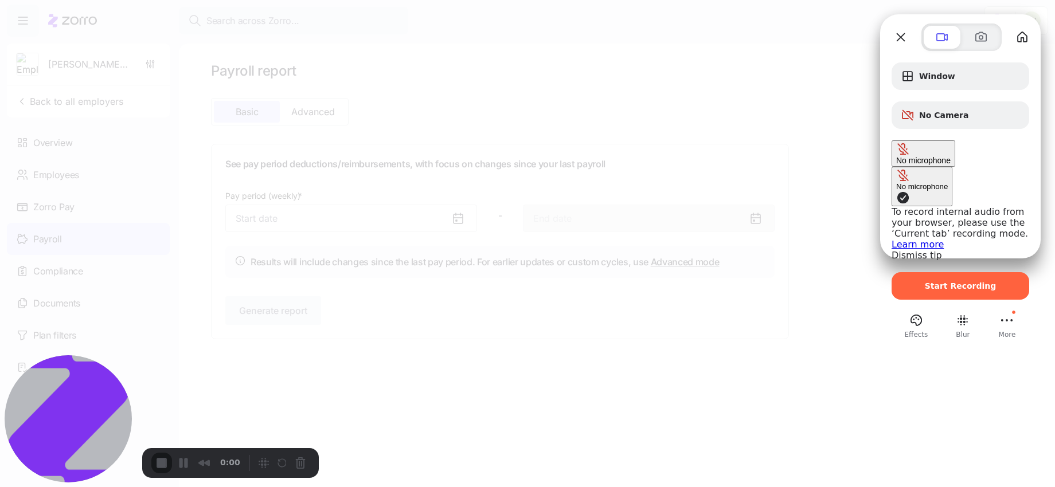
click at [896, 191] on span "Microphone options" at bounding box center [903, 198] width 14 height 14
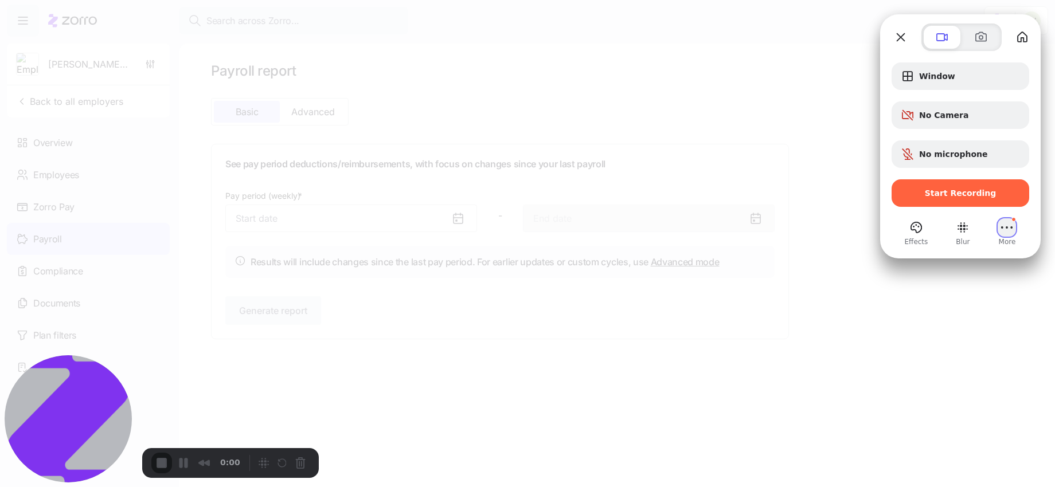
click at [1004, 233] on button "More (13 unread)" at bounding box center [1007, 227] width 18 height 18
click at [954, 212] on span "Close" at bounding box center [941, 217] width 25 height 11
click at [919, 147] on div "No microphone" at bounding box center [961, 154] width 138 height 28
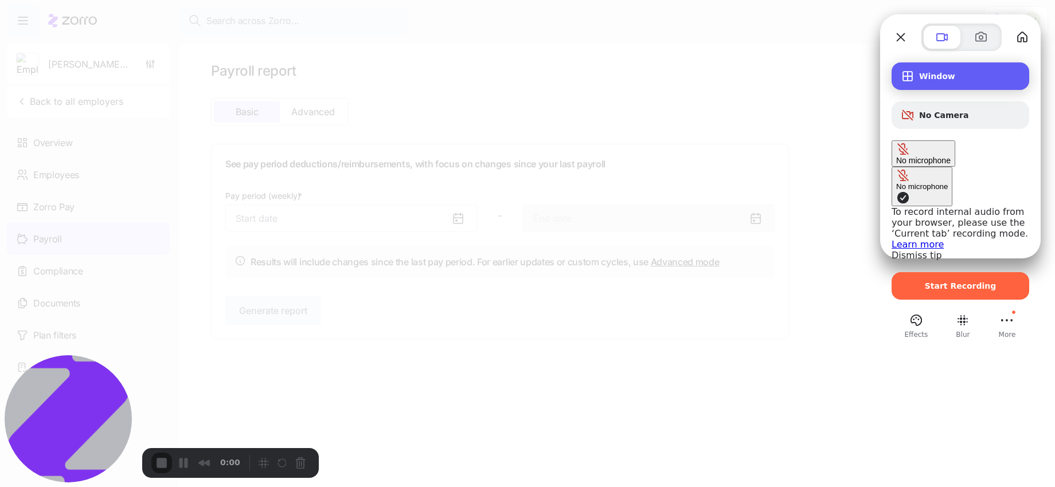
click at [912, 77] on span "Recording options" at bounding box center [908, 76] width 14 height 14
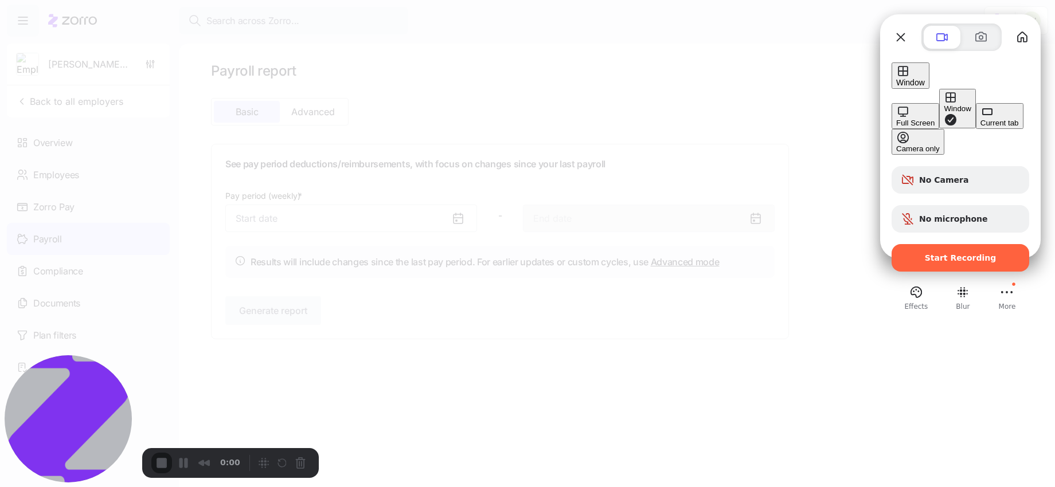
click at [981, 127] on div "Current tab" at bounding box center [1000, 123] width 38 height 9
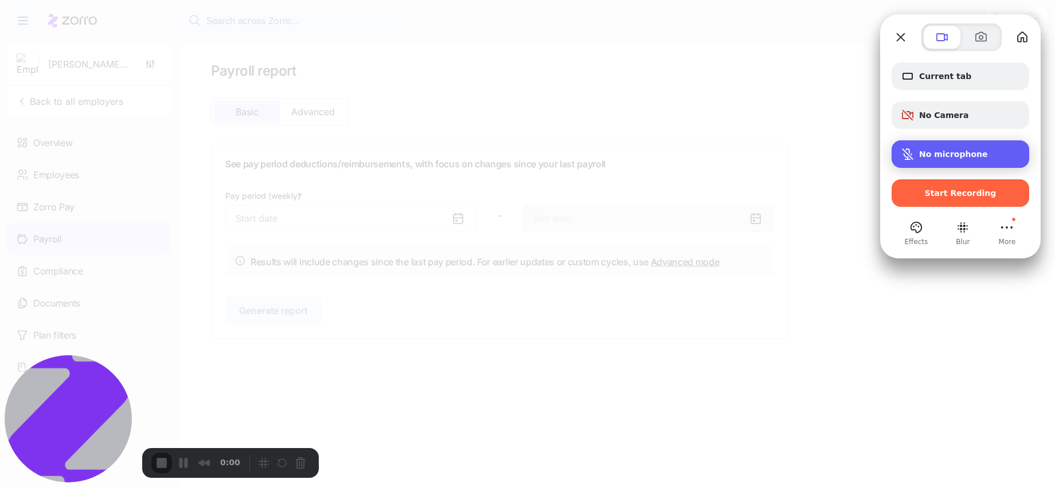
click at [924, 142] on div "No microphone" at bounding box center [961, 154] width 138 height 28
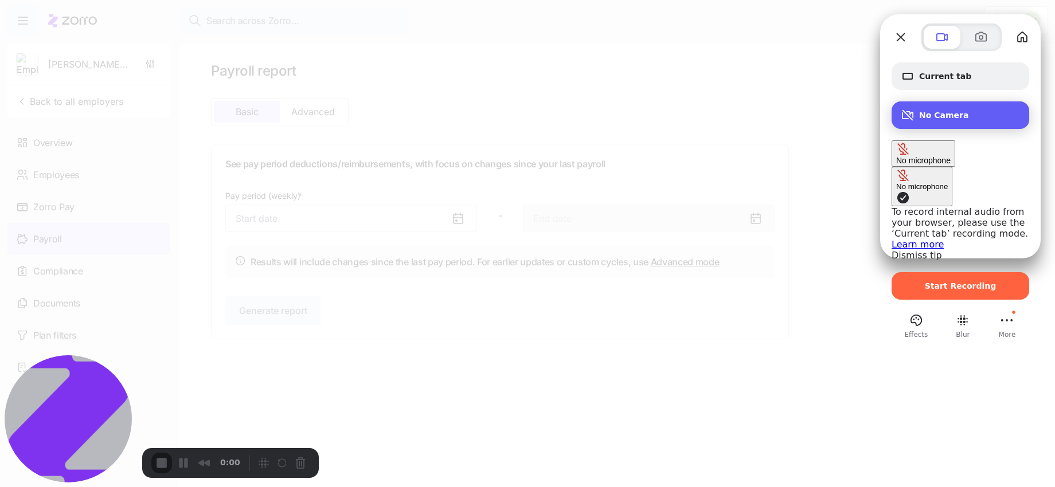
click at [913, 103] on div "No Camera" at bounding box center [961, 115] width 138 height 28
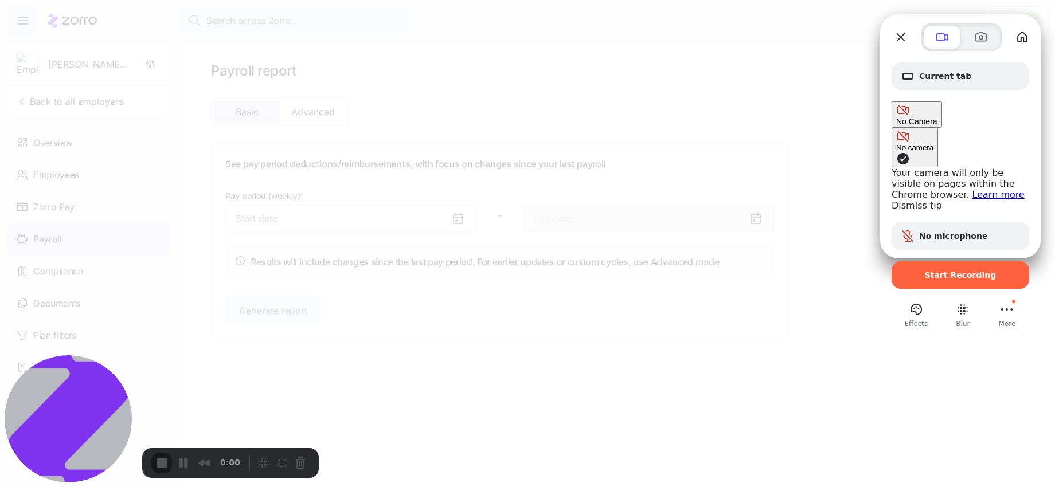
click at [892, 128] on button "No camera" at bounding box center [915, 148] width 46 height 40
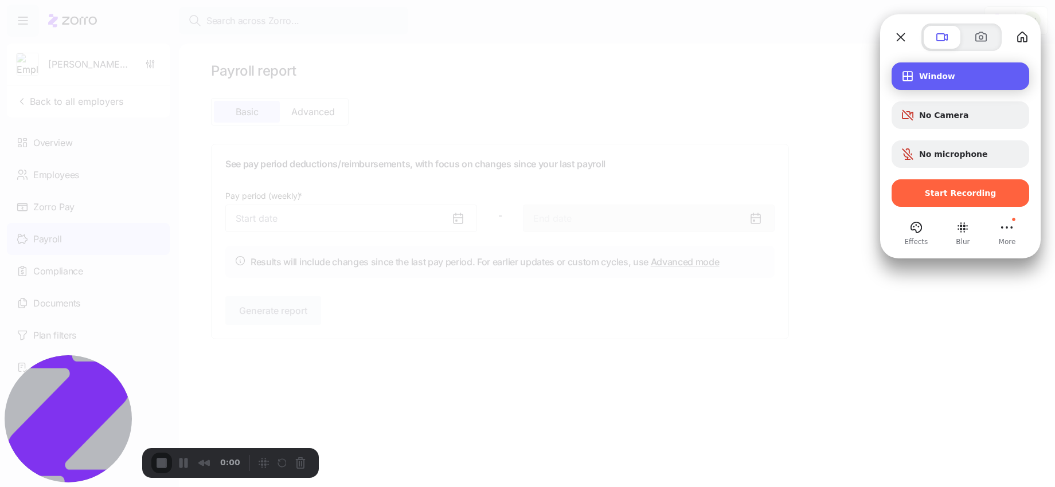
click at [913, 84] on div "Window" at bounding box center [961, 77] width 138 height 28
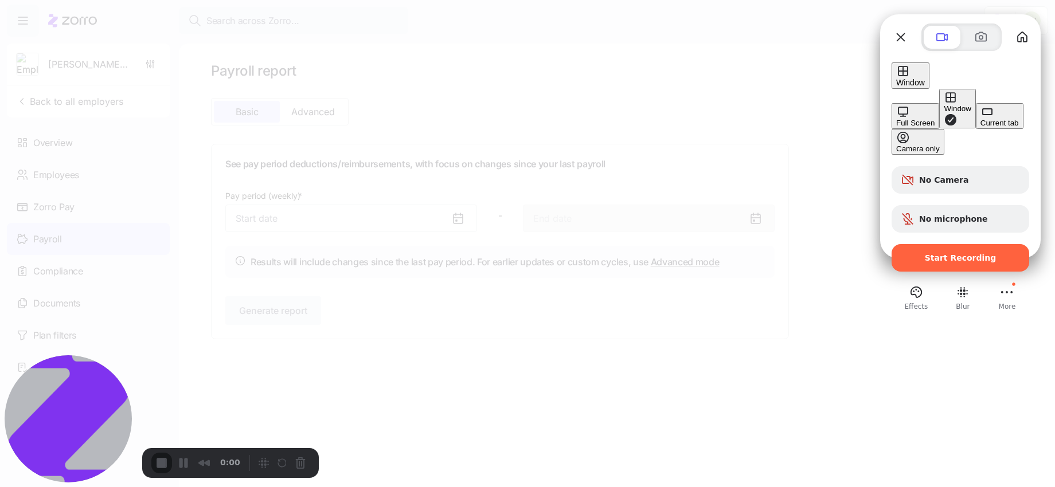
click at [981, 127] on div "Current tab" at bounding box center [1000, 123] width 38 height 9
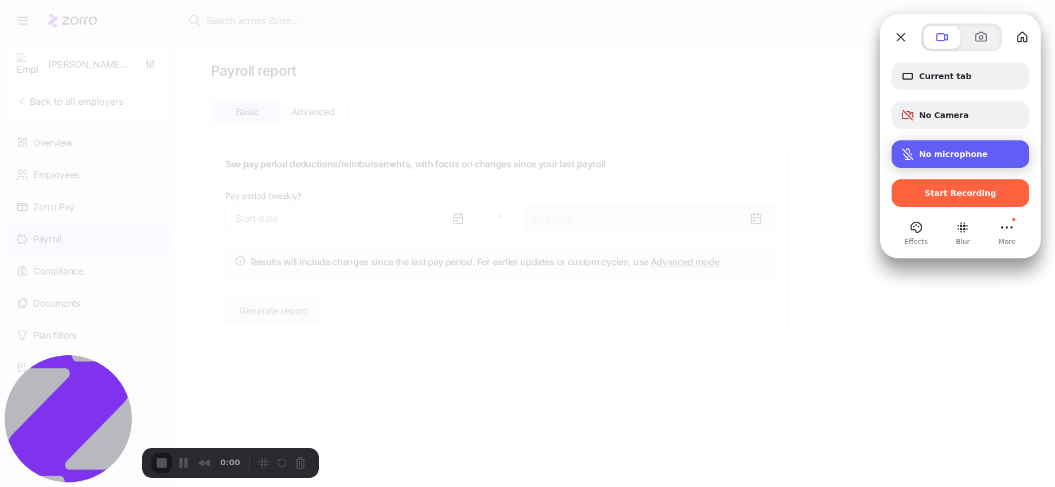
click at [907, 149] on span "Microphone options" at bounding box center [908, 154] width 14 height 14
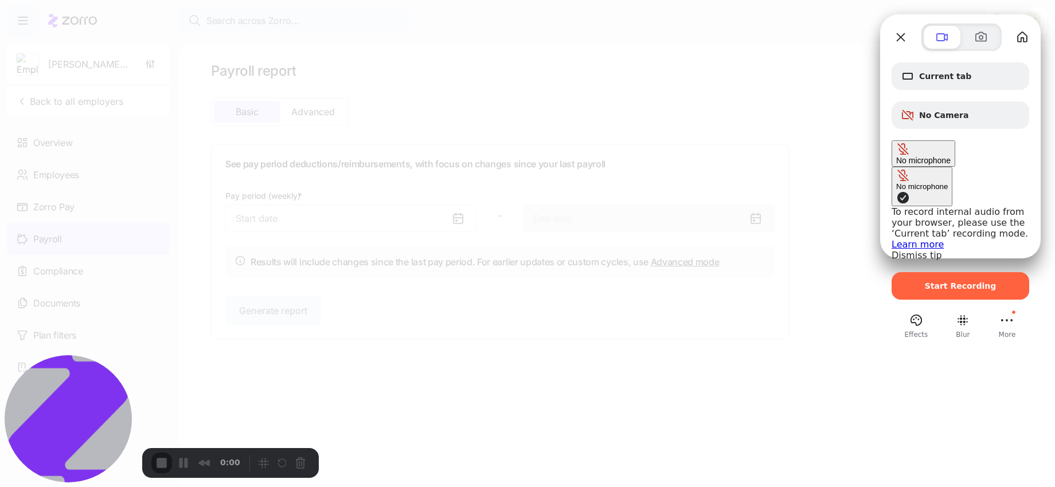
click at [896, 191] on span "Microphone options" at bounding box center [903, 198] width 14 height 14
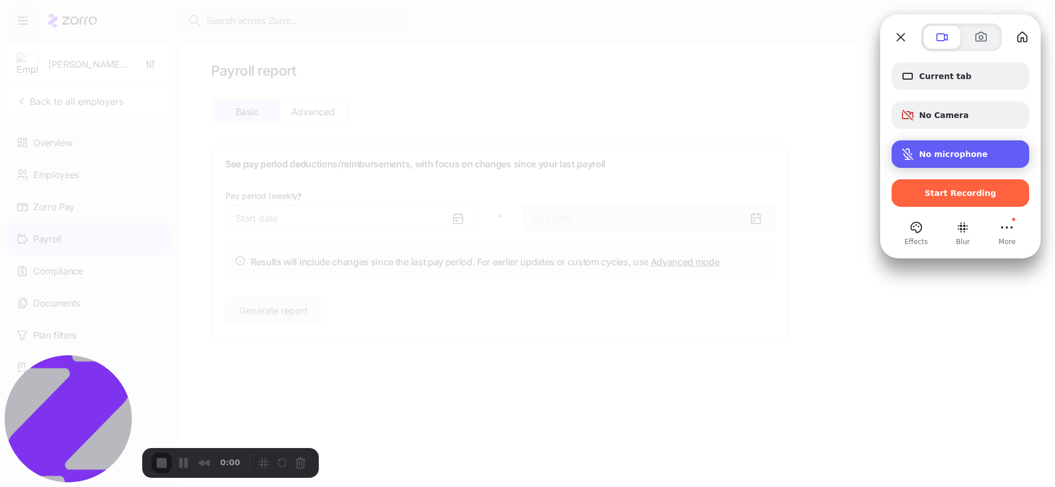
click at [909, 152] on span "Microphone options" at bounding box center [908, 154] width 14 height 14
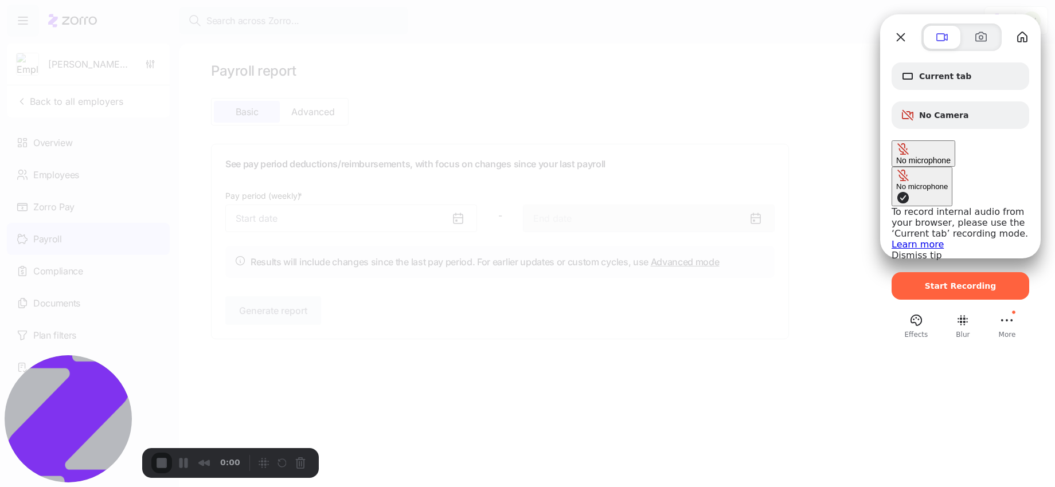
click at [909, 152] on span "Microphone options" at bounding box center [903, 149] width 14 height 14
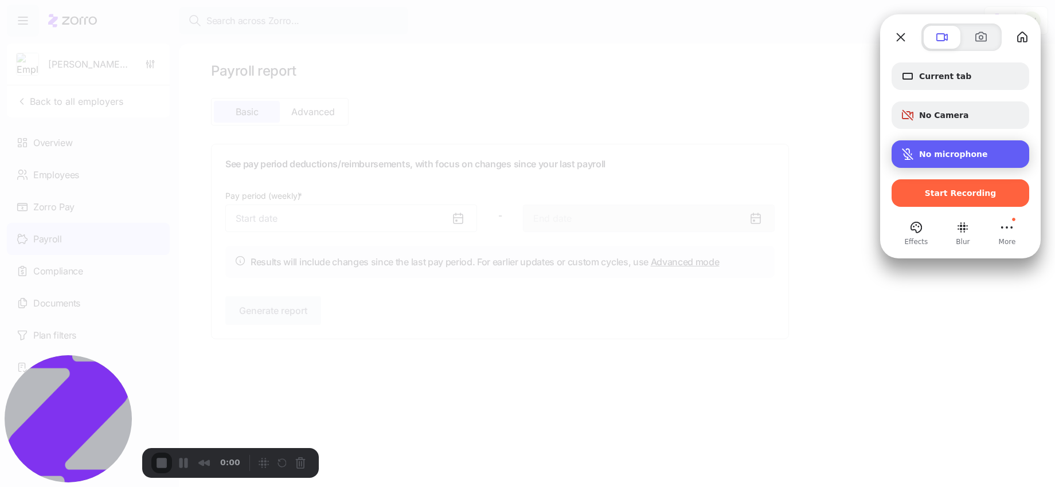
click at [909, 152] on span "Microphone options" at bounding box center [908, 154] width 14 height 14
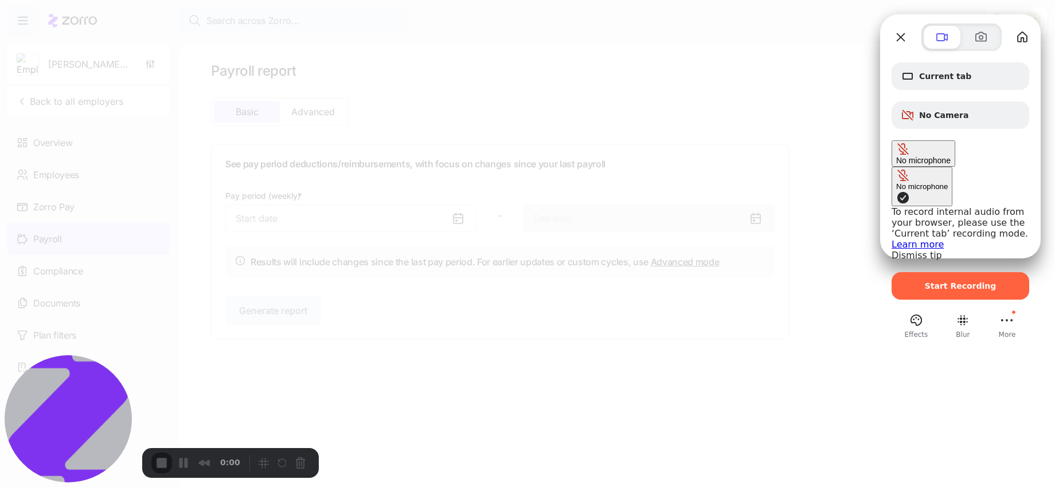
click at [892, 239] on link "Learn more" at bounding box center [918, 244] width 52 height 11
click at [1014, 311] on button "More (13 unread)" at bounding box center [1007, 320] width 18 height 18
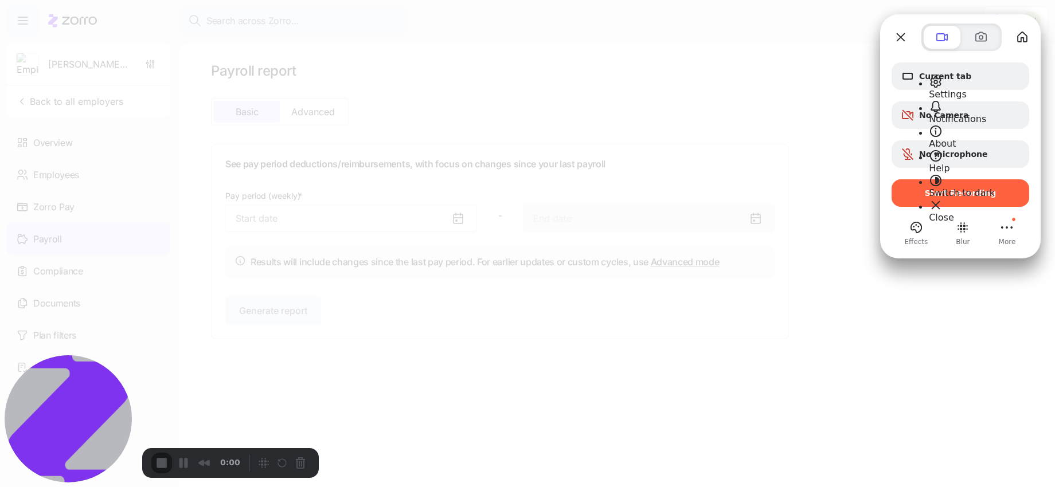
click at [950, 89] on span "Settings" at bounding box center [948, 94] width 38 height 11
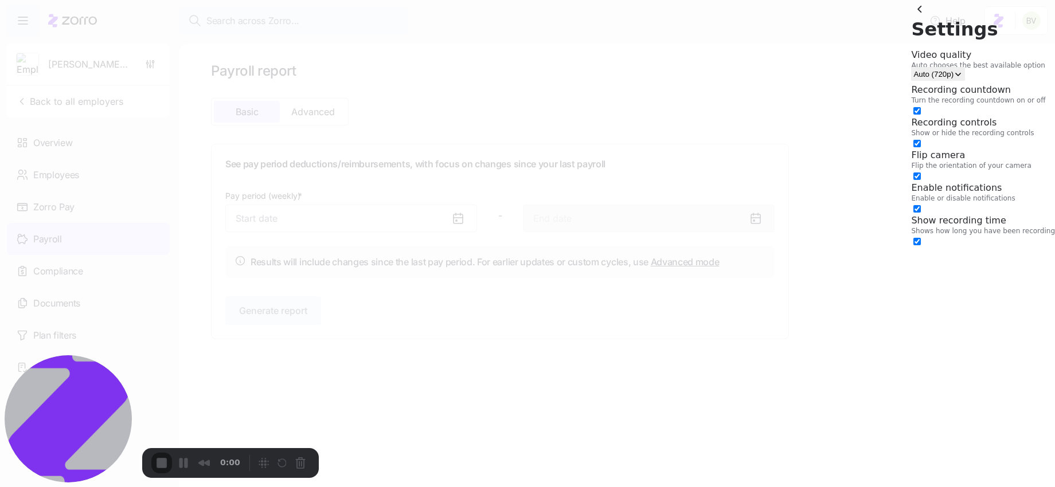
click at [963, 70] on span "open menu" at bounding box center [958, 74] width 9 height 9
click at [911, 18] on button "back" at bounding box center [920, 9] width 18 height 18
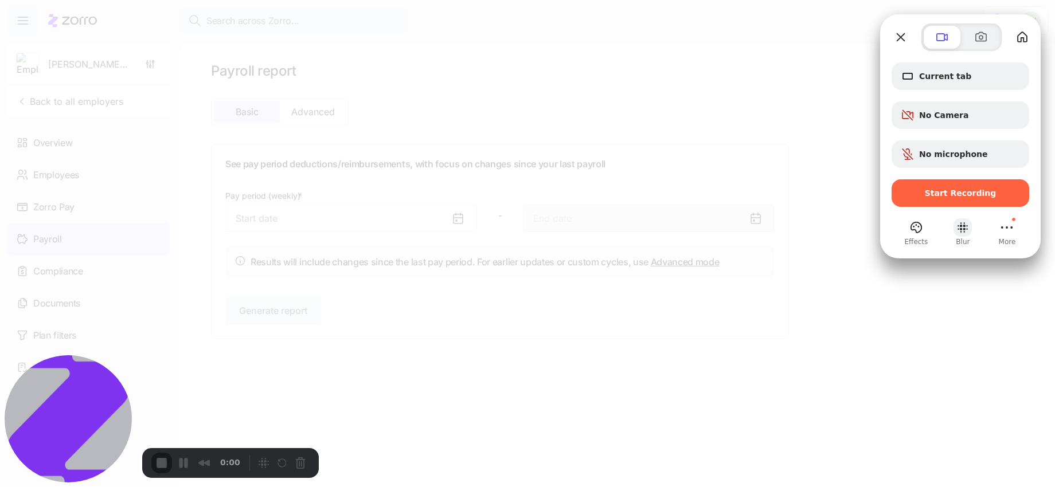
click at [969, 226] on button "Blur" at bounding box center [963, 227] width 18 height 18
click at [932, 80] on span "Window" at bounding box center [969, 76] width 101 height 9
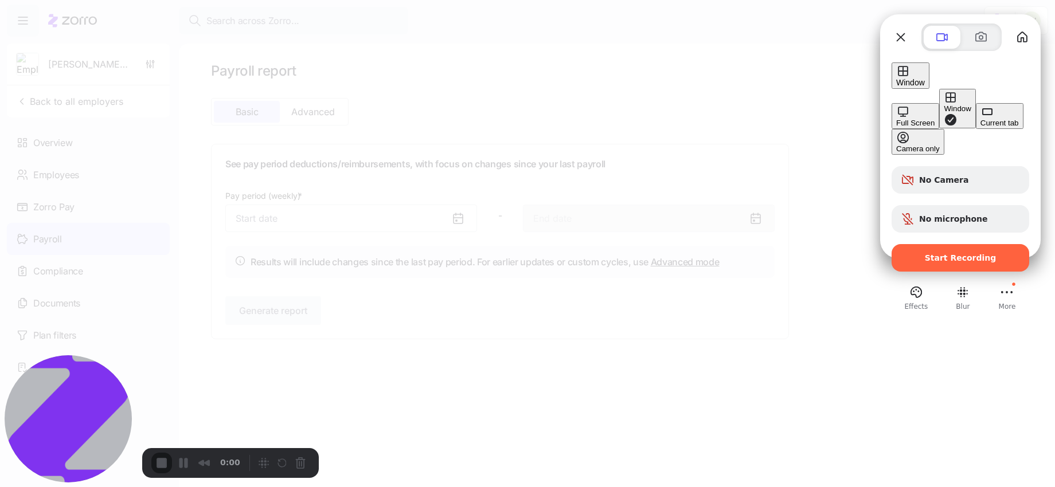
click at [981, 126] on div "Current tab" at bounding box center [1000, 123] width 38 height 9
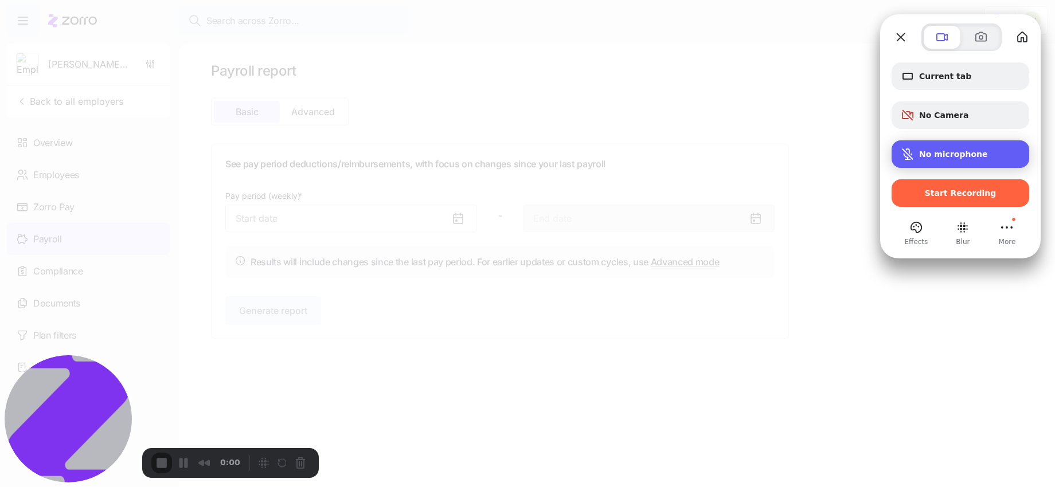
click at [919, 159] on span "No microphone" at bounding box center [953, 154] width 69 height 9
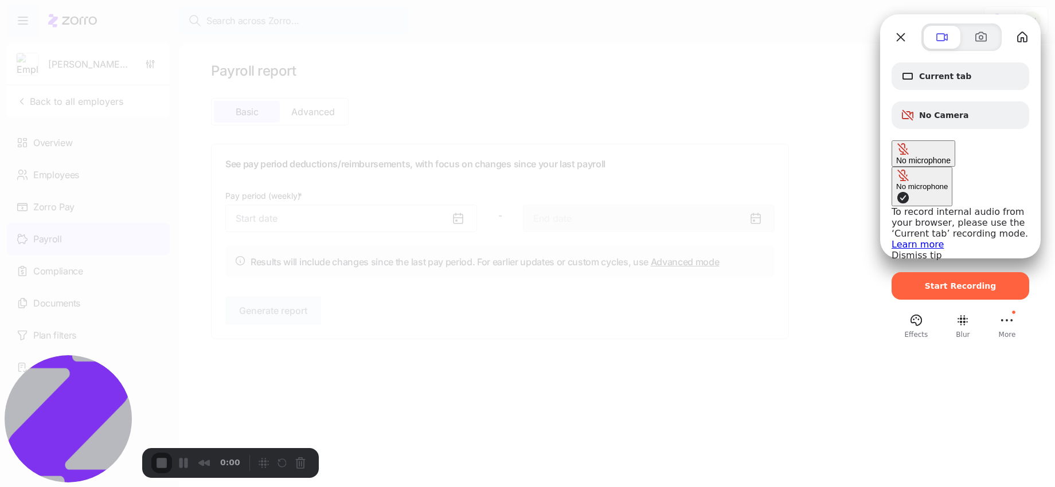
click at [896, 191] on span "Microphone options" at bounding box center [903, 198] width 14 height 14
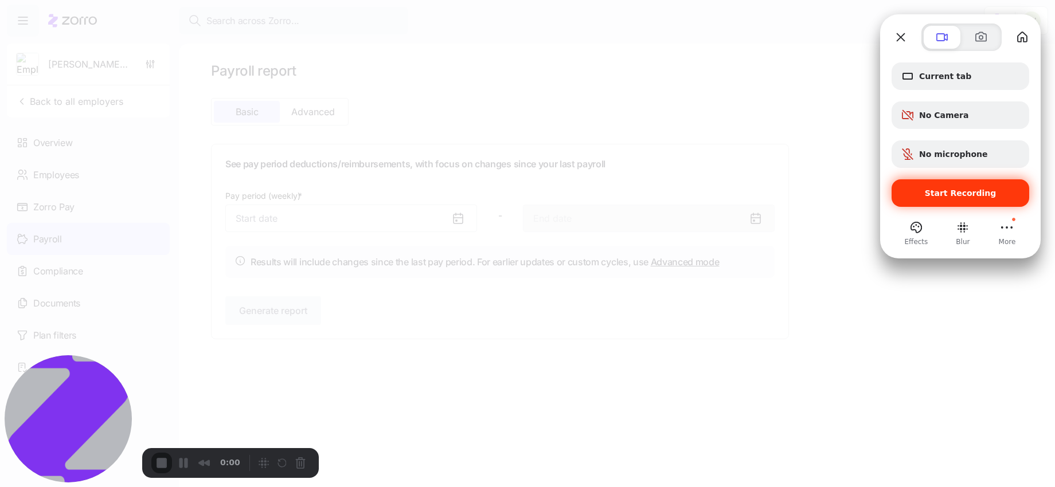
click at [908, 190] on span "Start Recording" at bounding box center [960, 193] width 119 height 9
click at [925, 153] on span "No microphone" at bounding box center [953, 154] width 69 height 9
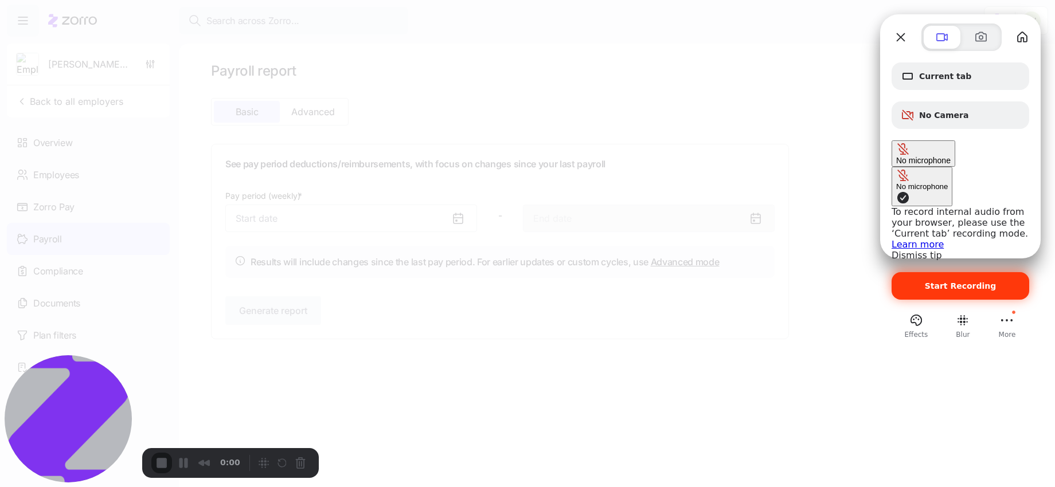
click at [892, 250] on link "Dismiss tip" at bounding box center [917, 255] width 50 height 11
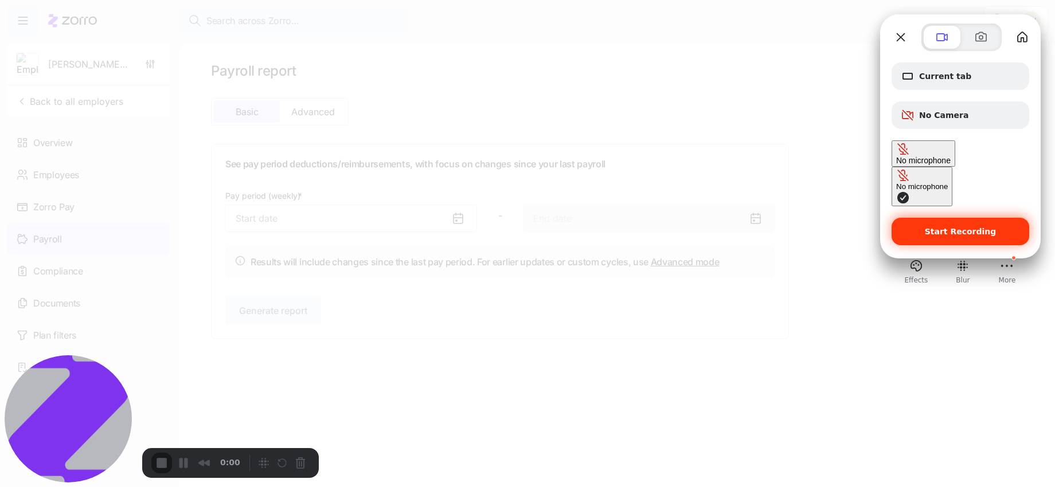
click at [896, 182] on div "No microphone" at bounding box center [922, 186] width 52 height 9
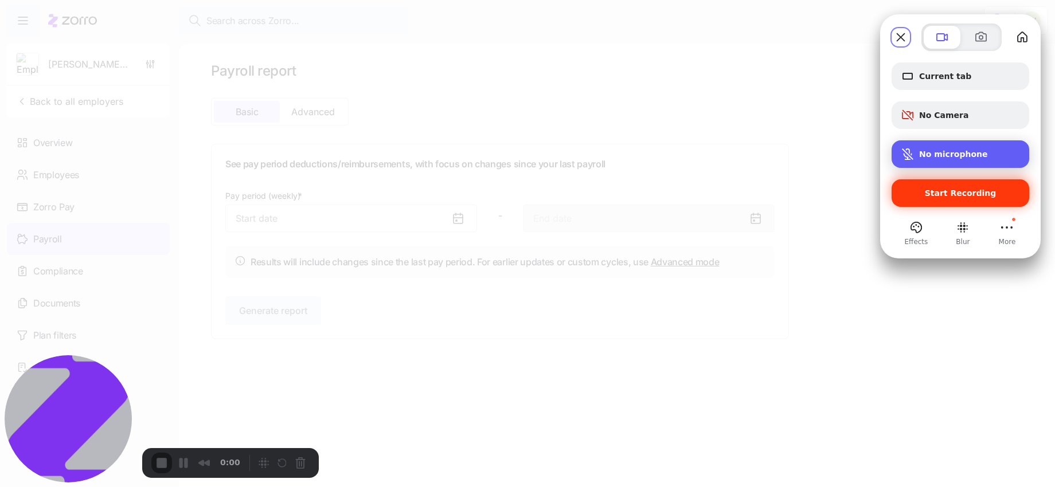
click at [907, 150] on span "Microphone options" at bounding box center [908, 154] width 14 height 14
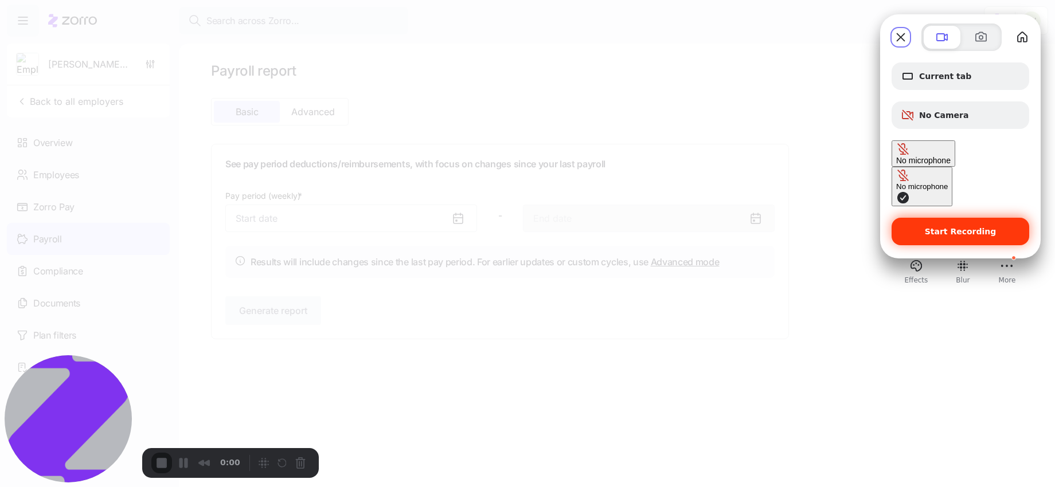
click at [907, 150] on span "Microphone options" at bounding box center [903, 149] width 14 height 14
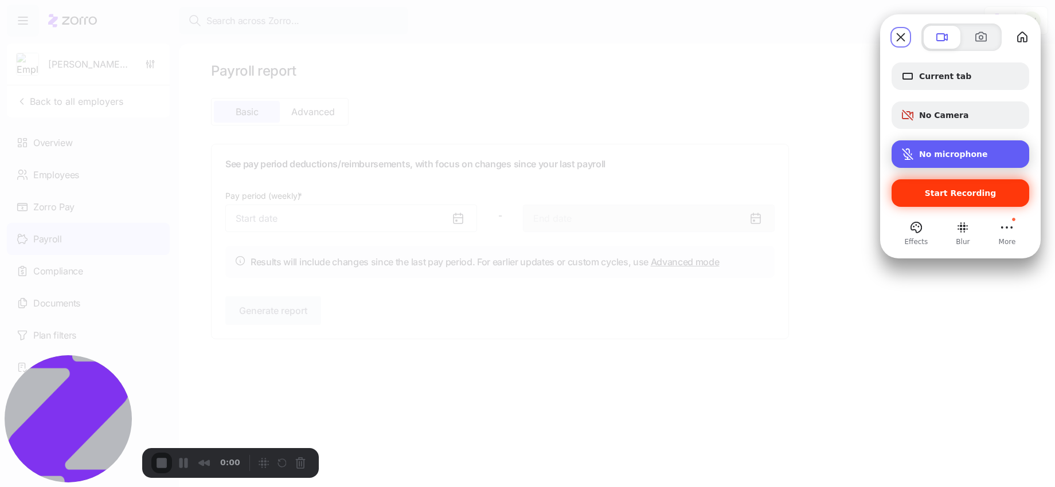
click at [907, 150] on span "Microphone options" at bounding box center [908, 154] width 14 height 14
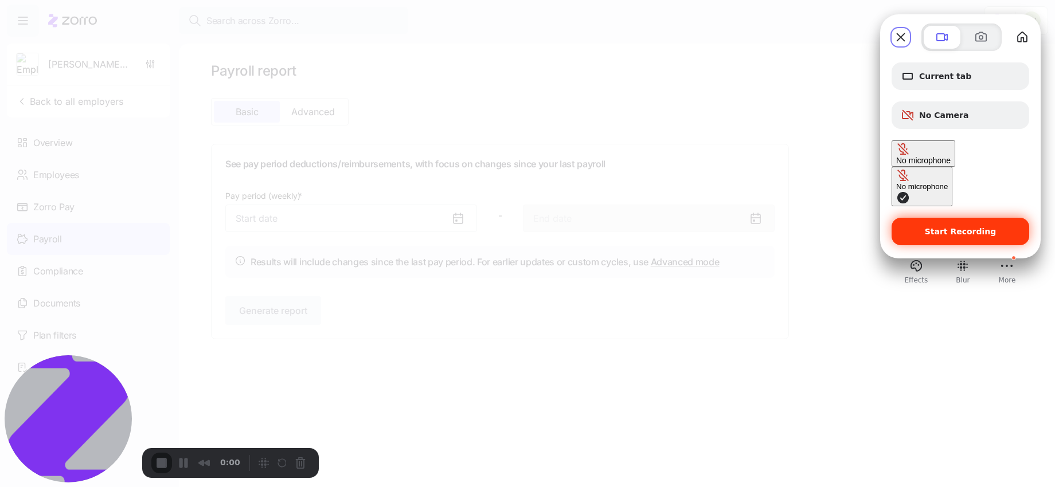
click at [896, 191] on span "Microphone options" at bounding box center [903, 198] width 14 height 14
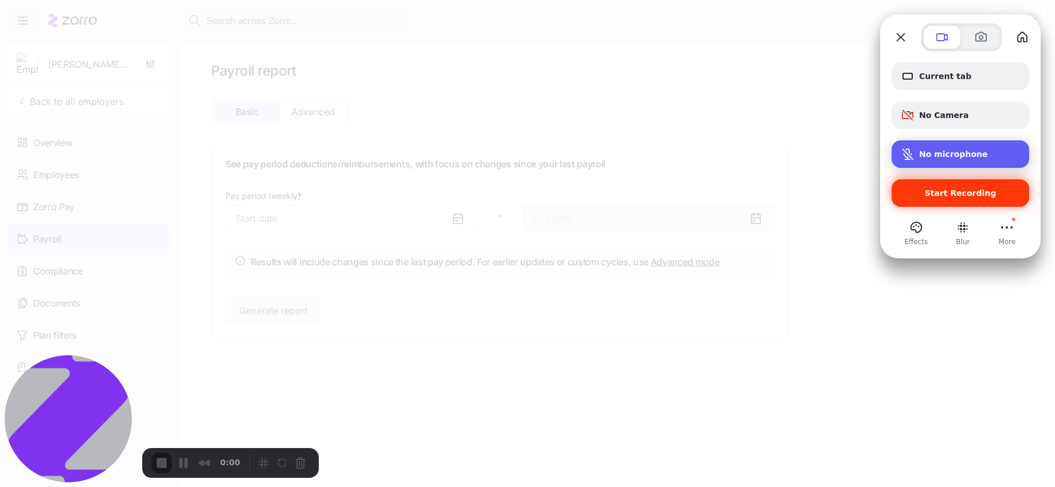
click at [892, 152] on div "No microphone" at bounding box center [961, 154] width 138 height 28
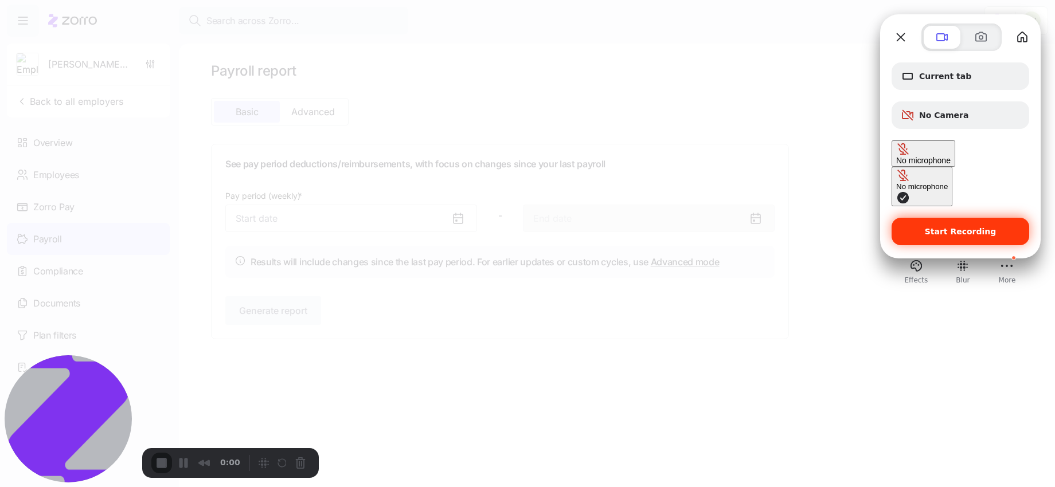
click at [896, 169] on span "Microphone options" at bounding box center [903, 176] width 14 height 14
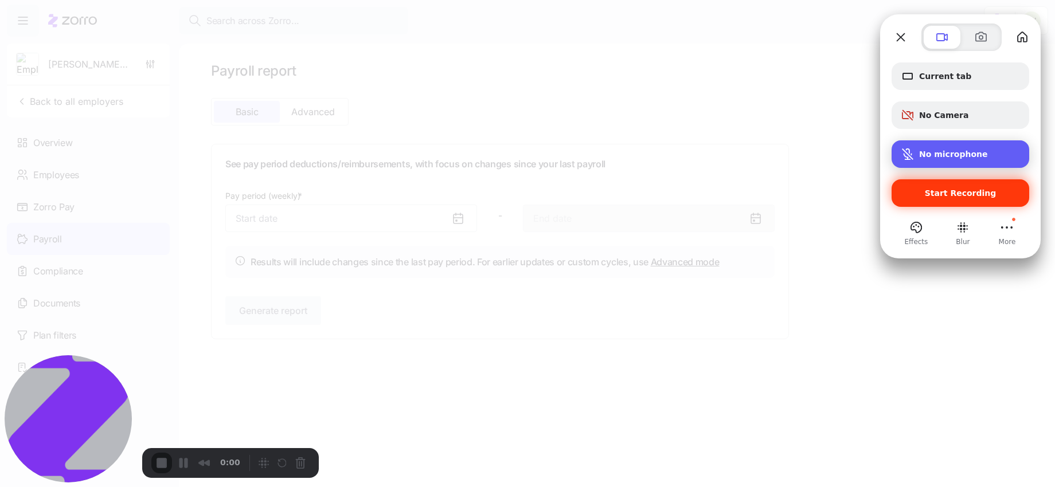
click at [908, 166] on div "No microphone" at bounding box center [961, 154] width 138 height 28
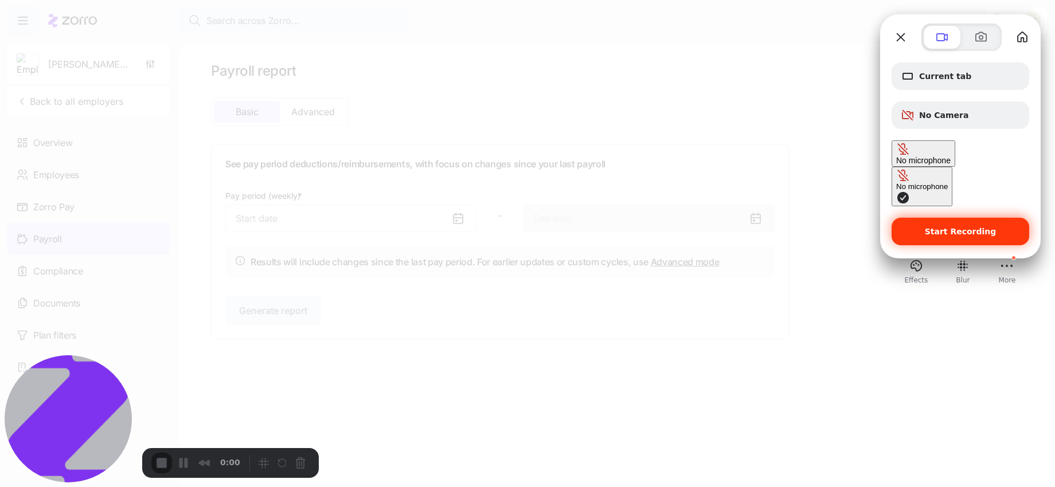
click at [896, 182] on div "No microphone" at bounding box center [922, 186] width 52 height 9
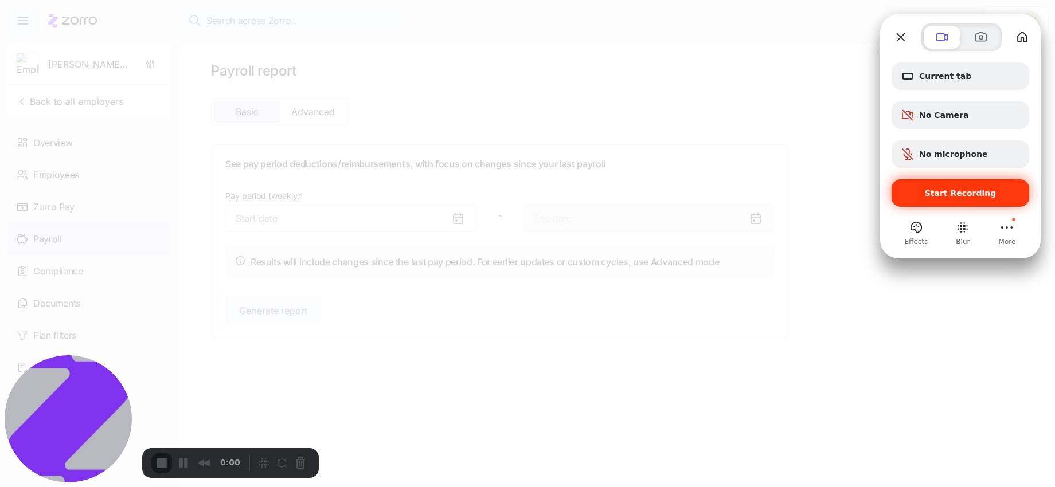
click at [958, 190] on span "Start Recording" at bounding box center [961, 193] width 72 height 9
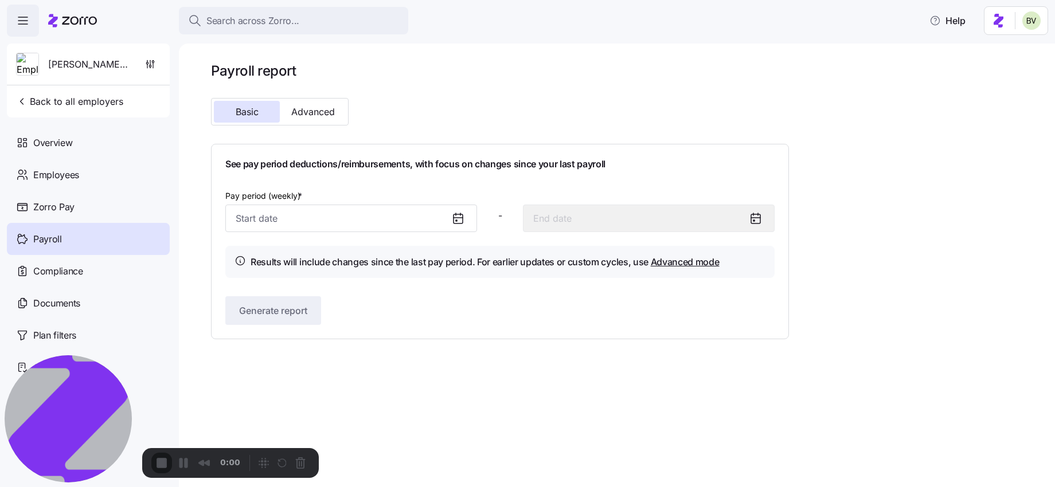
click at [451, 222] on icon at bounding box center [458, 219] width 14 height 14
click at [458, 214] on icon at bounding box center [458, 218] width 9 height 9
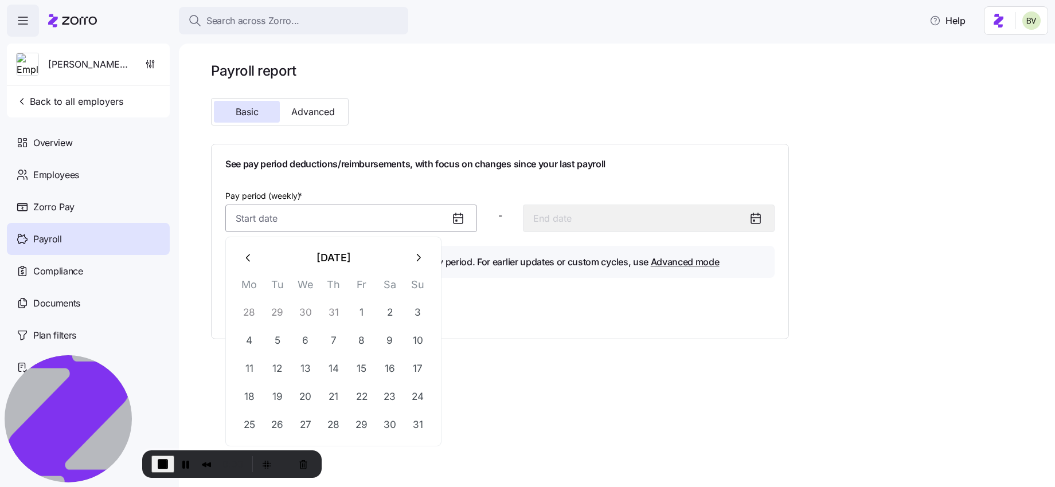
click at [425, 213] on input "Pay period (weekly) *" at bounding box center [351, 219] width 252 height 28
click at [416, 262] on icon "button" at bounding box center [418, 258] width 13 height 13
click at [257, 308] on button "1" at bounding box center [250, 313] width 28 height 28
type input "September 1, 2025"
type input "September 7, 2025"
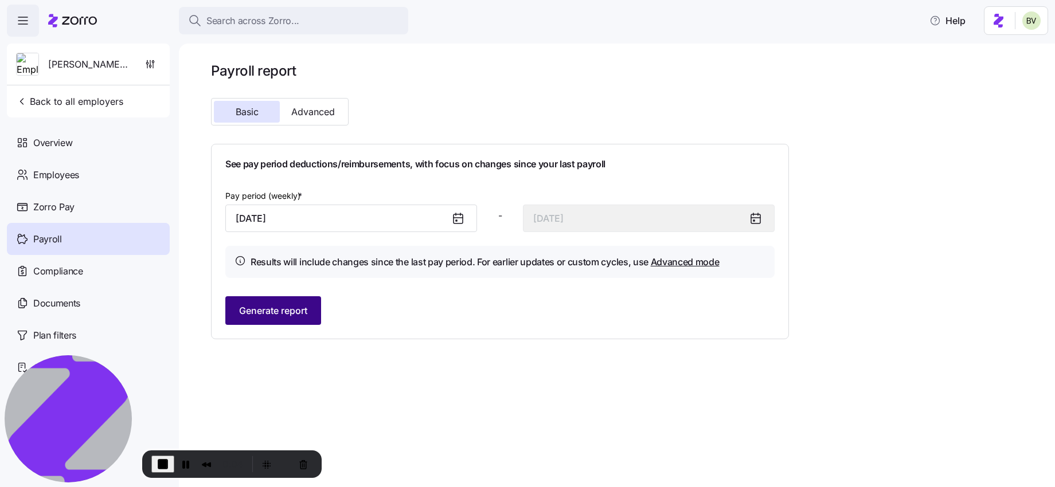
click at [292, 316] on span "Generate report" at bounding box center [273, 311] width 68 height 14
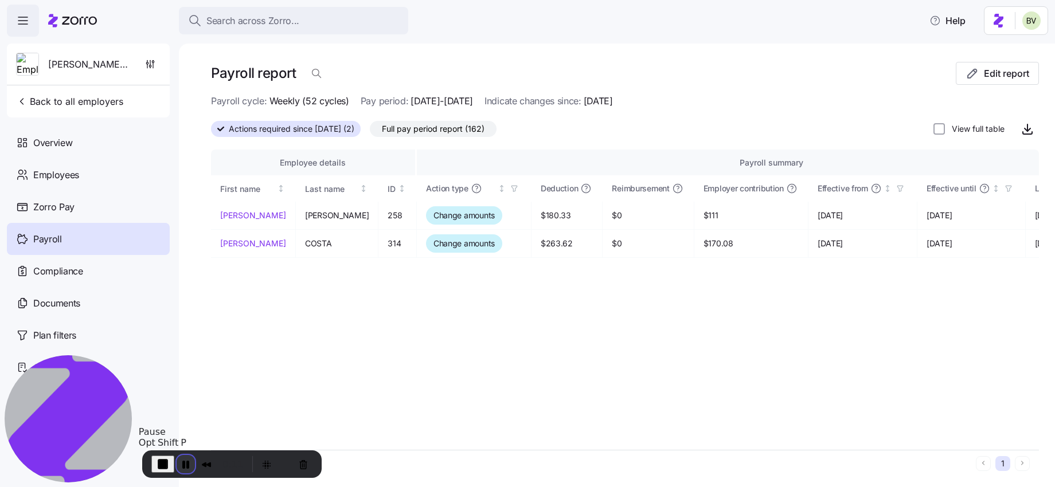
click at [181, 467] on button "Pause Recording" at bounding box center [186, 464] width 18 height 18
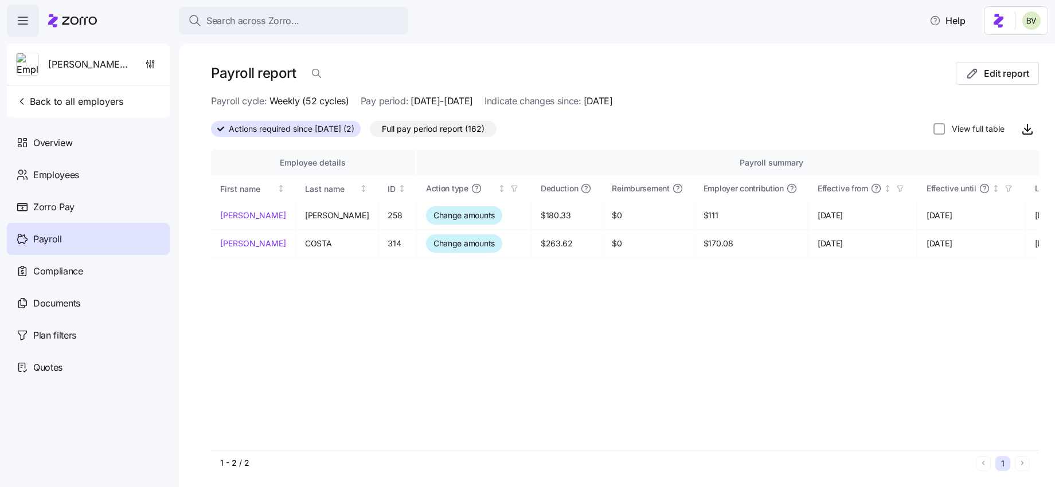
click at [427, 126] on span "Full pay period report (162)" at bounding box center [433, 129] width 103 height 15
click at [370, 132] on input "Full pay period report (162)" at bounding box center [370, 132] width 0 height 0
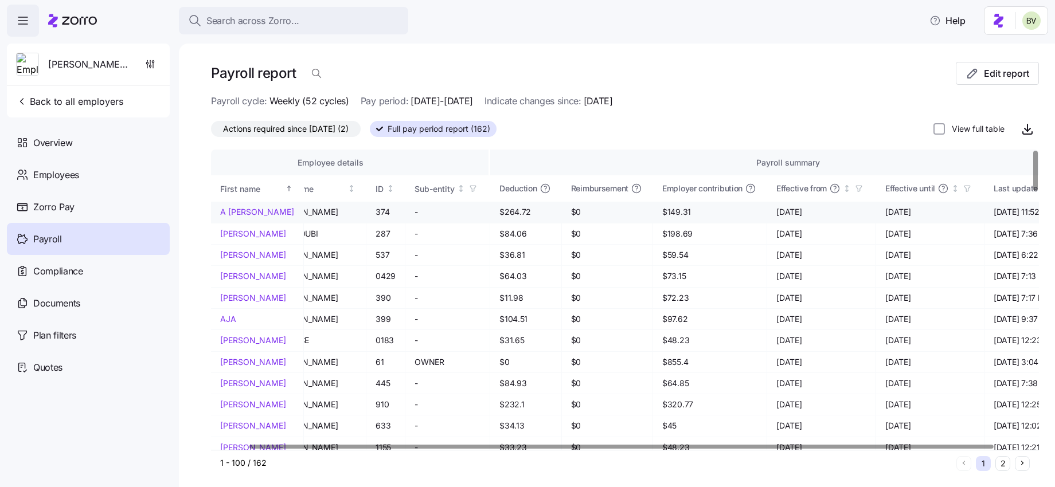
scroll to position [0, 42]
click at [853, 190] on icon "button" at bounding box center [855, 189] width 5 height 6
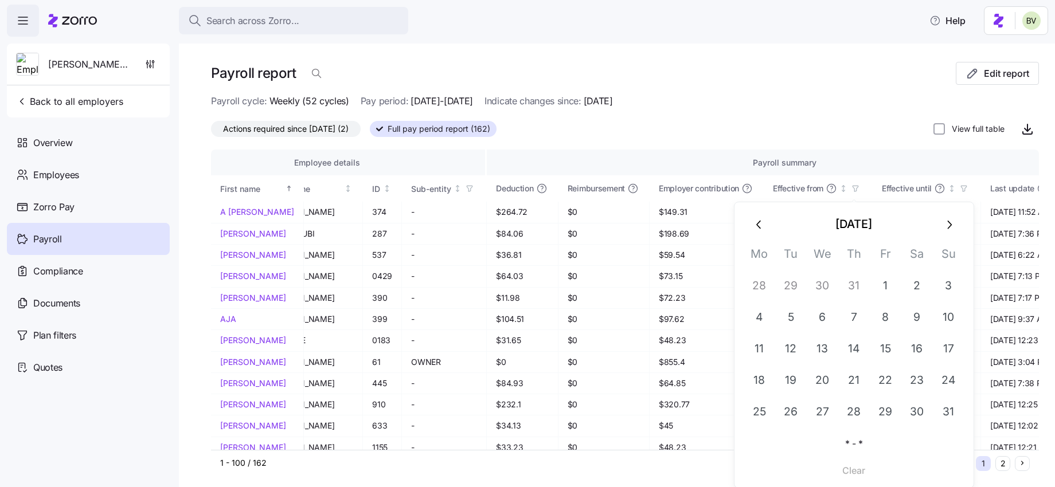
click at [950, 227] on icon "button" at bounding box center [949, 225] width 14 height 14
click at [771, 286] on button "1" at bounding box center [759, 285] width 31 height 31
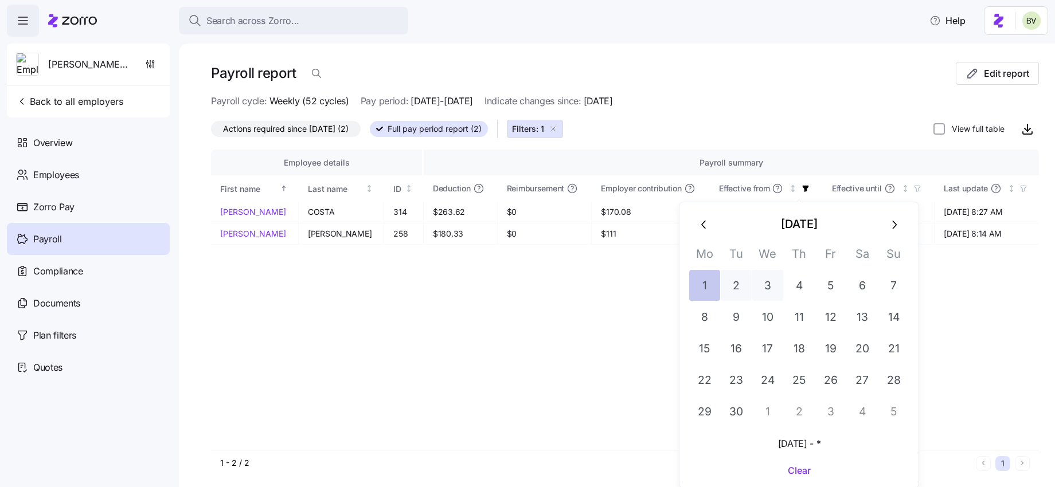
scroll to position [0, 0]
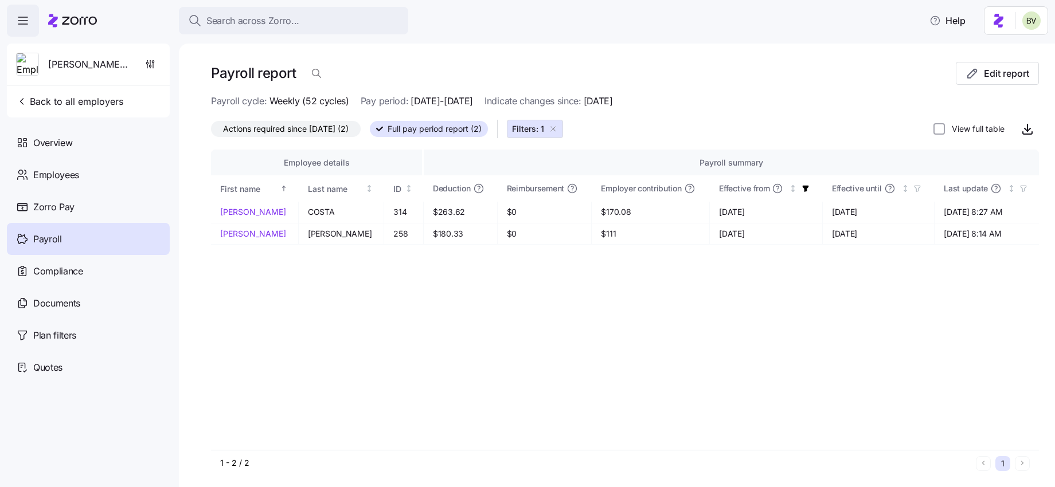
click at [756, 102] on div "Payroll cycle: Weekly (52 cycles) Pay period: 09/01/2025-09/07/2025 Indicate ch…" at bounding box center [625, 101] width 828 height 14
click at [91, 231] on div "Payroll" at bounding box center [88, 239] width 163 height 32
click at [977, 69] on icon "button" at bounding box center [973, 74] width 14 height 14
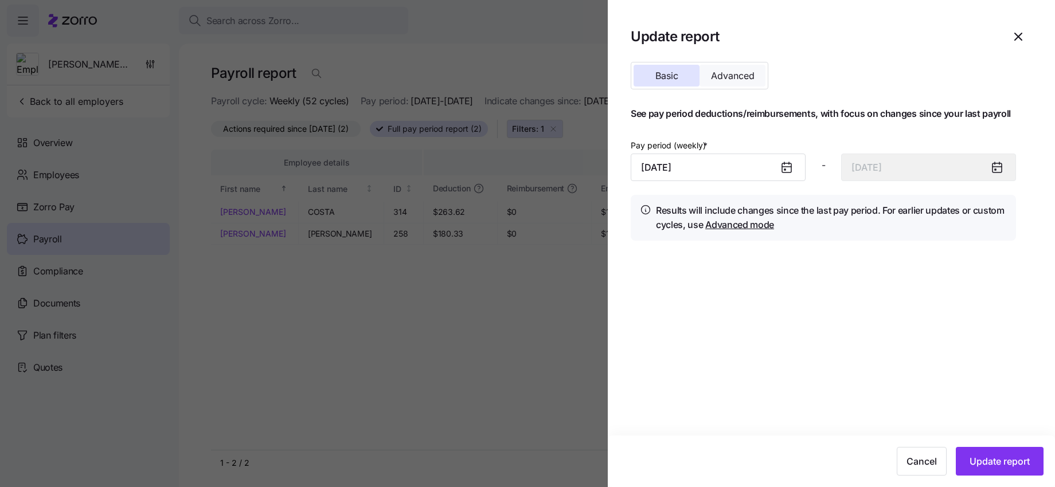
click at [733, 79] on span "Advanced" at bounding box center [733, 75] width 44 height 9
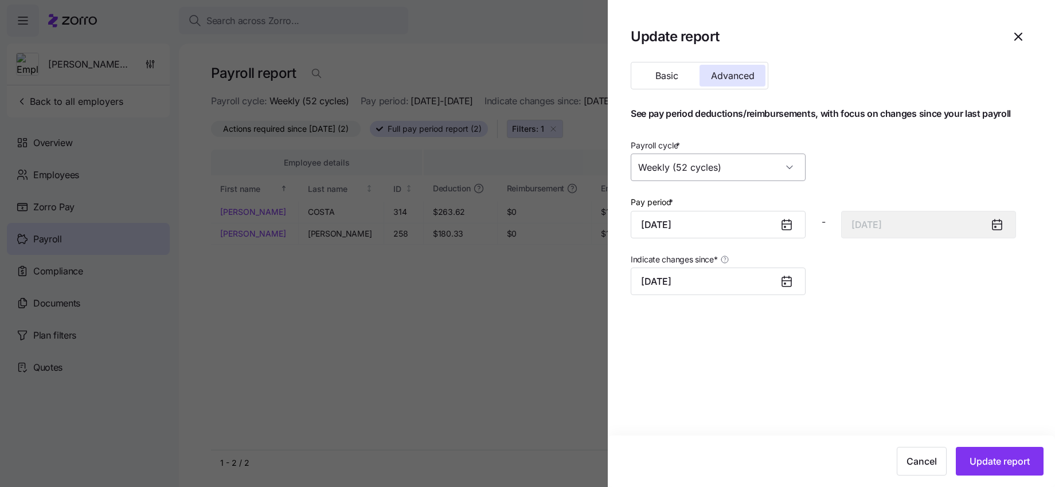
click at [785, 163] on input "Weekly (52 cycles)" at bounding box center [718, 168] width 175 height 28
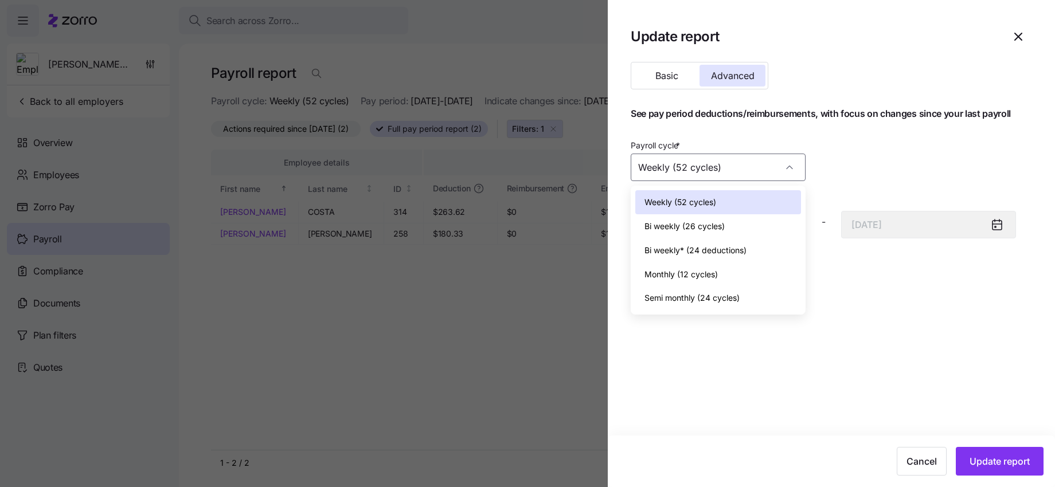
click at [727, 272] on div "Monthly (12 cycles)" at bounding box center [718, 275] width 166 height 24
type input "September 30, 2025"
type input "Monthly (12 cycles)"
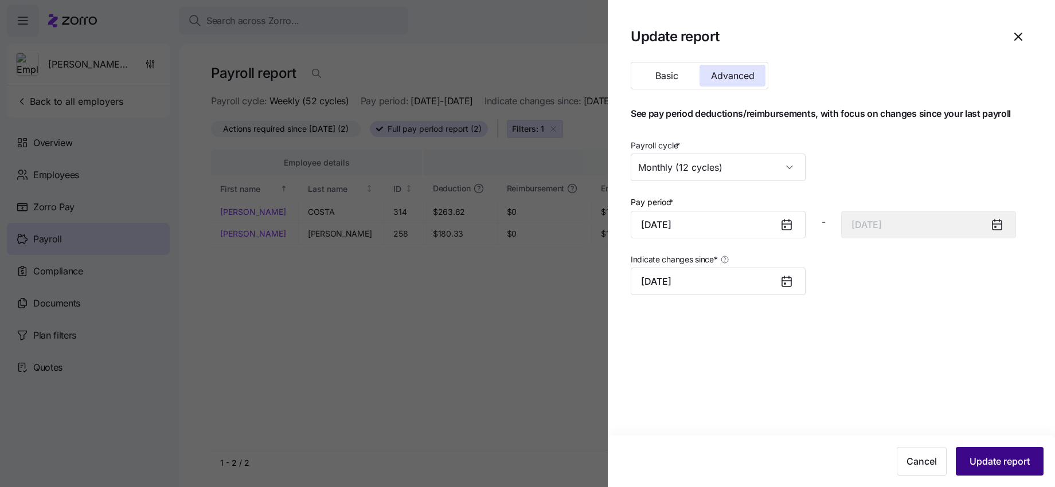
click at [1006, 463] on span "Update report" at bounding box center [1000, 462] width 60 height 14
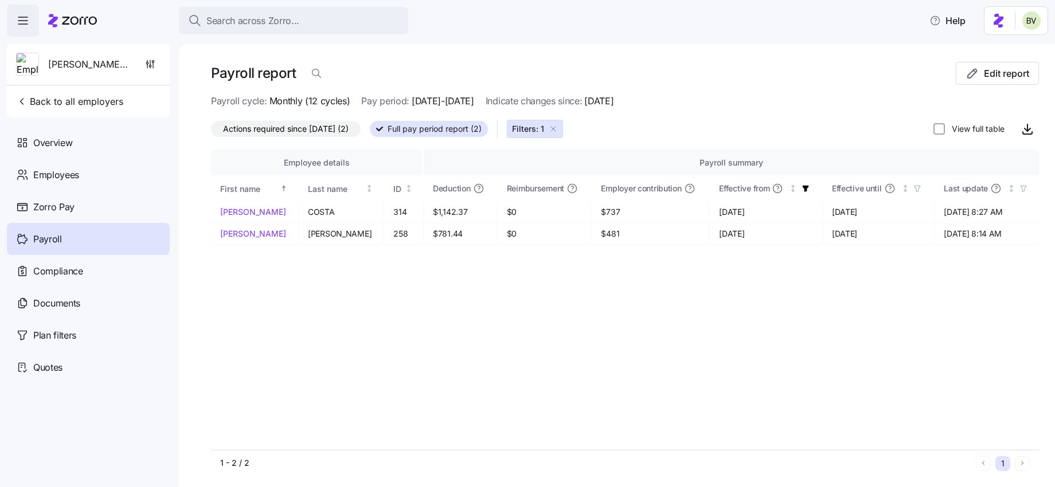
click at [487, 121] on label "Full pay period report (2)" at bounding box center [429, 129] width 118 height 16
click at [370, 132] on input "Full pay period report (2)" at bounding box center [370, 132] width 0 height 0
click at [558, 128] on icon "button" at bounding box center [553, 128] width 9 height 9
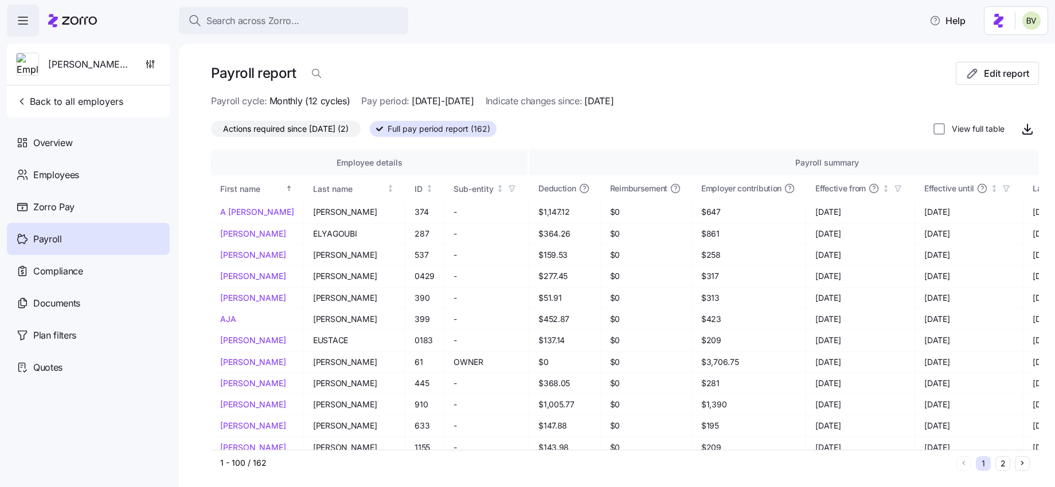
click at [53, 236] on span "Payroll" at bounding box center [47, 239] width 29 height 14
click at [54, 176] on span "Employees" at bounding box center [56, 175] width 46 height 14
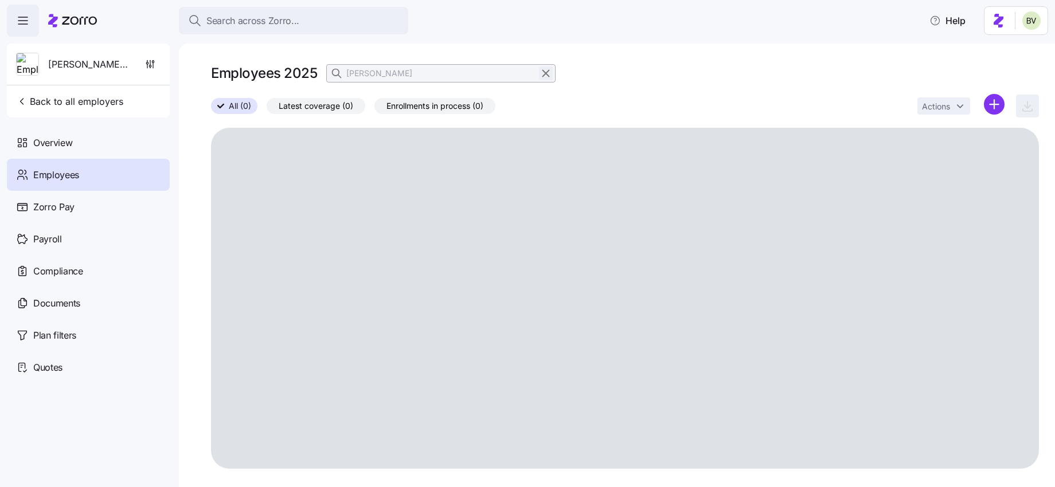
click at [542, 79] on icon "button" at bounding box center [546, 74] width 13 height 14
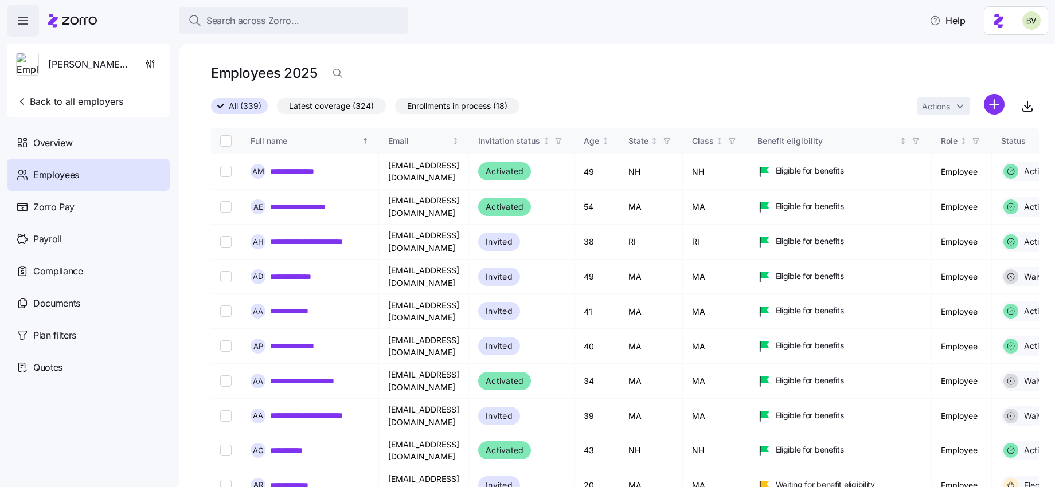
click at [67, 179] on span "Employees" at bounding box center [56, 175] width 46 height 14
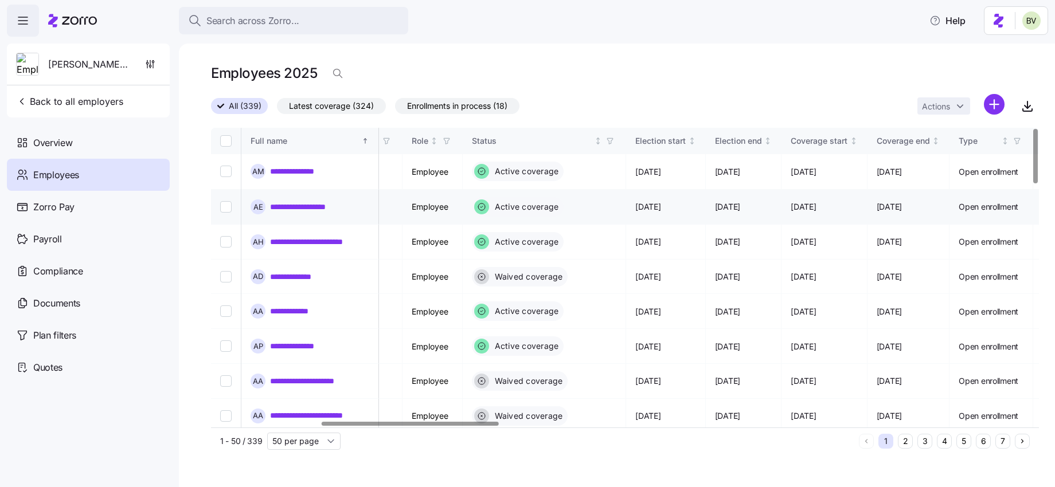
scroll to position [0, 532]
click at [614, 136] on span "button" at bounding box center [607, 141] width 13 height 13
click at [611, 144] on icon "button" at bounding box center [607, 141] width 8 height 8
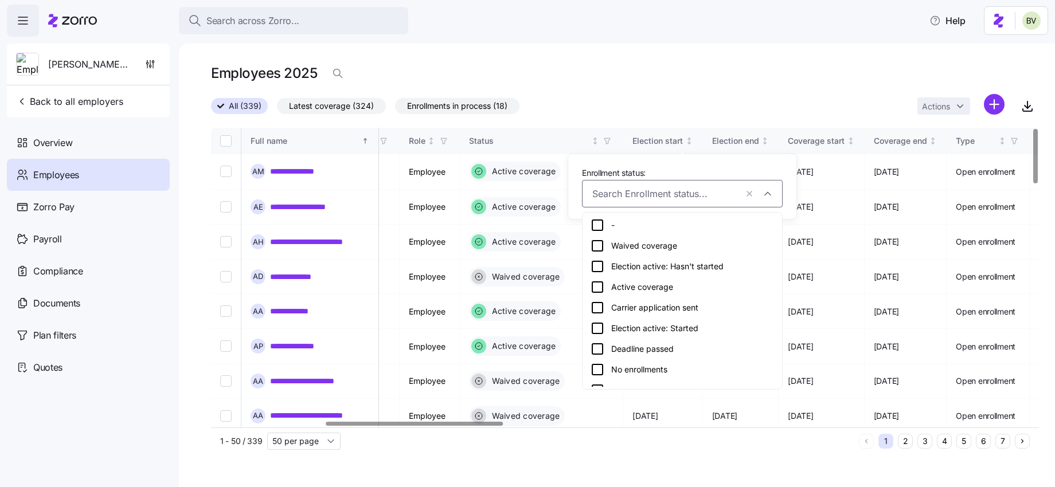
click at [599, 289] on icon at bounding box center [598, 287] width 14 height 14
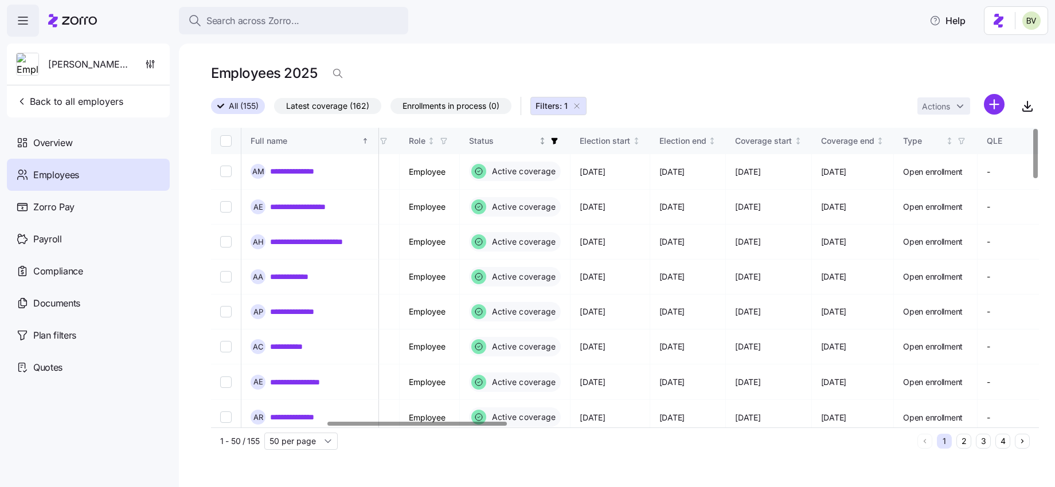
click at [559, 143] on icon "button" at bounding box center [554, 141] width 8 height 8
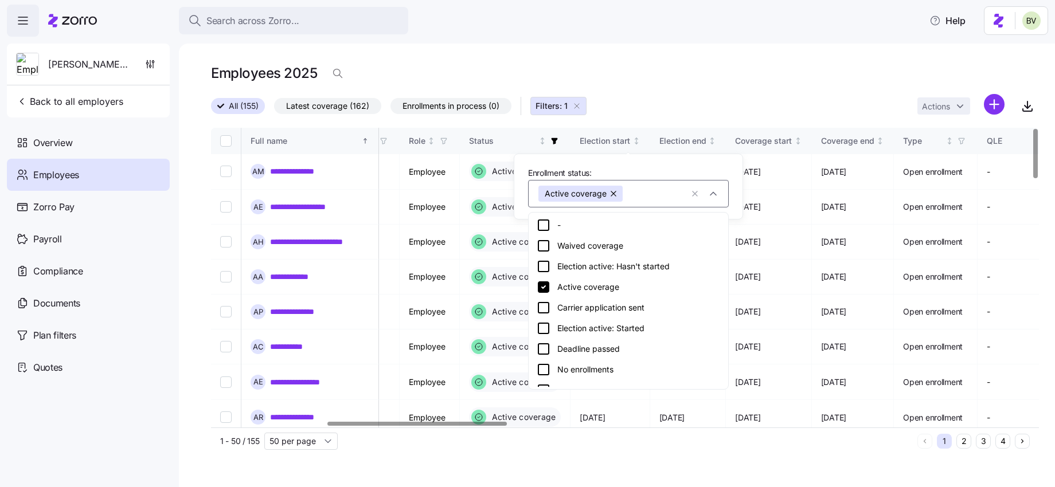
click at [543, 309] on icon at bounding box center [544, 308] width 14 height 14
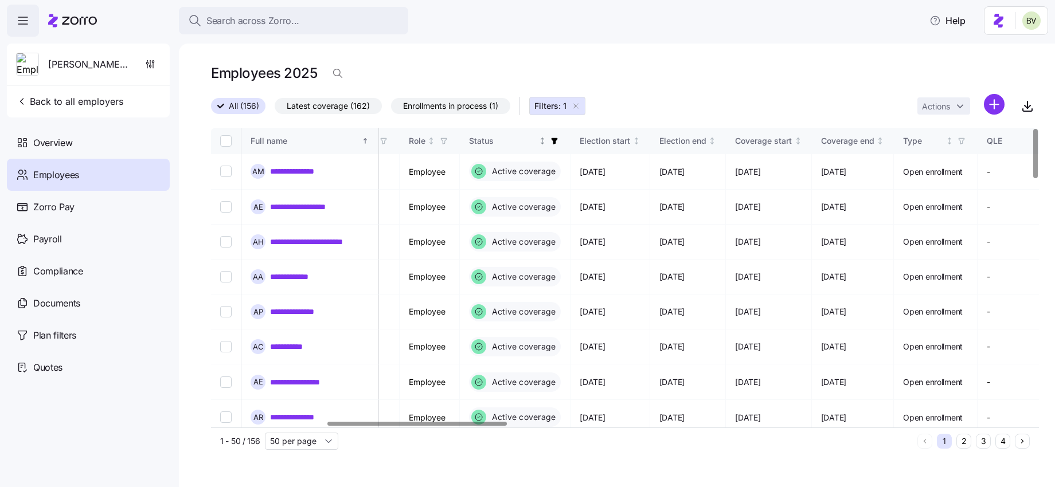
click at [561, 135] on div "Status" at bounding box center [515, 141] width 92 height 13
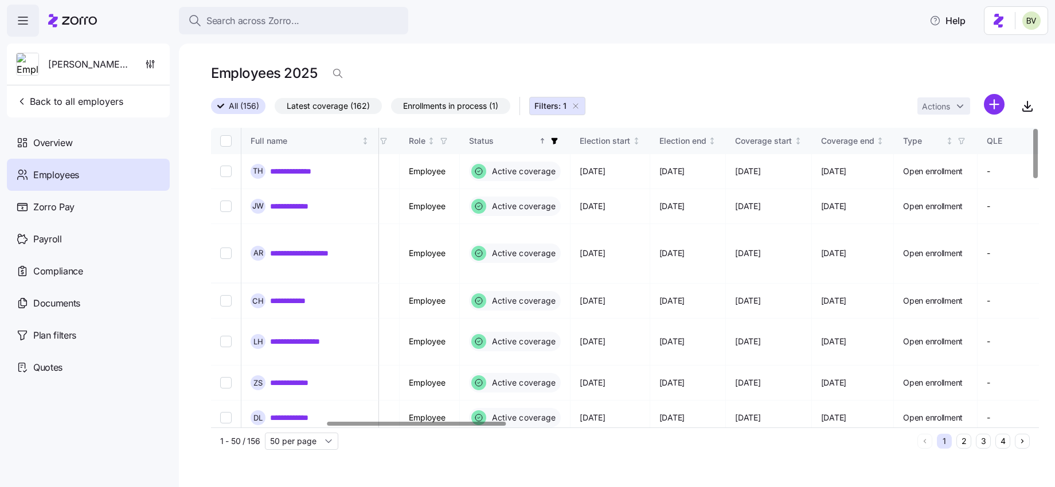
click at [559, 142] on icon "button" at bounding box center [554, 141] width 8 height 8
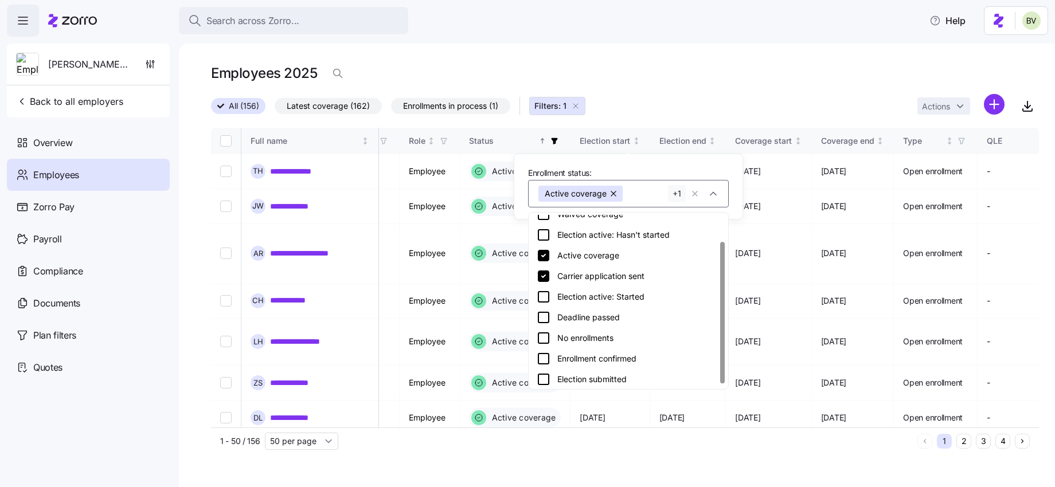
scroll to position [34, 0]
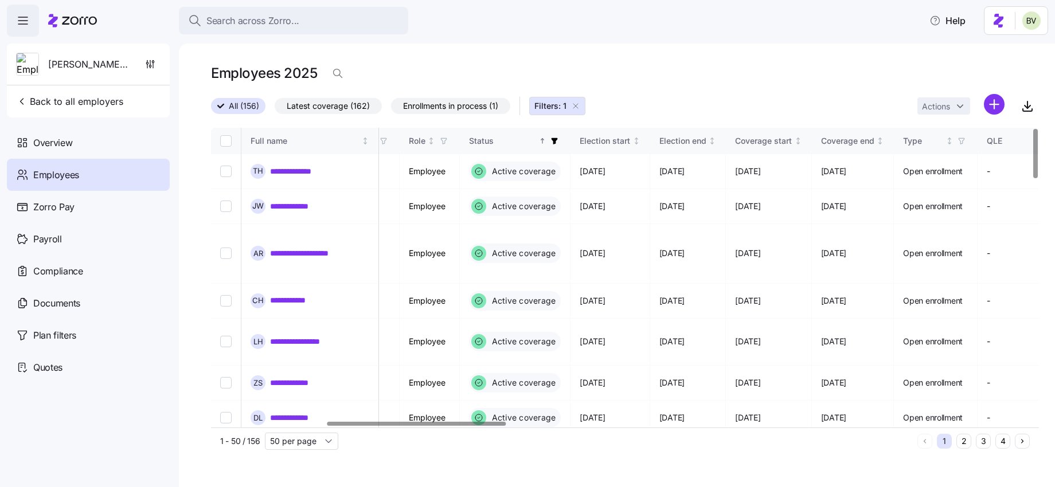
click at [559, 138] on icon "button" at bounding box center [554, 141] width 8 height 8
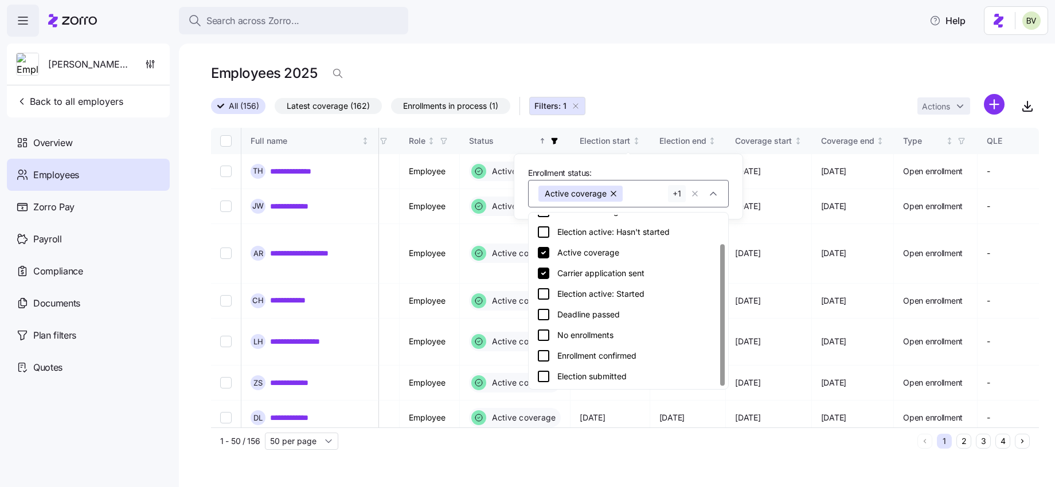
click at [548, 356] on icon at bounding box center [543, 356] width 10 height 10
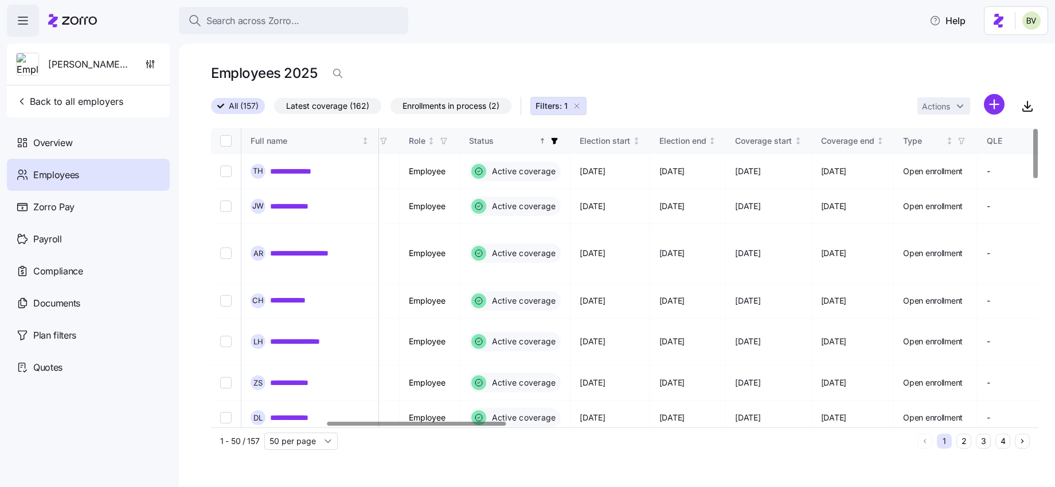
click at [662, 53] on div "**********" at bounding box center [617, 266] width 876 height 444
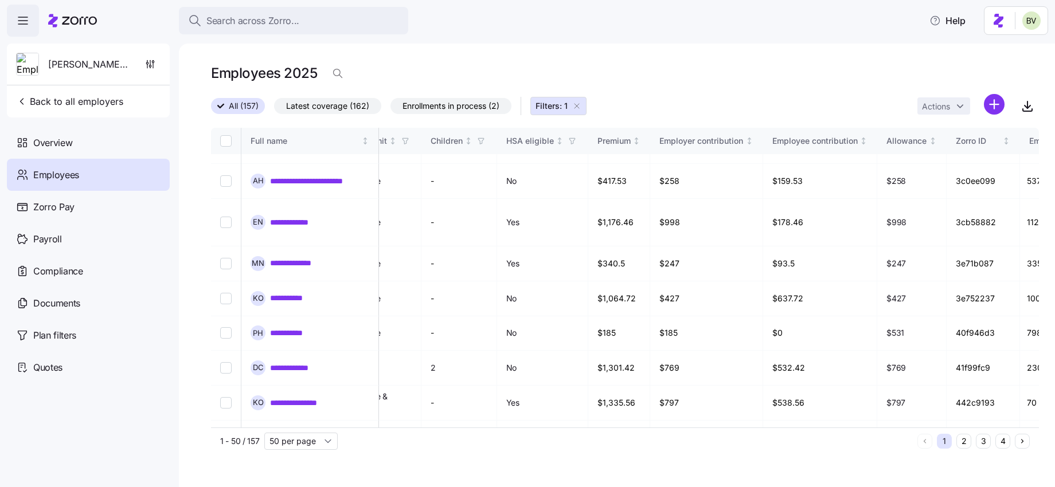
scroll to position [1469, 2540]
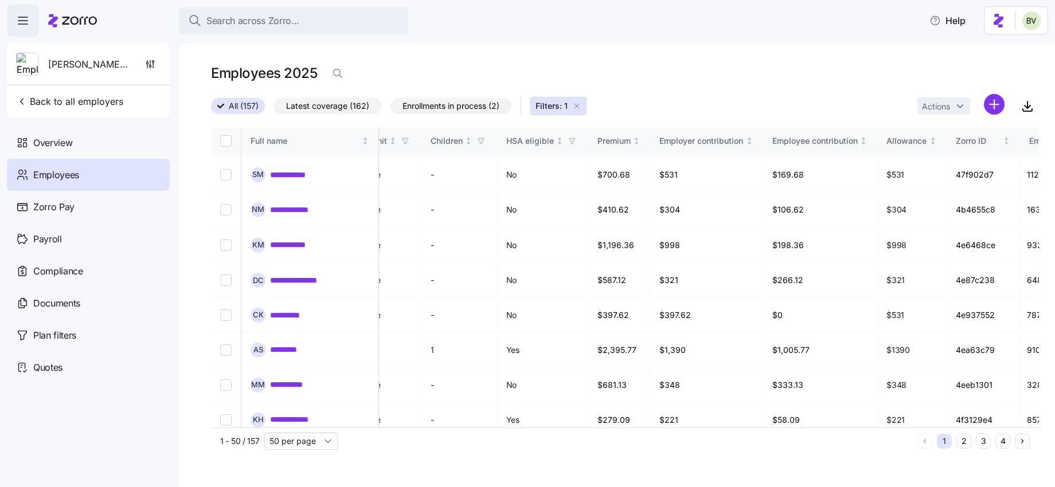
click at [966, 444] on button "2" at bounding box center [963, 441] width 15 height 15
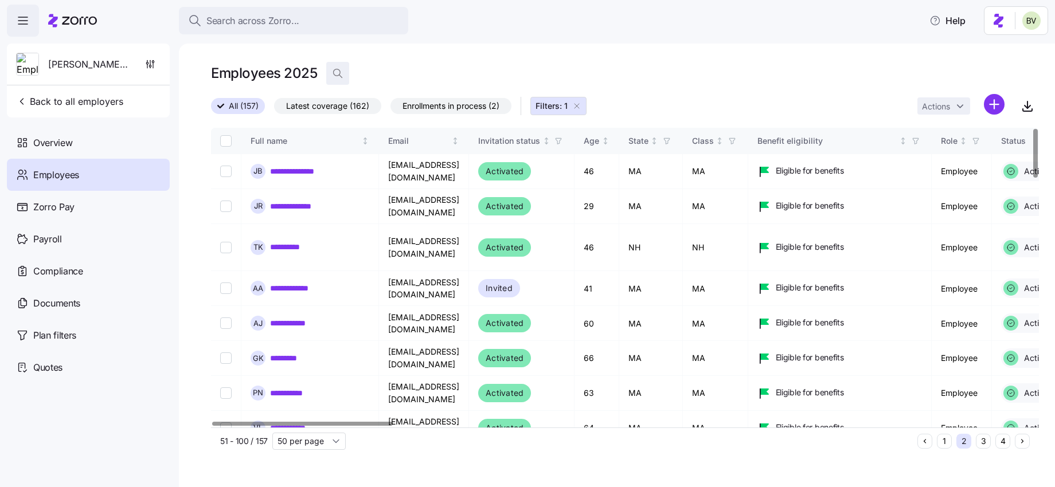
click at [339, 74] on icon "button" at bounding box center [337, 72] width 7 height 7
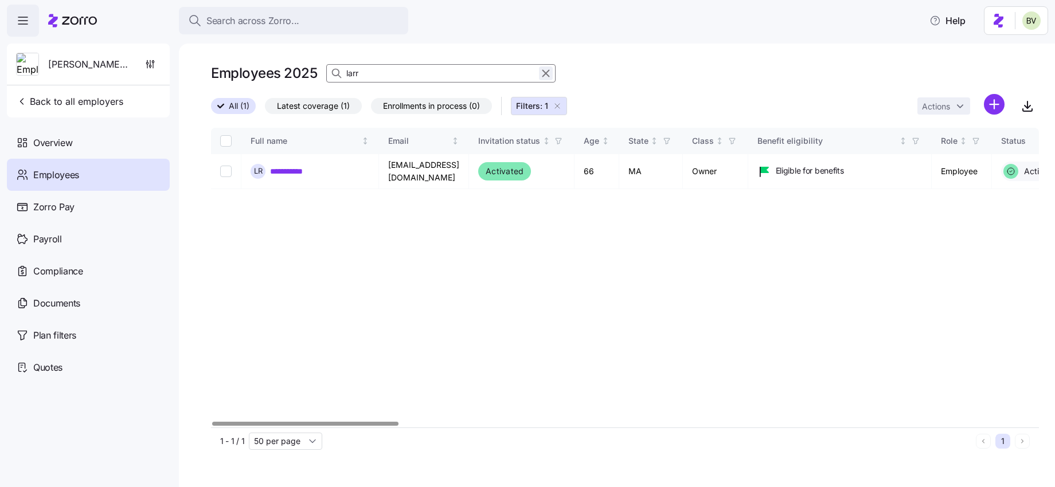
type input "larr"
click at [545, 77] on icon "button" at bounding box center [546, 74] width 13 height 14
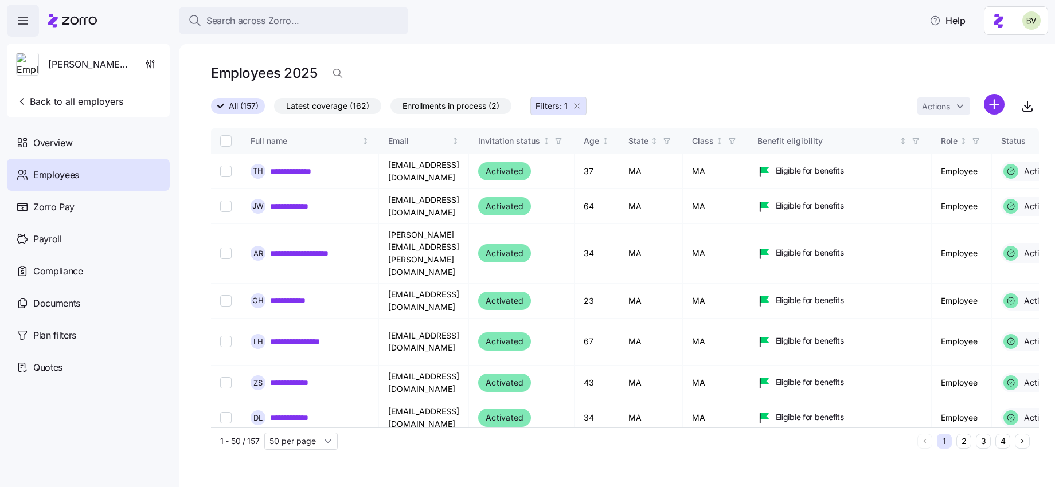
click at [581, 107] on icon "button" at bounding box center [576, 105] width 9 height 9
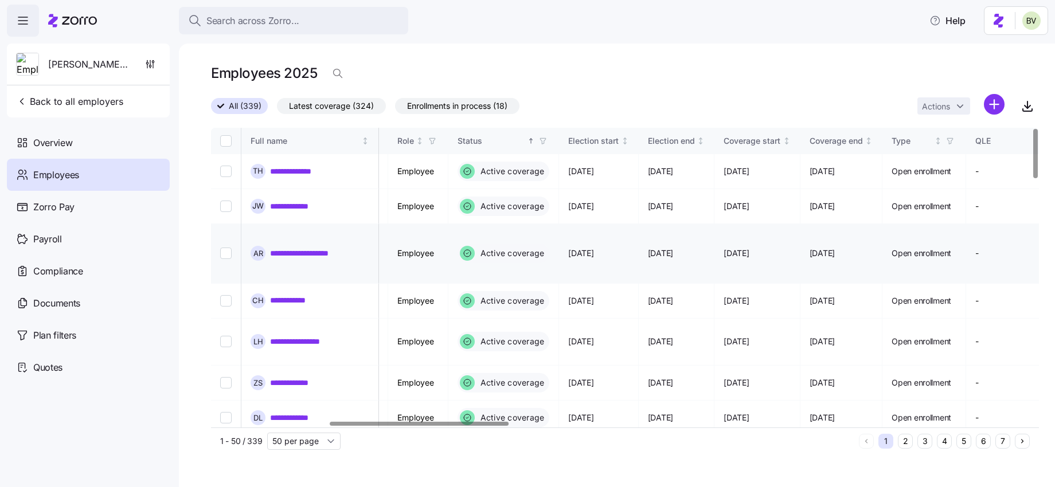
scroll to position [0, 546]
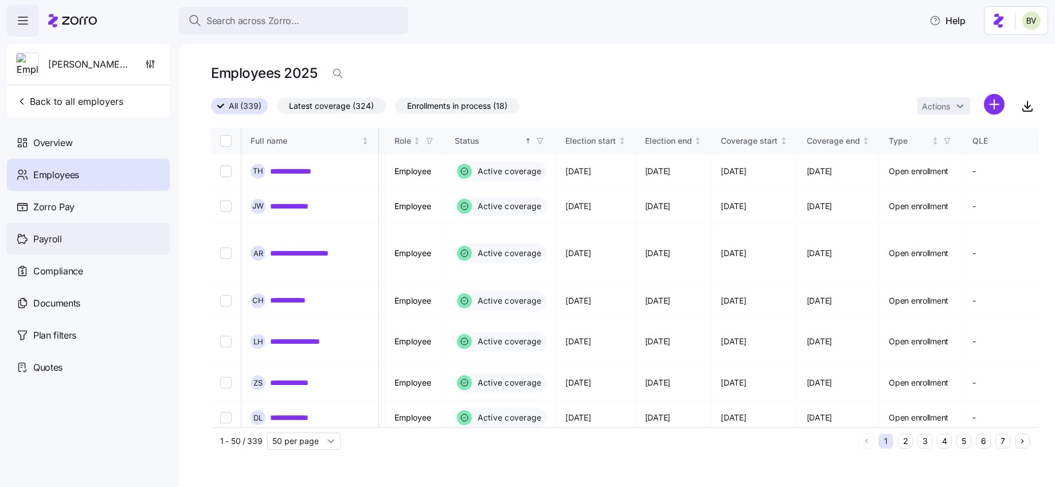
click at [75, 245] on div "Payroll" at bounding box center [88, 239] width 163 height 32
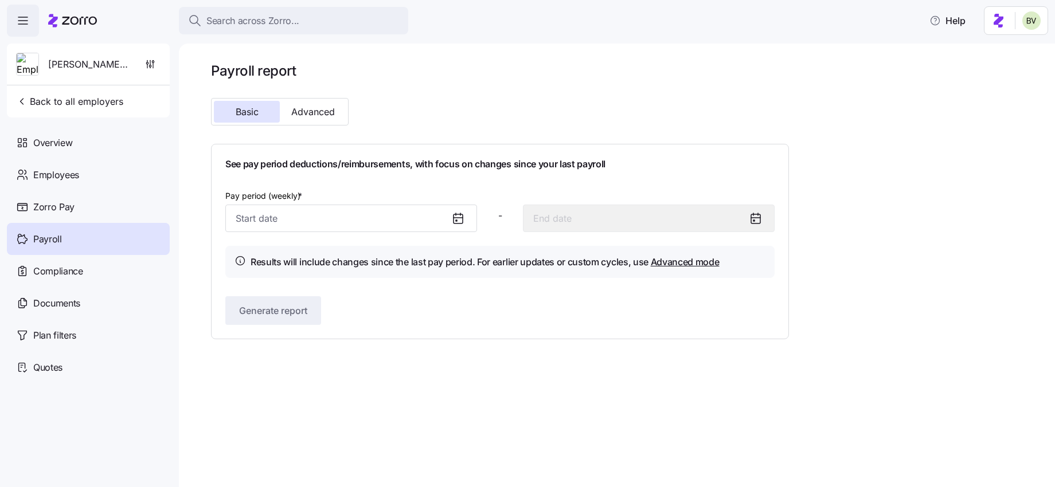
click at [455, 217] on icon at bounding box center [458, 219] width 14 height 14
click at [429, 222] on input "Pay period (weekly) *" at bounding box center [351, 219] width 252 height 28
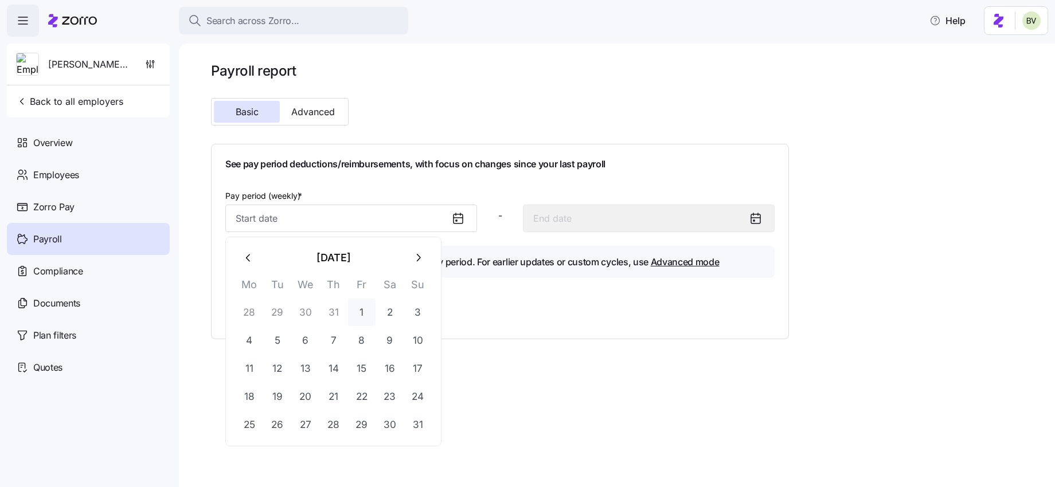
click at [368, 311] on button "1" at bounding box center [362, 313] width 28 height 28
type input "August 1, 2025"
type input "August 7, 2025"
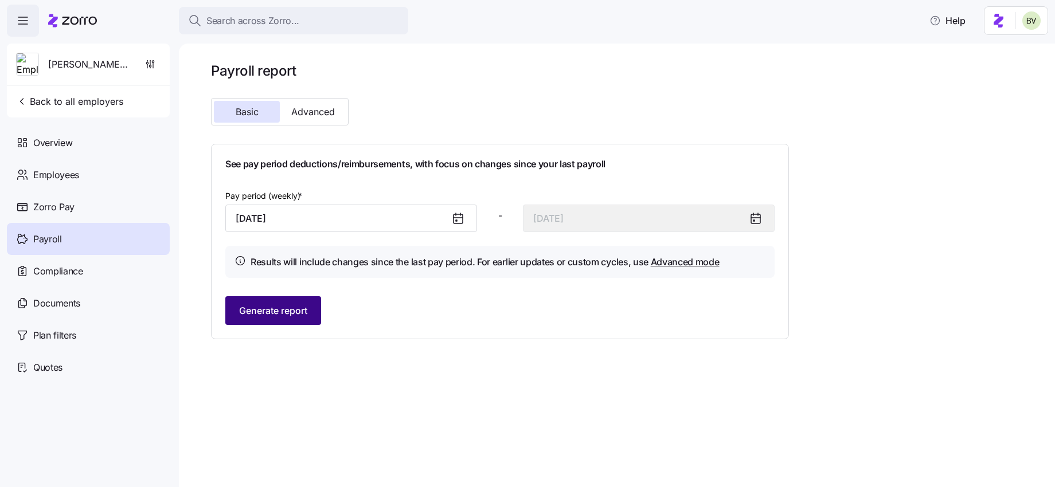
click at [307, 319] on button "Generate report" at bounding box center [273, 310] width 96 height 29
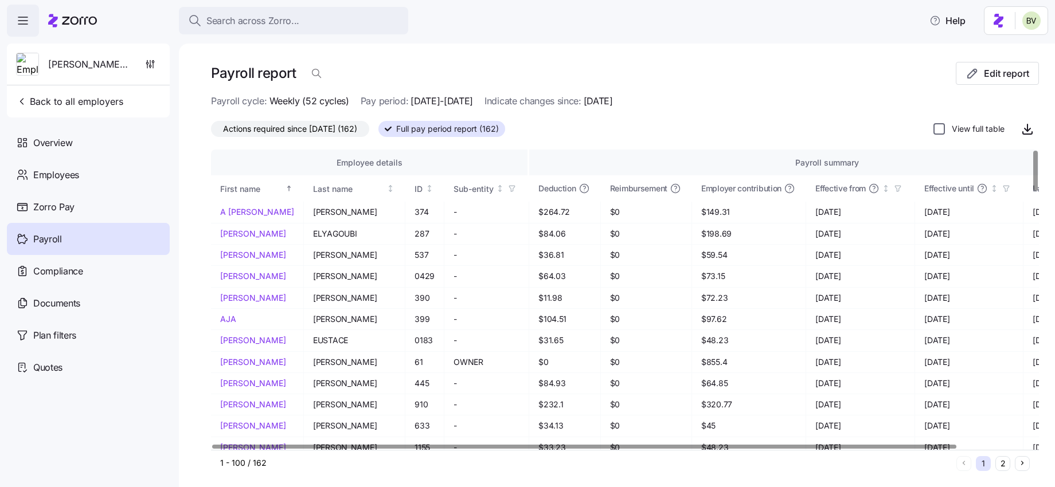
click at [942, 128] on input "View full table" at bounding box center [939, 128] width 11 height 11
checkbox input "true"
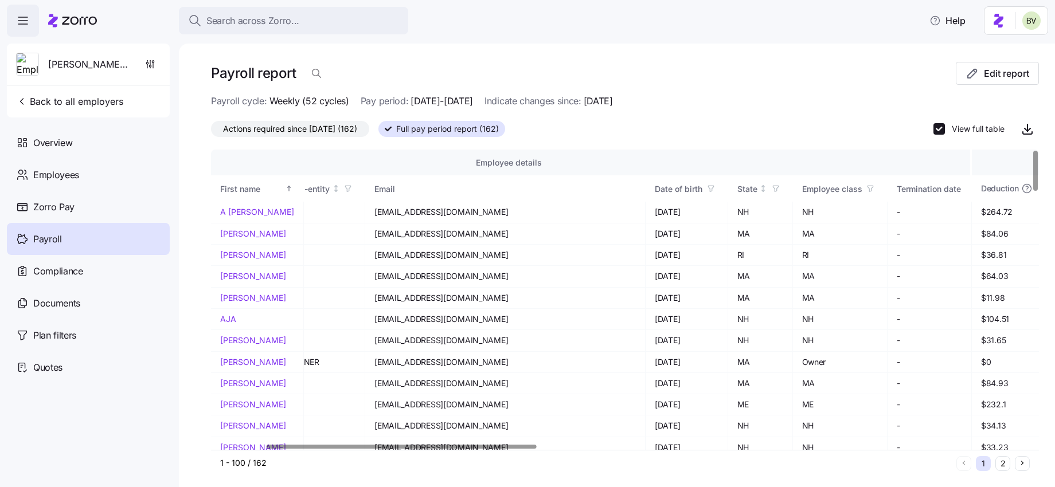
scroll to position [0, 162]
click at [869, 187] on icon "button" at bounding box center [873, 189] width 8 height 8
click at [661, 311] on icon at bounding box center [663, 315] width 14 height 14
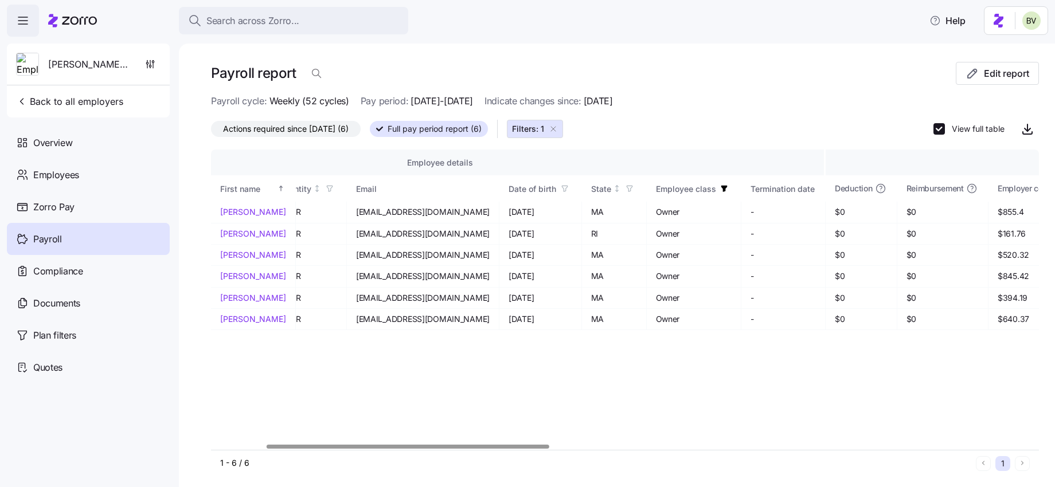
scroll to position [0, 159]
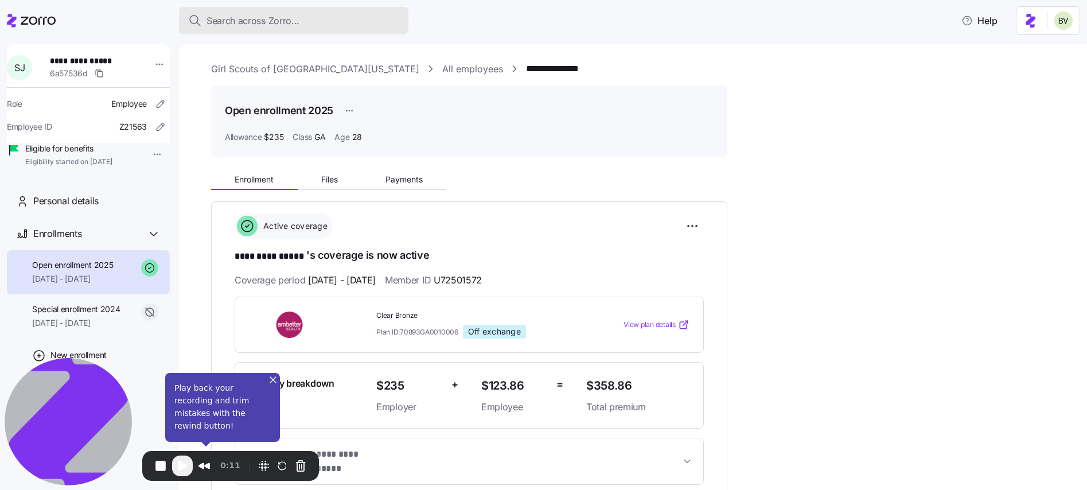
click at [292, 26] on span "Search across Zorro..." at bounding box center [252, 21] width 93 height 14
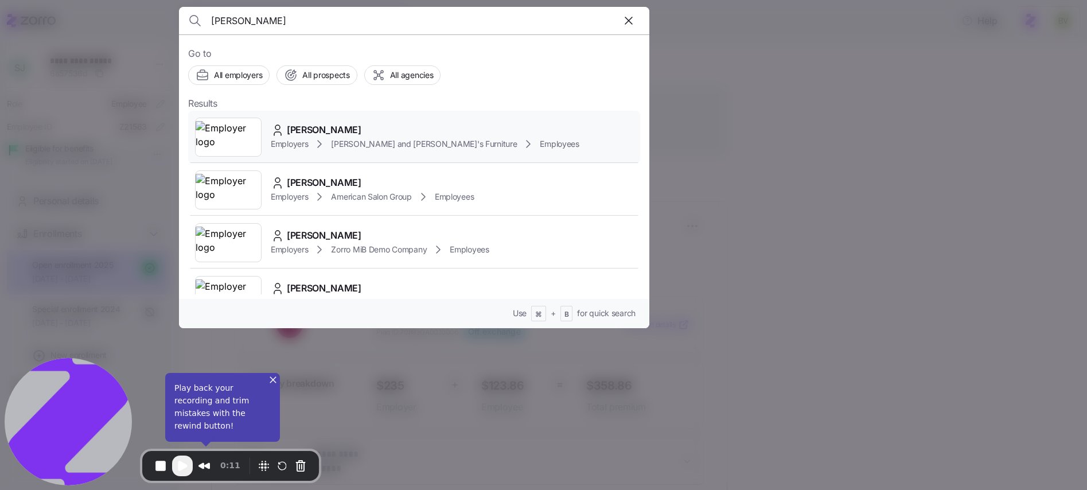
type input "[PERSON_NAME]"
click at [244, 127] on img at bounding box center [228, 137] width 65 height 32
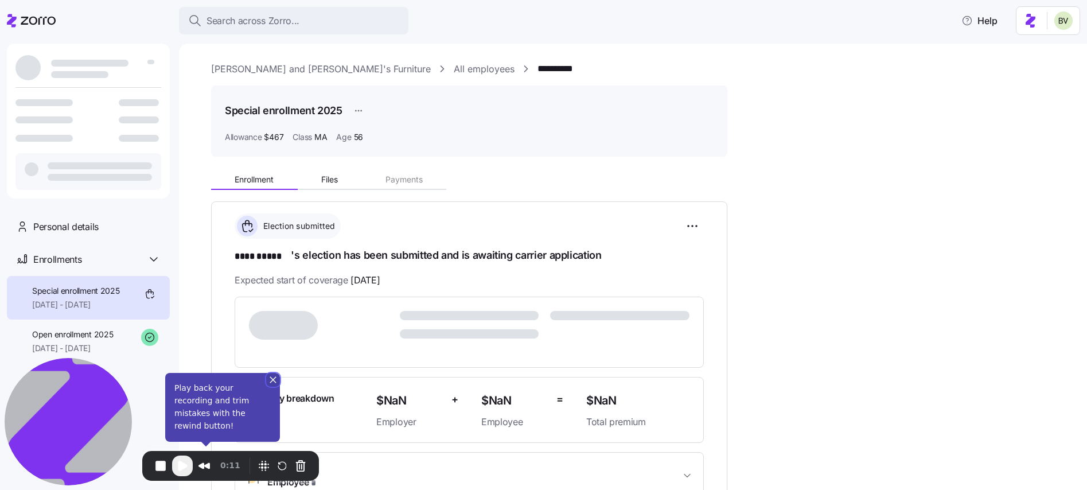
click at [271, 386] on button "Close" at bounding box center [273, 380] width 14 height 14
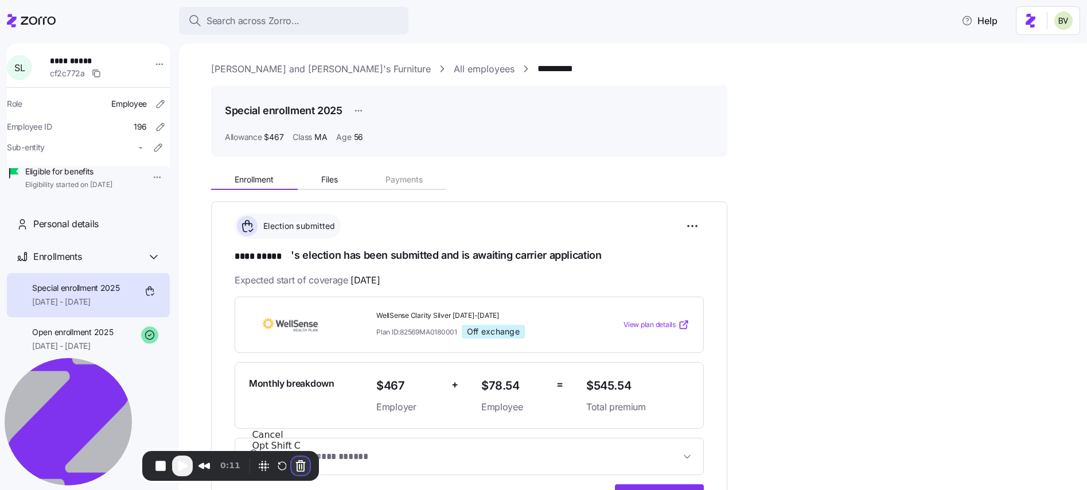
click at [299, 466] on button "Cancel Recording" at bounding box center [300, 465] width 18 height 18
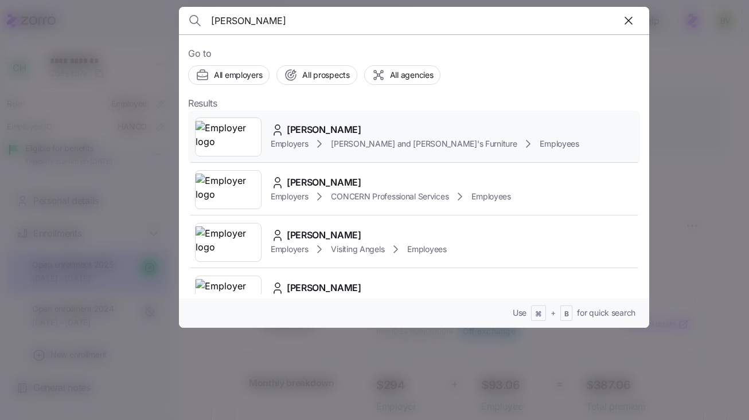
type input "[PERSON_NAME]"
click at [244, 138] on img at bounding box center [228, 137] width 65 height 32
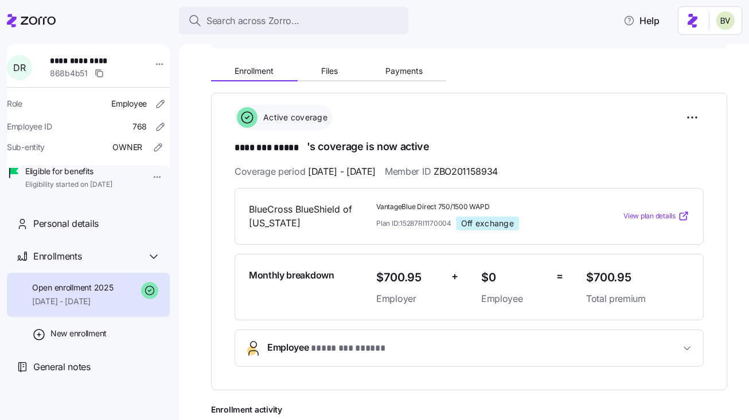
scroll to position [151, 0]
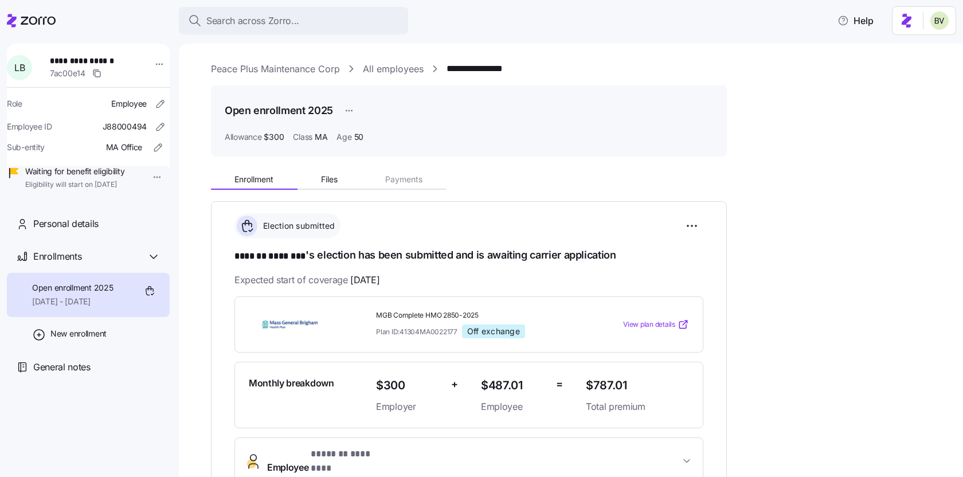
scroll to position [226, 0]
